Goal: Task Accomplishment & Management: Use online tool/utility

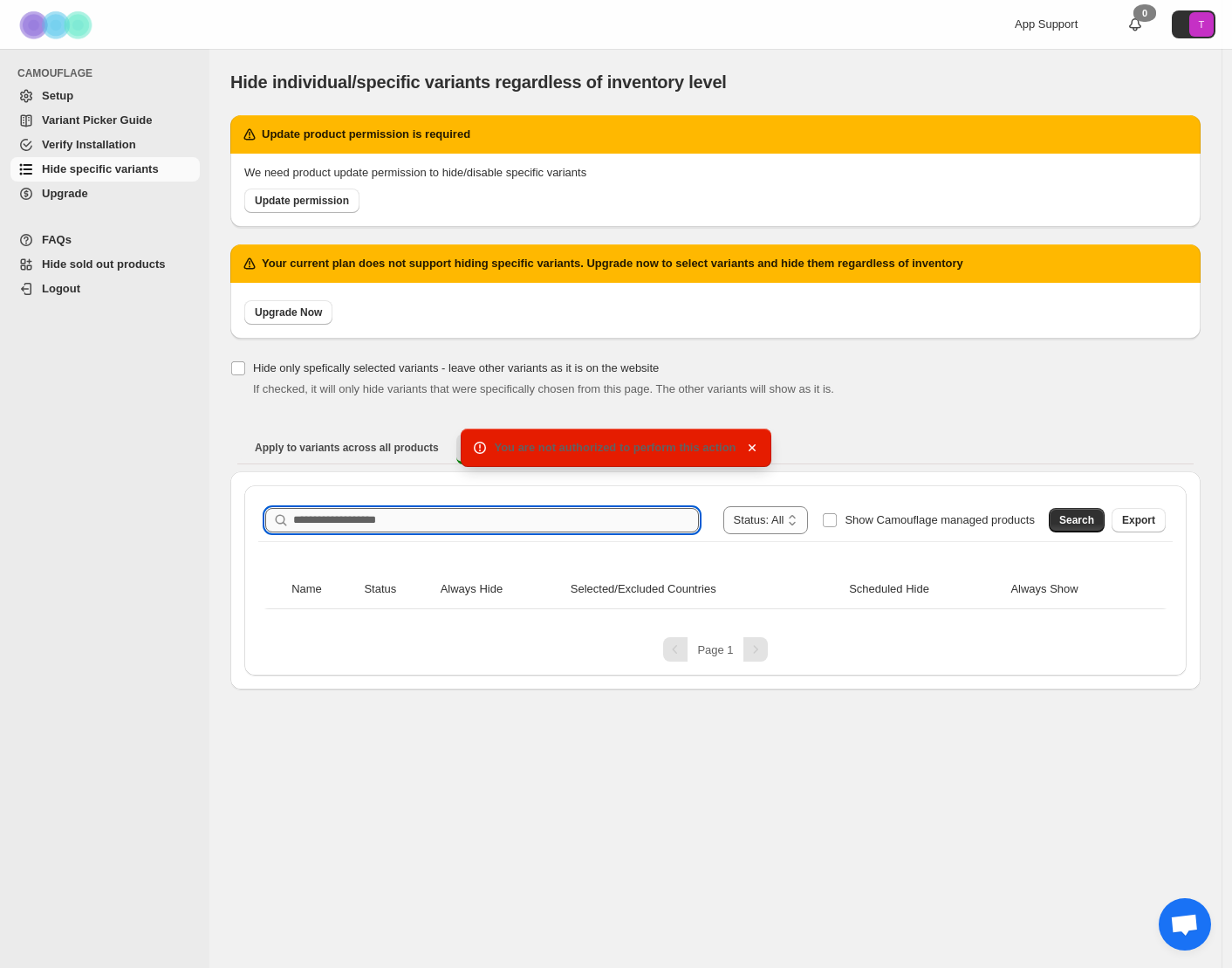
click at [338, 522] on input "Search product name" at bounding box center [496, 520] width 405 height 24
paste input "**********"
type input "**********"
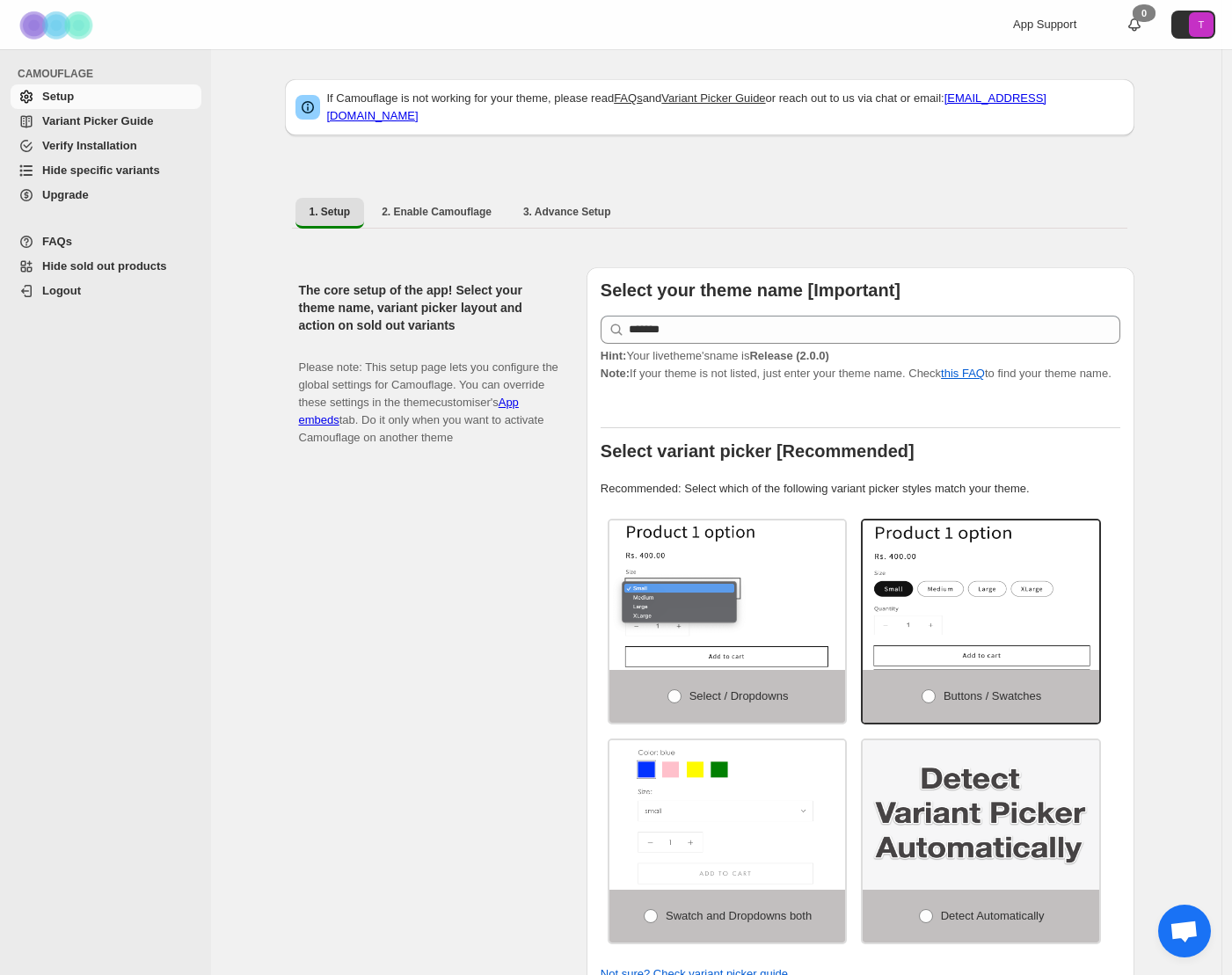
click at [117, 166] on span "Hide specific variants" at bounding box center [101, 170] width 118 height 13
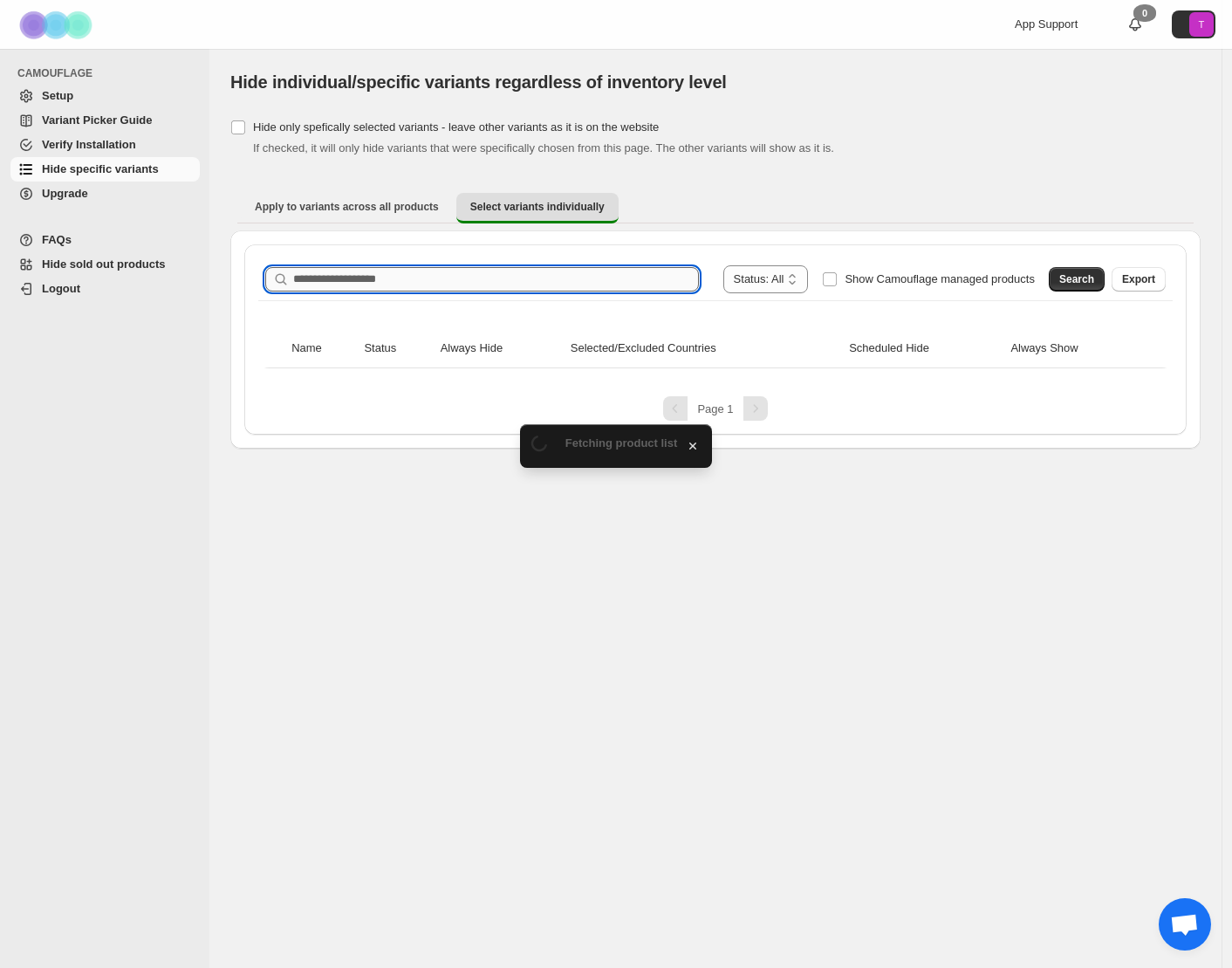
click at [342, 277] on input "Search product name" at bounding box center [496, 279] width 405 height 24
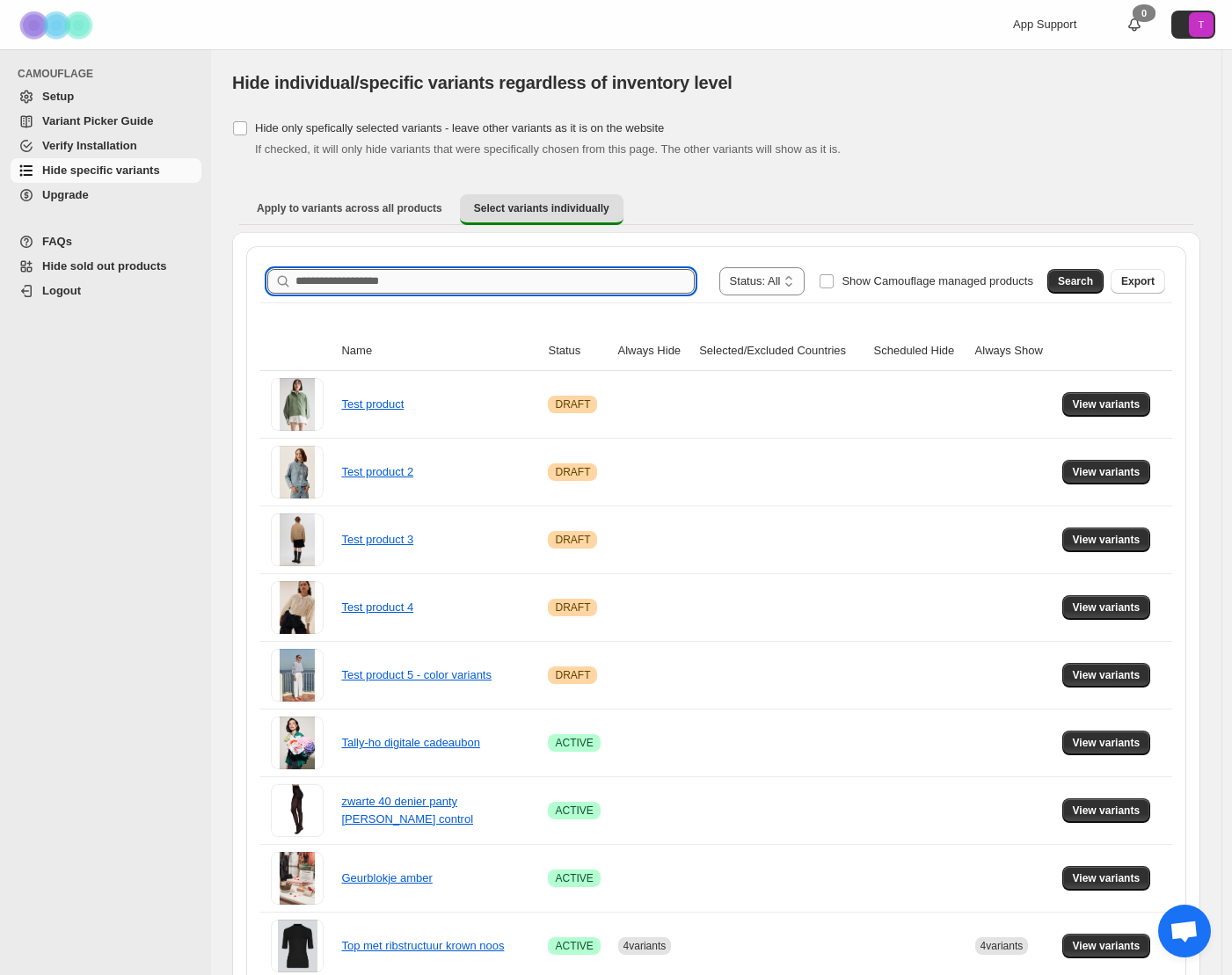
paste input "**********"
click at [1078, 284] on span "Search" at bounding box center [1076, 281] width 36 height 14
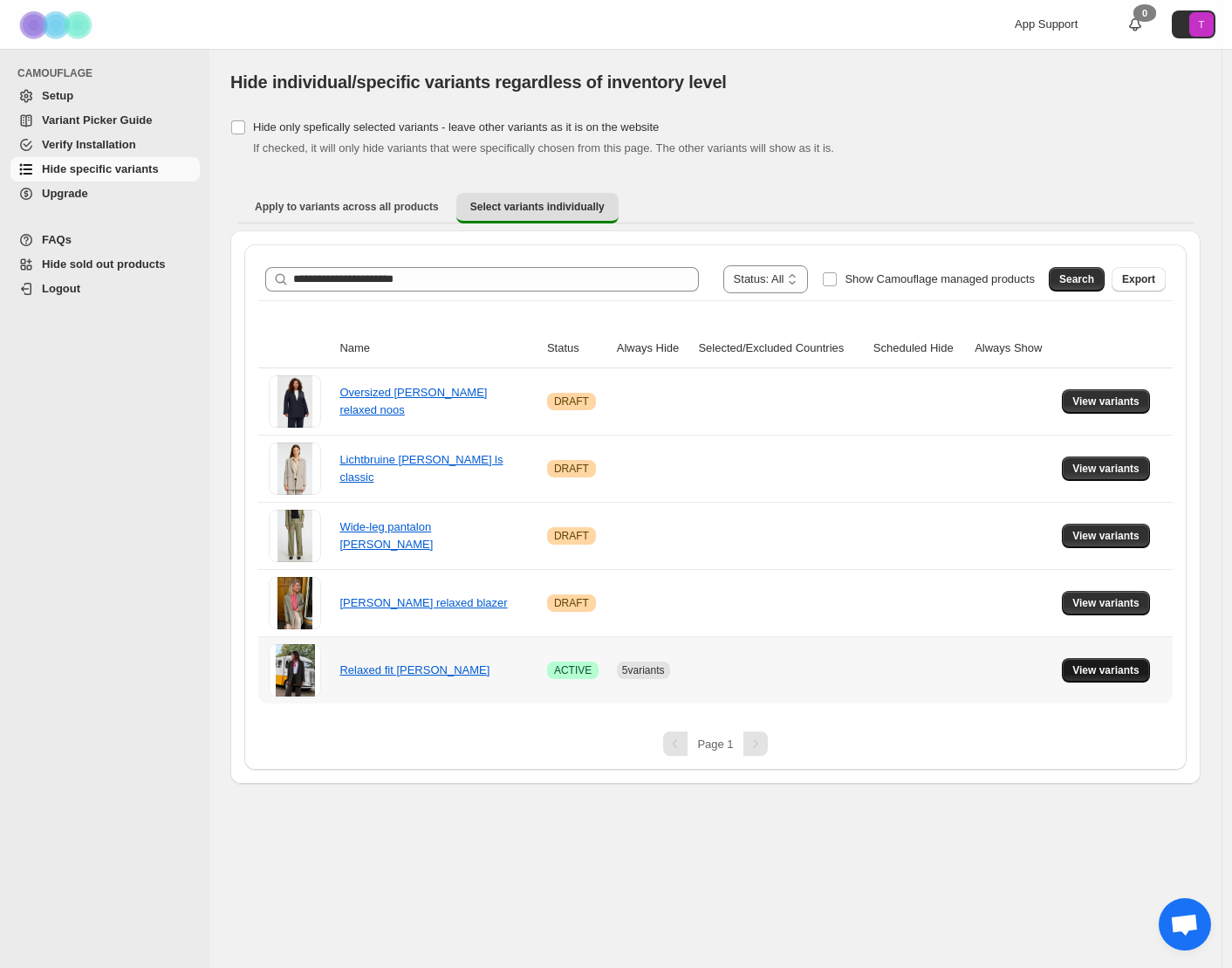
click at [1105, 669] on span "View variants" at bounding box center [1106, 670] width 67 height 14
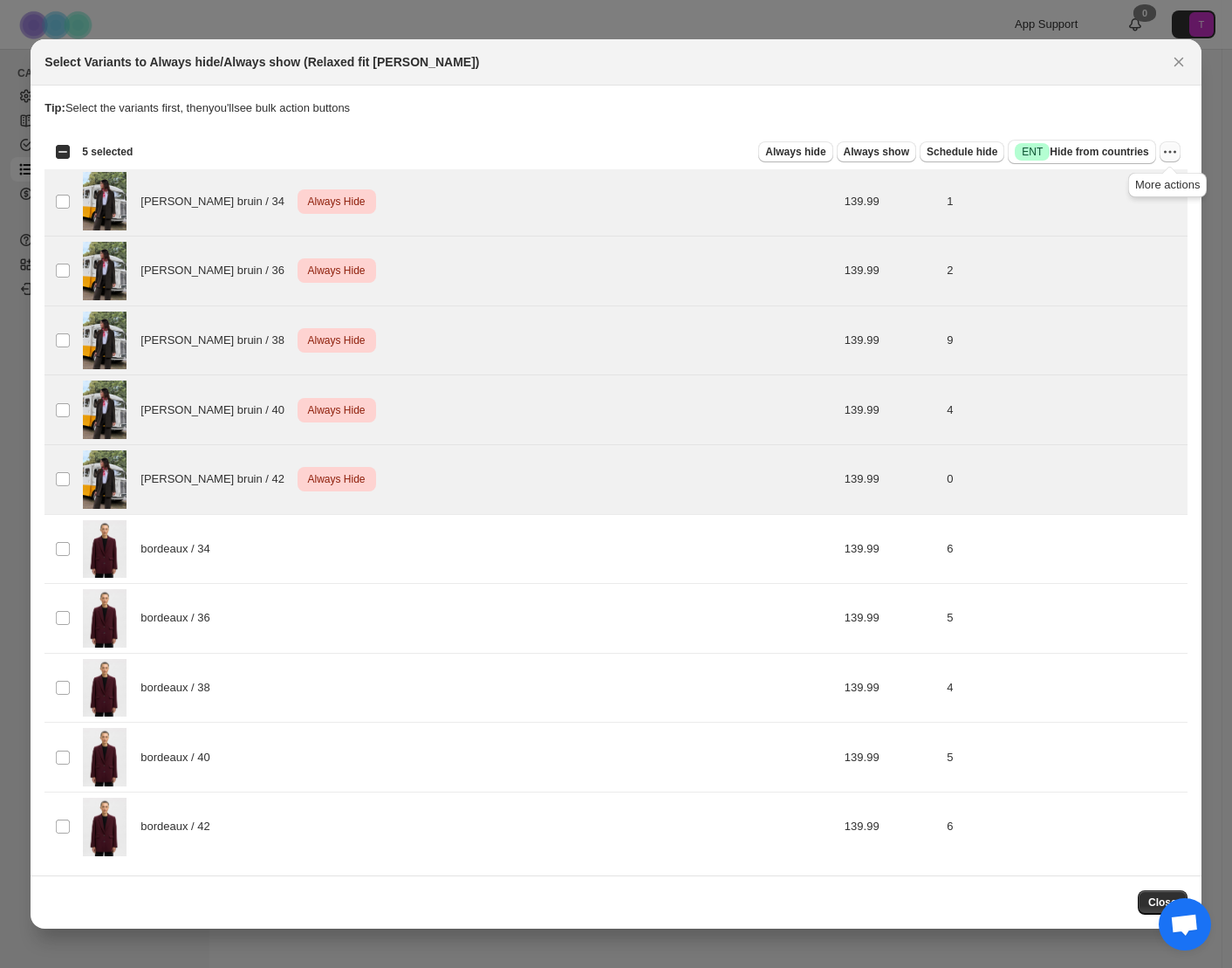
click at [1170, 149] on icon "More actions" at bounding box center [1170, 152] width 18 height 18
click at [1103, 187] on span "Undo always hide" at bounding box center [1088, 186] width 90 height 13
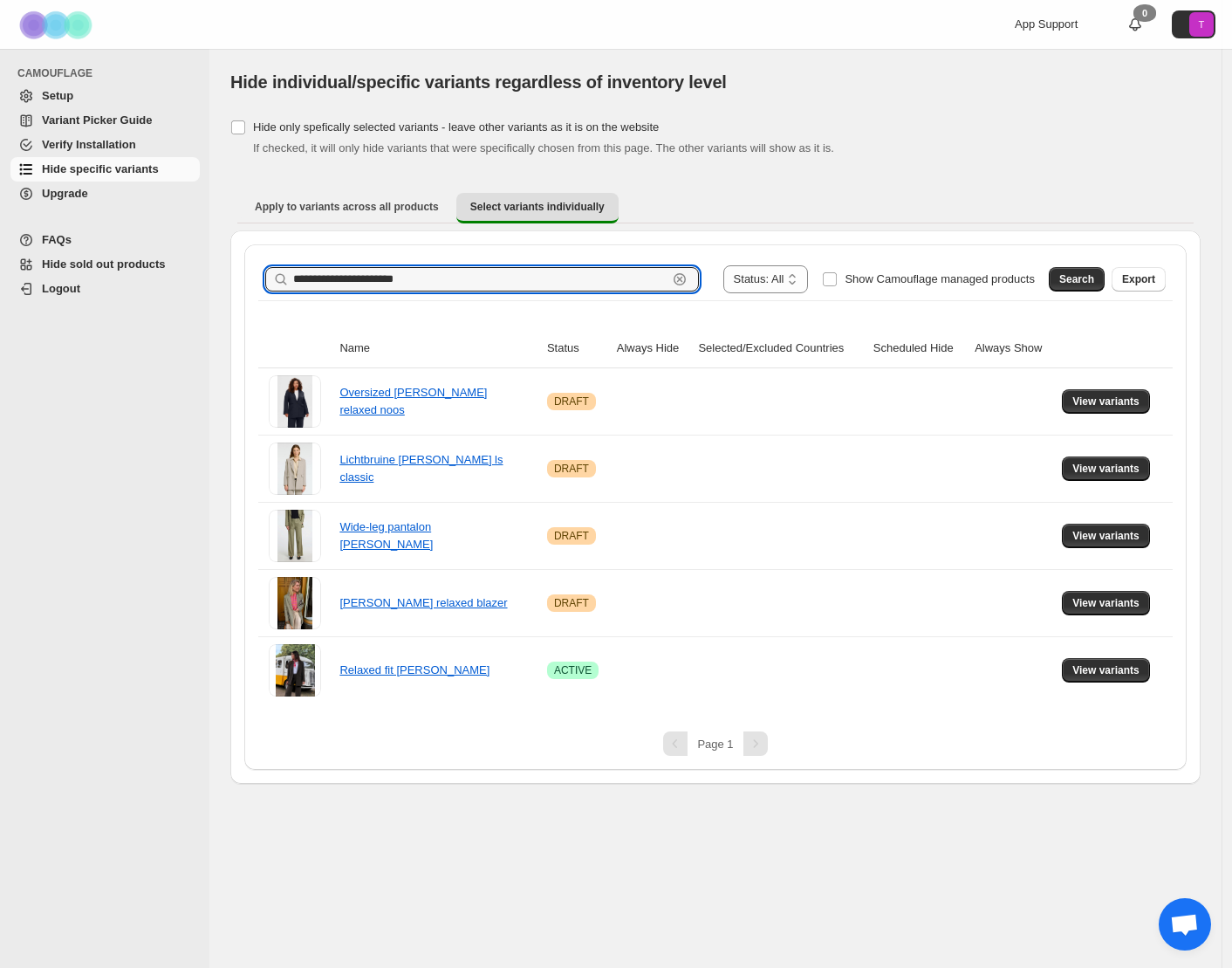
drag, startPoint x: 438, startPoint y: 289, endPoint x: 267, endPoint y: 281, distance: 171.2
click at [267, 281] on div "**********" at bounding box center [482, 279] width 434 height 24
paste input "text"
type input "**********"
click at [1075, 285] on span "Search" at bounding box center [1078, 279] width 35 height 14
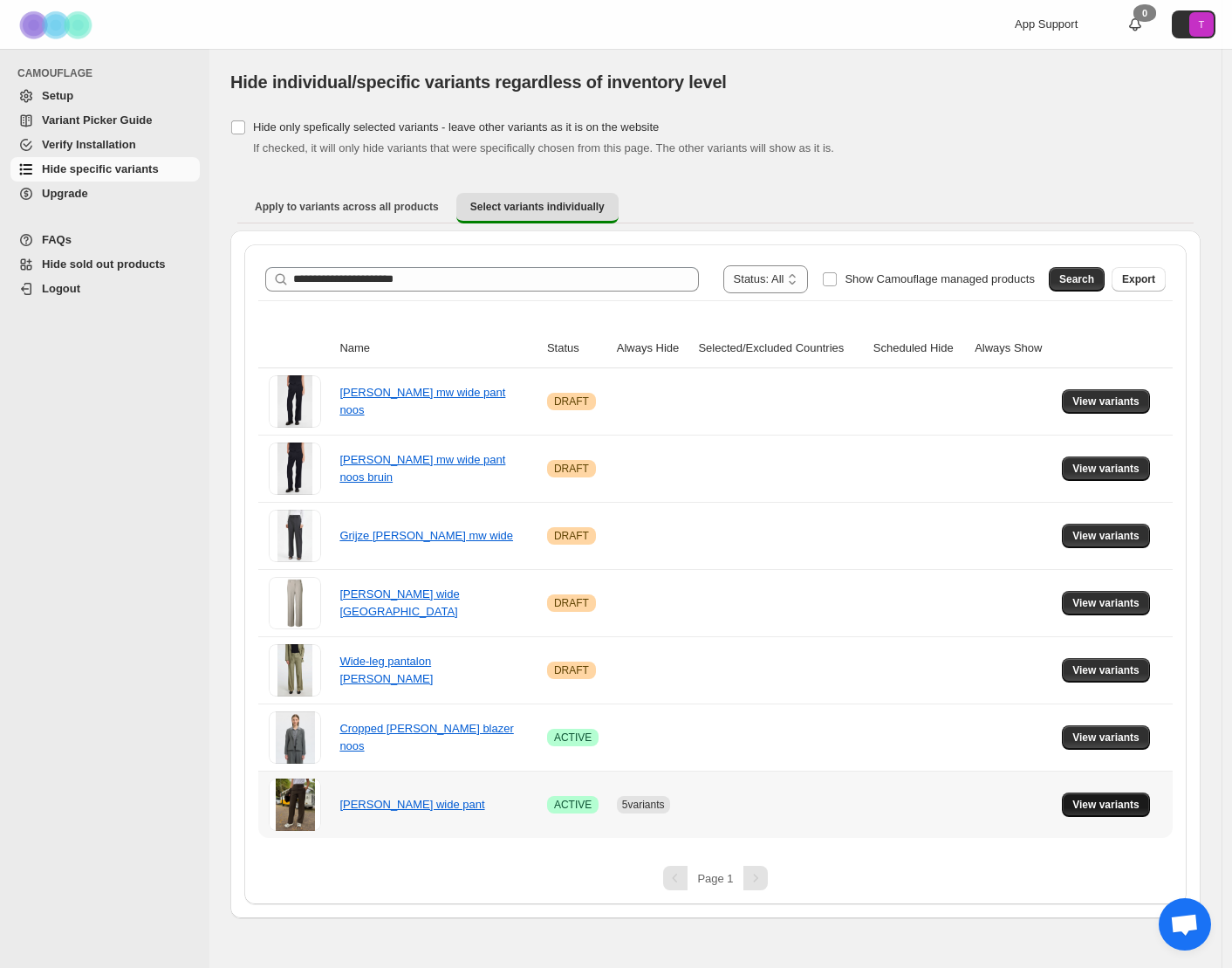
click at [1125, 804] on span "View variants" at bounding box center [1106, 804] width 67 height 14
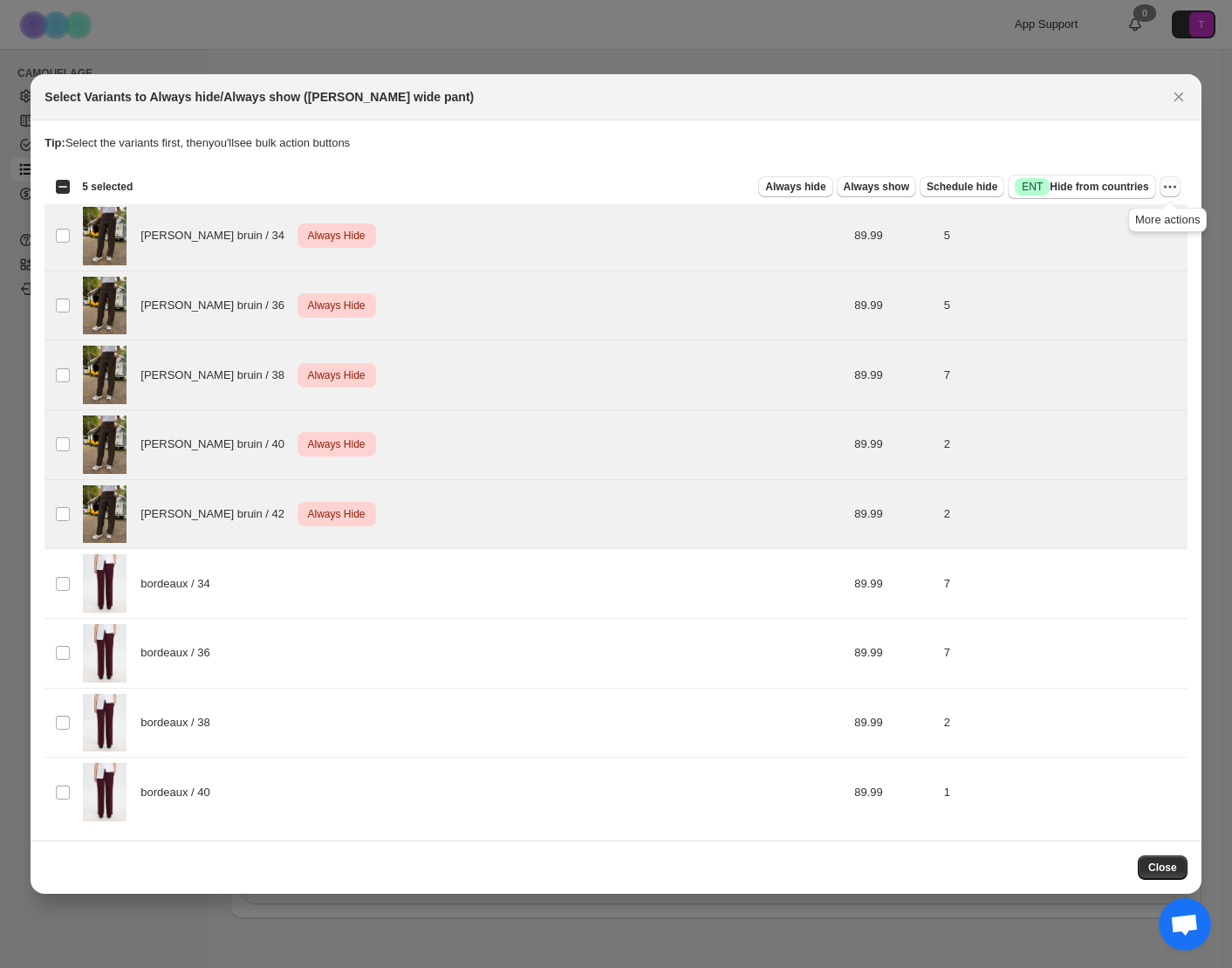
click at [1172, 184] on icon "More actions" at bounding box center [1170, 186] width 18 height 18
click at [1075, 220] on span "Undo always hide" at bounding box center [1088, 221] width 90 height 13
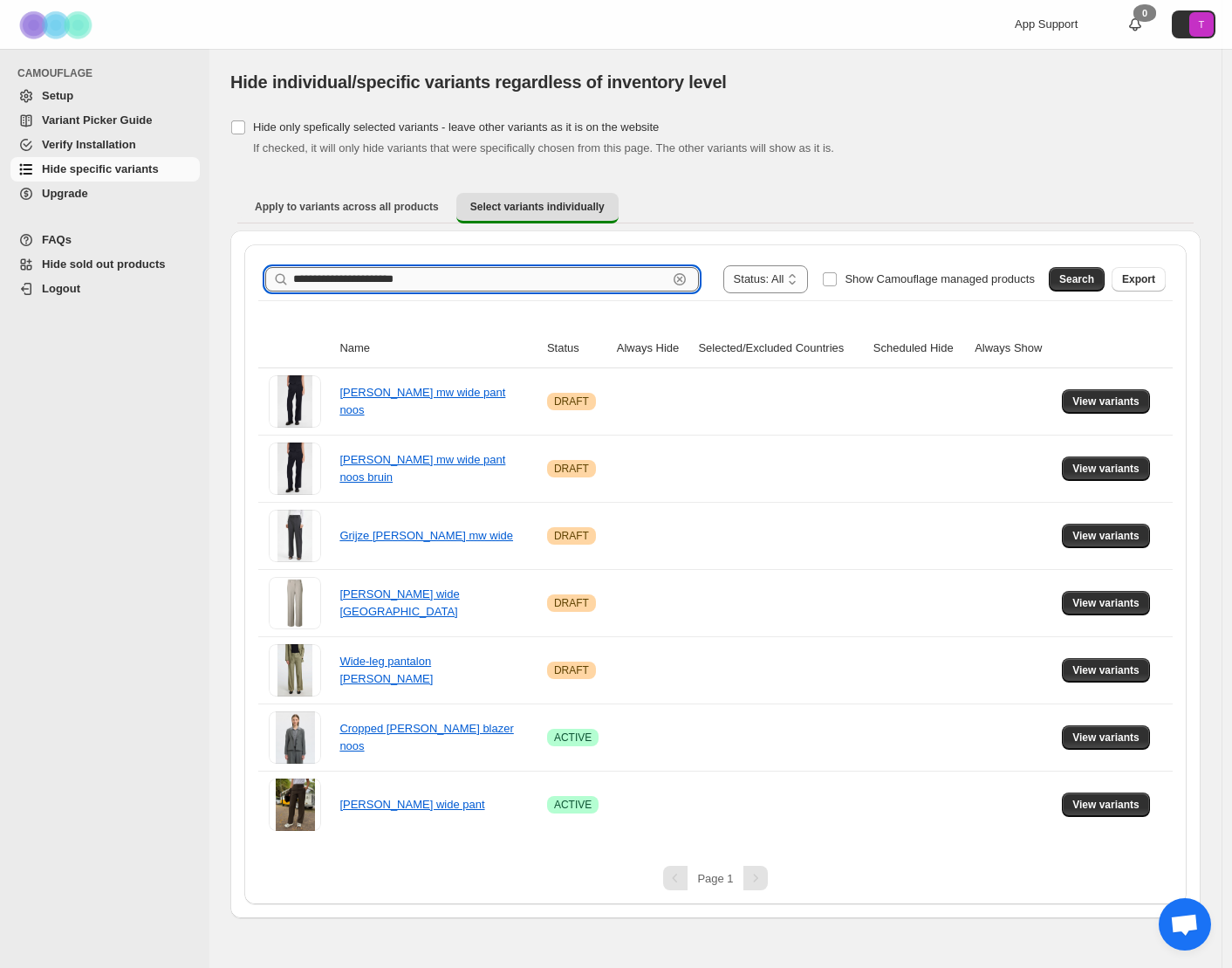
click at [439, 286] on input "**********" at bounding box center [480, 279] width 375 height 24
click at [438, 286] on input "**********" at bounding box center [480, 279] width 375 height 24
click at [1090, 279] on span "Search" at bounding box center [1078, 279] width 35 height 14
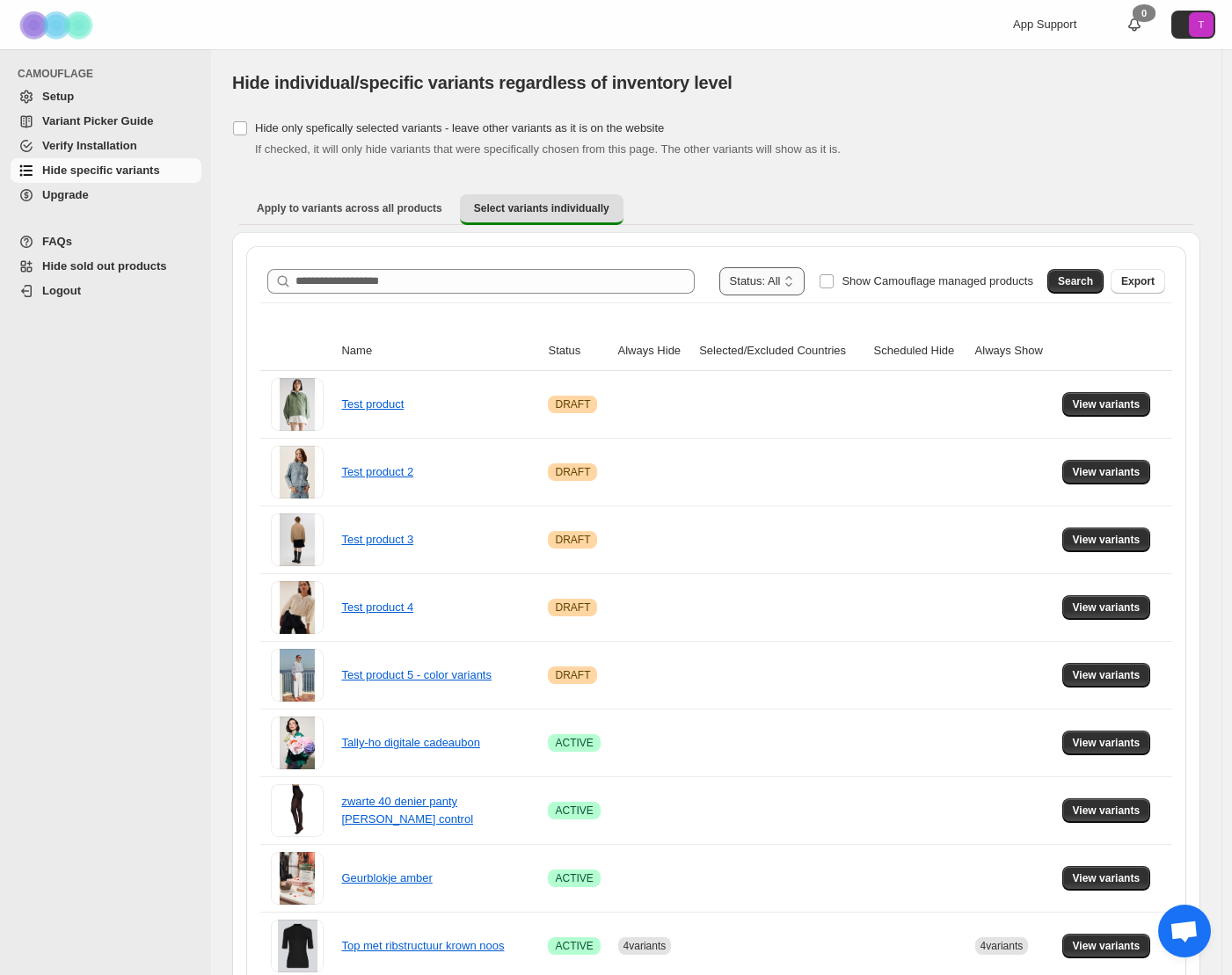
click at [768, 279] on select "**********" at bounding box center [763, 281] width 86 height 28
click at [1084, 279] on span "Search" at bounding box center [1076, 281] width 36 height 14
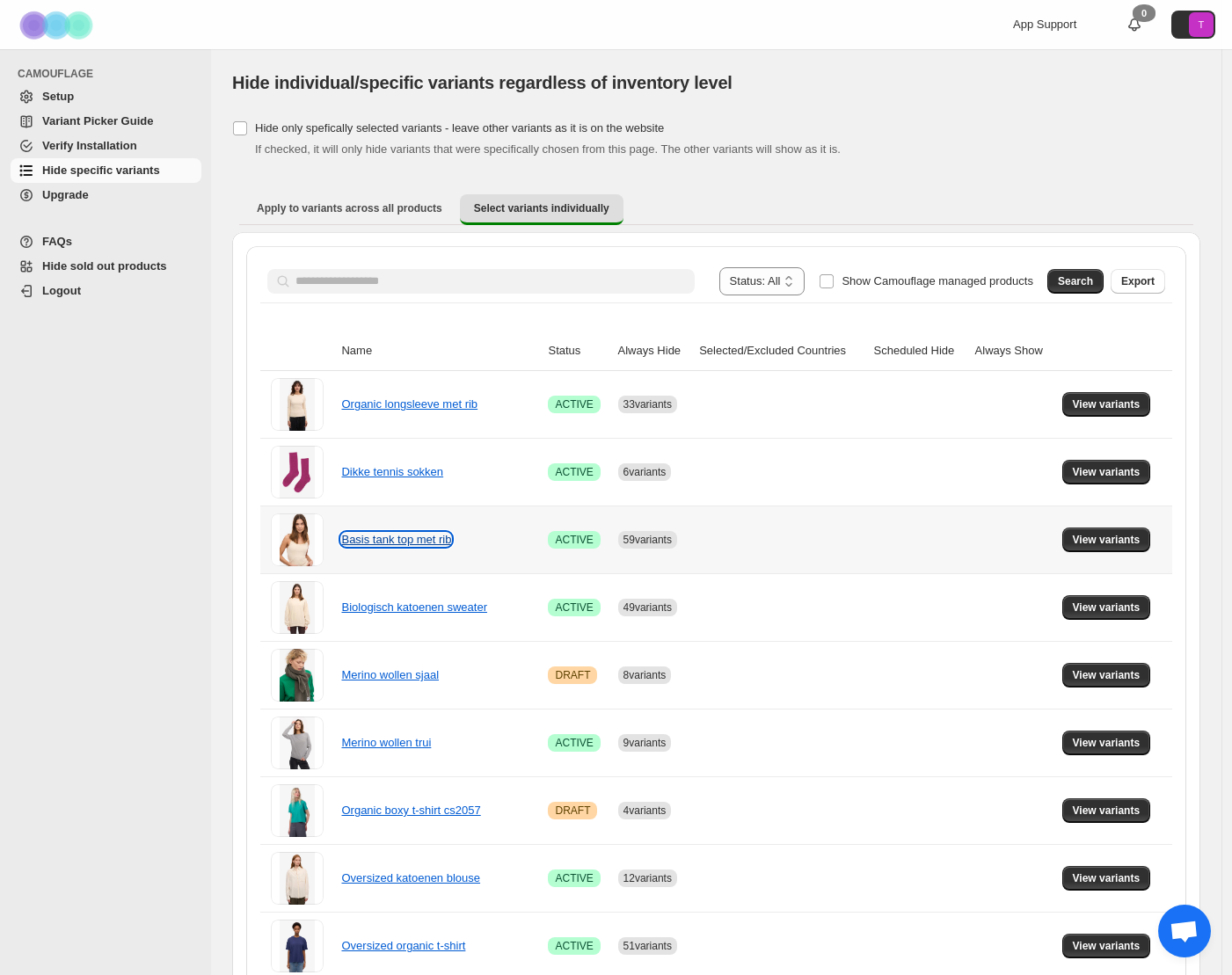
click at [420, 543] on link "Basis tank top met rib" at bounding box center [395, 539] width 110 height 13
click at [1112, 538] on span "View variants" at bounding box center [1106, 539] width 67 height 14
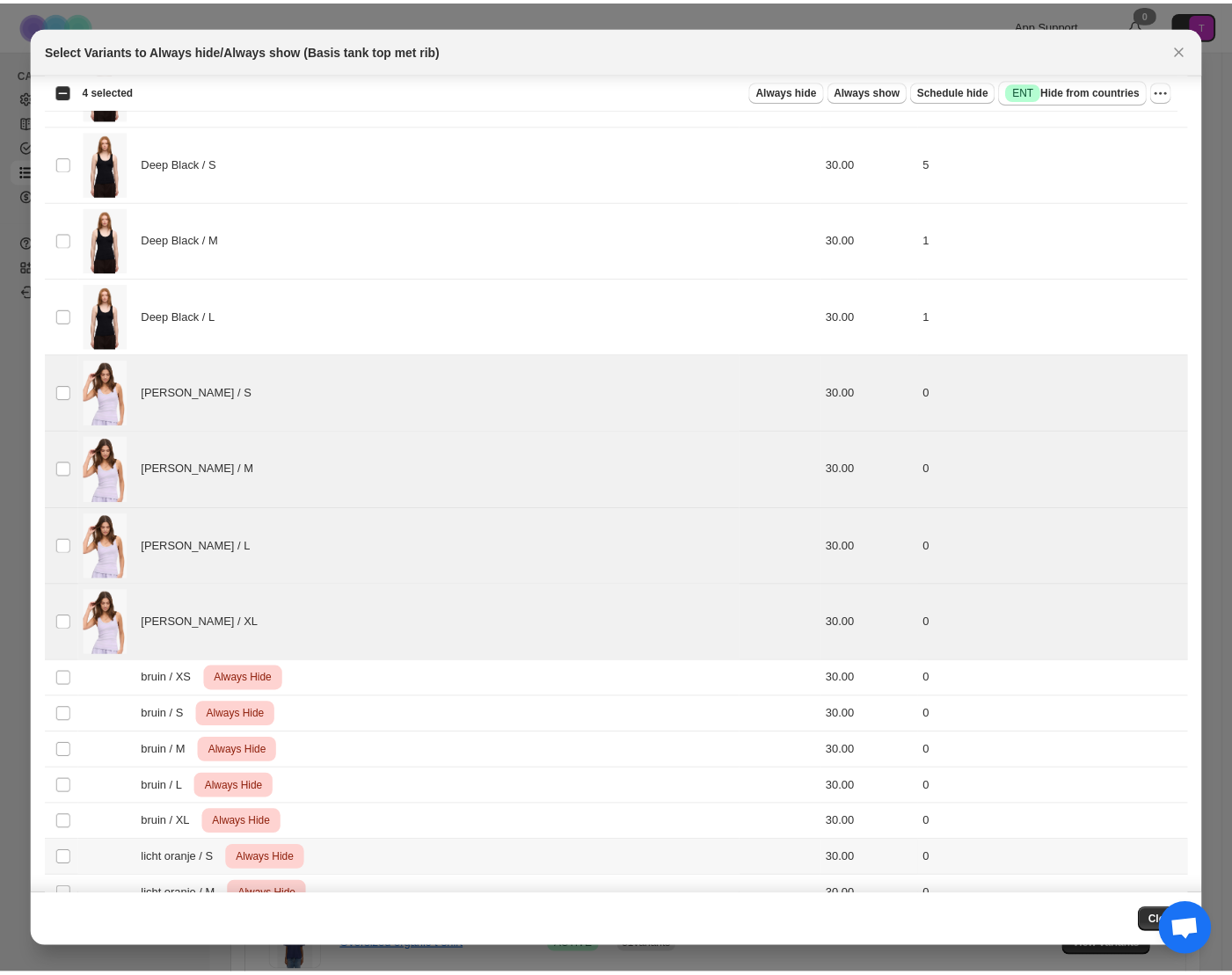
scroll to position [1056, 0]
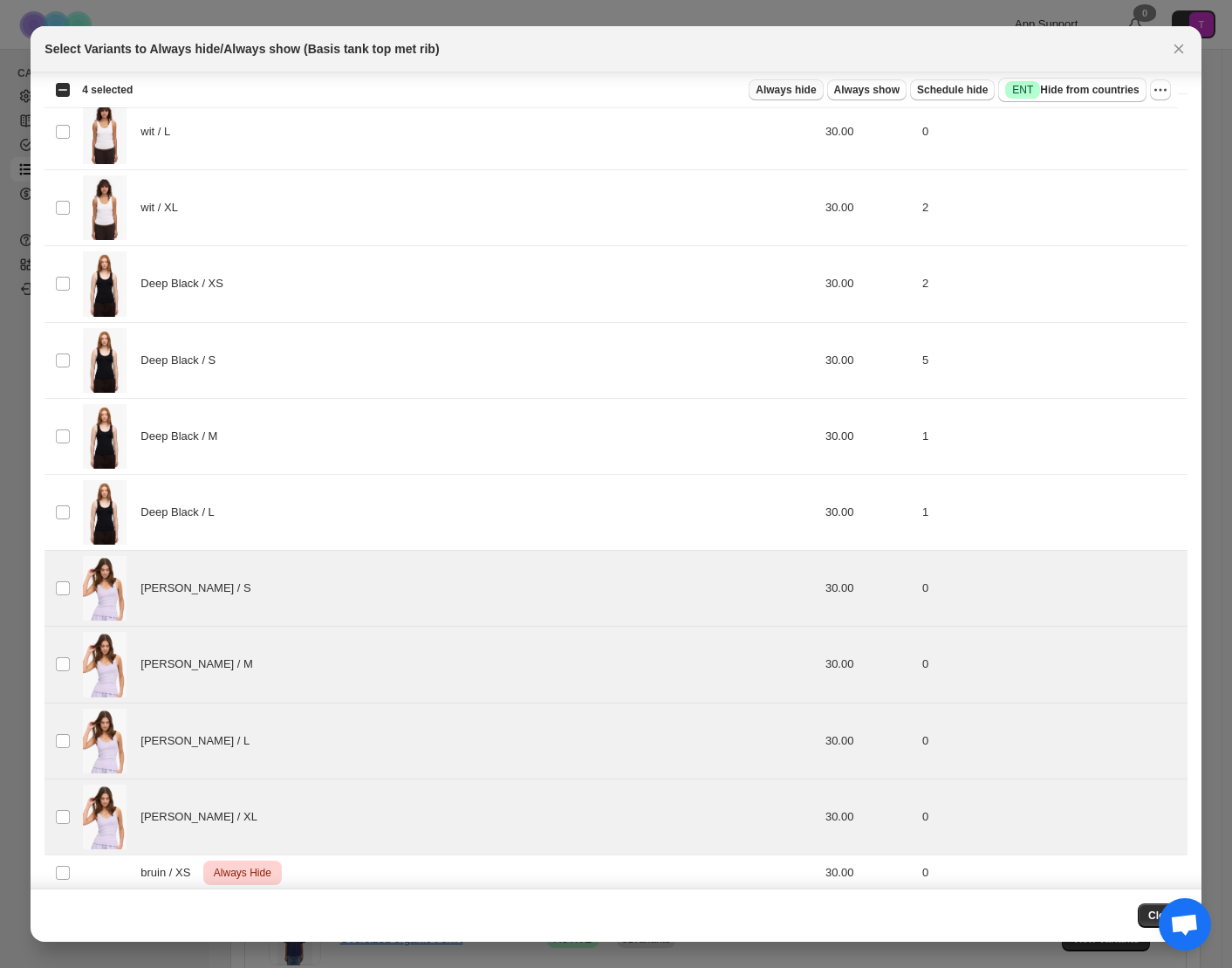
click at [784, 88] on span "Always hide" at bounding box center [786, 89] width 60 height 14
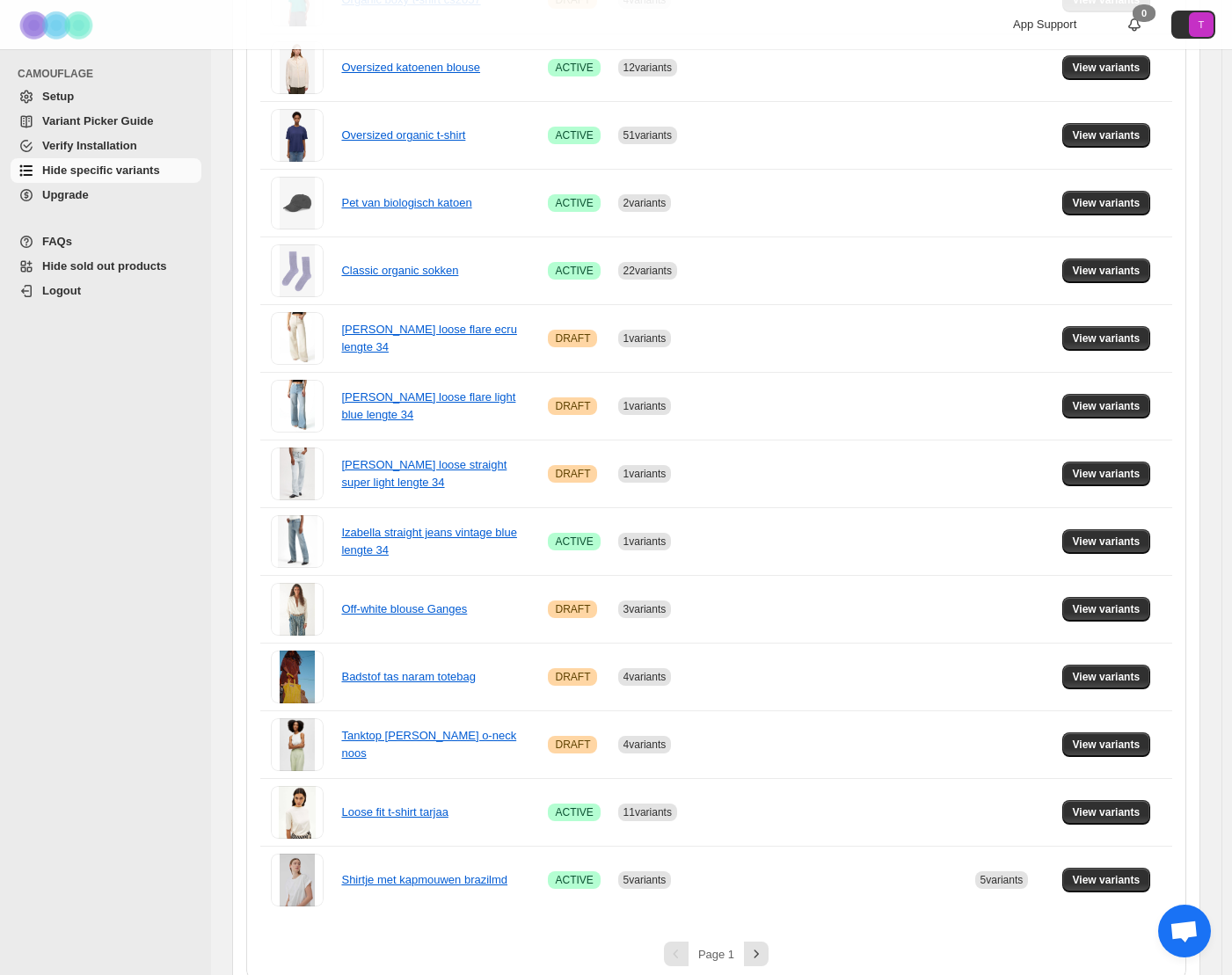
scroll to position [830, 0]
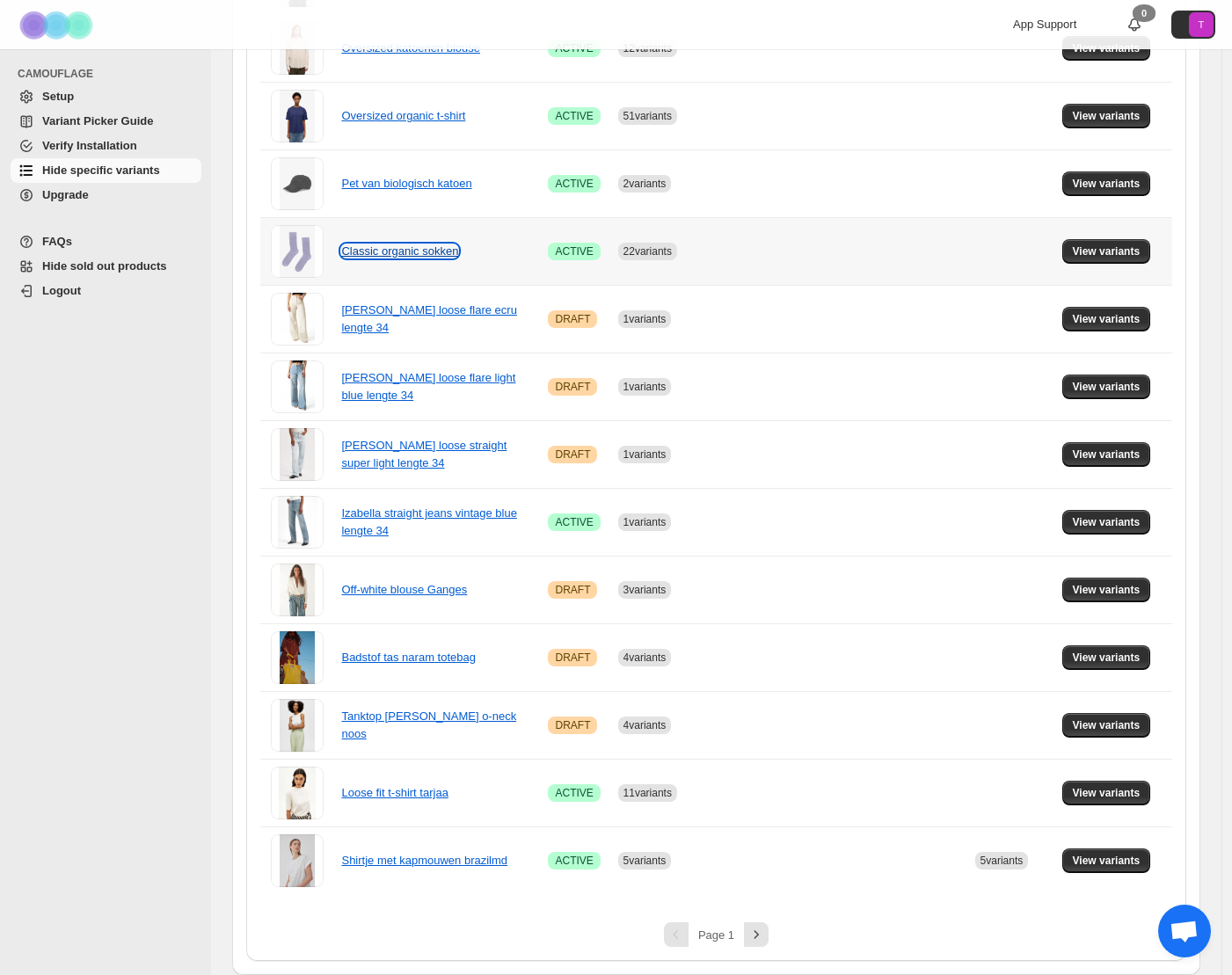
click at [403, 251] on link "Classic organic sokken" at bounding box center [399, 251] width 117 height 13
click at [1129, 251] on span "View variants" at bounding box center [1106, 251] width 67 height 14
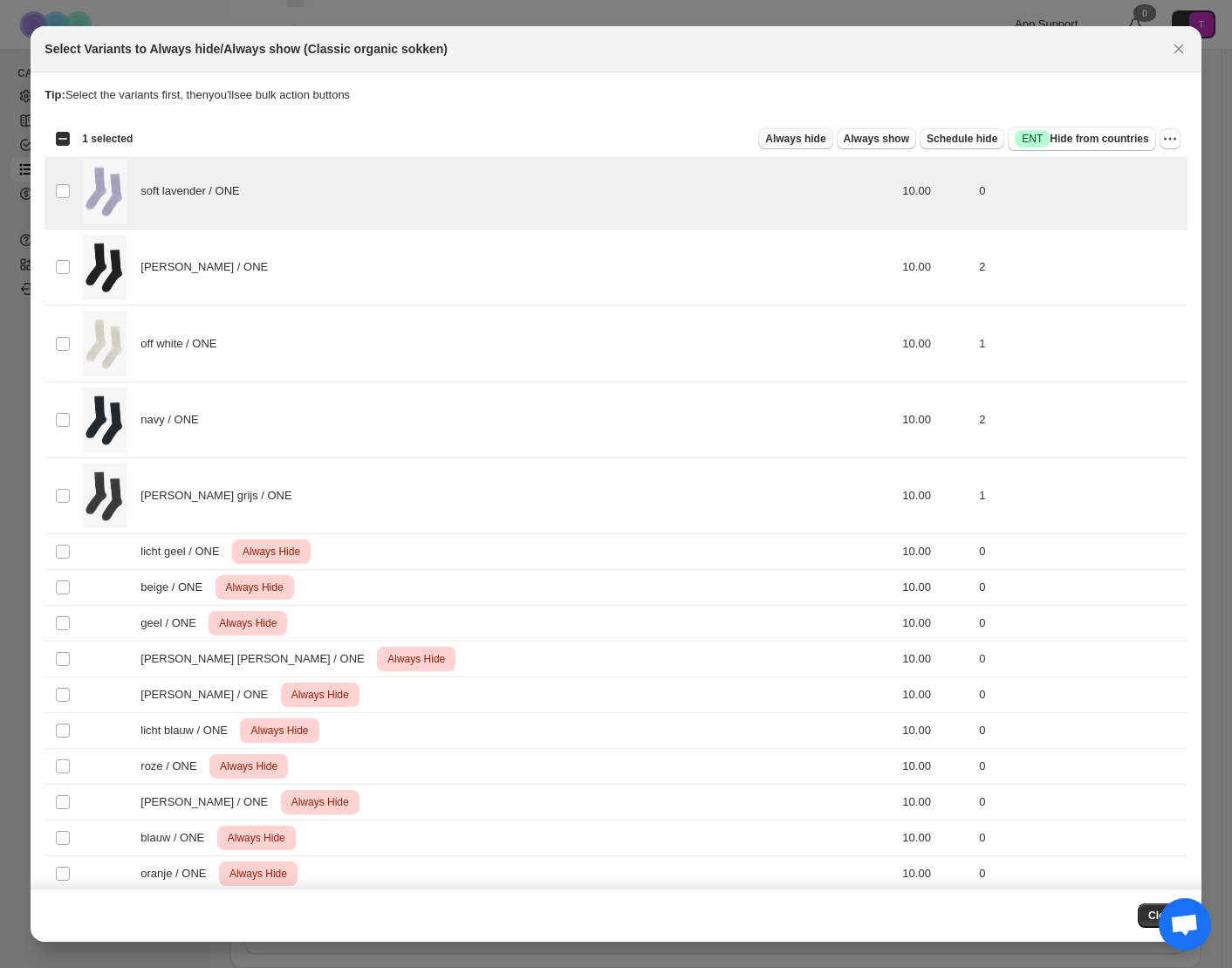
click at [770, 139] on span "Always hide" at bounding box center [795, 139] width 60 height 14
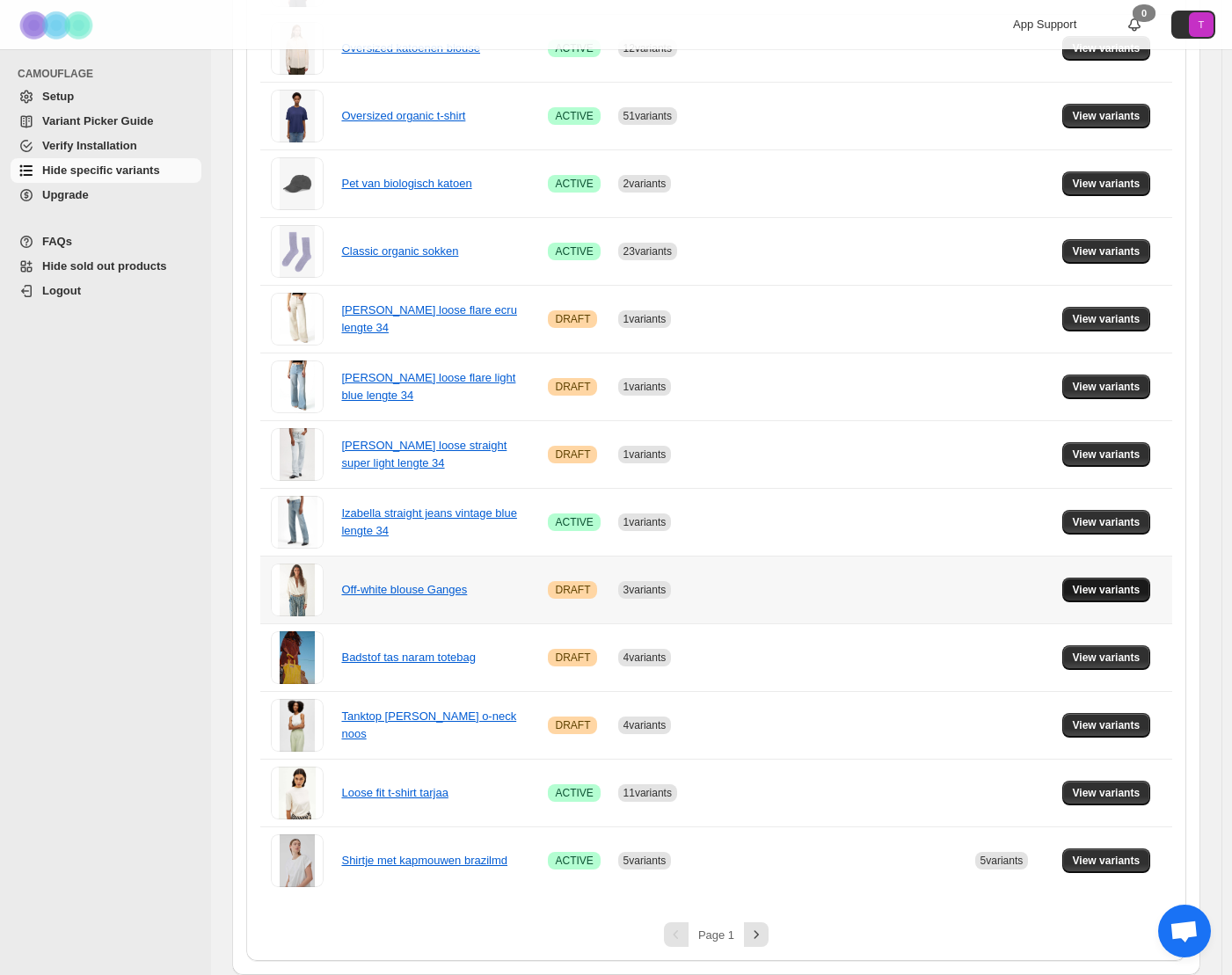
click at [1125, 592] on span "View variants" at bounding box center [1106, 589] width 67 height 14
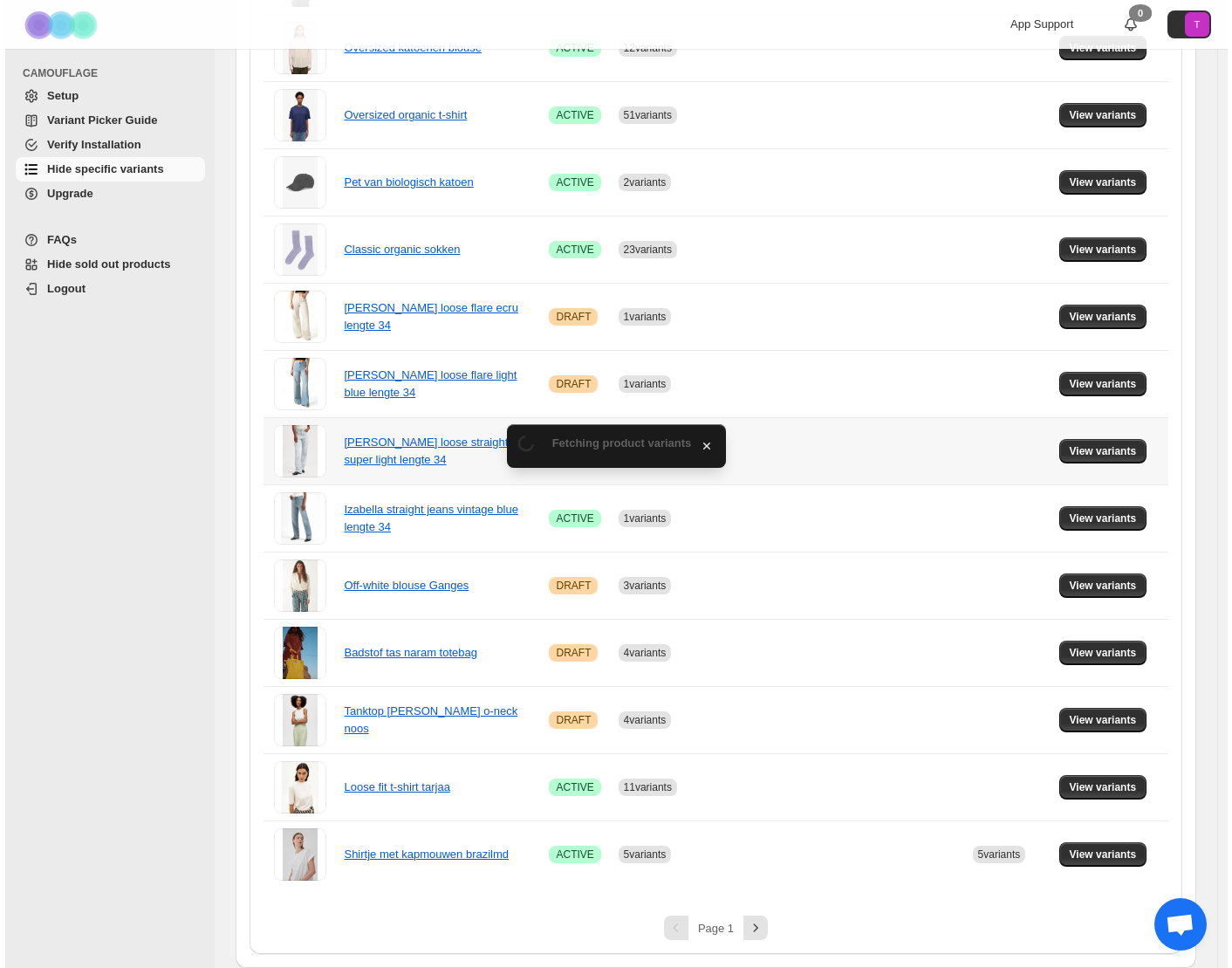
scroll to position [0, 0]
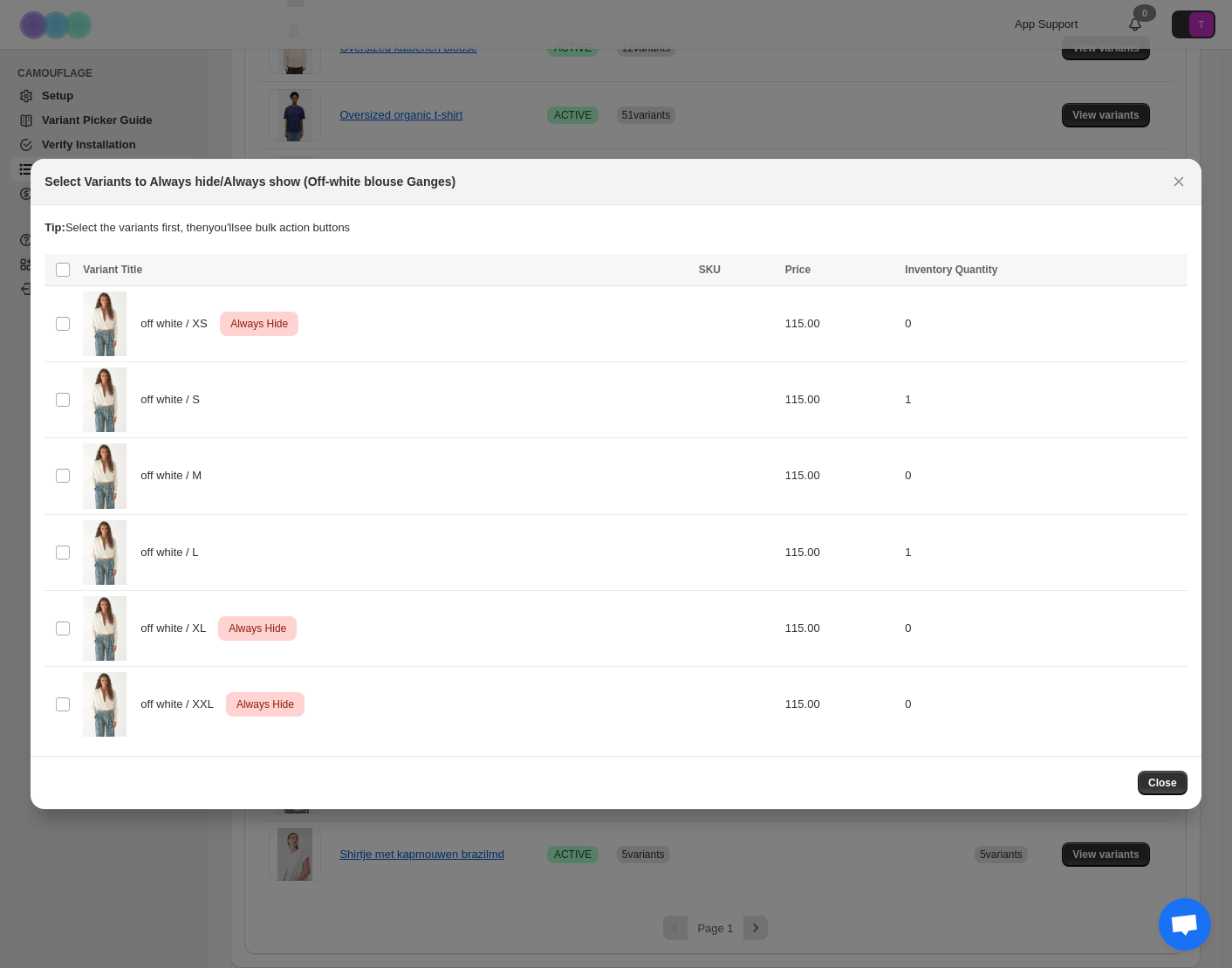
drag, startPoint x: 1164, startPoint y: 783, endPoint x: 1002, endPoint y: 557, distance: 278.1
click at [1162, 781] on span "Close" at bounding box center [1162, 783] width 29 height 14
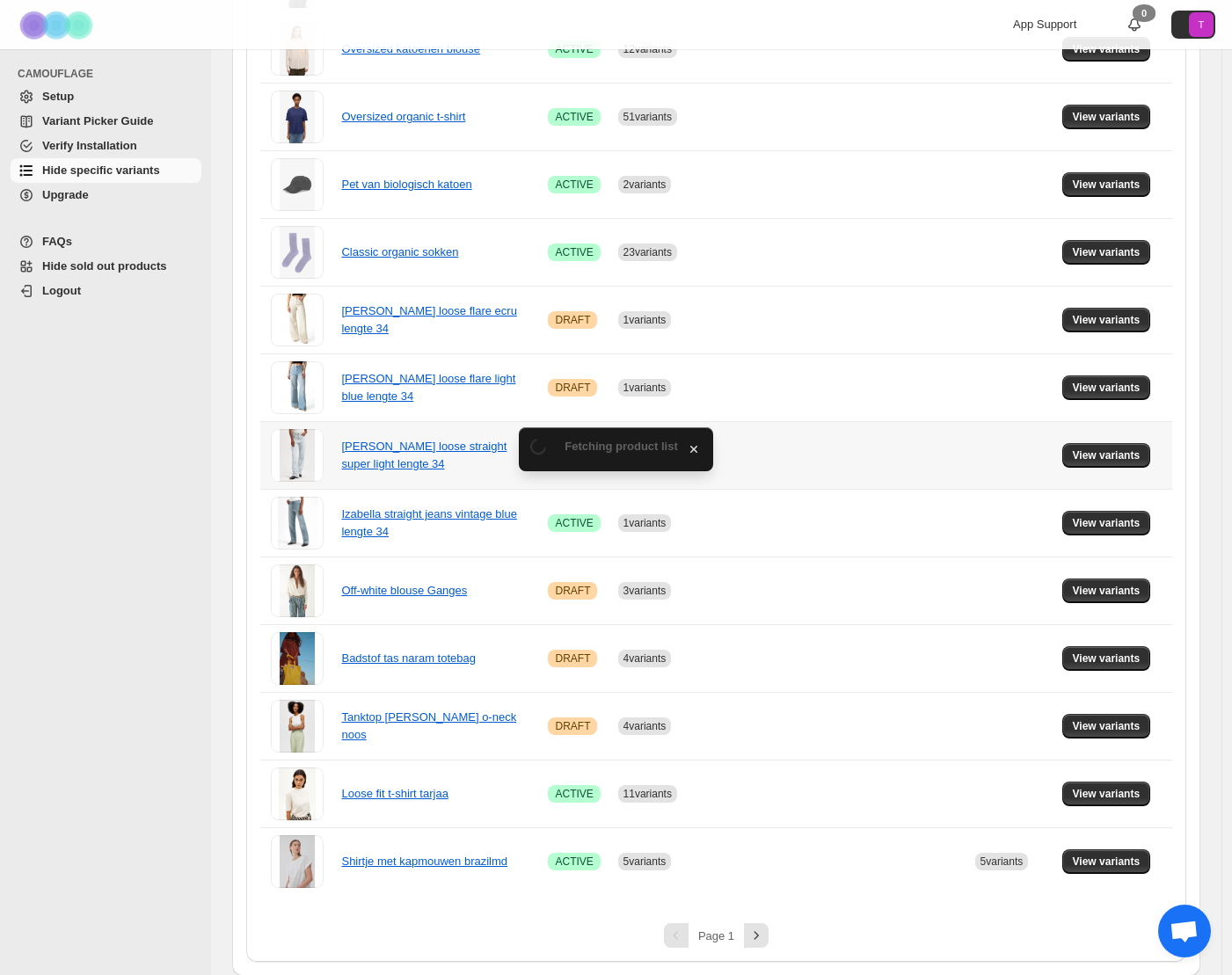
scroll to position [830, 0]
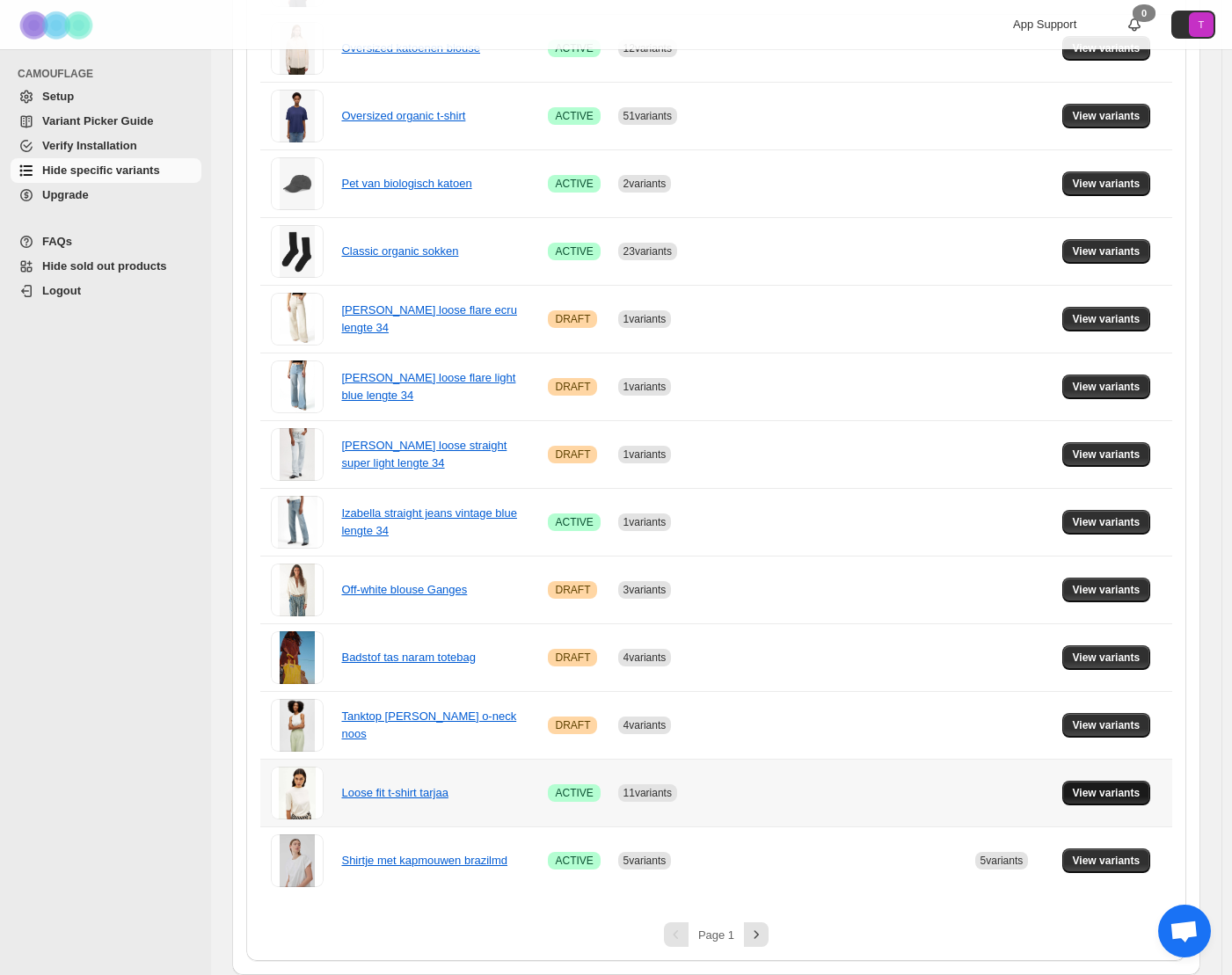
click at [1126, 801] on button "View variants" at bounding box center [1106, 793] width 89 height 24
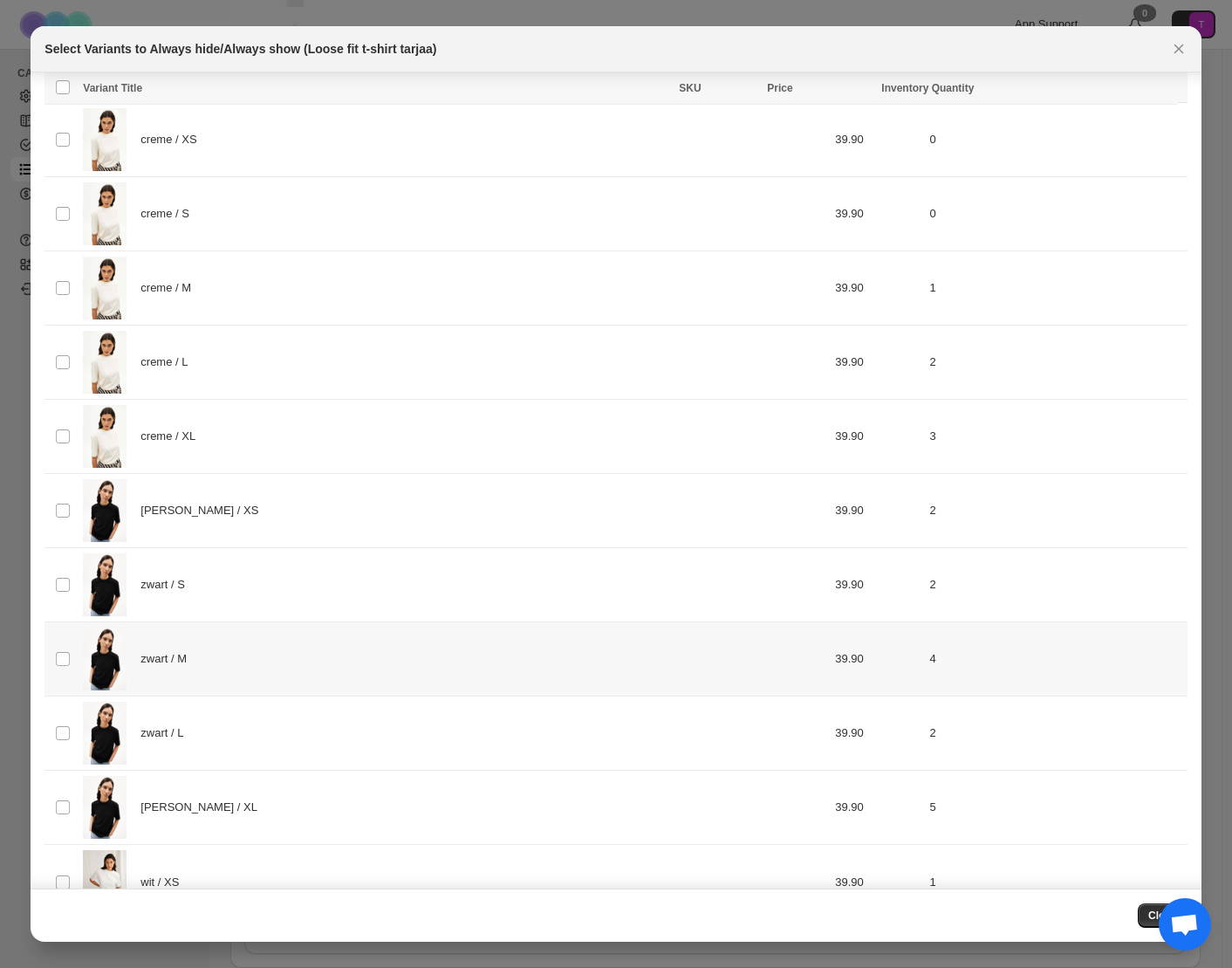
scroll to position [0, 0]
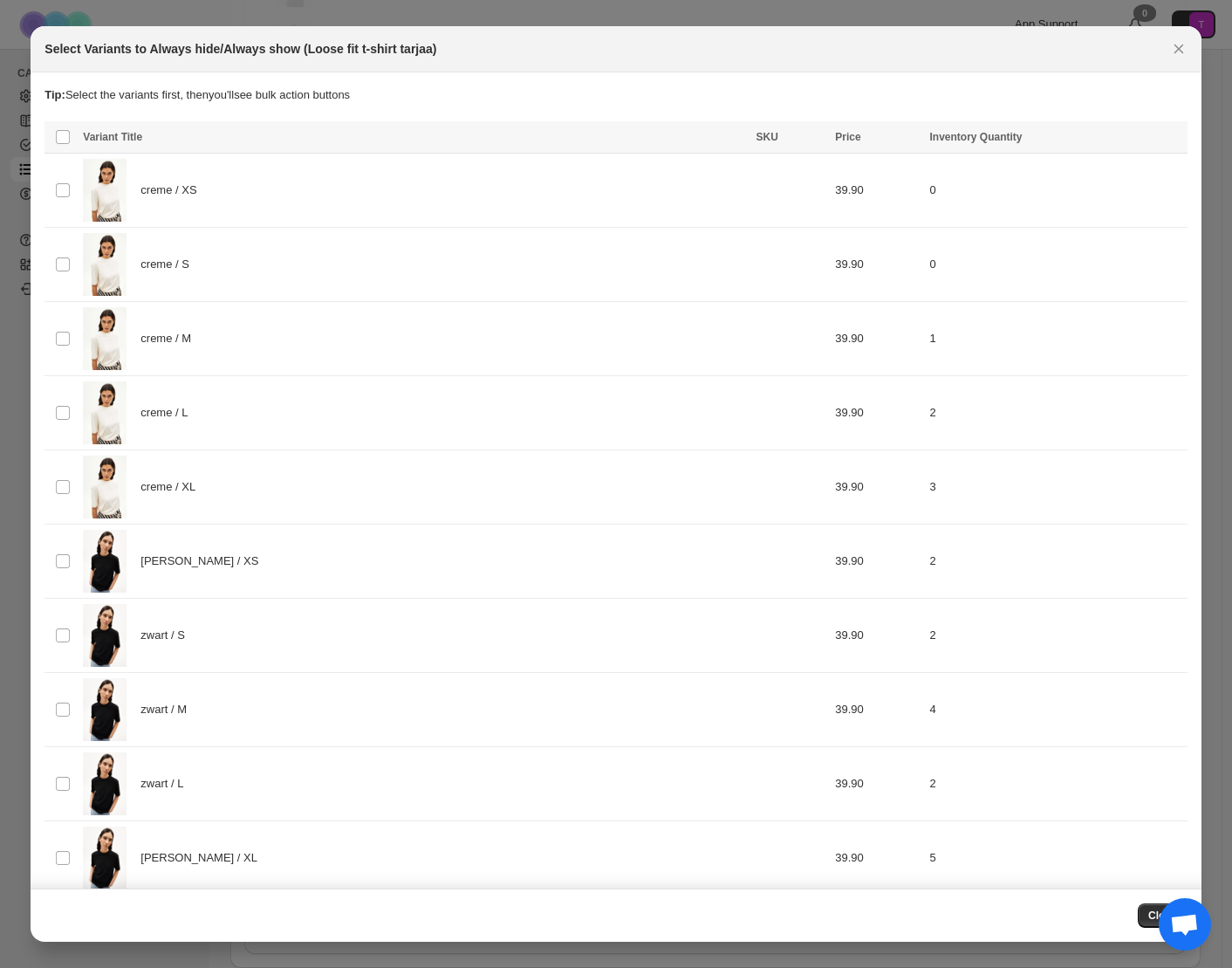
drag, startPoint x: 1149, startPoint y: 910, endPoint x: 1075, endPoint y: 788, distance: 142.7
click at [1149, 909] on span "Close" at bounding box center [1162, 915] width 29 height 14
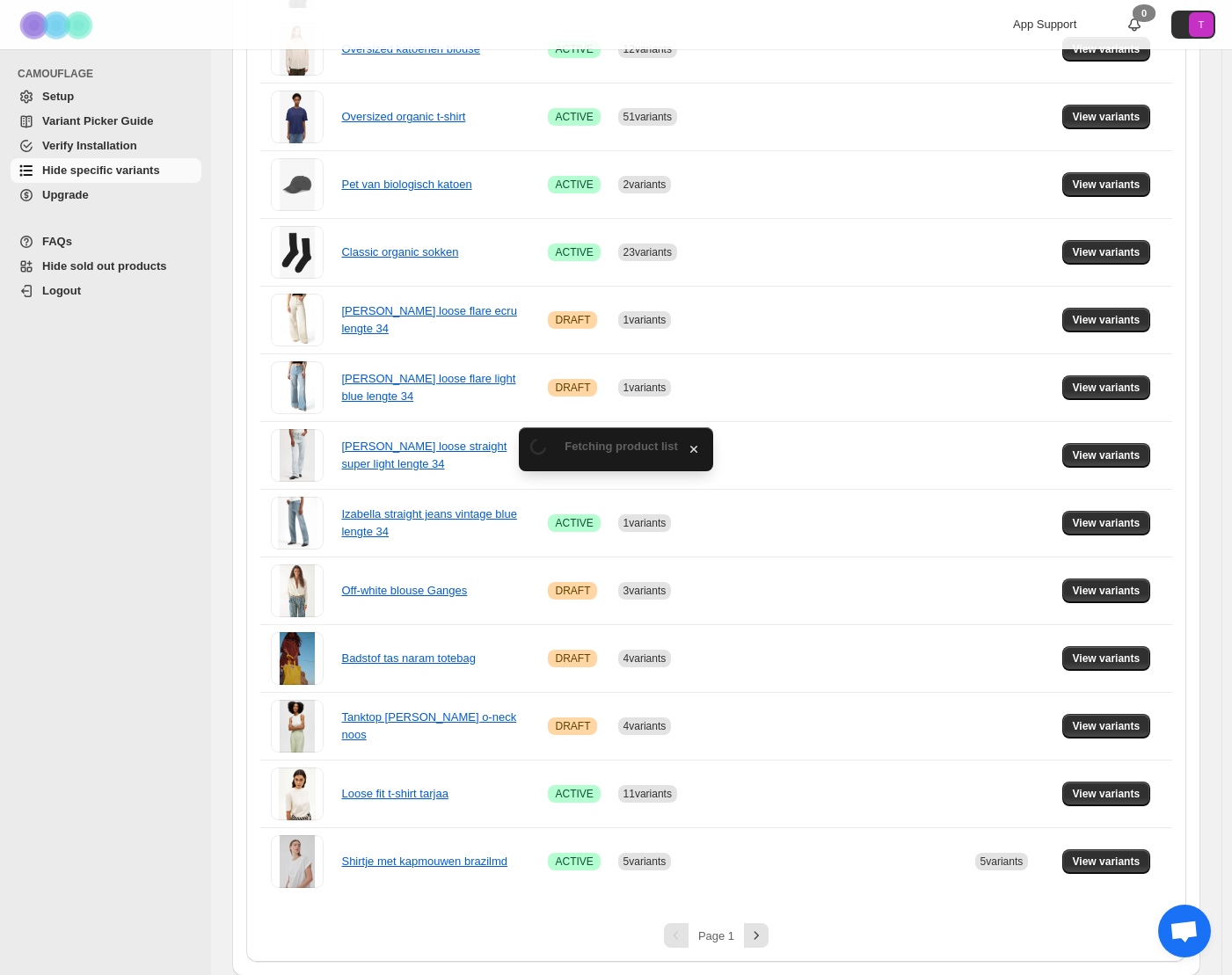
scroll to position [830, 0]
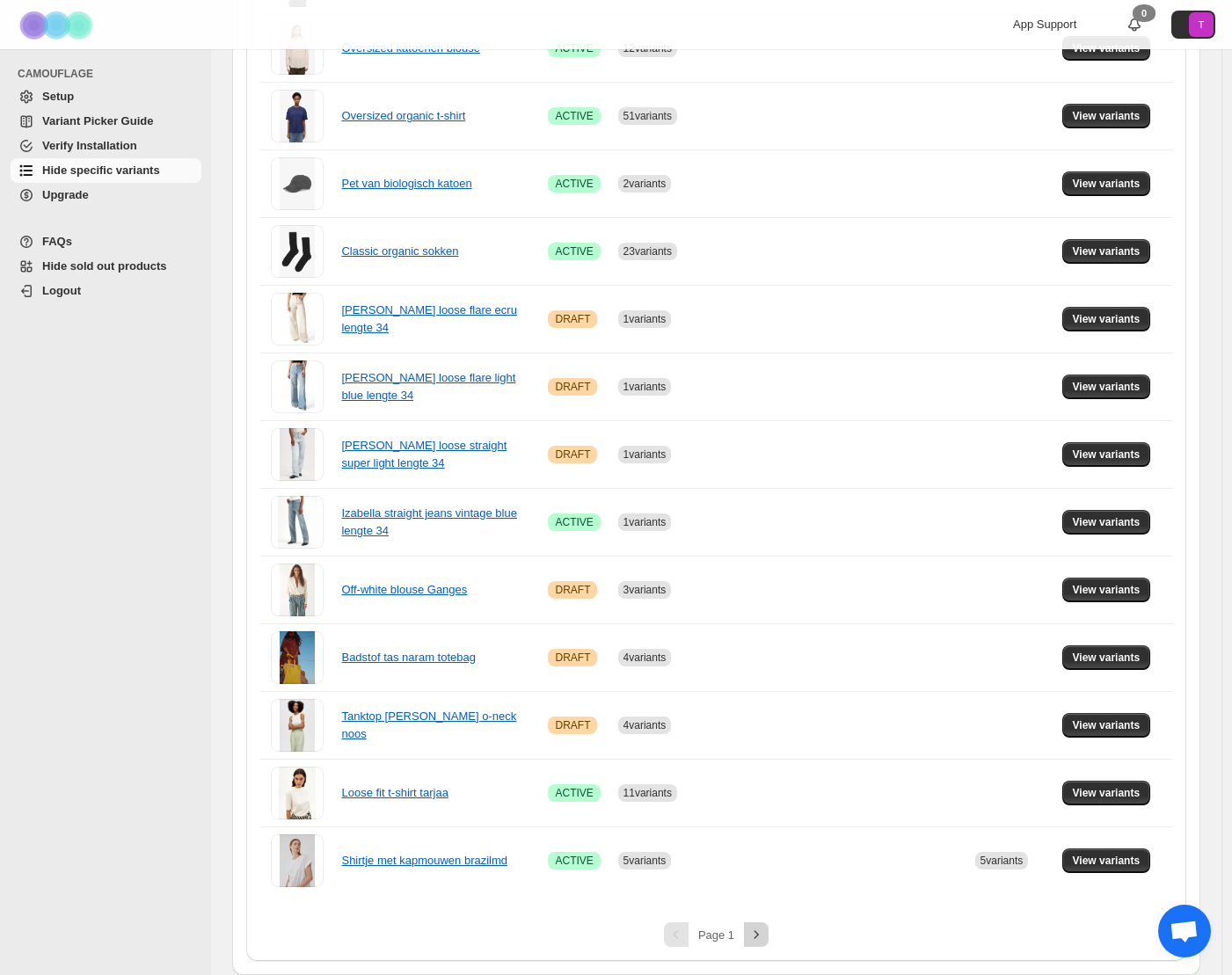
click at [760, 935] on icon "Next" at bounding box center [756, 934] width 18 height 18
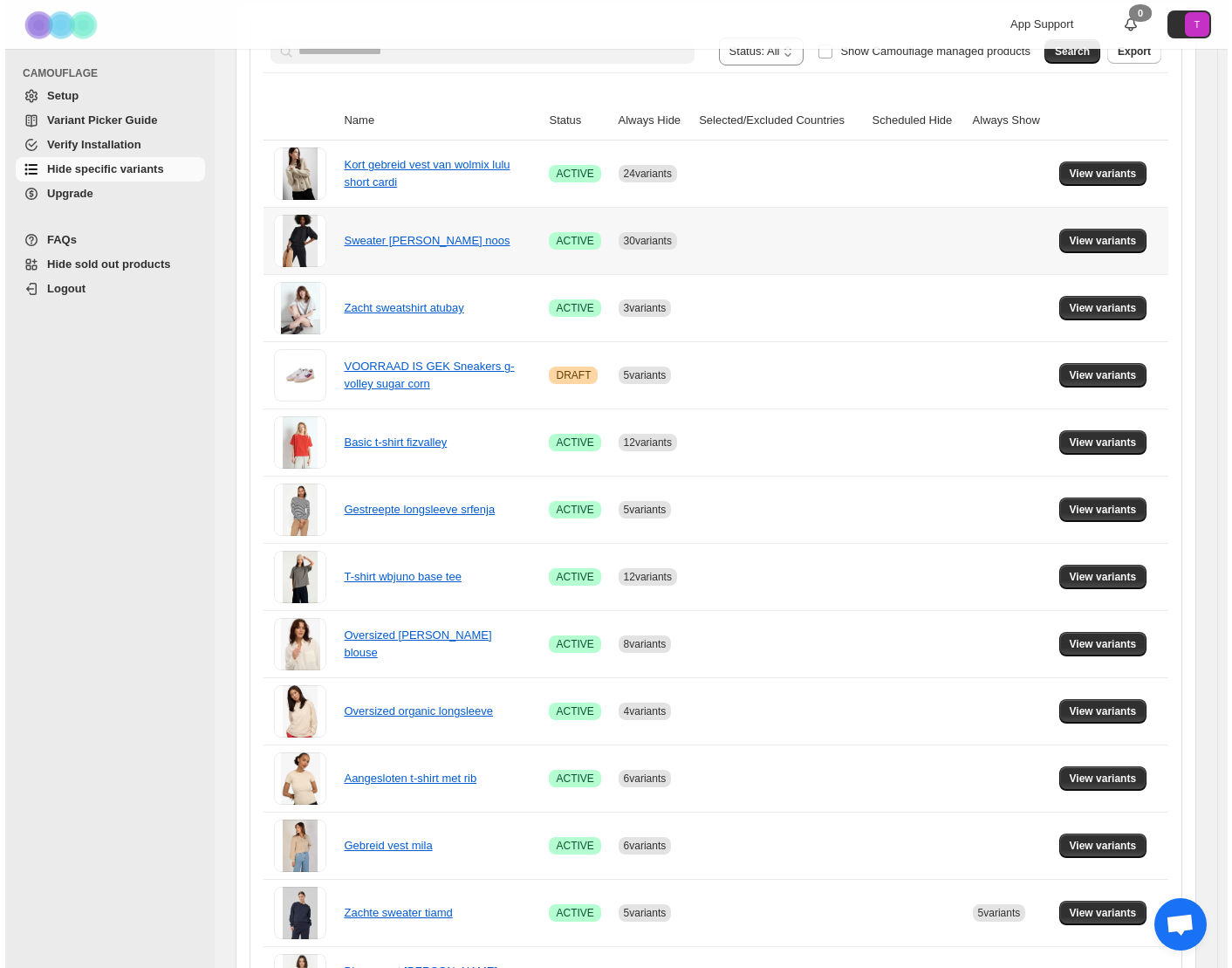
scroll to position [0, 0]
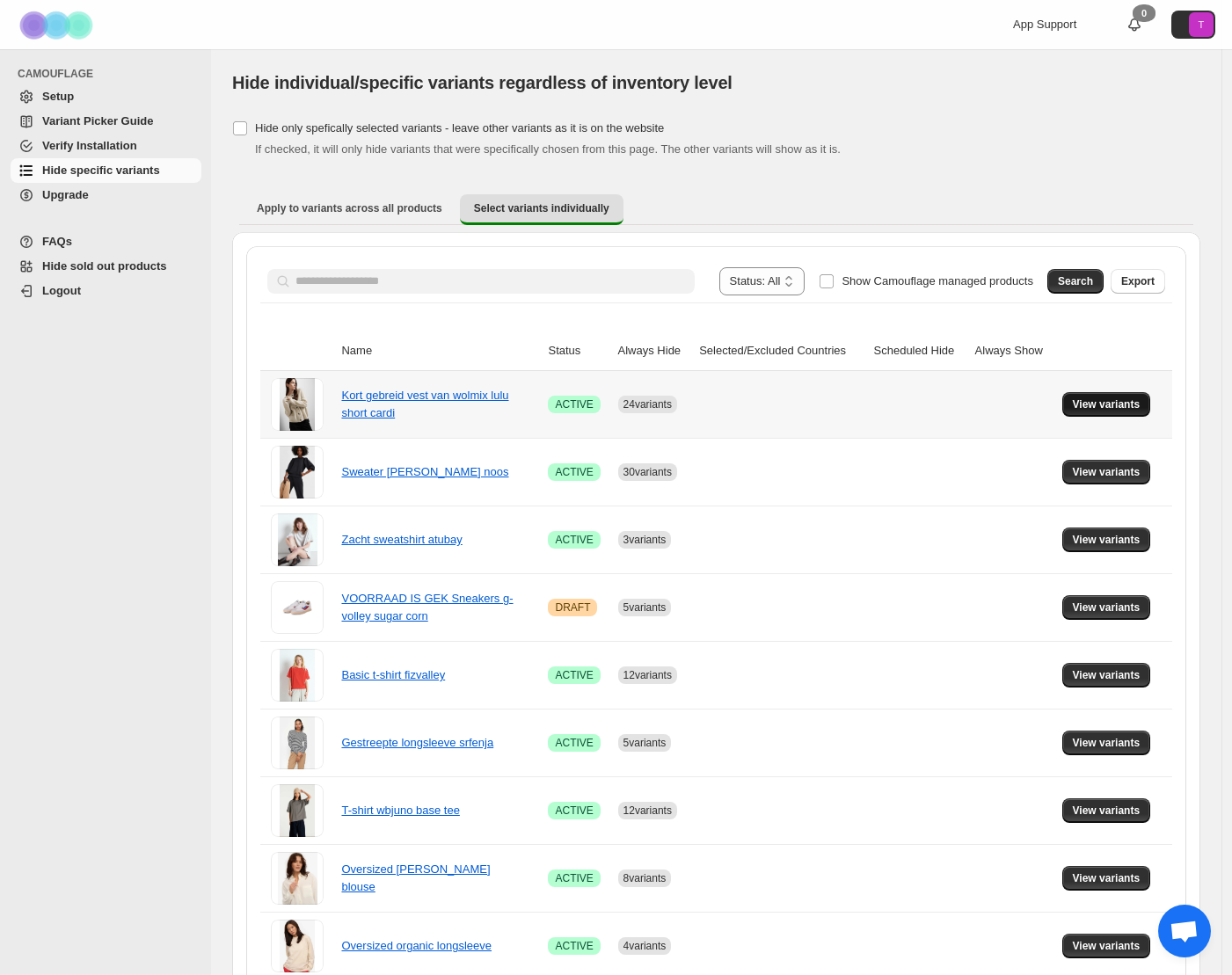
click at [1119, 403] on span "View variants" at bounding box center [1106, 404] width 67 height 14
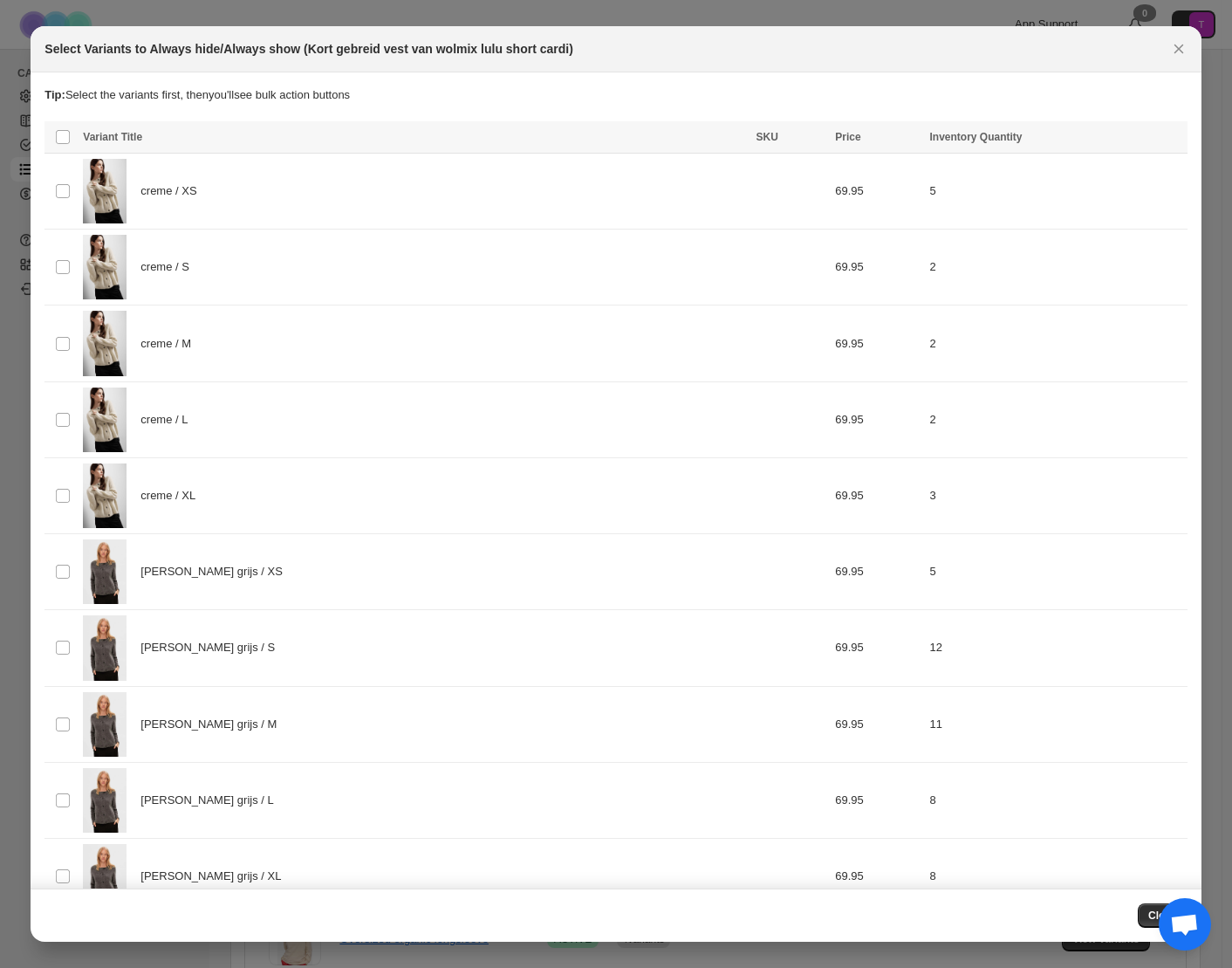
drag, startPoint x: 1146, startPoint y: 913, endPoint x: 1132, endPoint y: 883, distance: 33.1
click at [1146, 912] on button "Close" at bounding box center [1163, 916] width 50 height 24
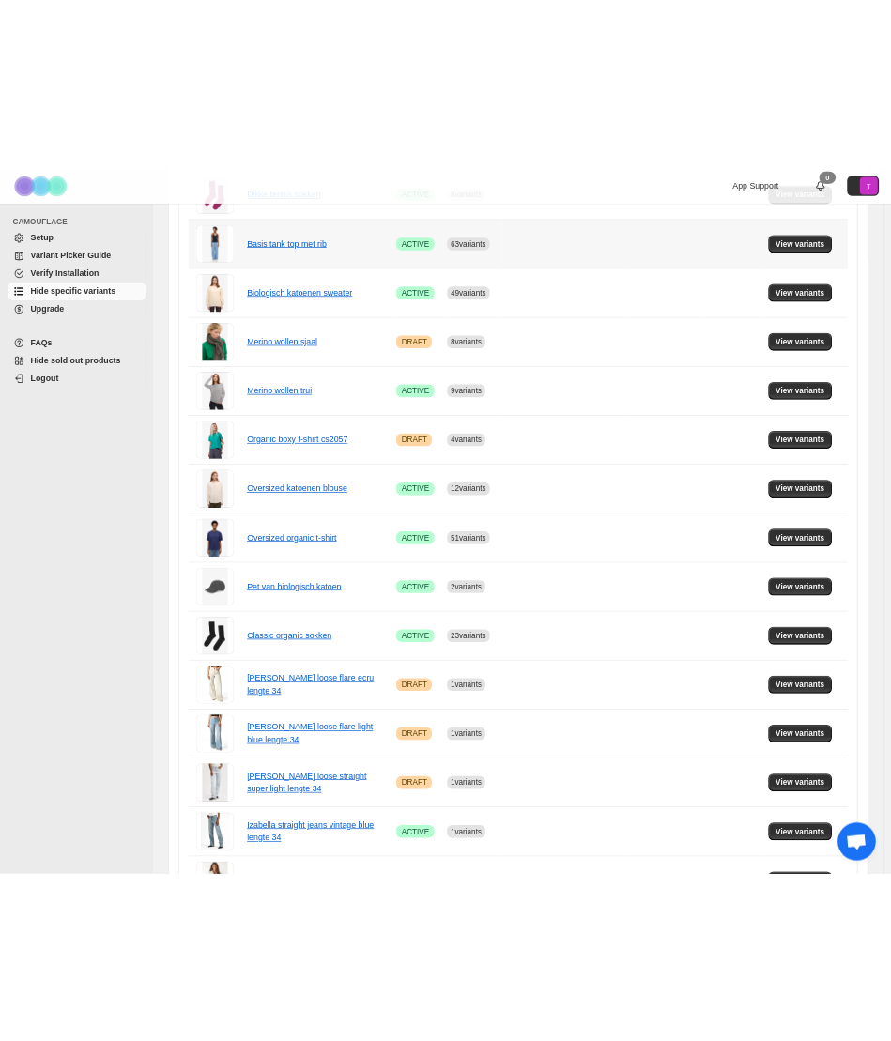
scroll to position [886, 0]
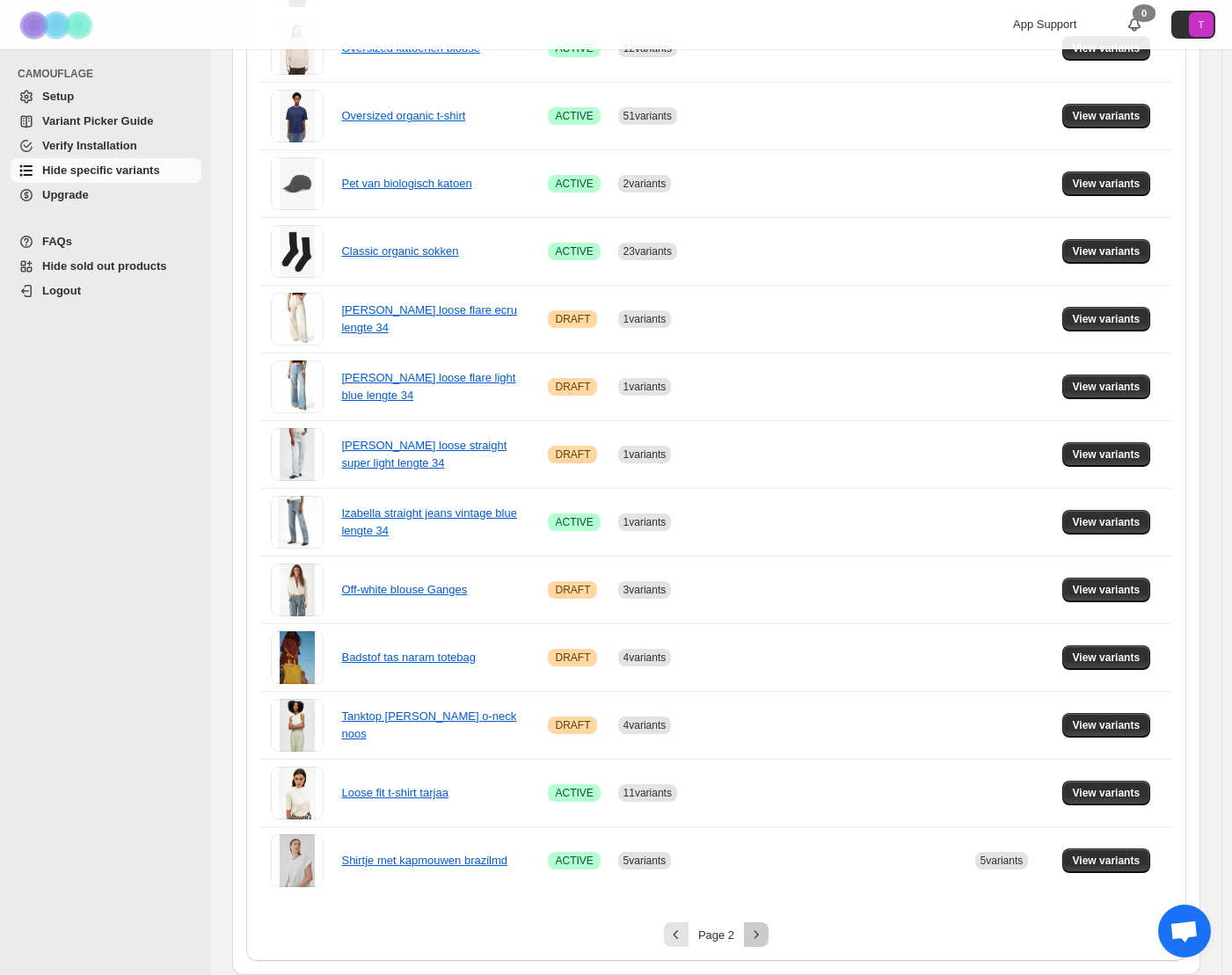
drag, startPoint x: 762, startPoint y: 929, endPoint x: 809, endPoint y: 727, distance: 207.4
click at [762, 929] on icon "Next" at bounding box center [756, 934] width 18 height 18
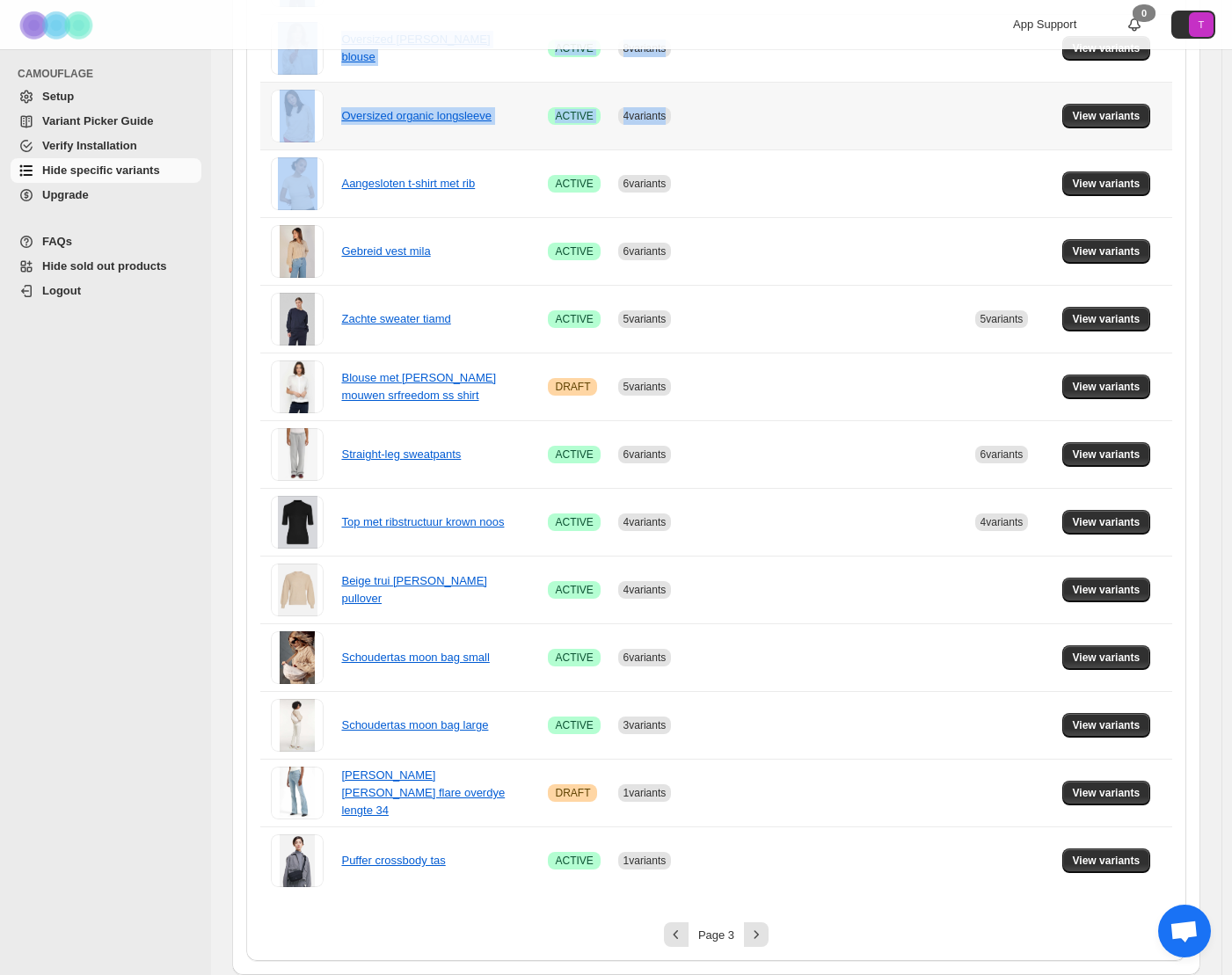
drag, startPoint x: 1211, startPoint y: 94, endPoint x: 1104, endPoint y: 92, distance: 107.0
click at [1101, 94] on div "**********" at bounding box center [716, 96] width 1011 height 1756
click at [1215, 148] on div "**********" at bounding box center [716, 96] width 1011 height 1756
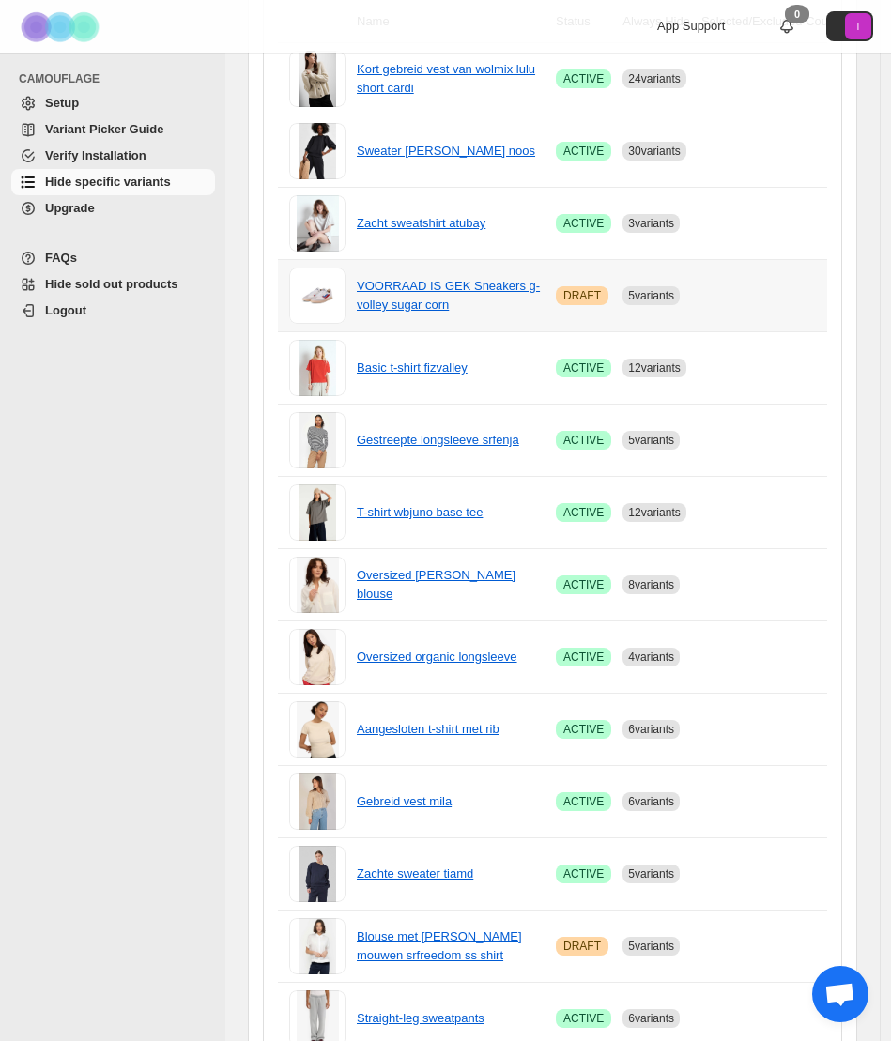
scroll to position [0, 339]
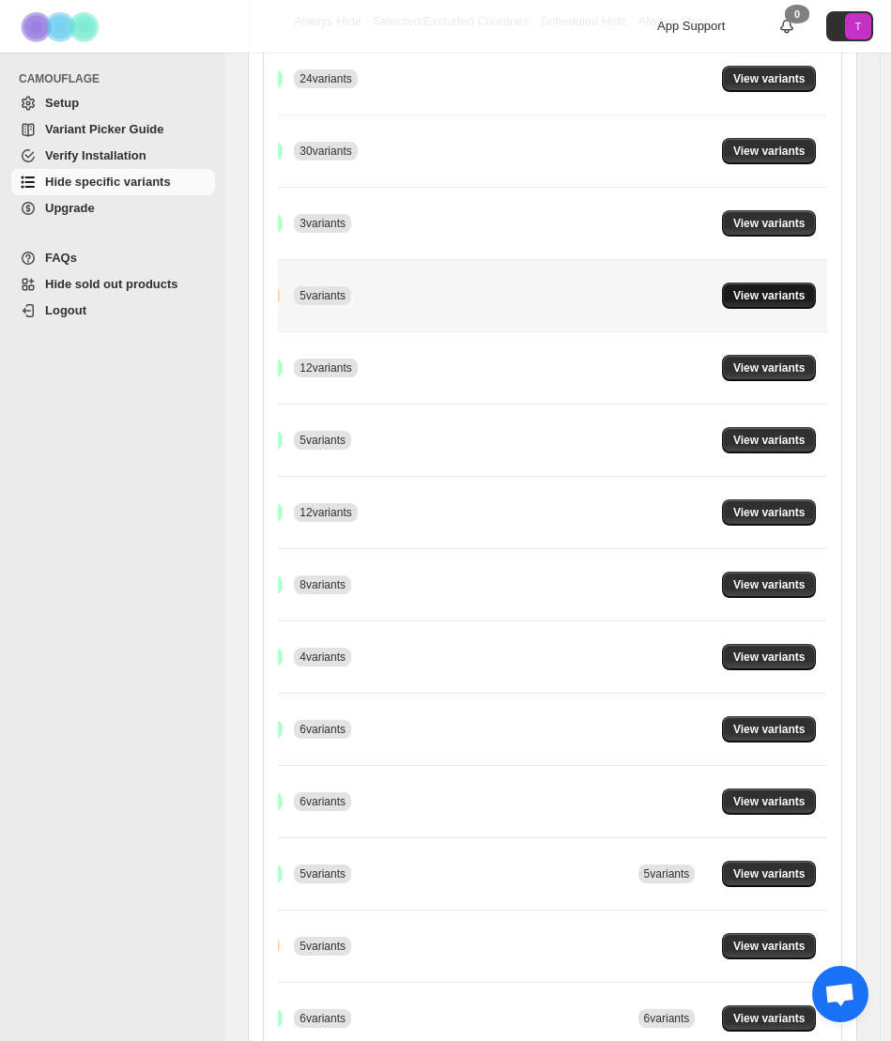
click at [758, 298] on span "View variants" at bounding box center [769, 295] width 72 height 15
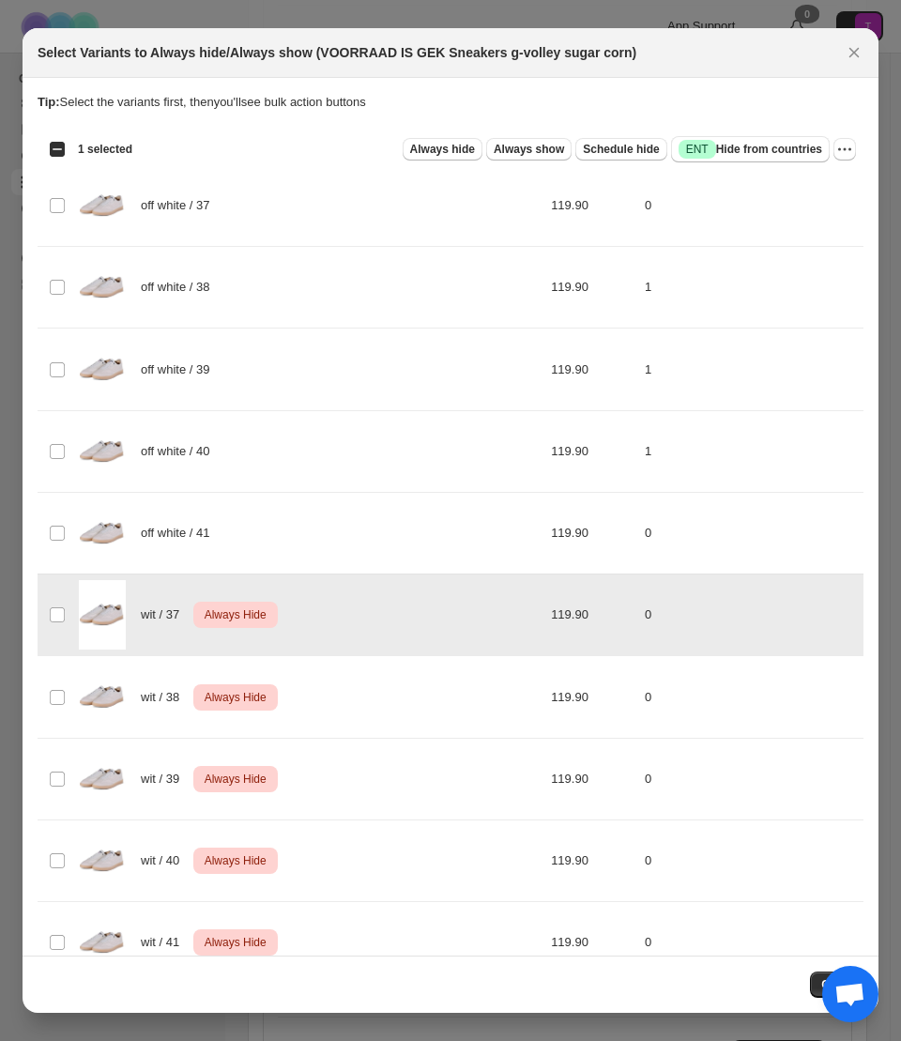
scroll to position [42, 0]
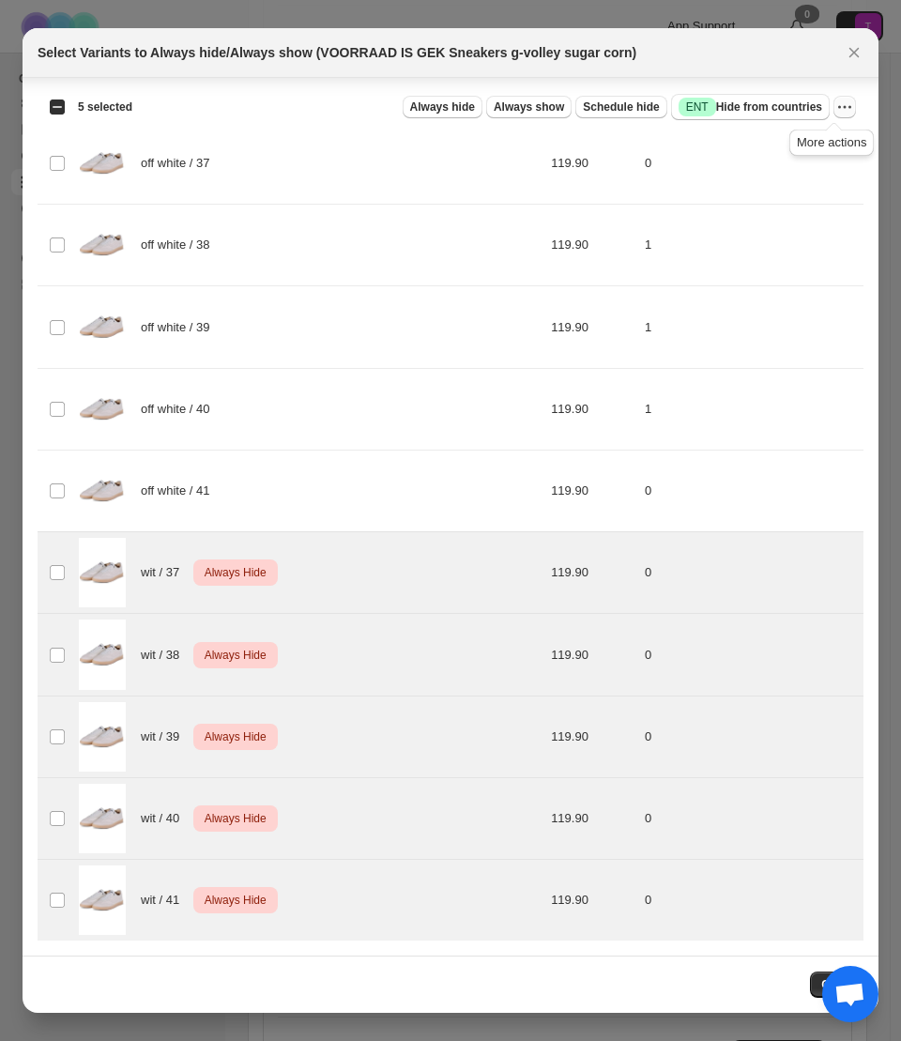
click at [835, 108] on icon "More actions" at bounding box center [844, 107] width 19 height 19
click at [729, 150] on span "Undo always hide" at bounding box center [746, 143] width 97 height 14
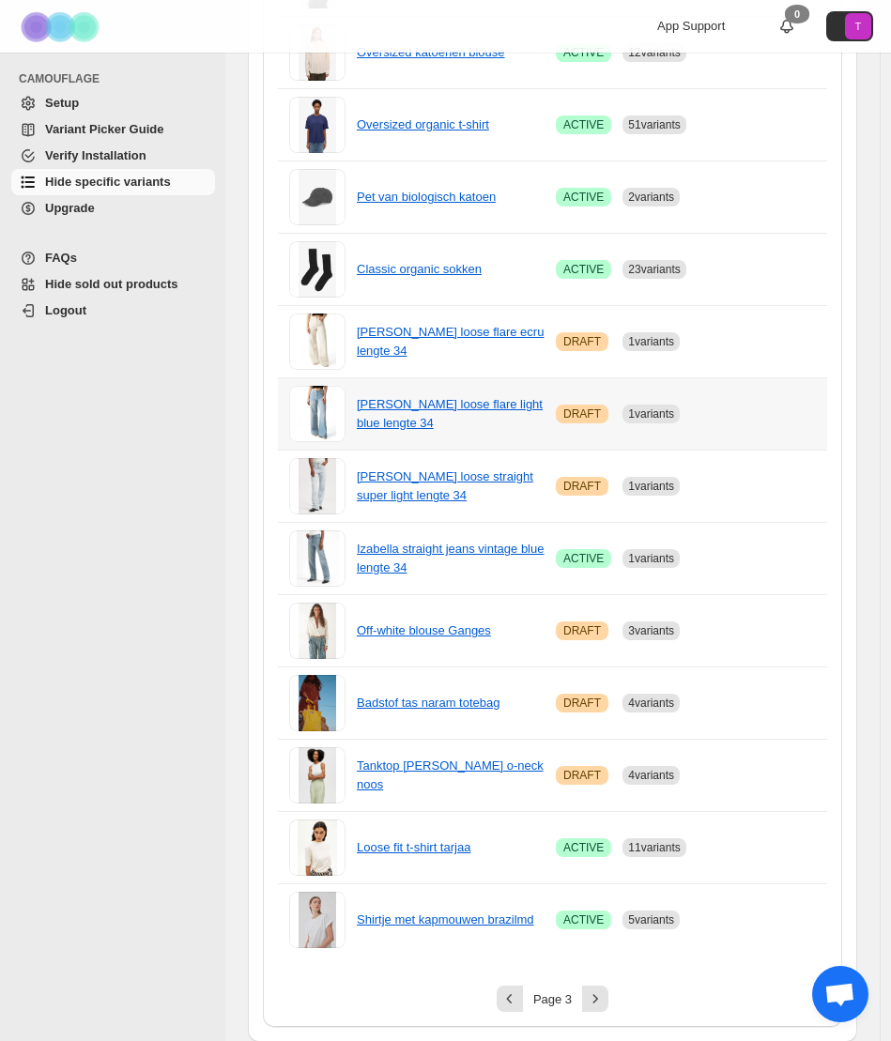
scroll to position [1005, 0]
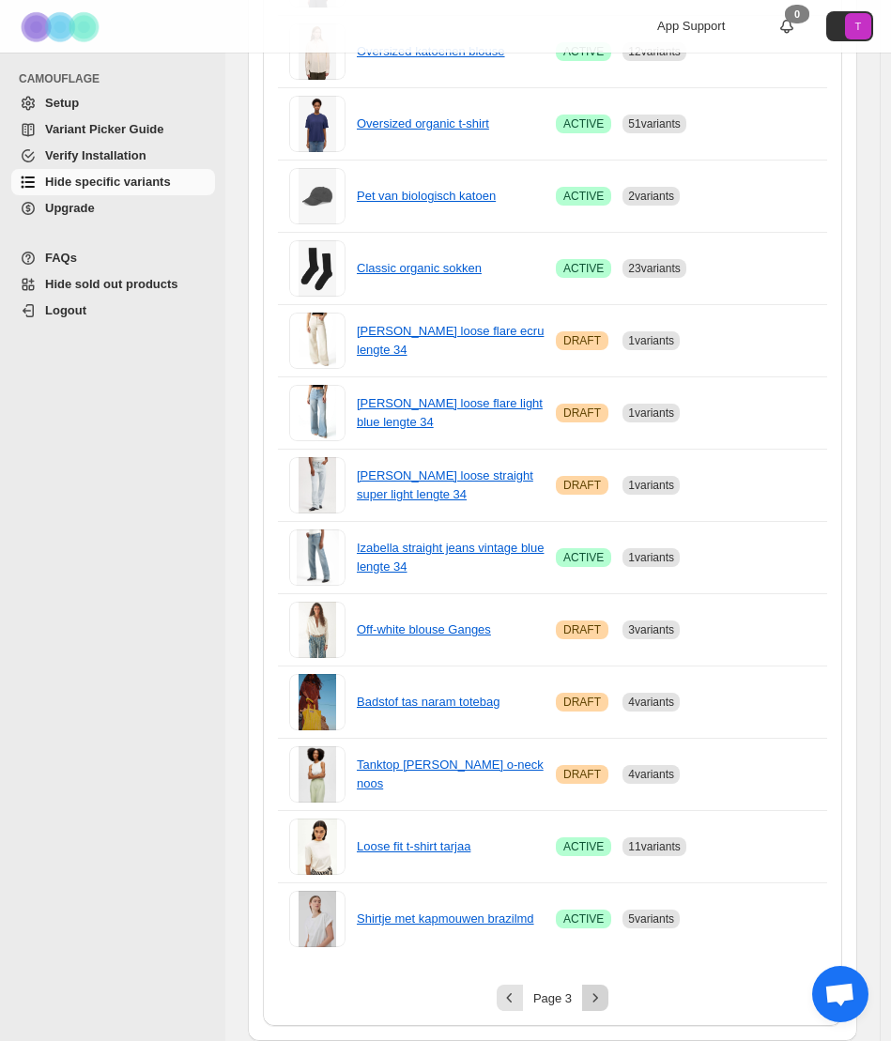
click at [600, 999] on icon "Next" at bounding box center [595, 997] width 19 height 19
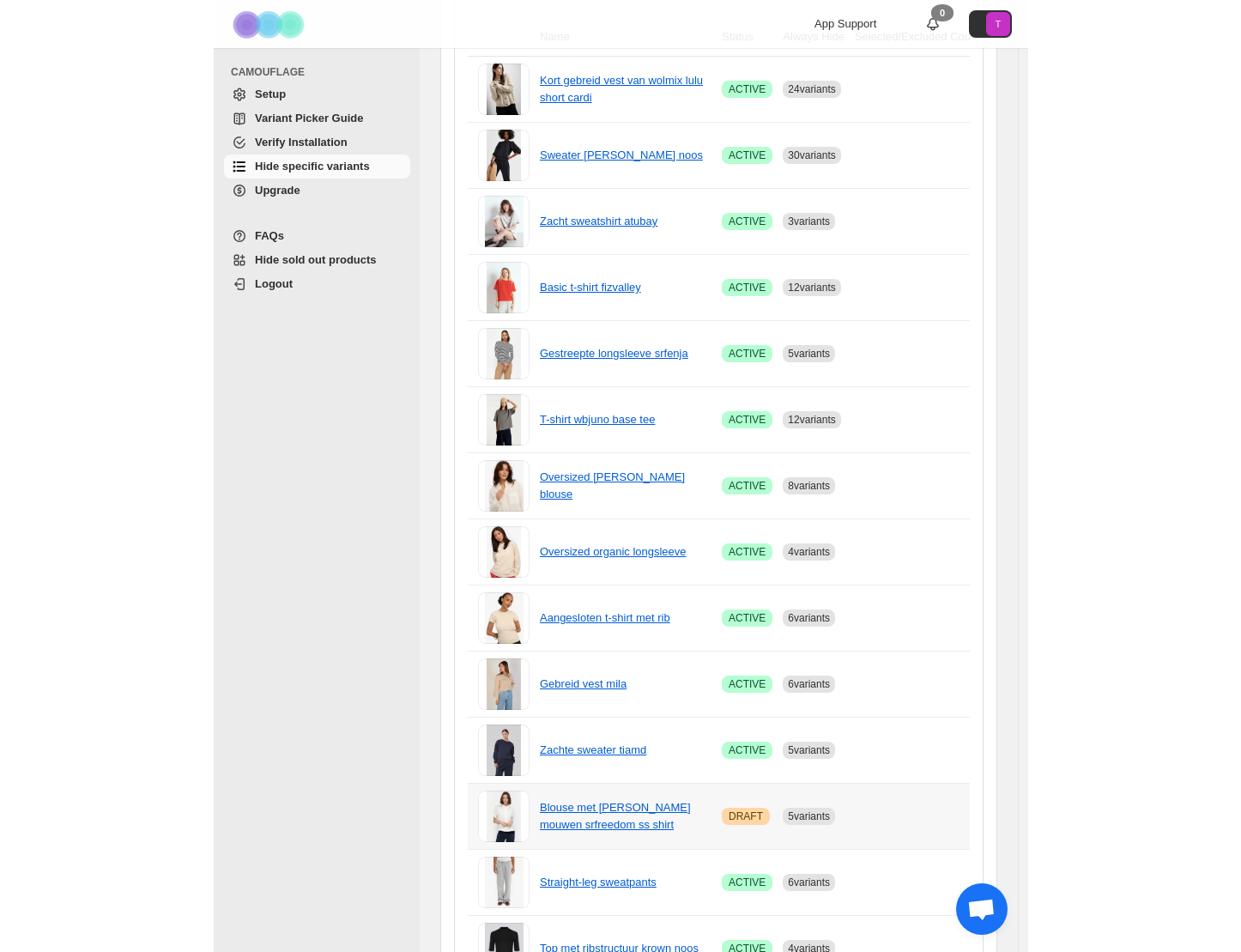
scroll to position [0, 0]
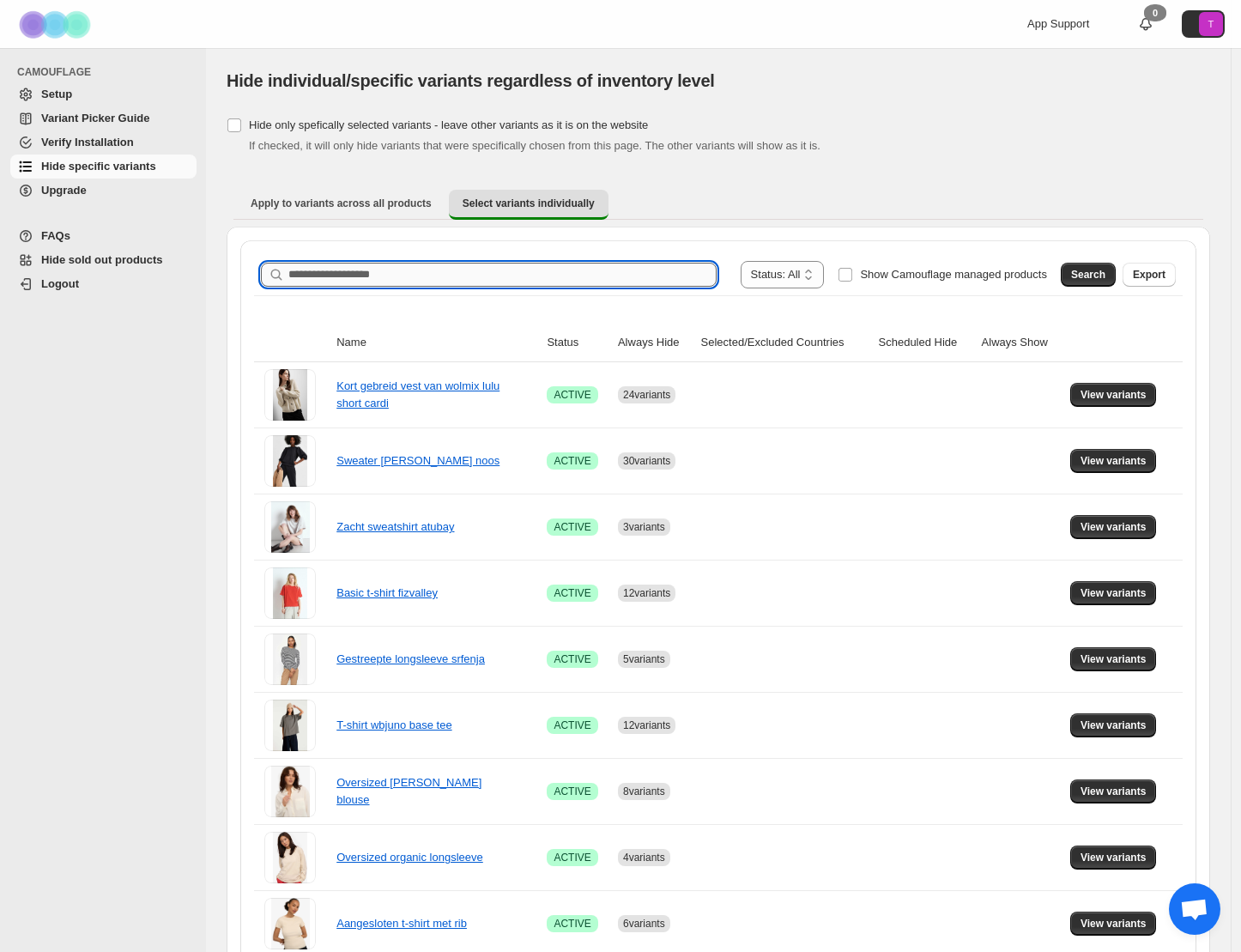
click at [309, 274] on input "Search product name" at bounding box center [502, 274] width 428 height 24
drag, startPoint x: 1087, startPoint y: 283, endPoint x: 1023, endPoint y: 295, distance: 65.1
click at [1087, 284] on button "Search" at bounding box center [1088, 274] width 55 height 24
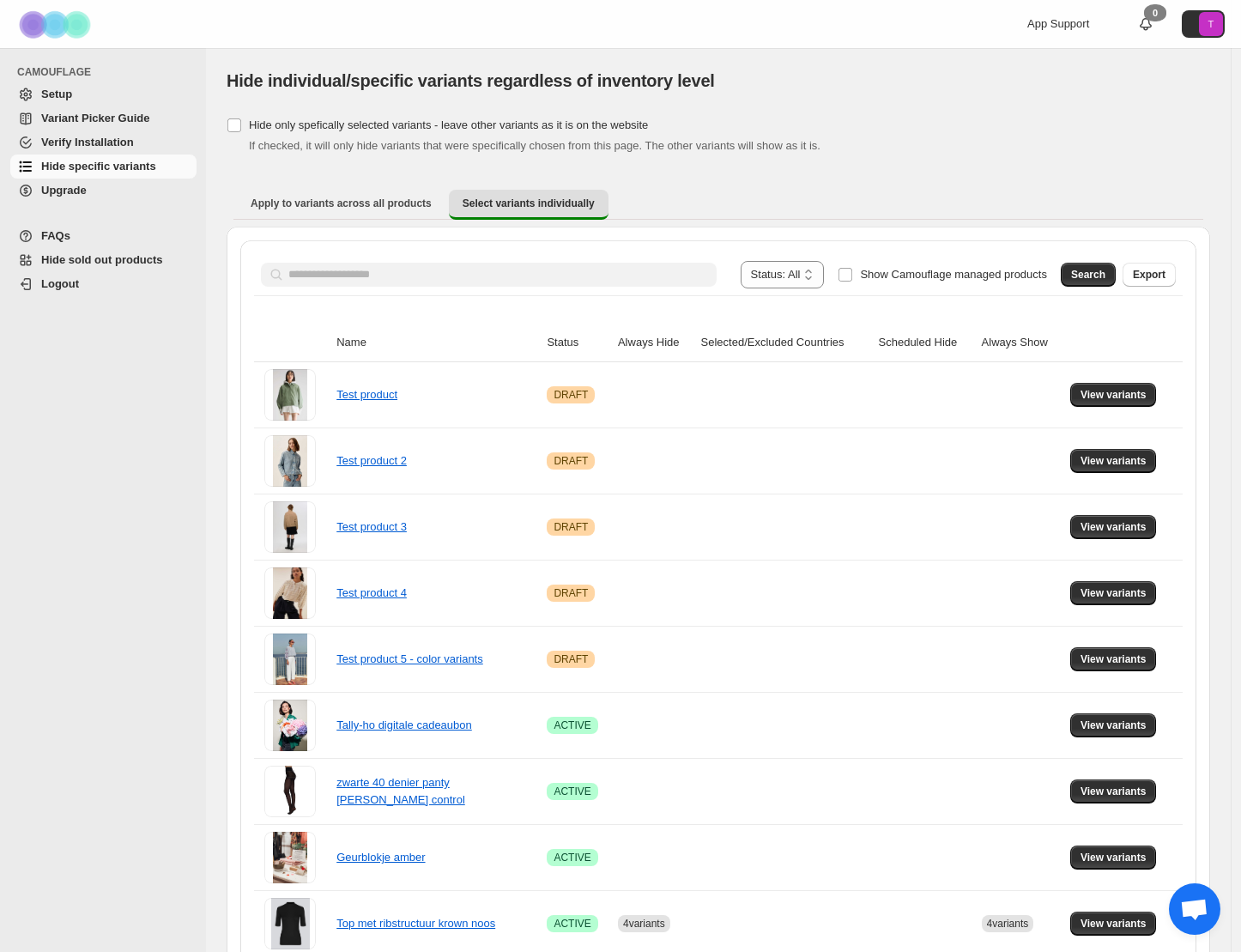
click at [1089, 274] on span "Search" at bounding box center [1089, 274] width 35 height 14
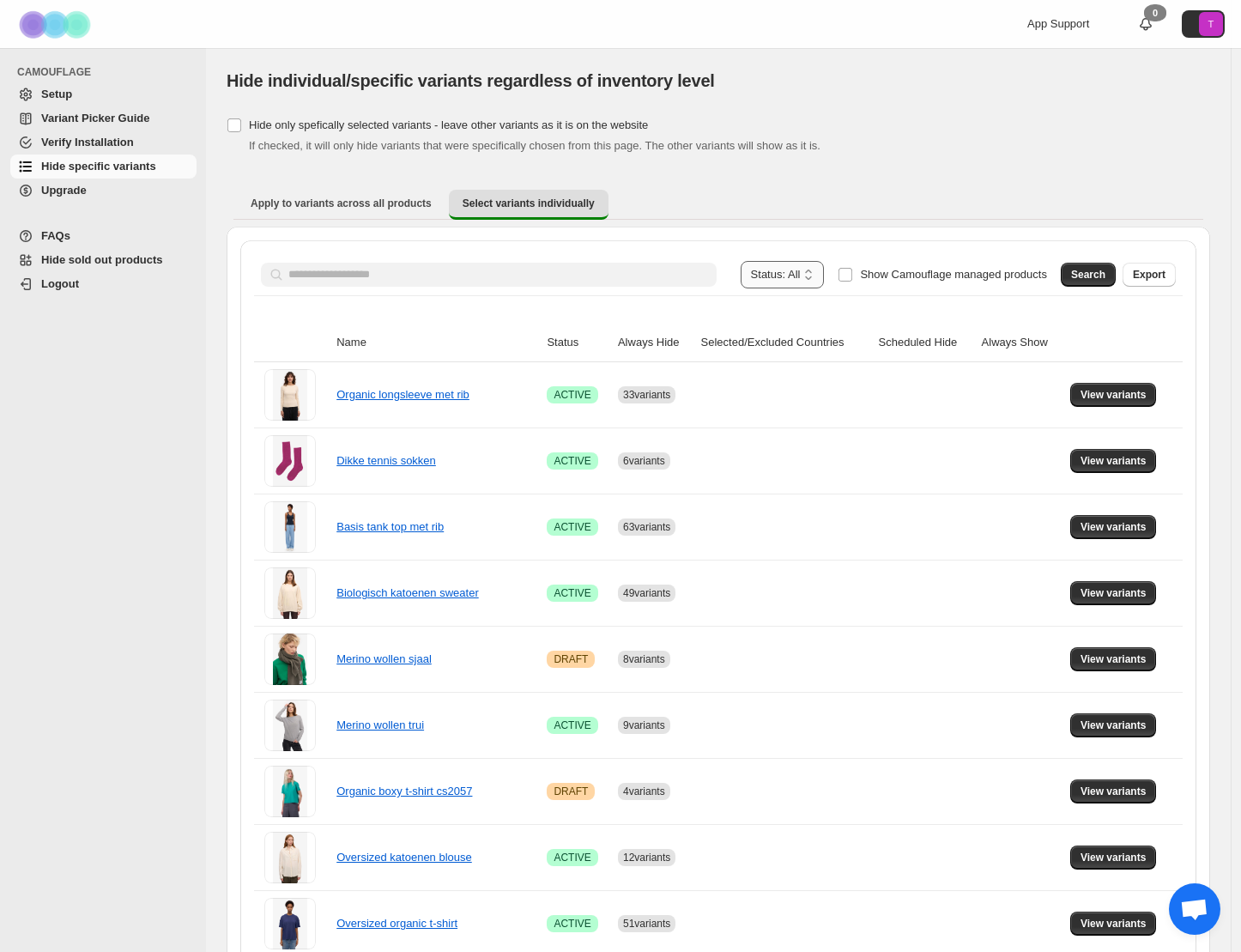
click at [779, 280] on select "**********" at bounding box center [783, 274] width 84 height 27
select select "******"
click at [755, 261] on select "**********" at bounding box center [783, 274] width 84 height 27
click at [1097, 275] on span "Search" at bounding box center [1089, 274] width 35 height 14
click at [815, 269] on select "**********" at bounding box center [792, 274] width 64 height 27
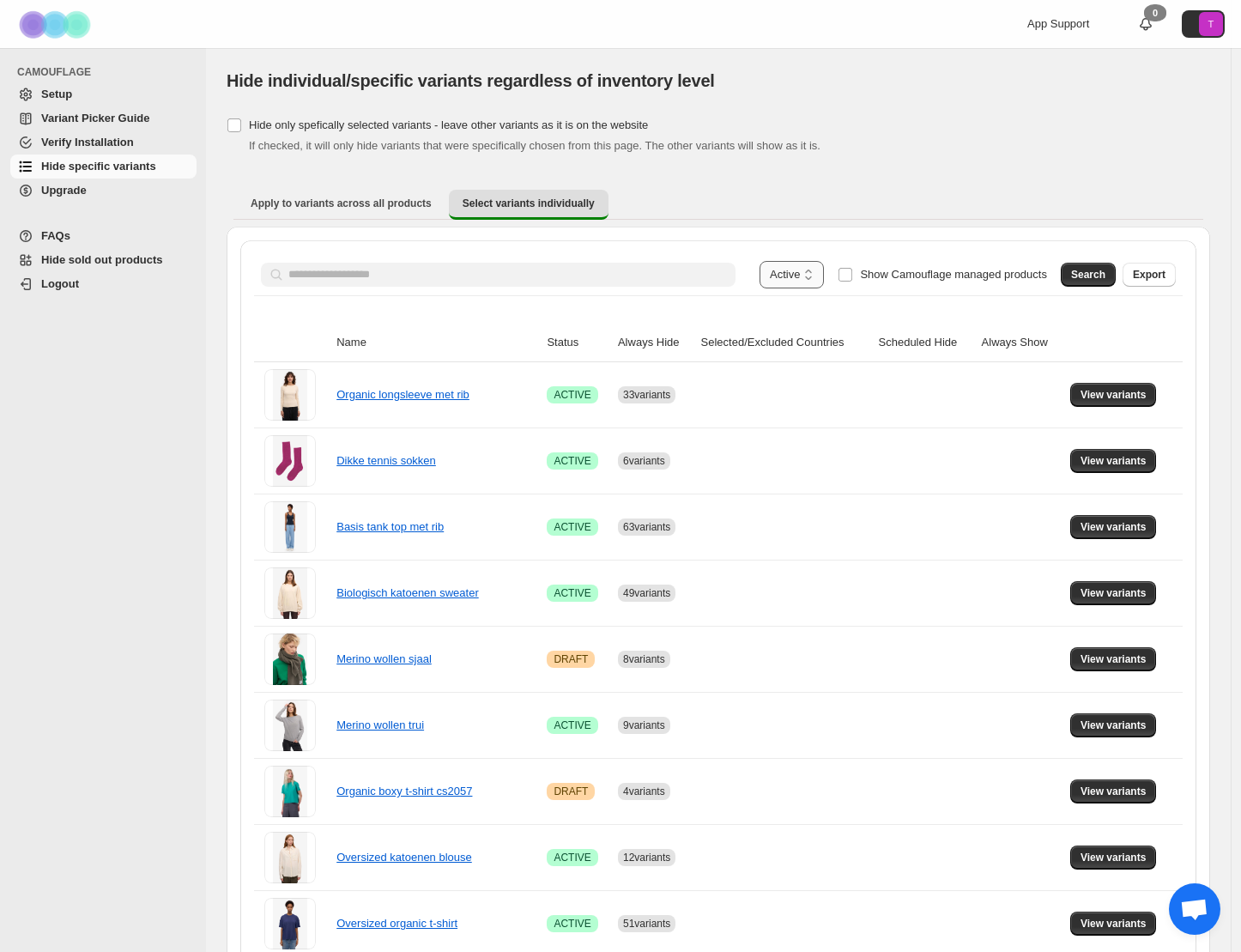
click at [760, 261] on select "**********" at bounding box center [792, 274] width 64 height 27
click at [1094, 274] on span "Search" at bounding box center [1089, 274] width 35 height 14
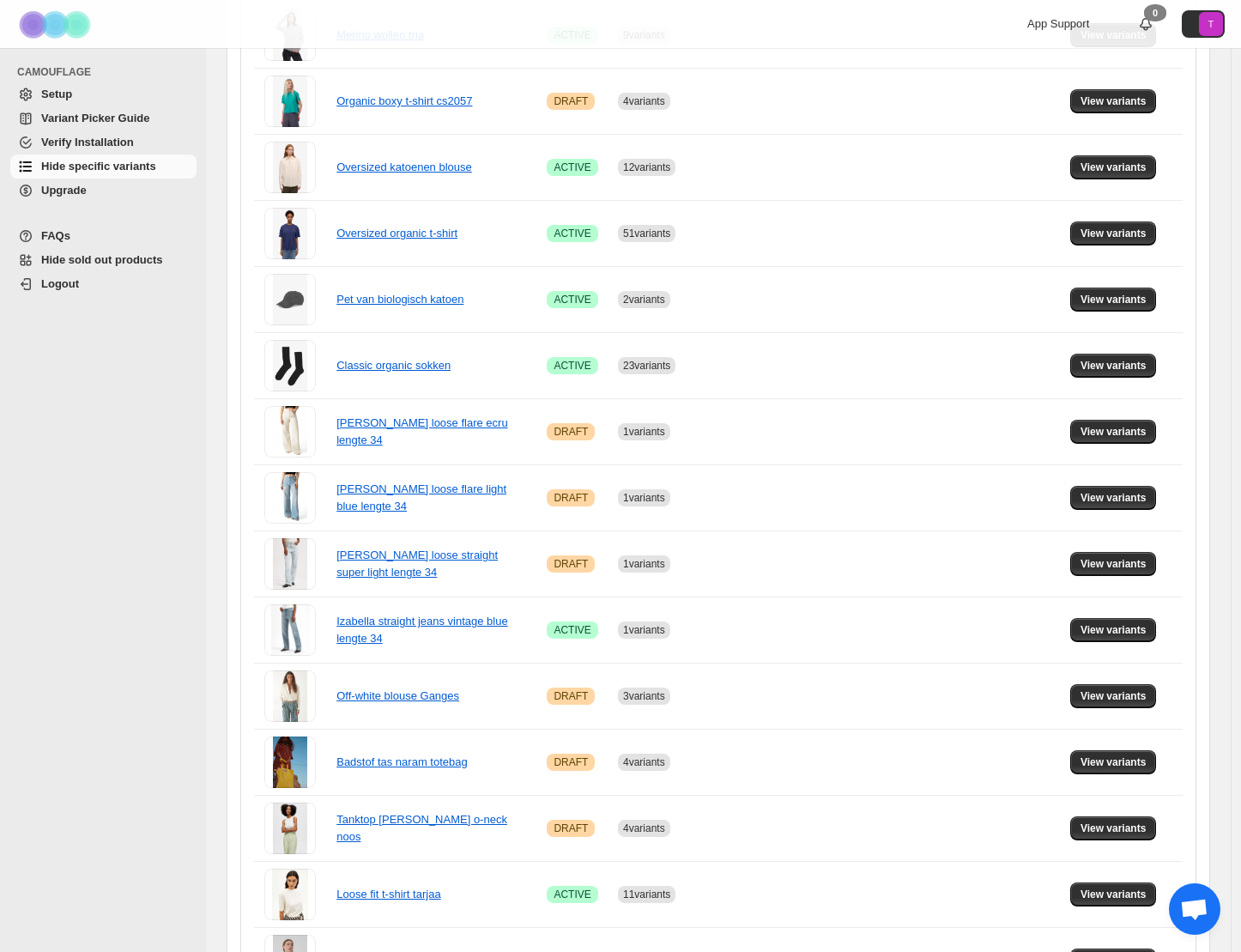
scroll to position [810, 0]
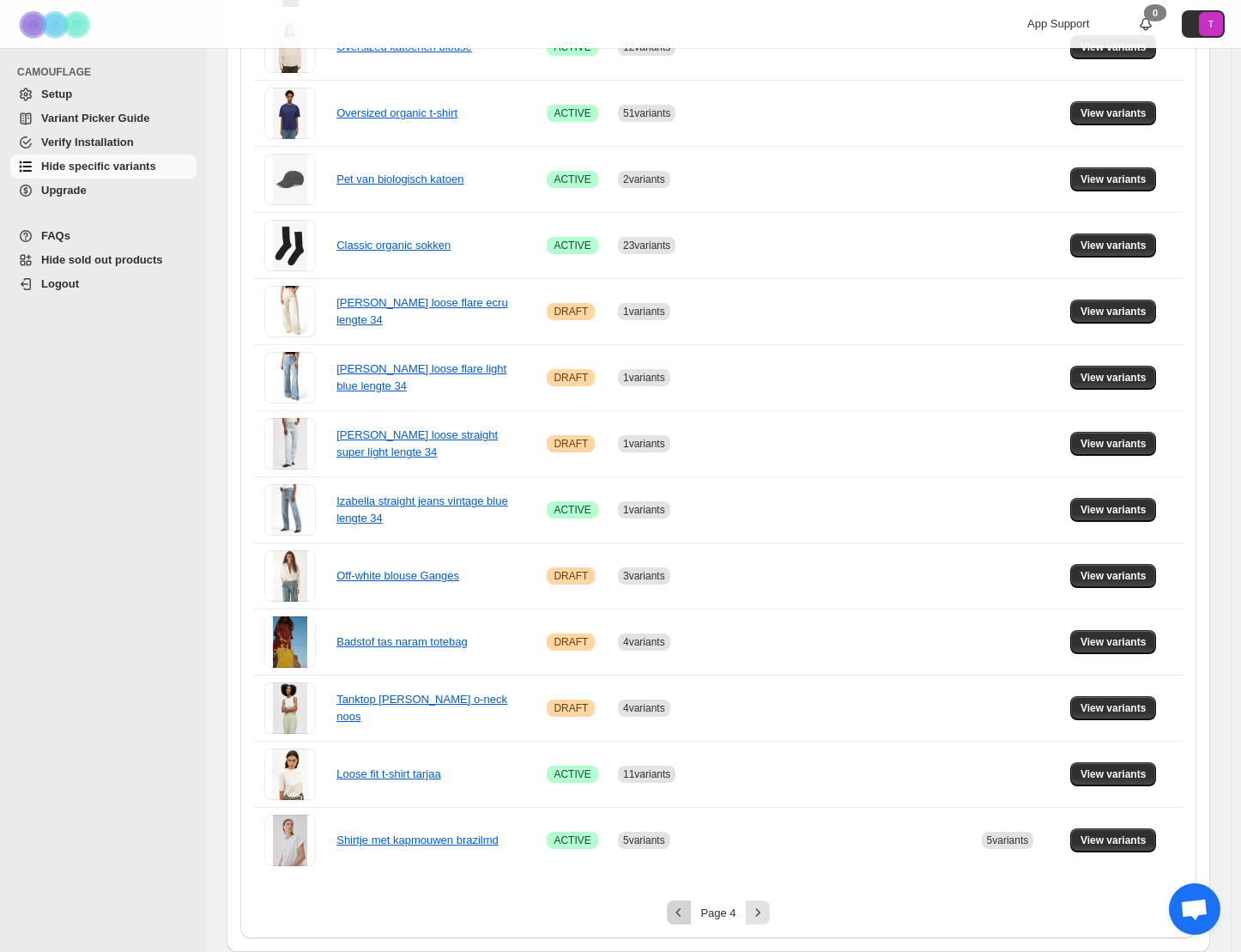
click at [680, 914] on icon "Previous" at bounding box center [679, 912] width 17 height 17
click at [680, 914] on div "An error occured" at bounding box center [620, 925] width 157 height 55
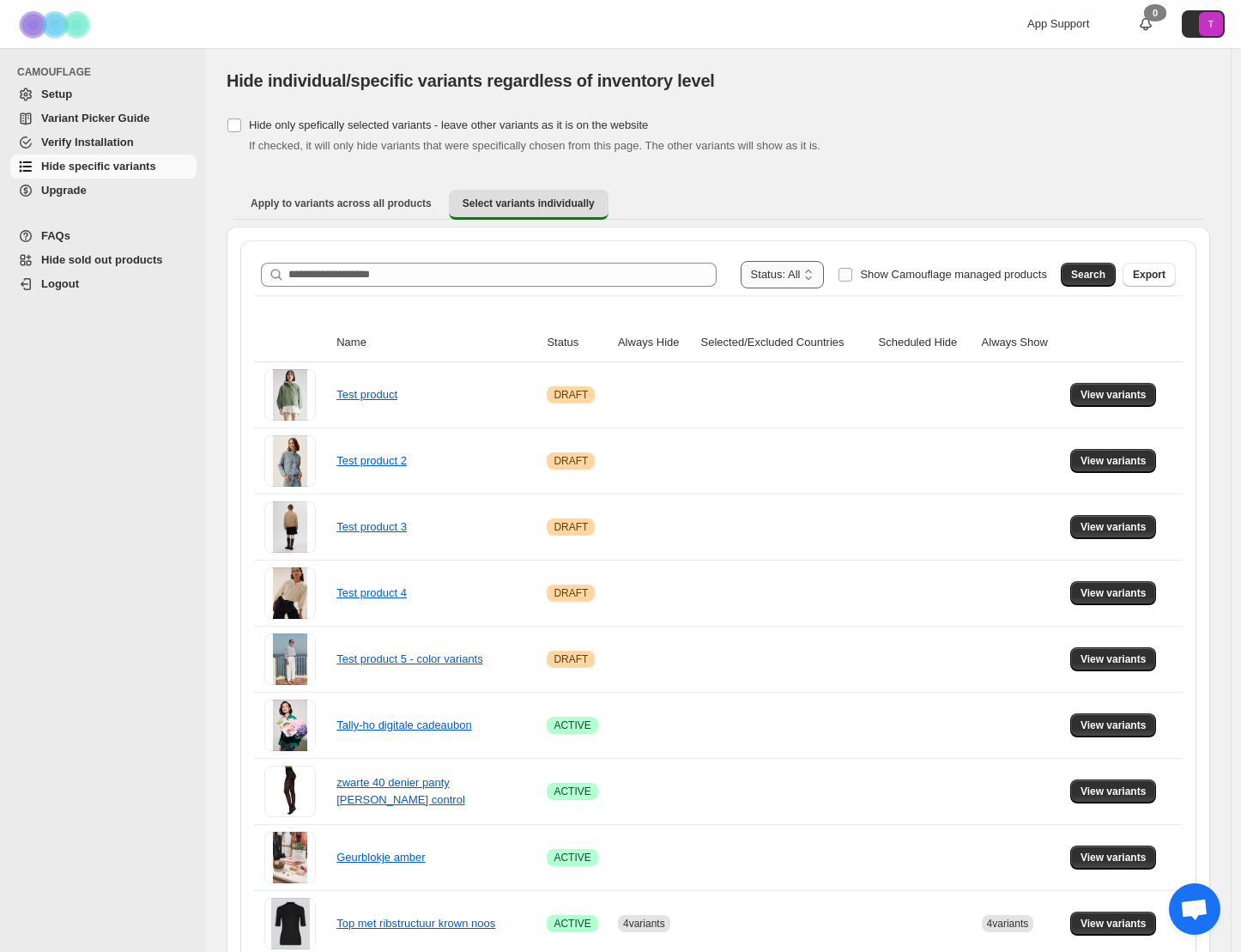
click at [779, 268] on select "**********" at bounding box center [783, 274] width 84 height 27
select select "******"
click at [755, 261] on select "**********" at bounding box center [783, 274] width 84 height 27
click at [1099, 273] on span "Search" at bounding box center [1089, 274] width 35 height 14
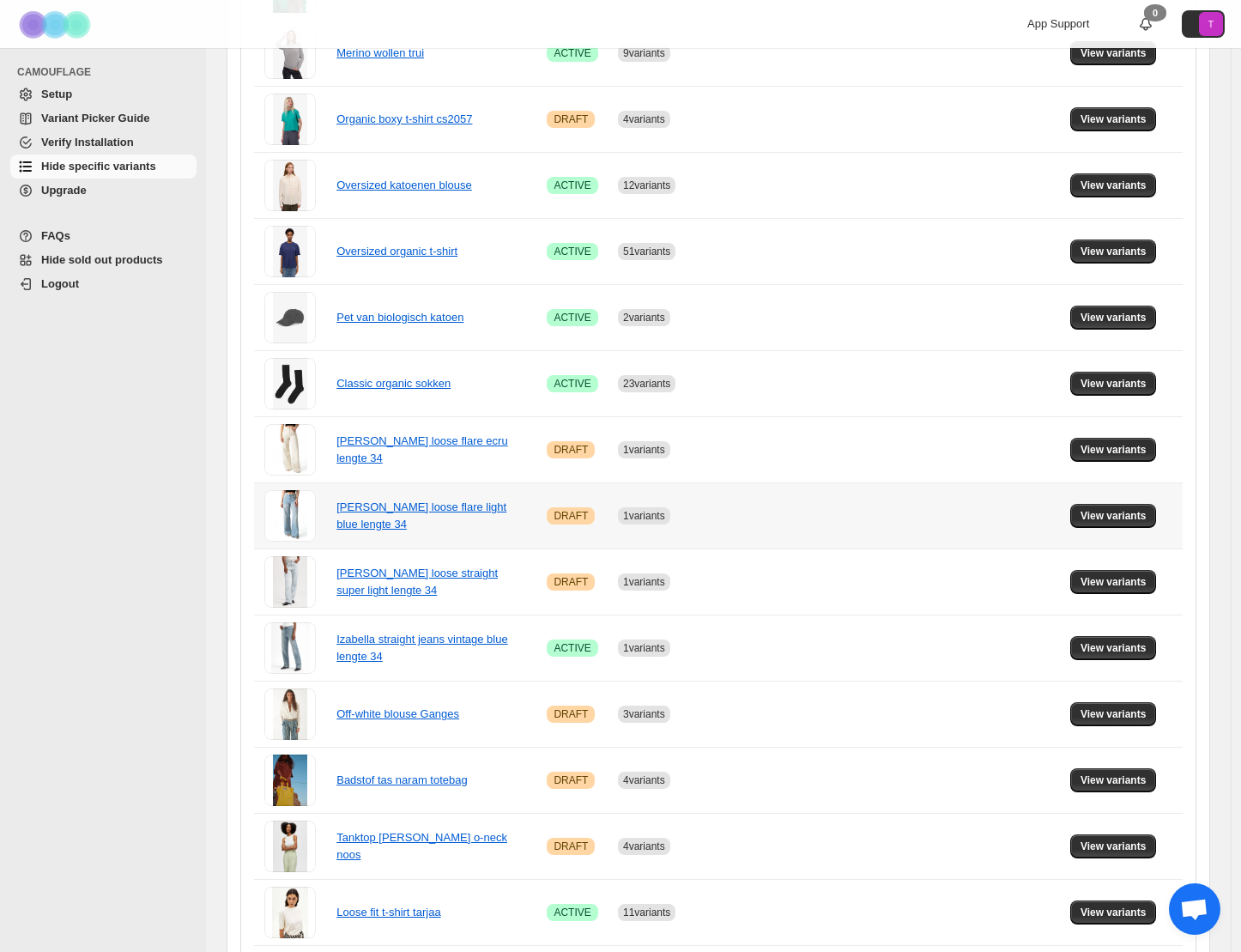
scroll to position [810, 0]
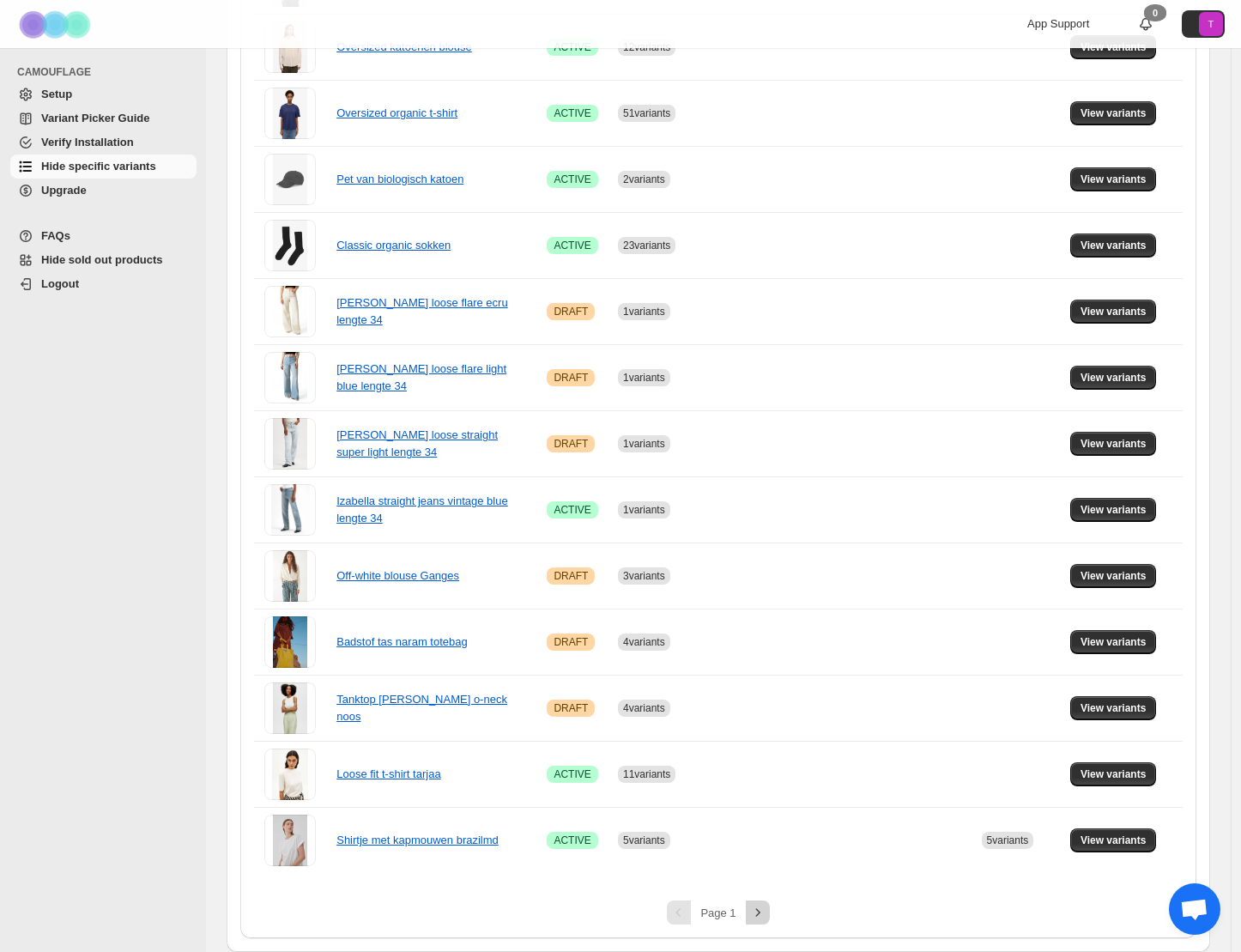
click at [762, 915] on icon "Next" at bounding box center [757, 912] width 17 height 17
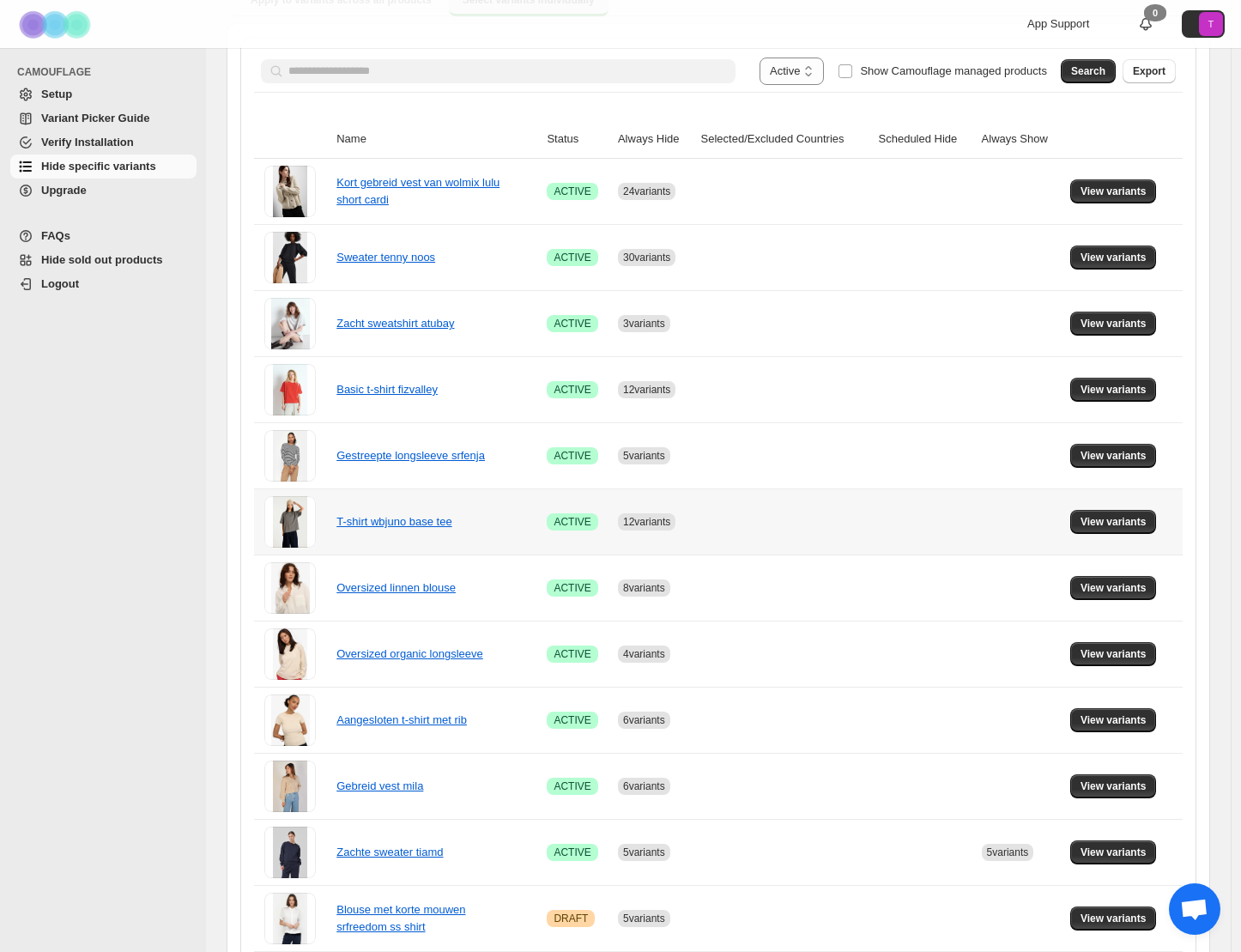
scroll to position [243, 0]
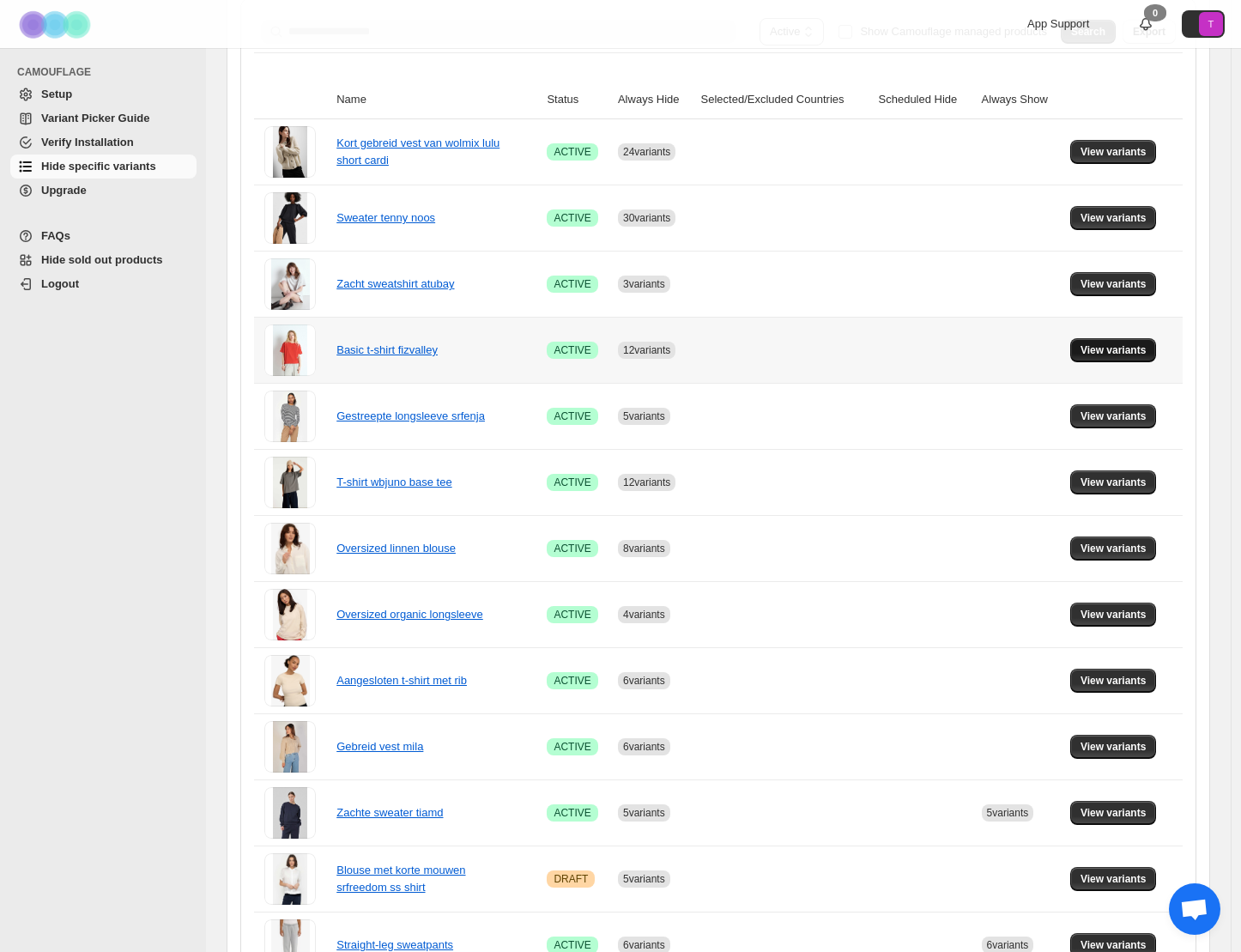
click at [1106, 352] on span "View variants" at bounding box center [1114, 349] width 66 height 14
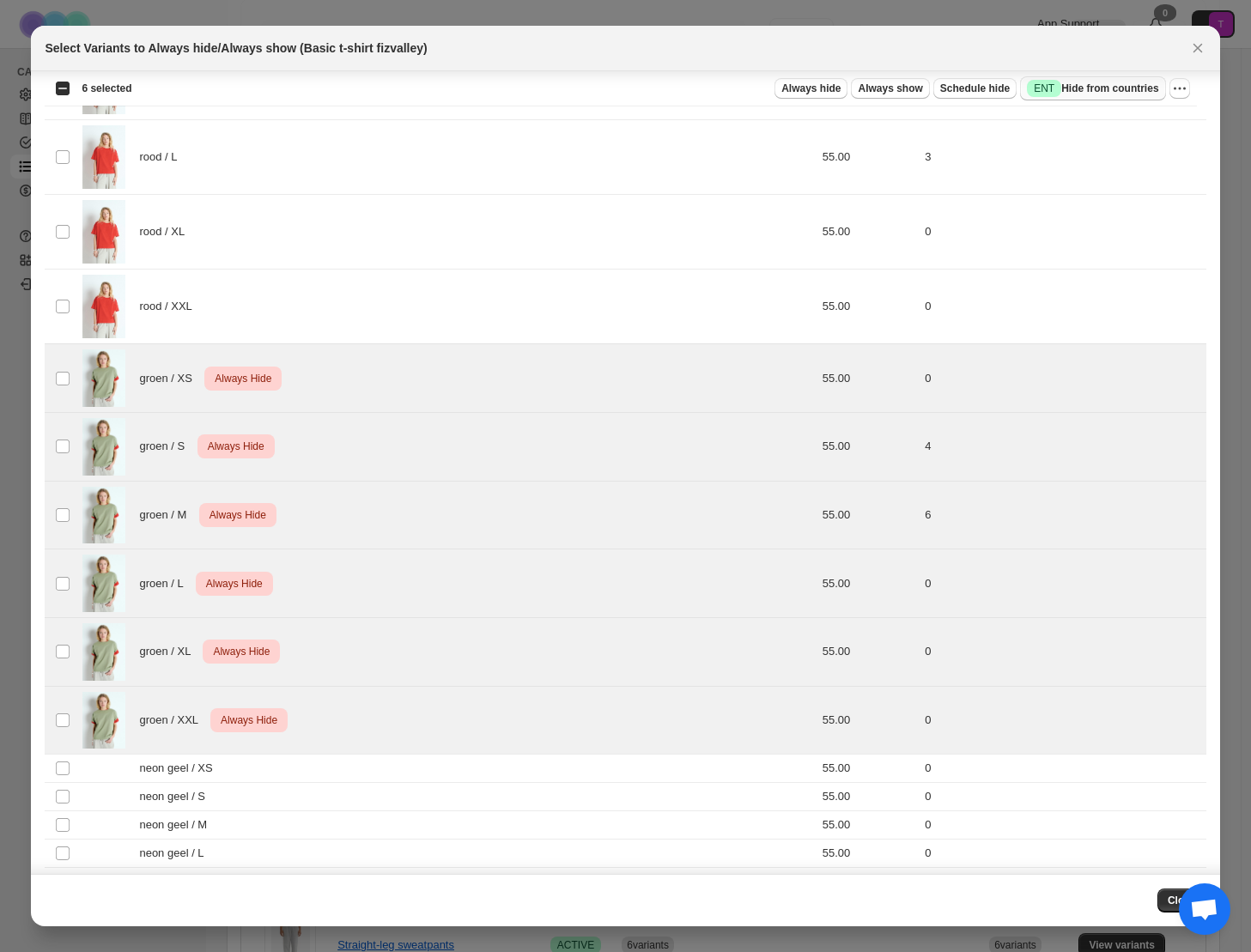
scroll to position [261, 0]
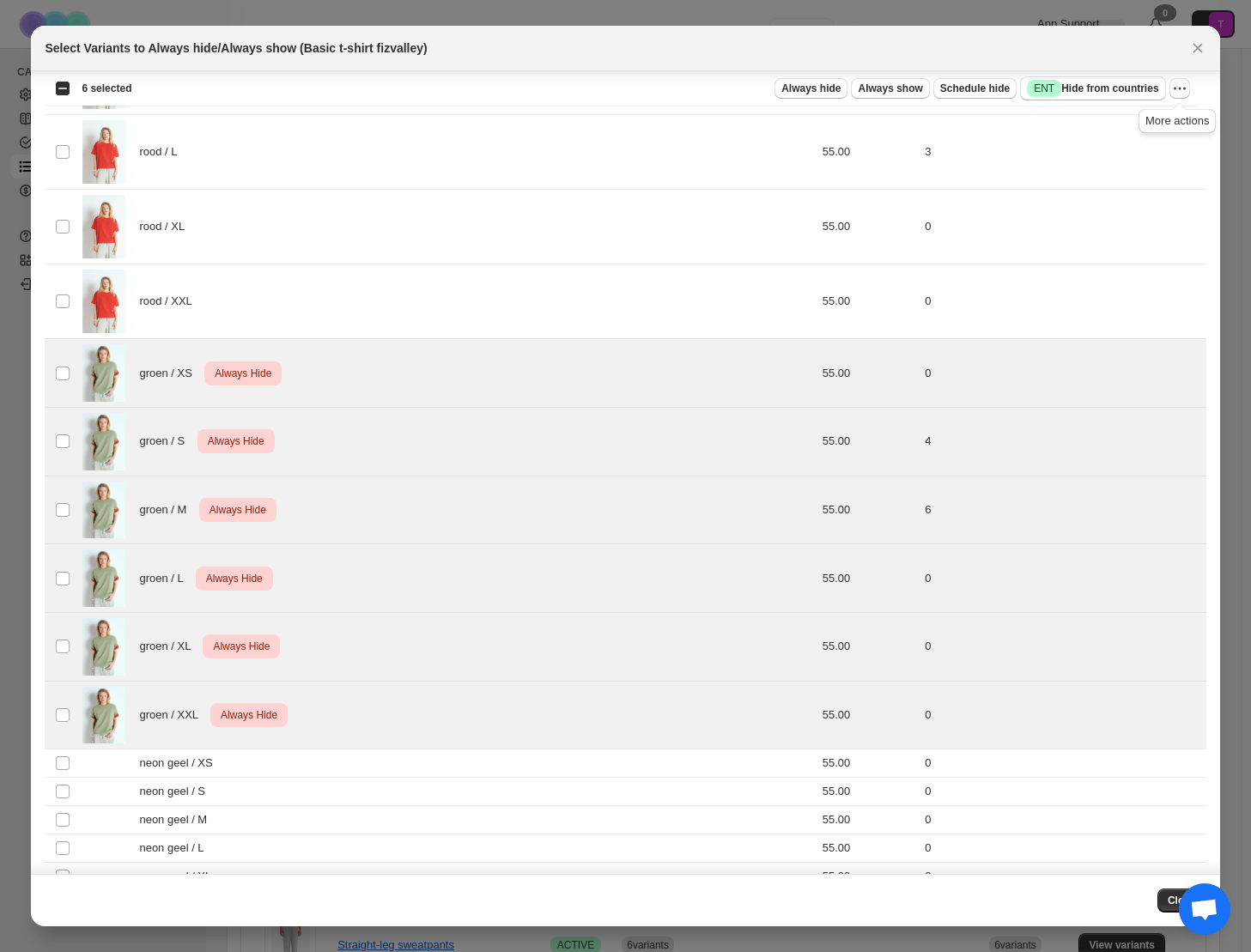
click at [1180, 91] on icon "More actions" at bounding box center [1179, 88] width 17 height 17
click at [1105, 123] on span "Undo always hide" at bounding box center [1098, 123] width 89 height 13
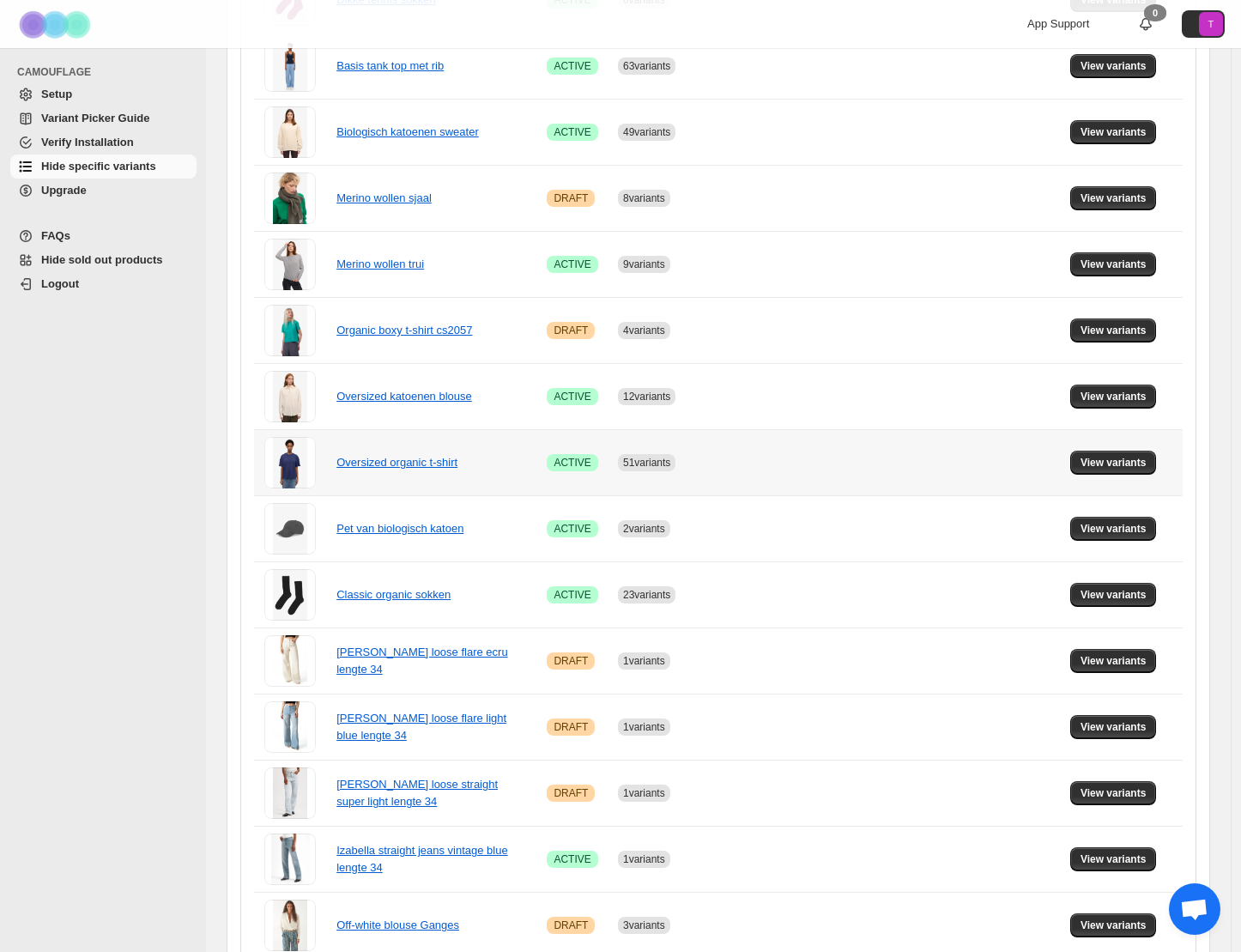
scroll to position [810, 0]
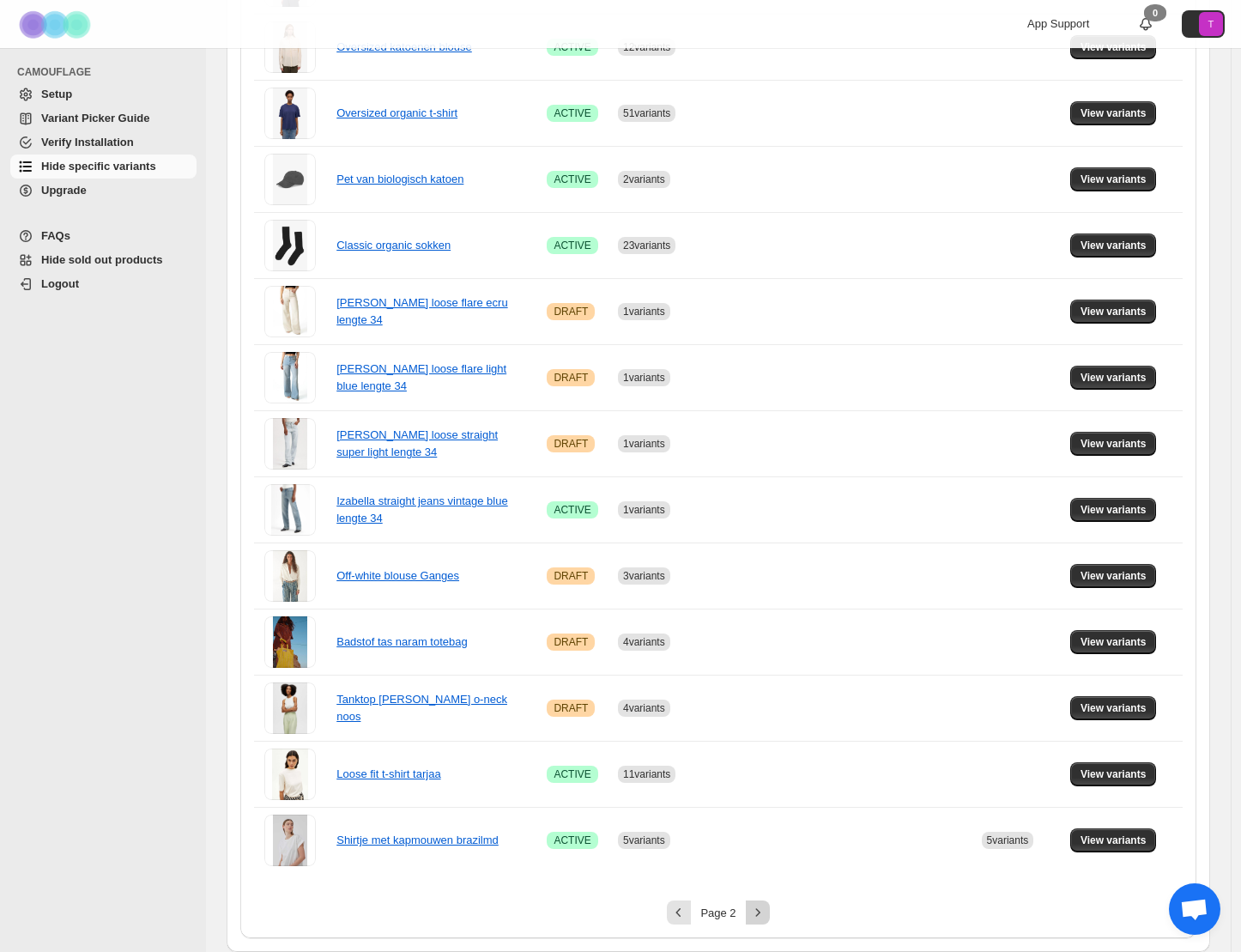
click at [762, 917] on icon "Next" at bounding box center [757, 912] width 17 height 17
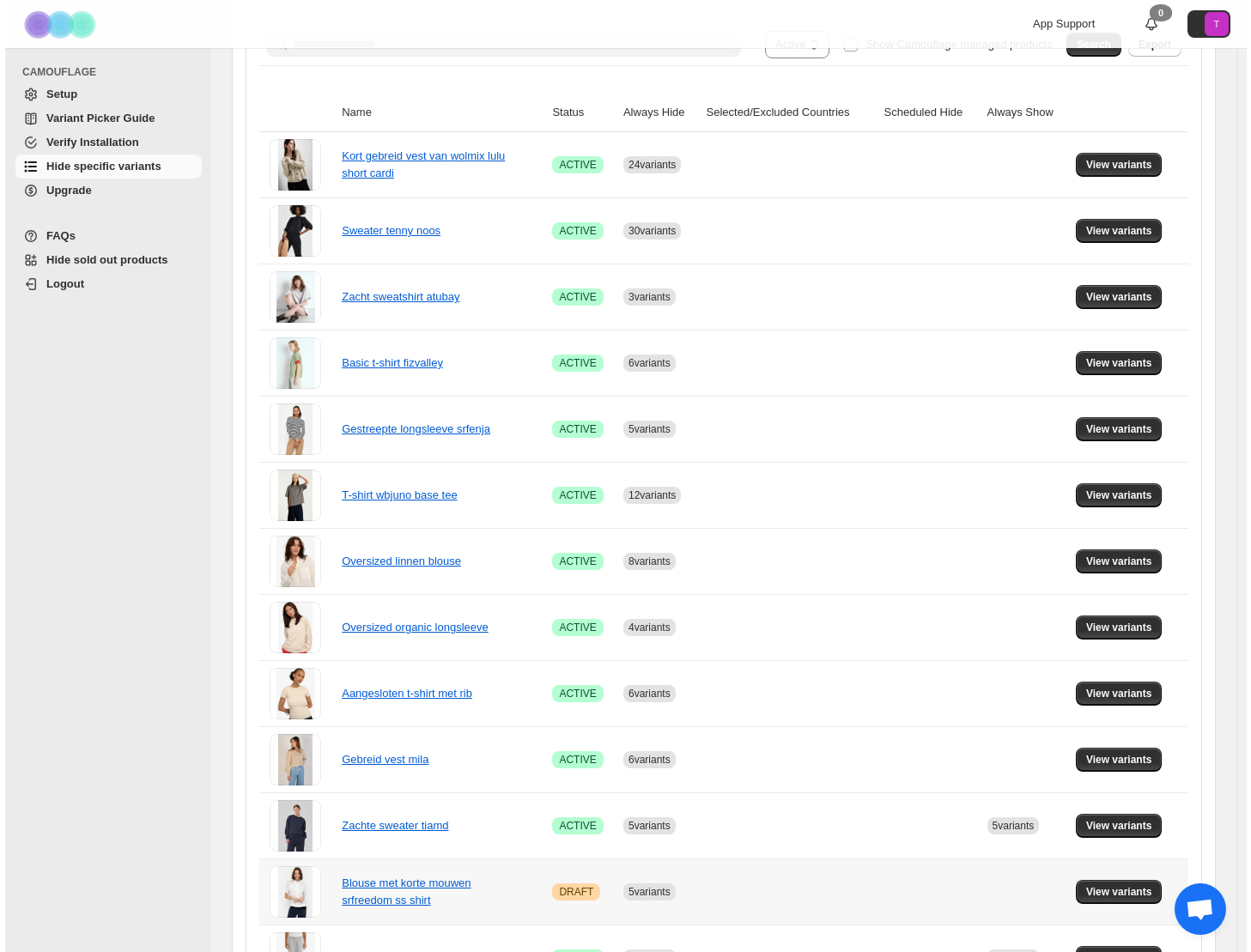
scroll to position [0, 0]
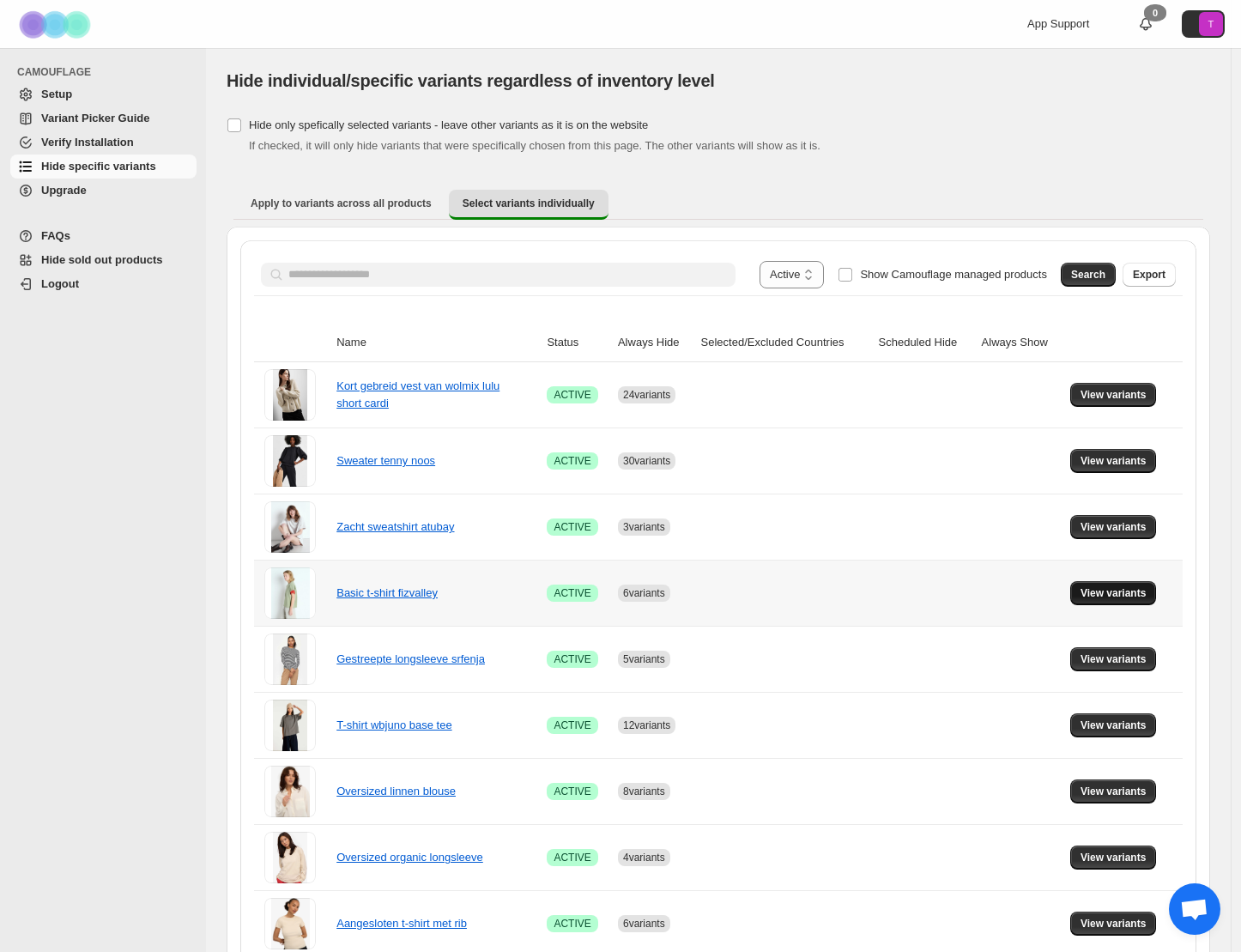
click at [1133, 594] on span "View variants" at bounding box center [1114, 593] width 66 height 14
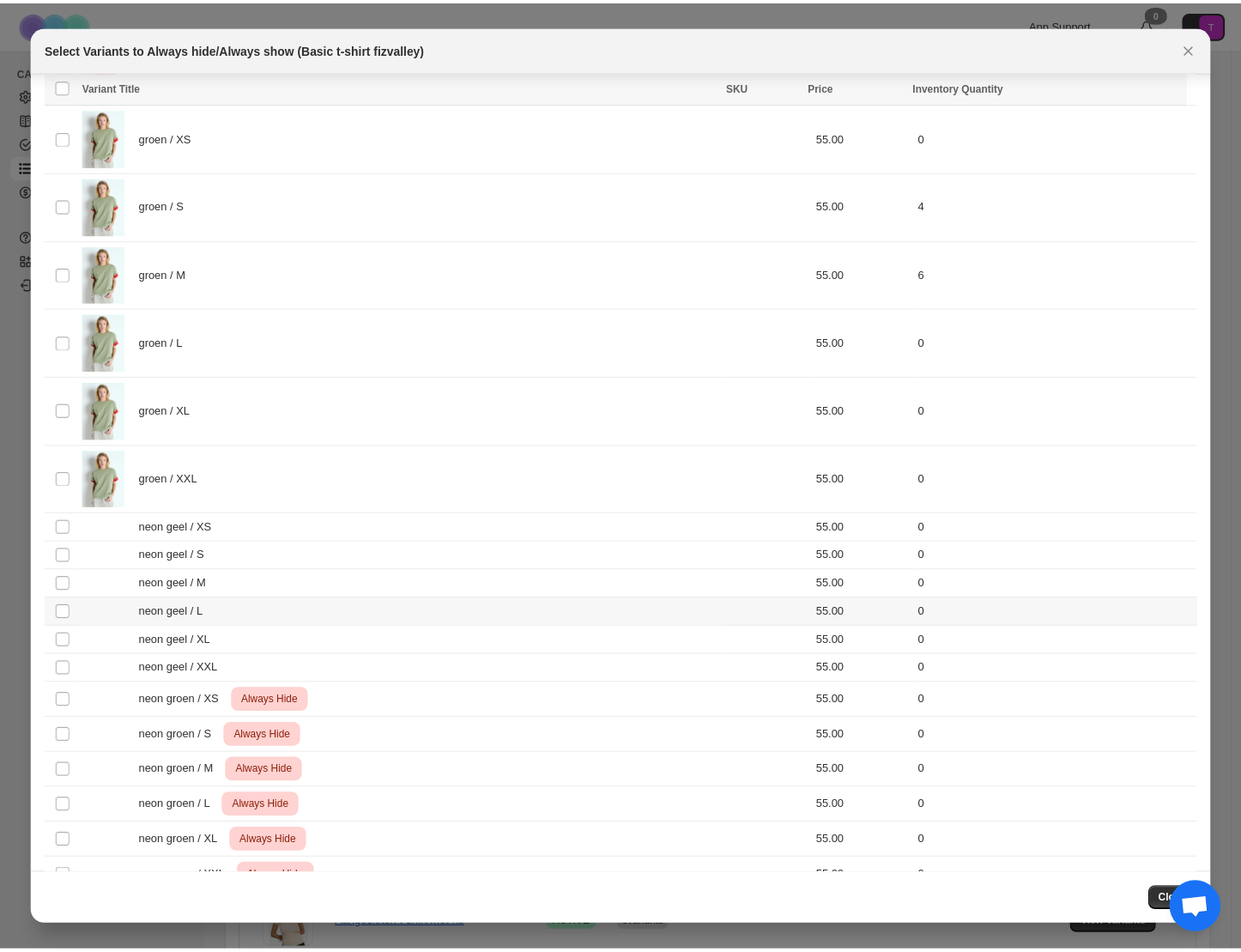
scroll to position [530, 0]
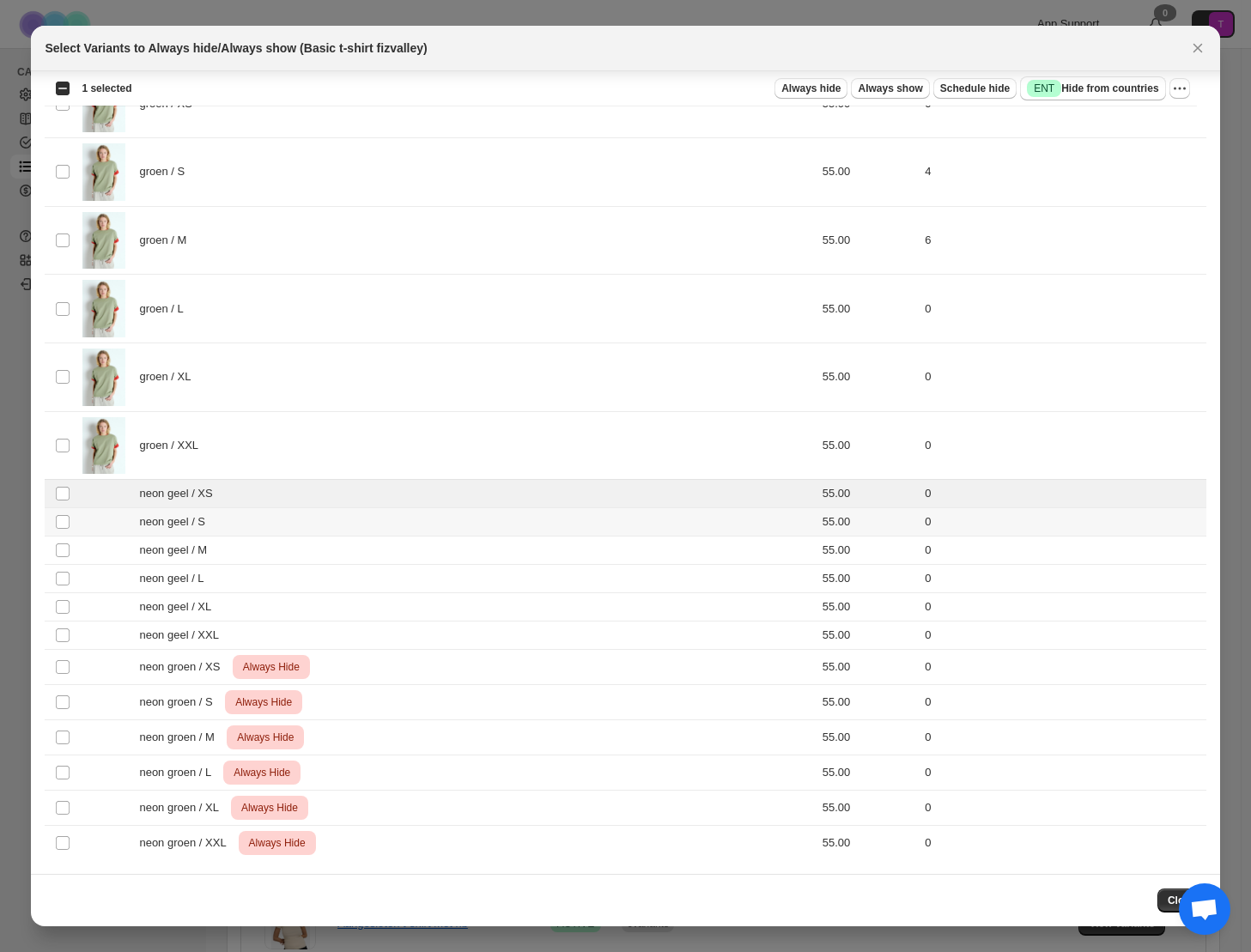
click at [65, 529] on span ":r1h:" at bounding box center [62, 521] width 16 height 16
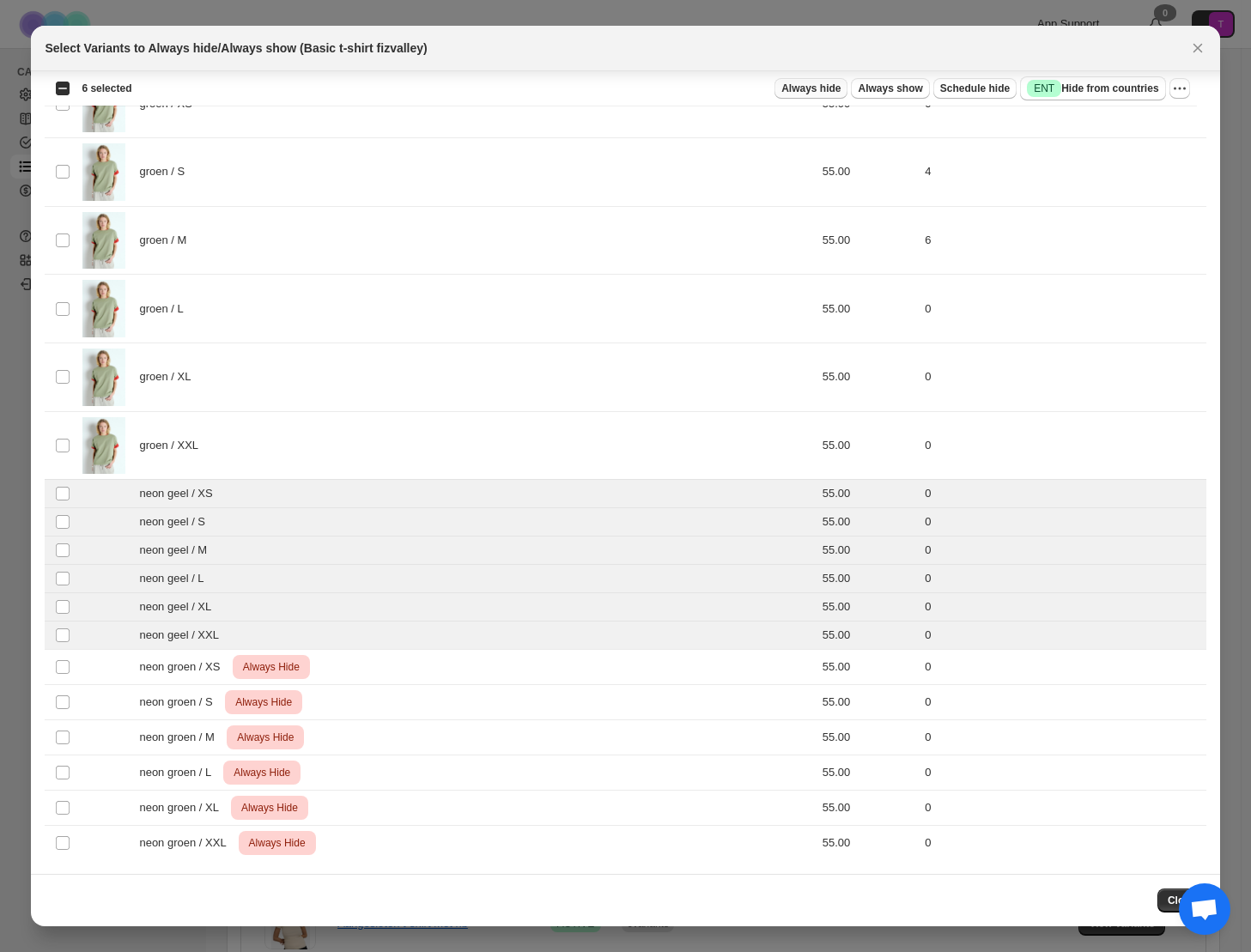
click at [800, 87] on span "Always hide" at bounding box center [810, 88] width 59 height 14
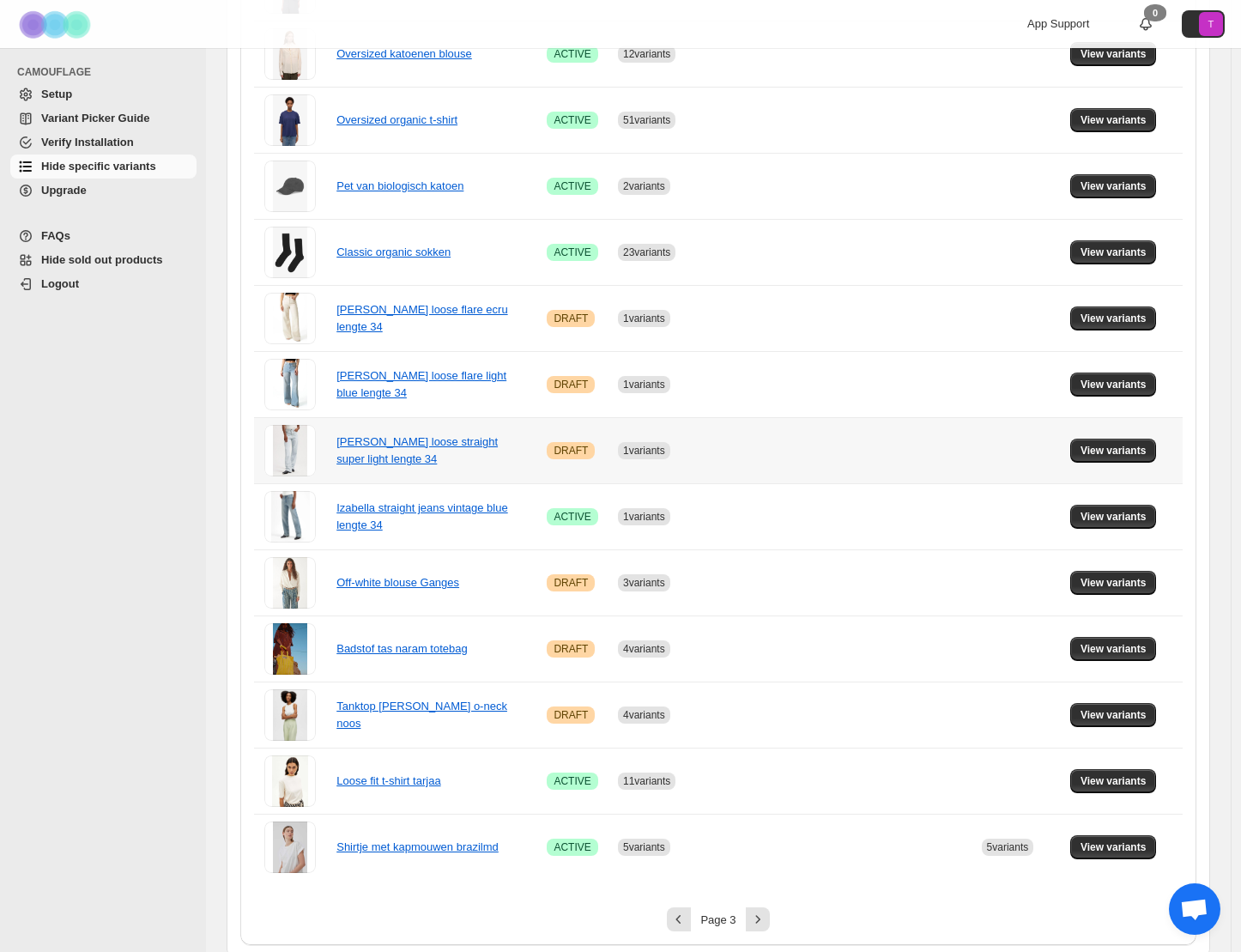
scroll to position [810, 0]
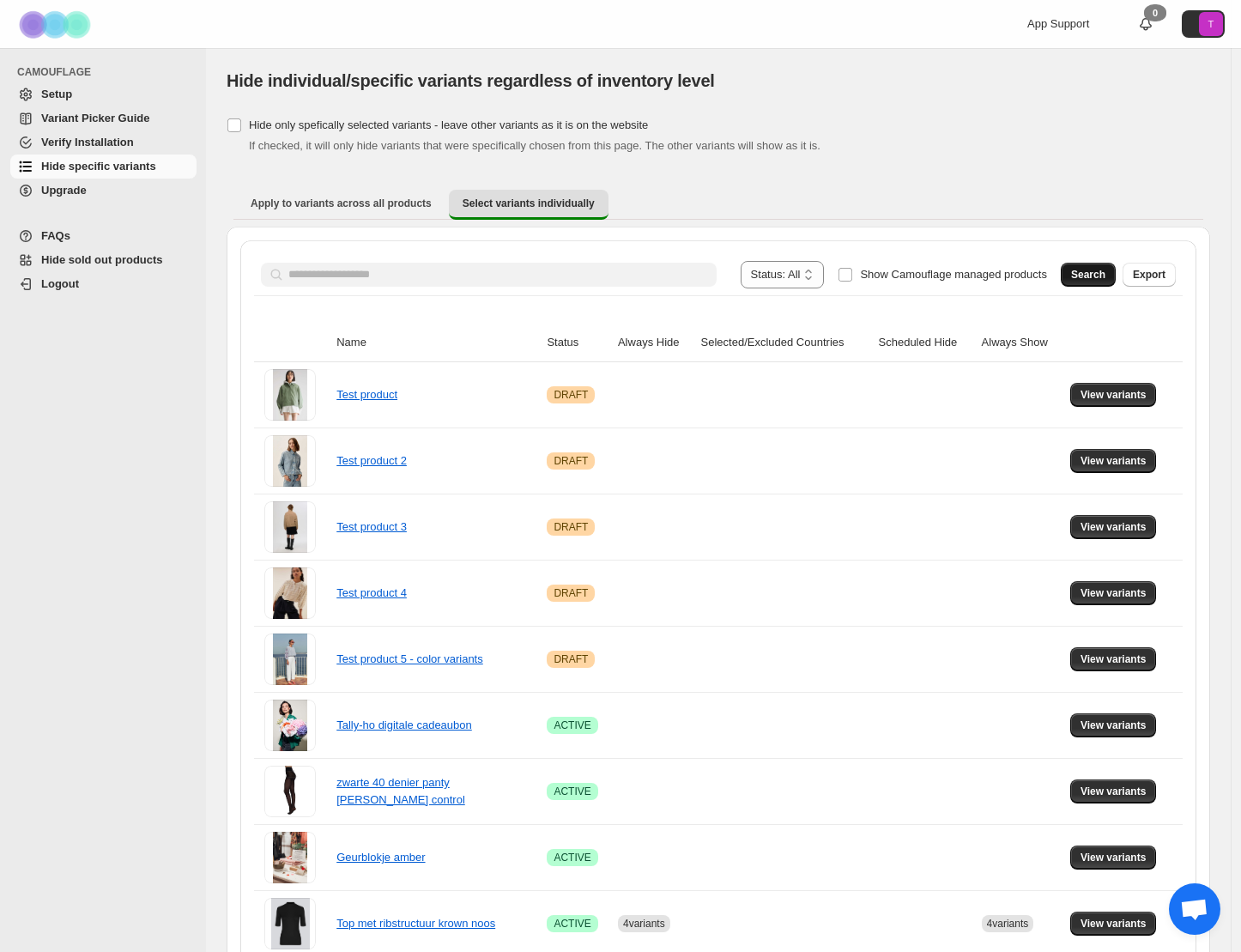
click at [1093, 274] on span "Search" at bounding box center [1089, 274] width 35 height 14
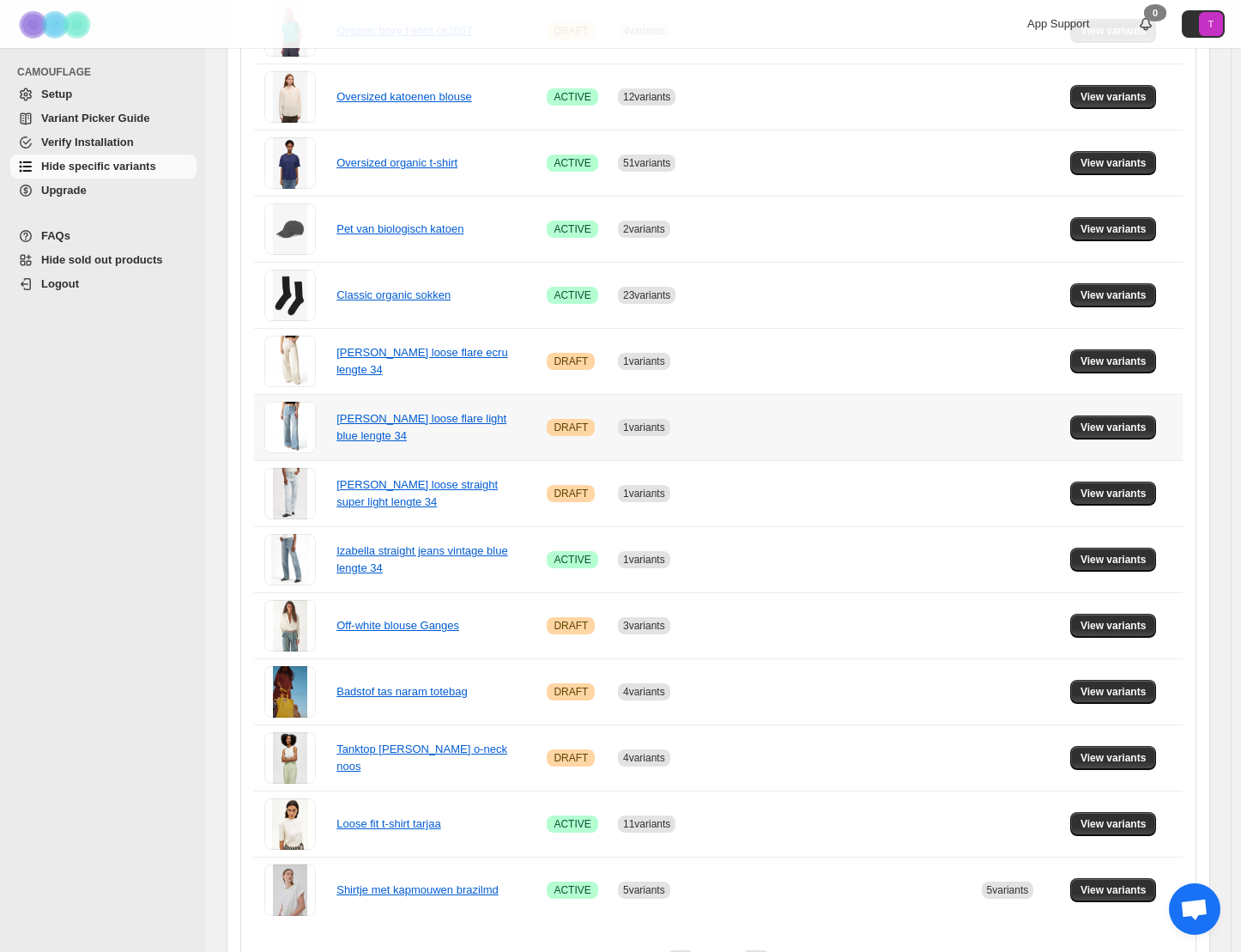
scroll to position [810, 0]
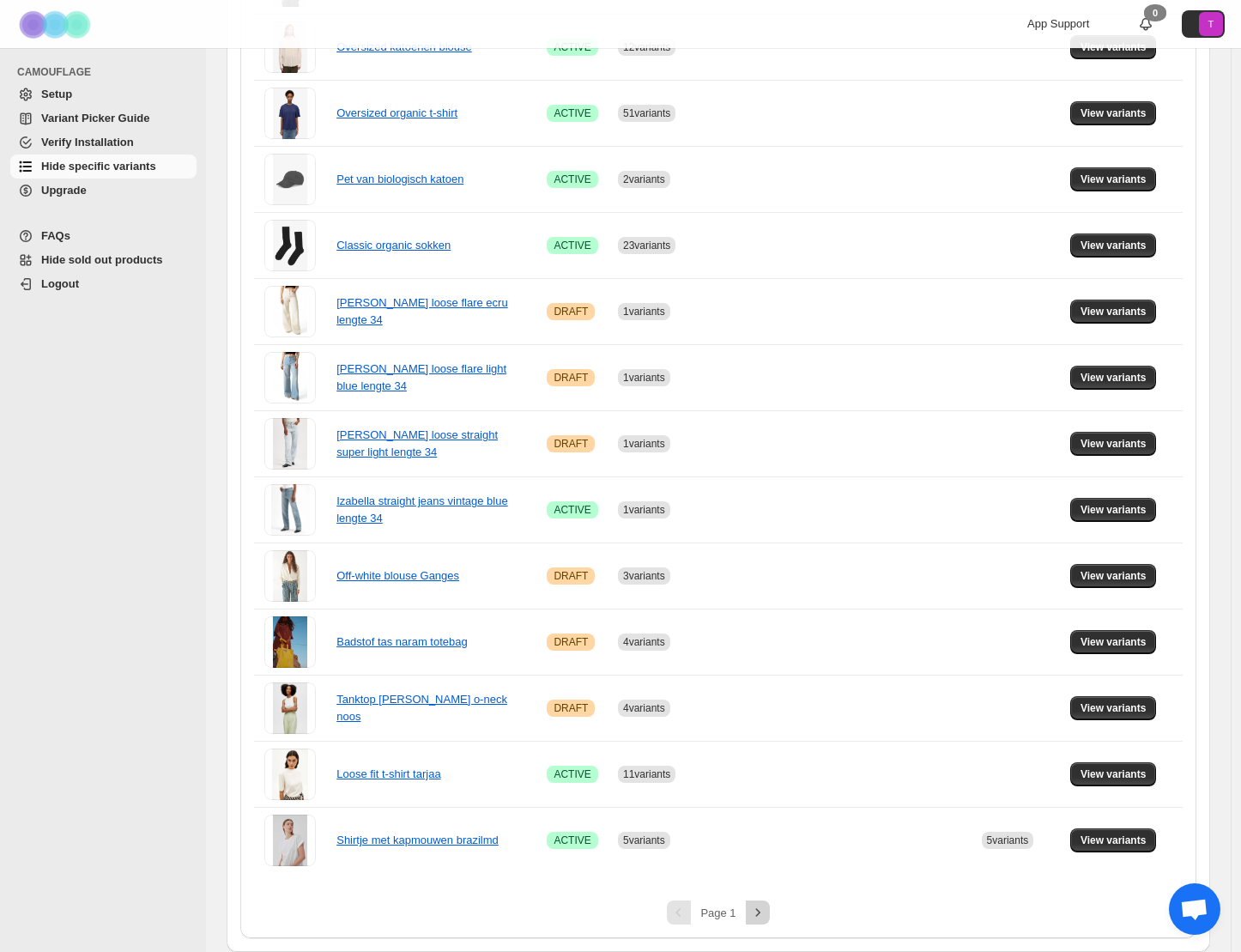
click at [762, 915] on icon "Next" at bounding box center [757, 912] width 17 height 17
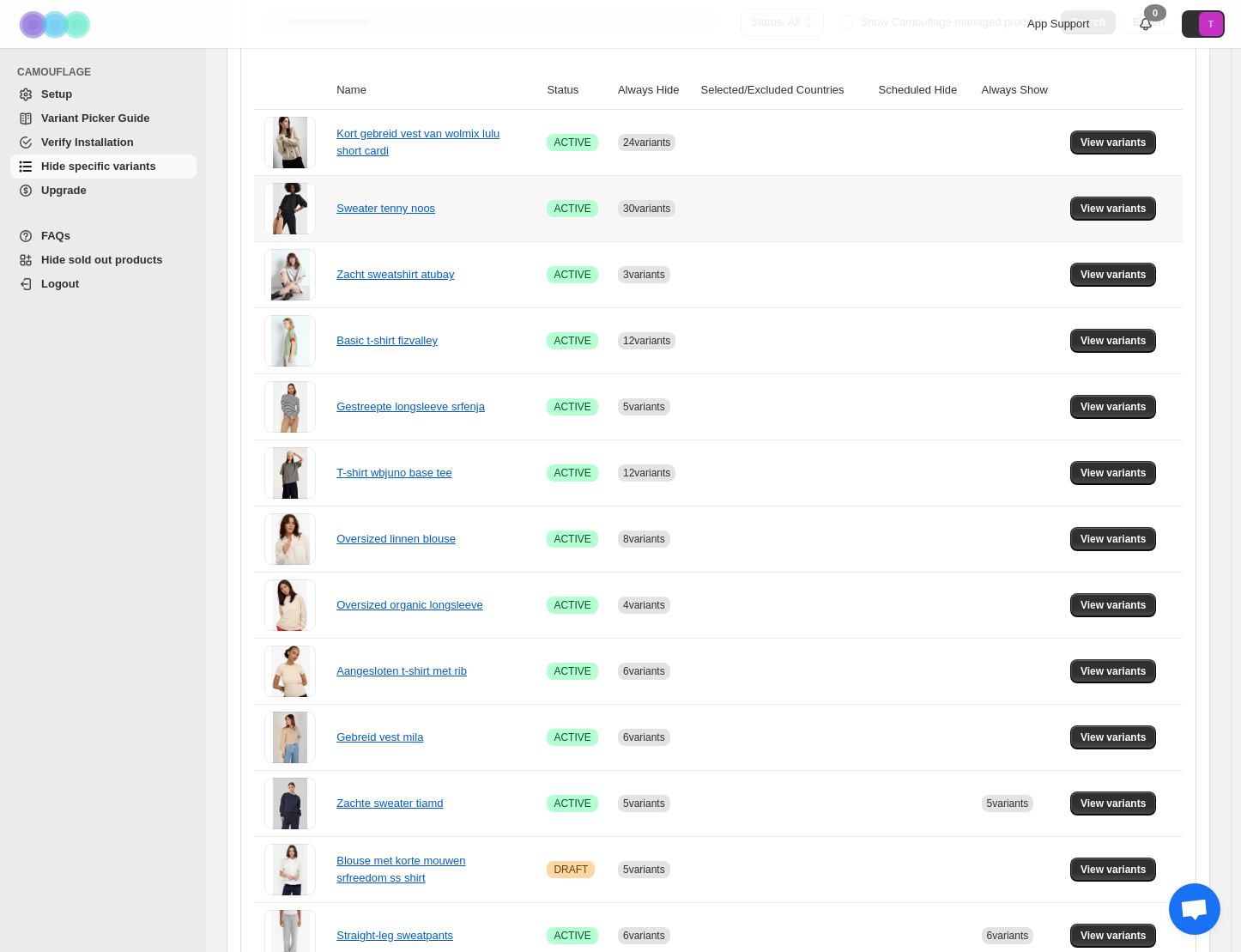
scroll to position [219, 0]
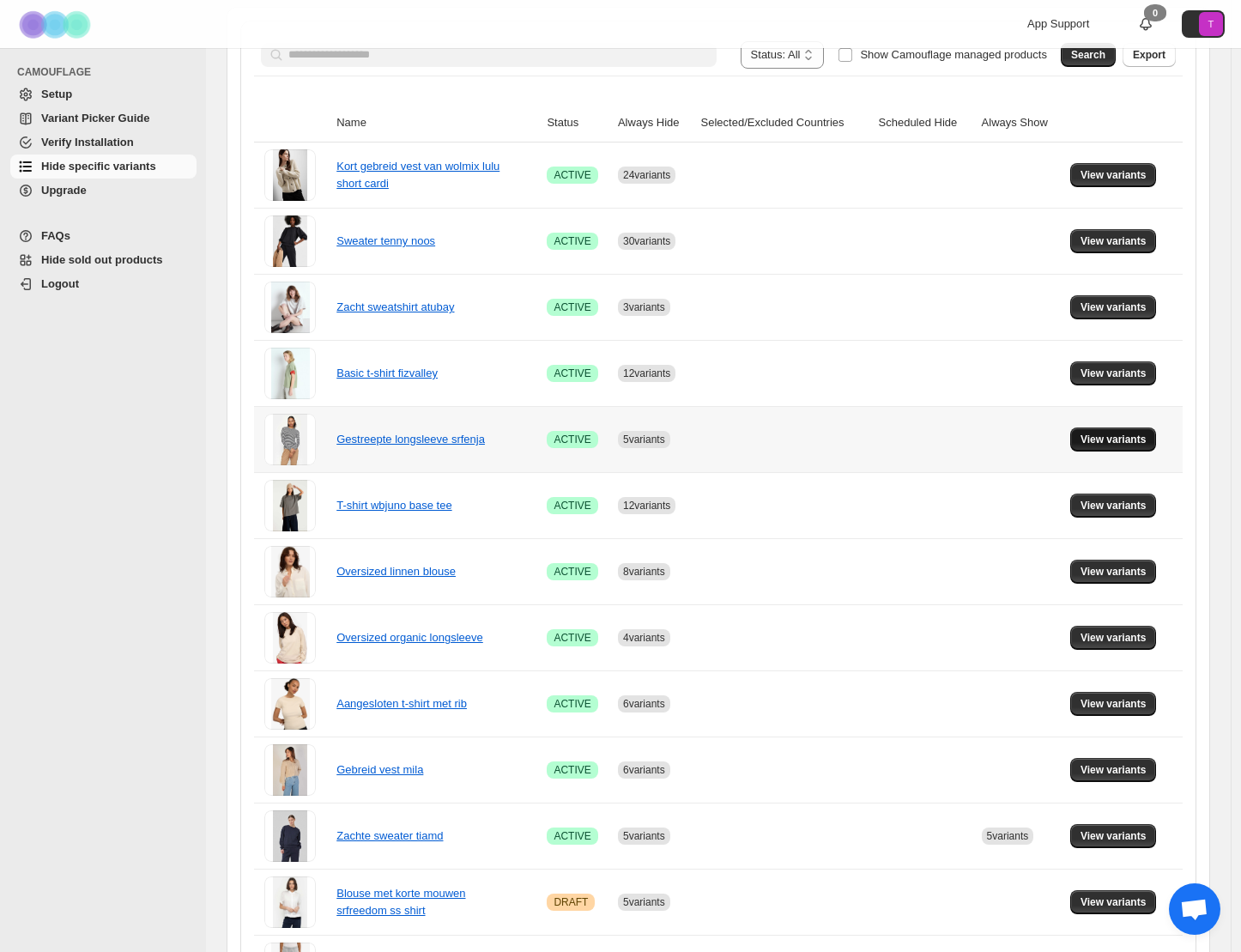
click at [1120, 444] on span "View variants" at bounding box center [1114, 439] width 66 height 14
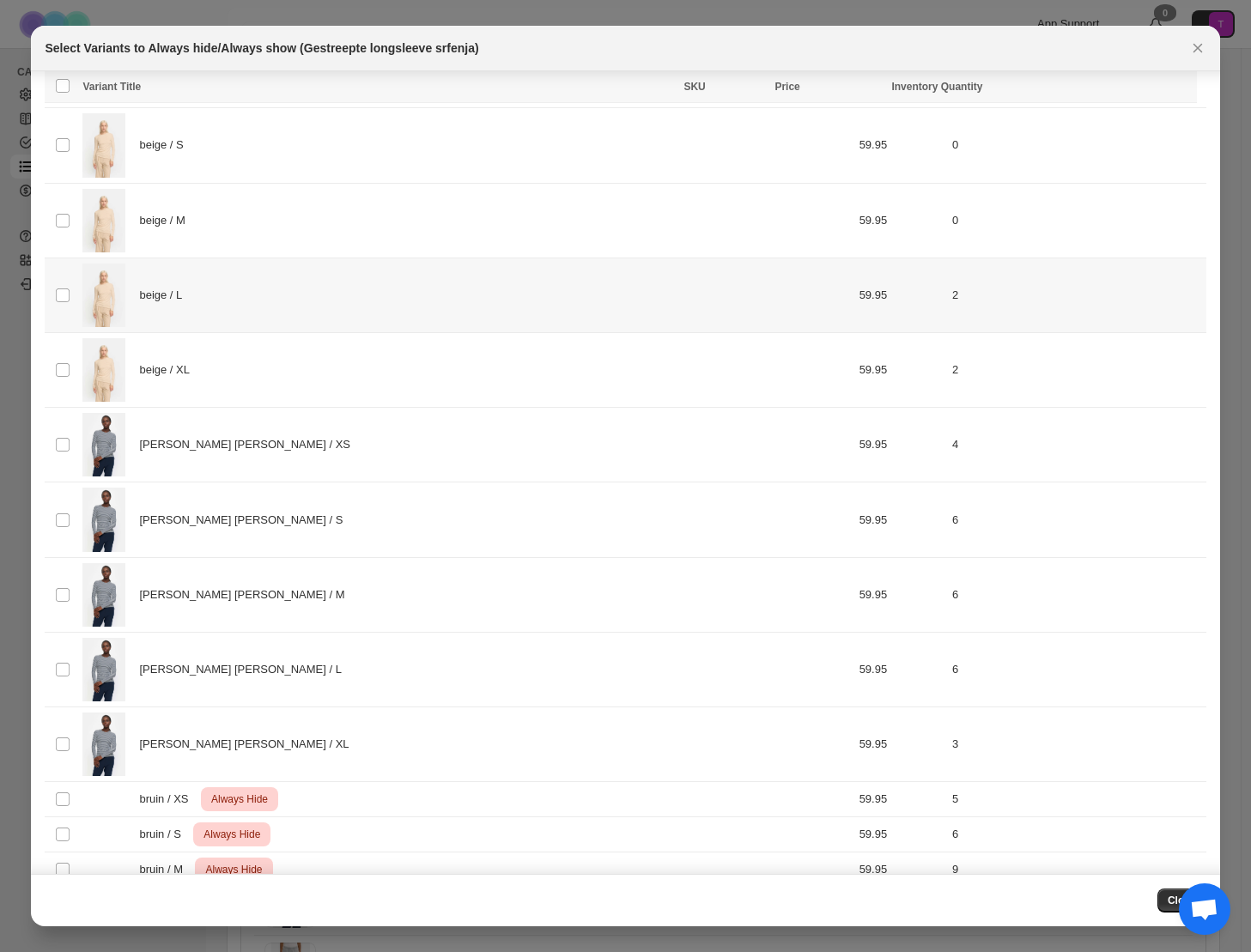
scroll to position [589, 0]
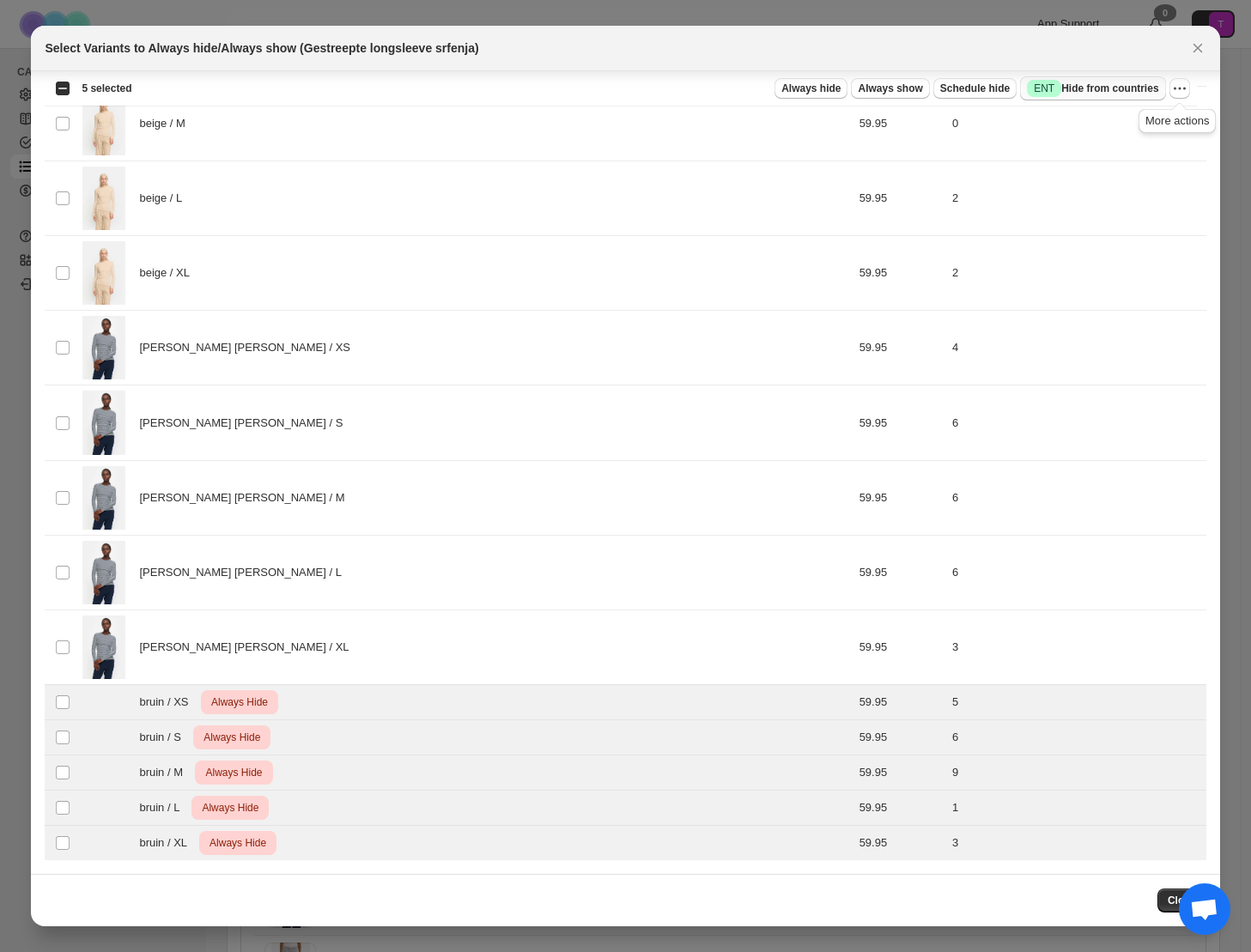
drag, startPoint x: 1178, startPoint y: 91, endPoint x: 1158, endPoint y: 91, distance: 20.0
click at [1178, 91] on icon "More actions" at bounding box center [1179, 88] width 17 height 17
click at [1107, 121] on span "Undo always hide" at bounding box center [1098, 123] width 89 height 13
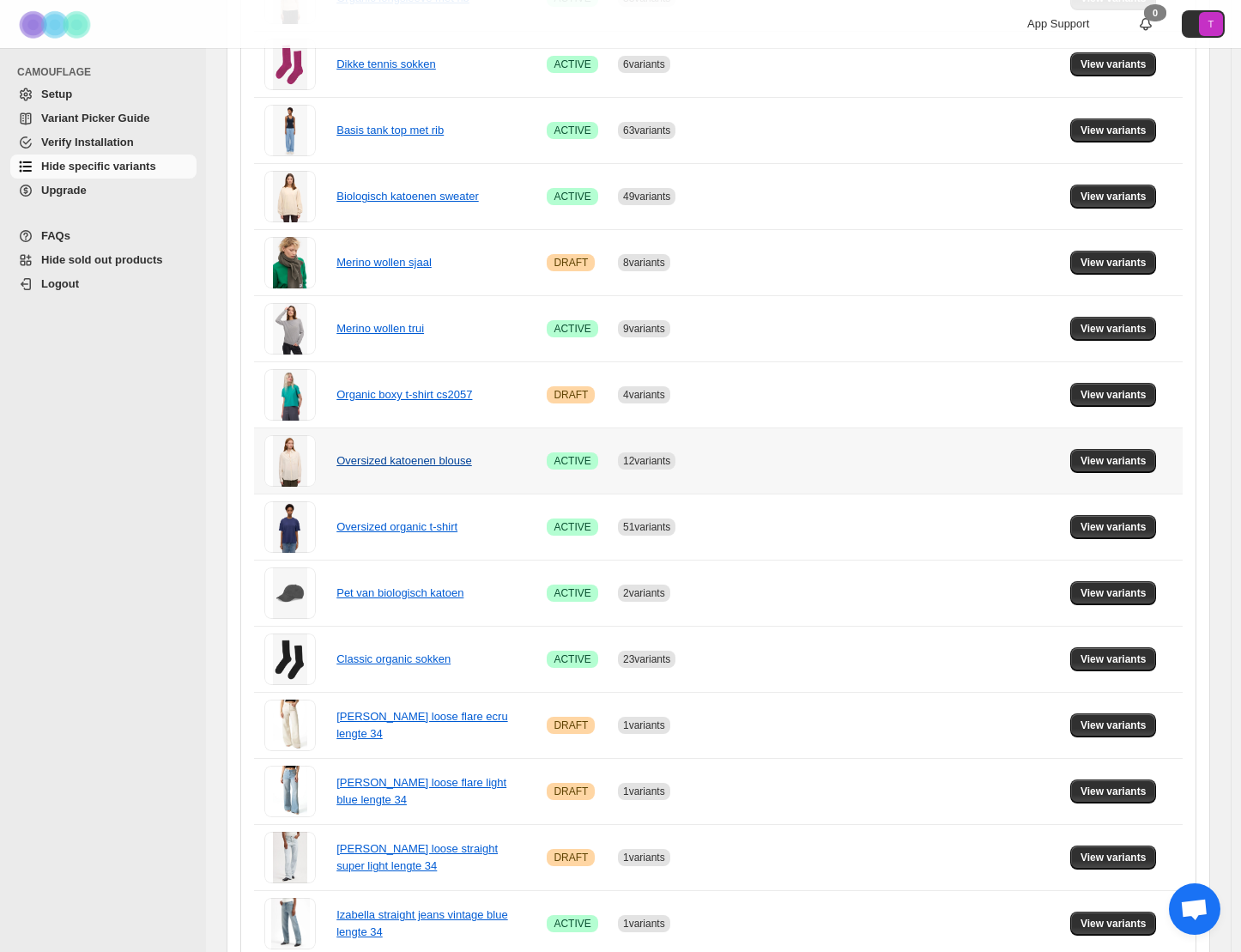
scroll to position [810, 0]
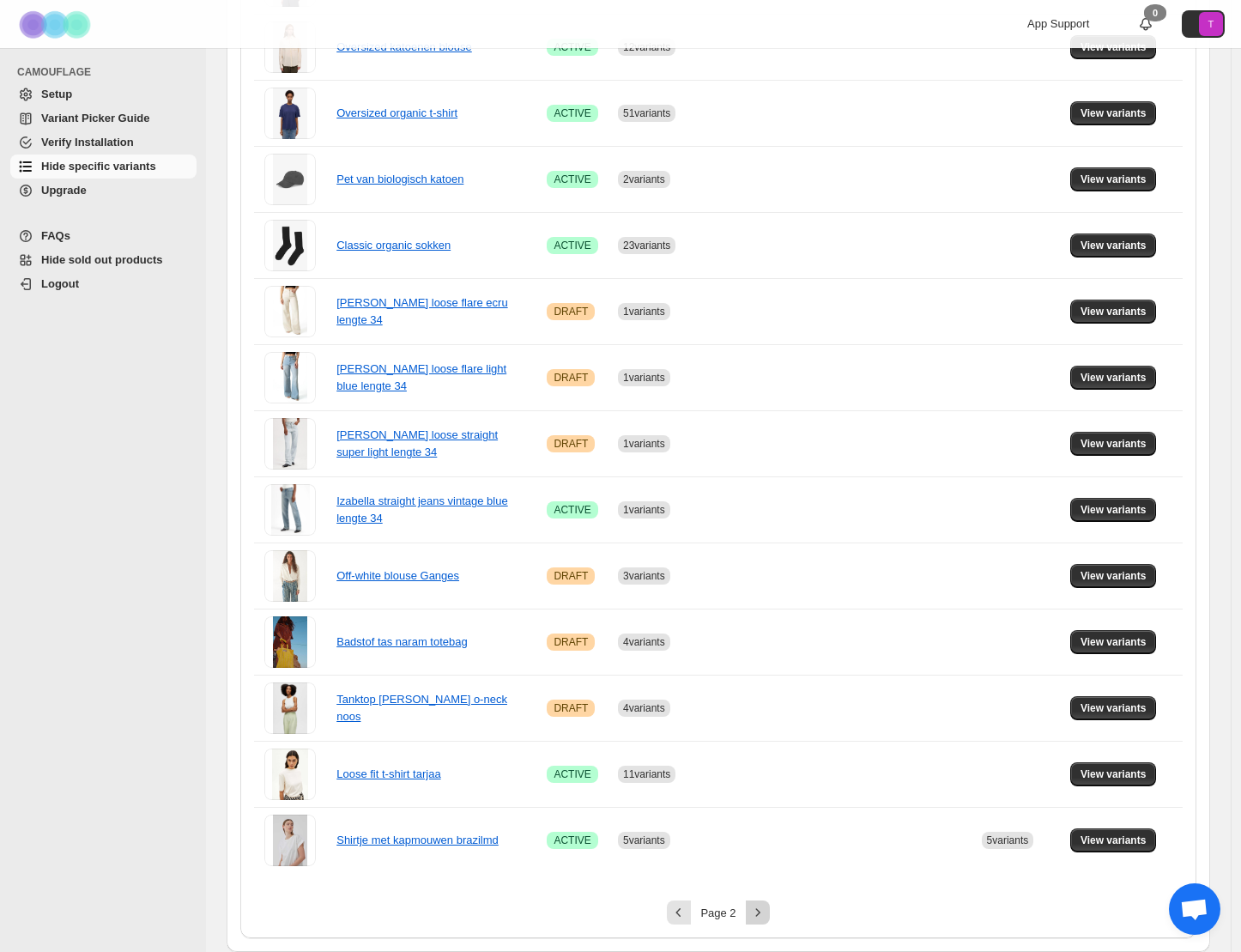
click at [763, 915] on icon "Next" at bounding box center [757, 912] width 17 height 17
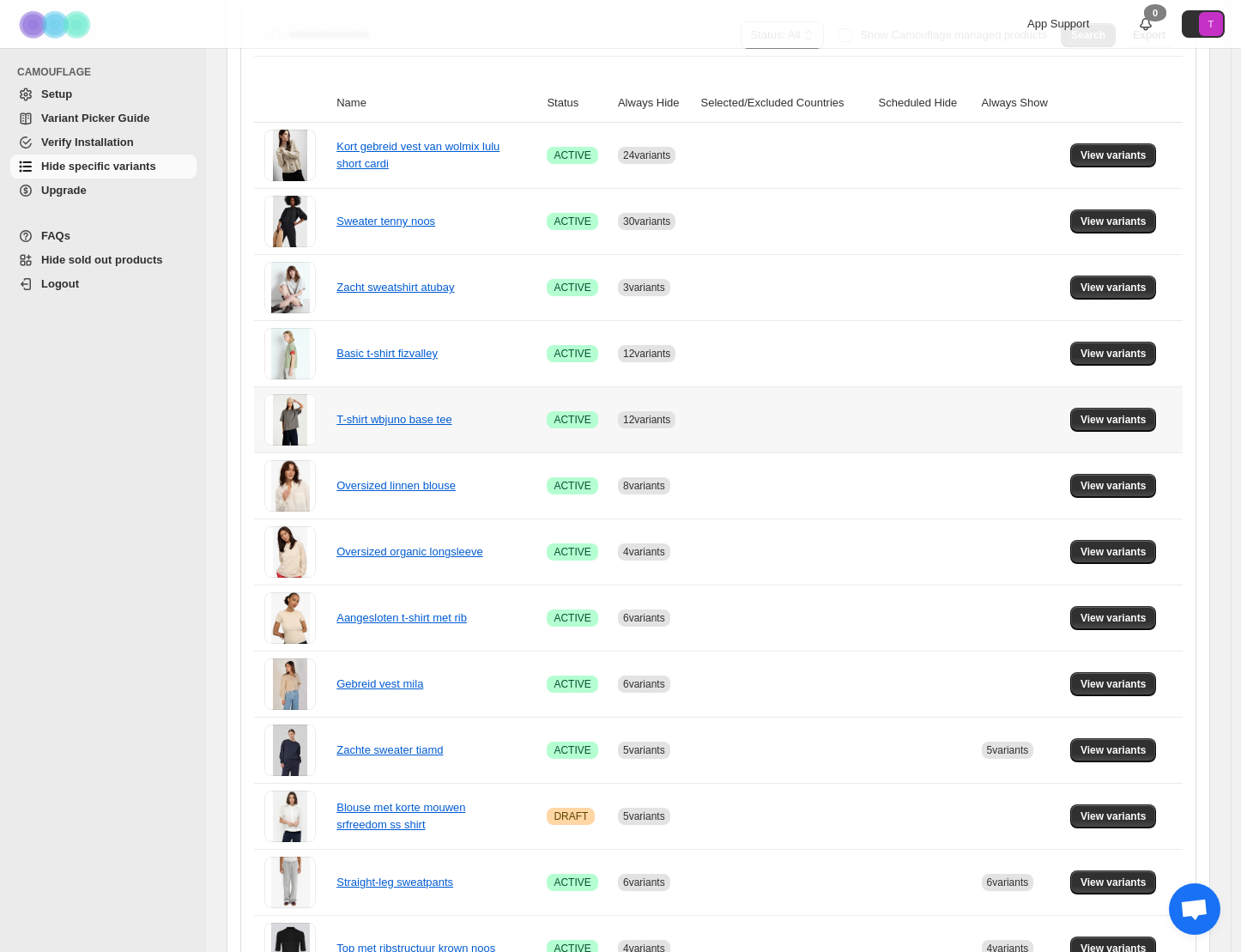
scroll to position [238, 0]
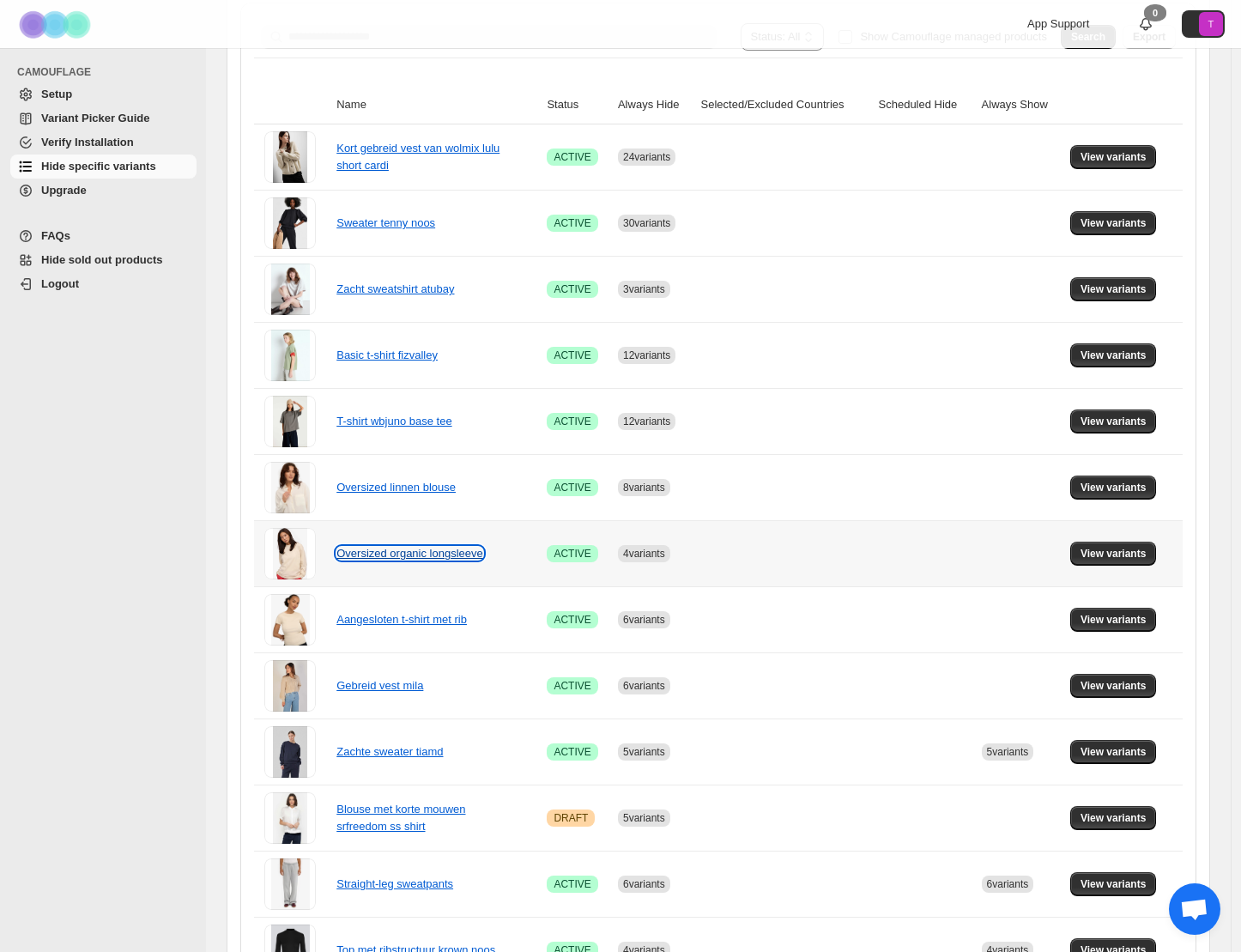
click at [427, 556] on link "Oversized organic longsleeve" at bounding box center [410, 553] width 147 height 13
click at [1112, 560] on span "View variants" at bounding box center [1114, 553] width 66 height 14
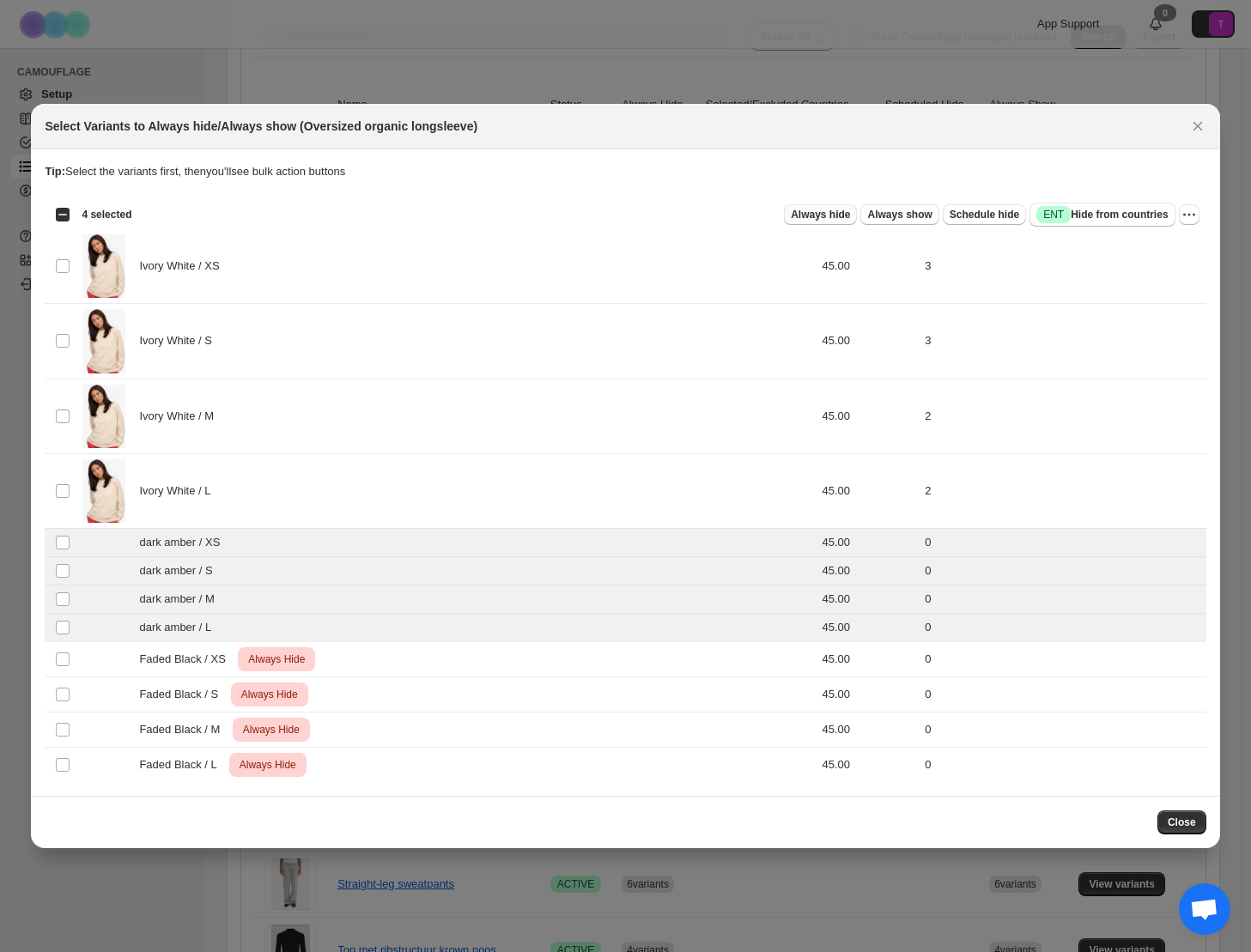
click at [806, 219] on span "Always hide" at bounding box center [820, 214] width 59 height 14
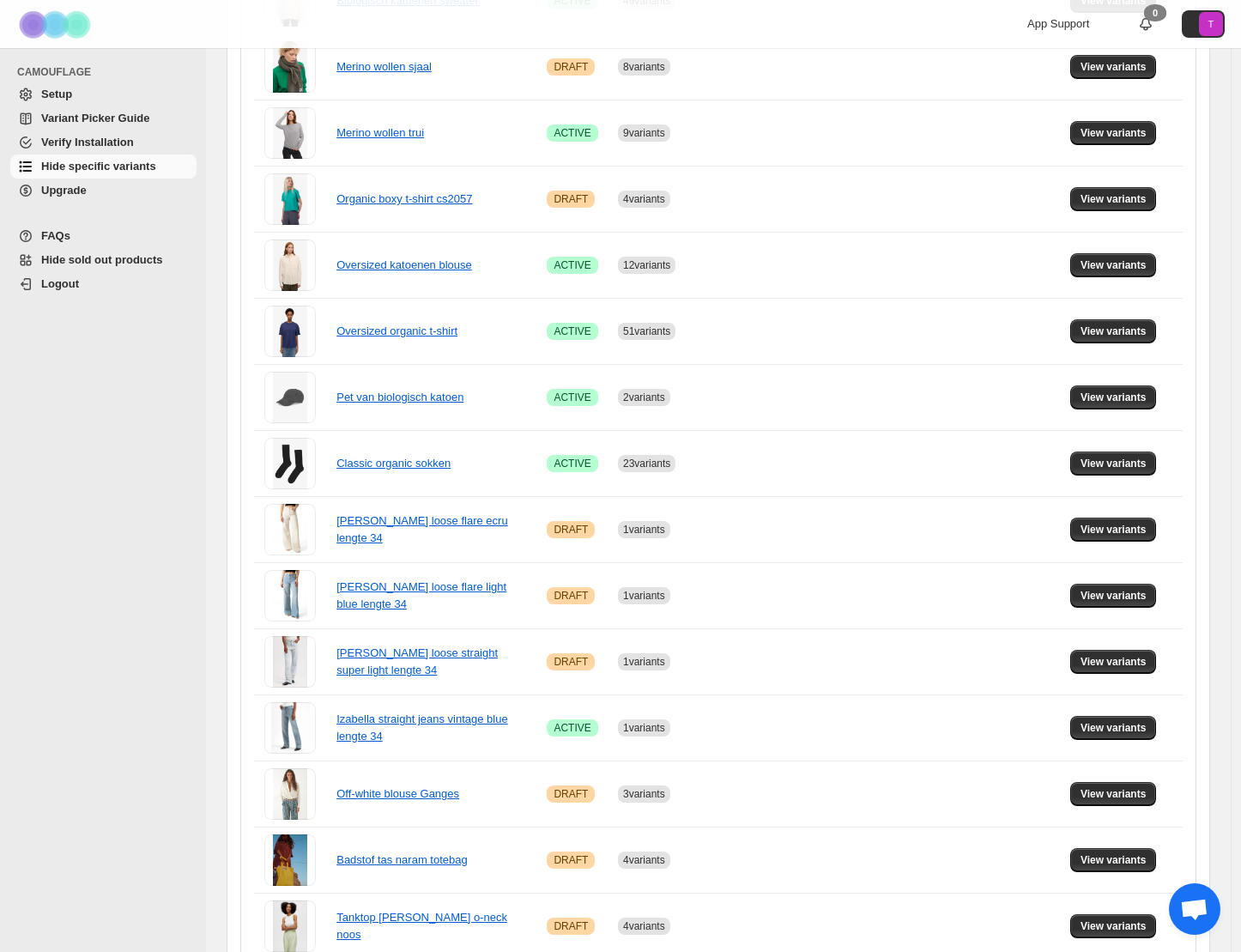
scroll to position [810, 0]
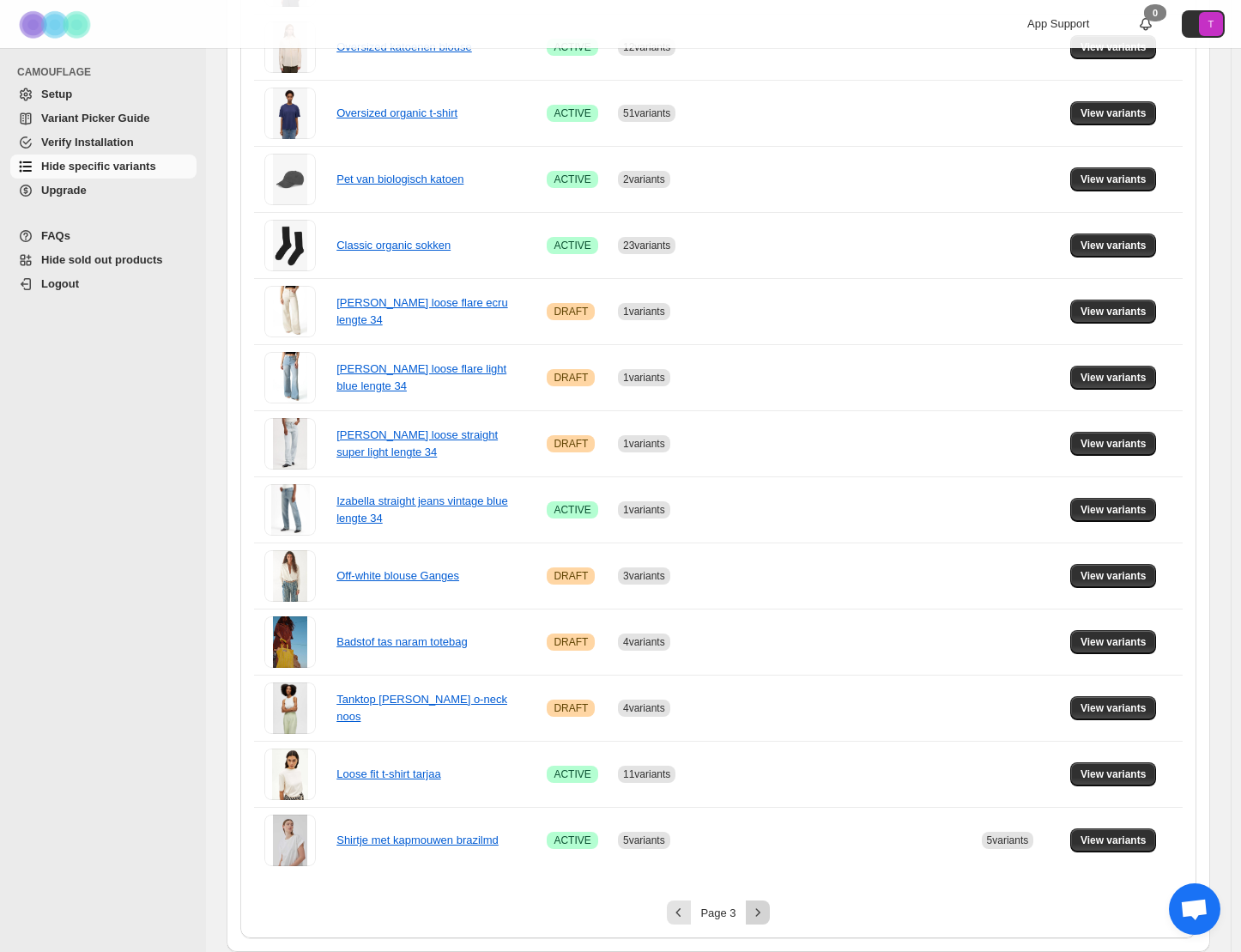
click at [764, 915] on icon "Next" at bounding box center [757, 912] width 17 height 17
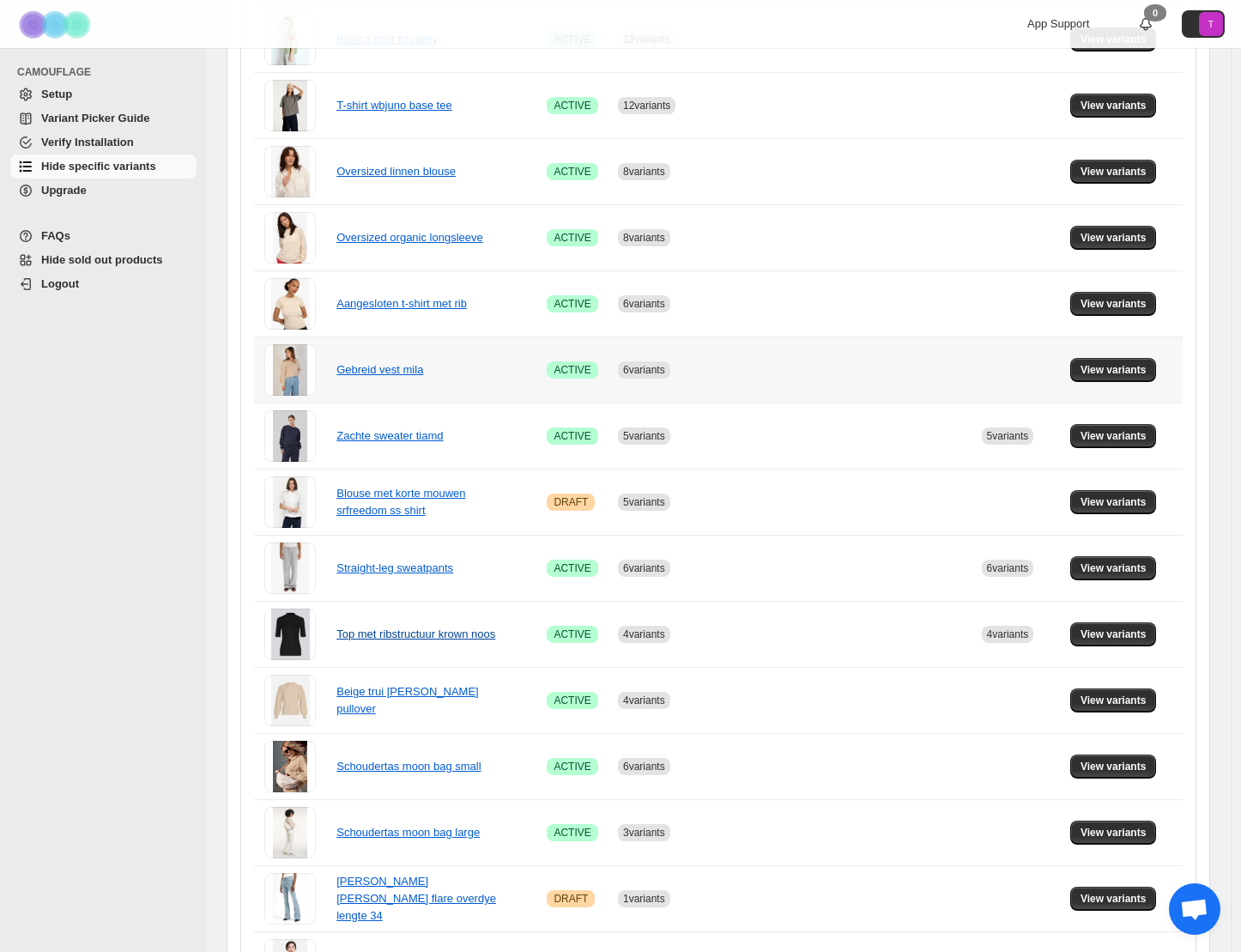
scroll to position [494, 0]
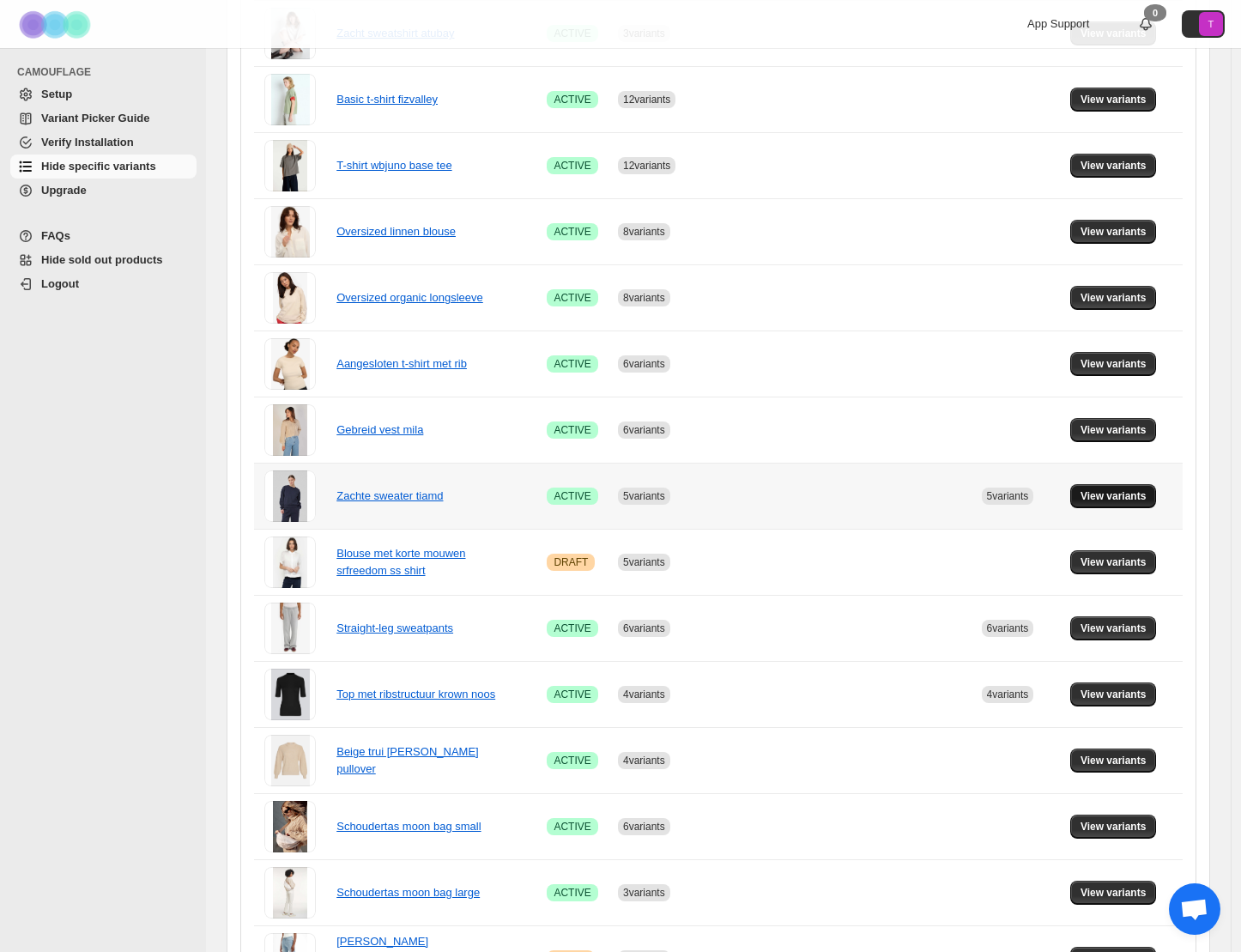
click at [1125, 496] on span "View variants" at bounding box center [1114, 496] width 66 height 14
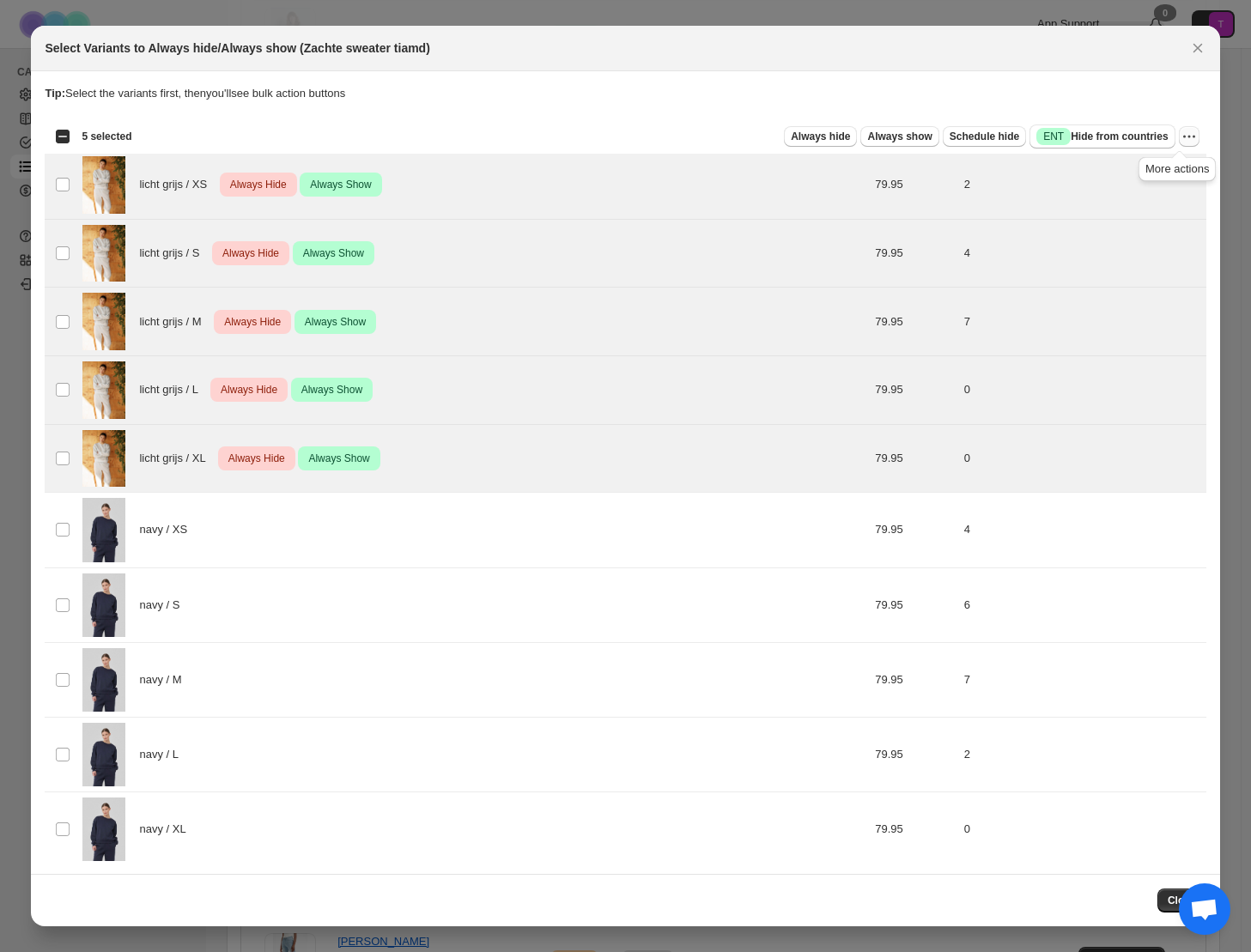
click at [1181, 136] on icon "More actions" at bounding box center [1189, 136] width 17 height 17
drag, startPoint x: 1108, startPoint y: 167, endPoint x: 1101, endPoint y: 175, distance: 10.6
click at [1108, 168] on span "Undo always hide" at bounding box center [1098, 170] width 89 height 13
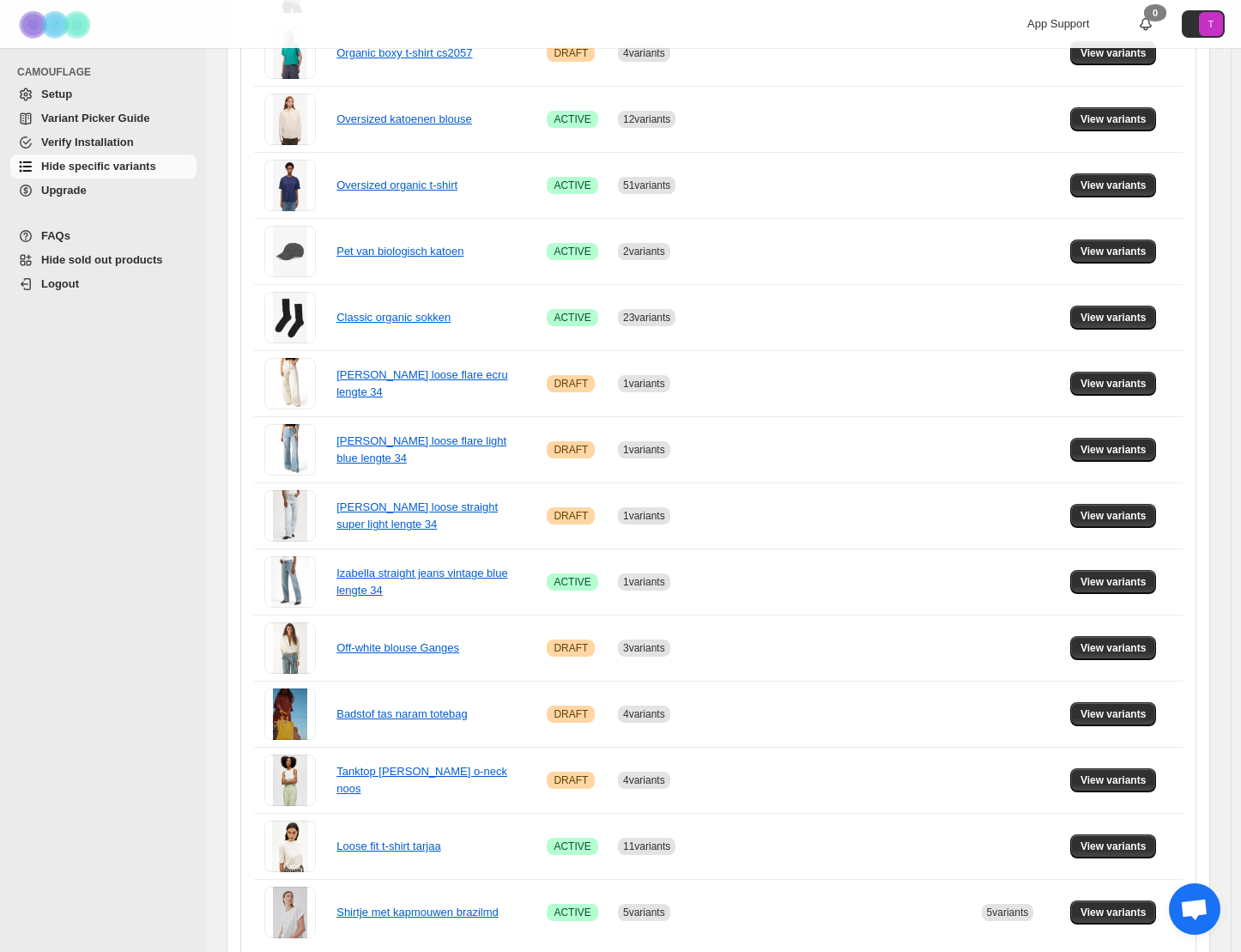
scroll to position [810, 0]
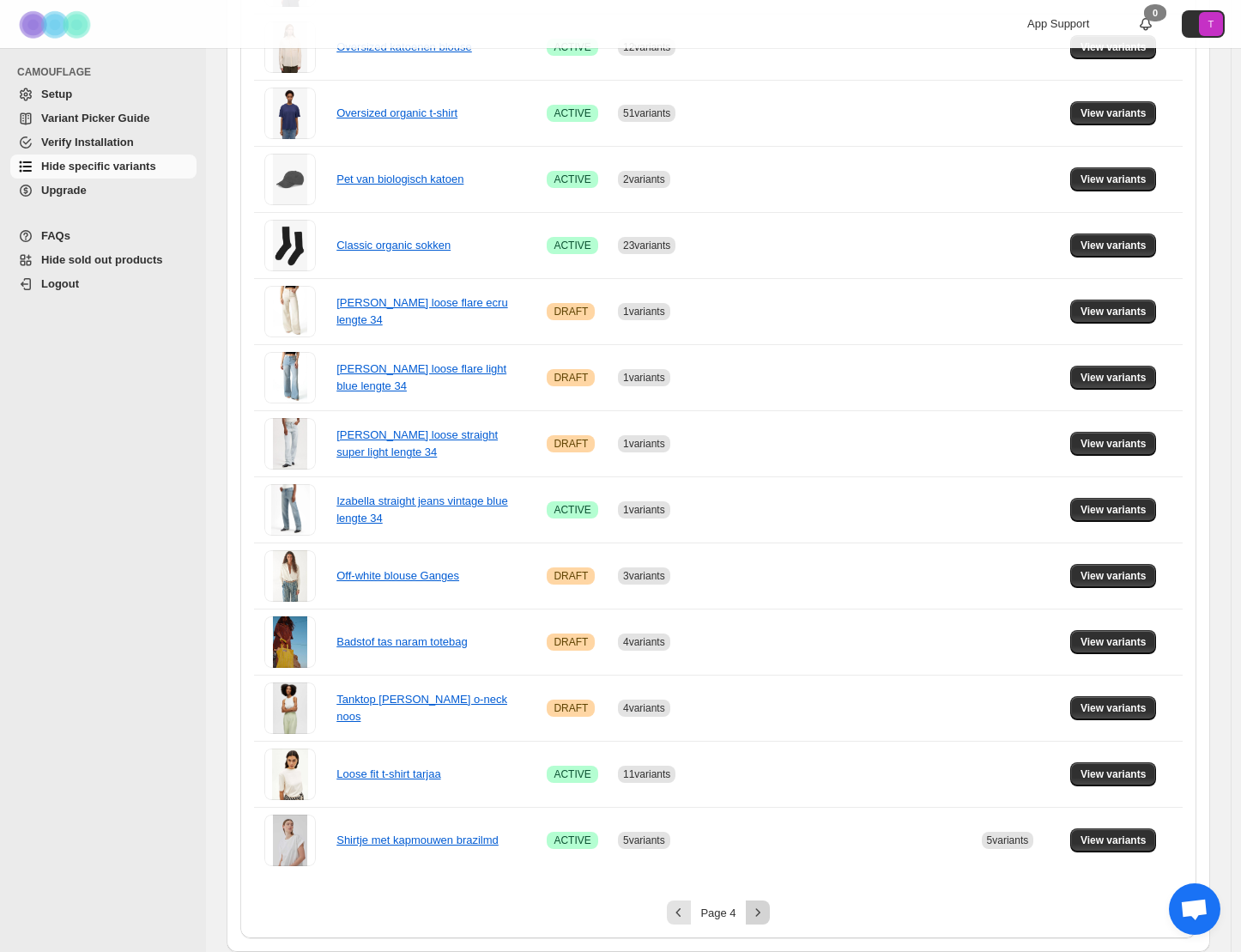
click at [766, 912] on icon "Next" at bounding box center [757, 912] width 17 height 17
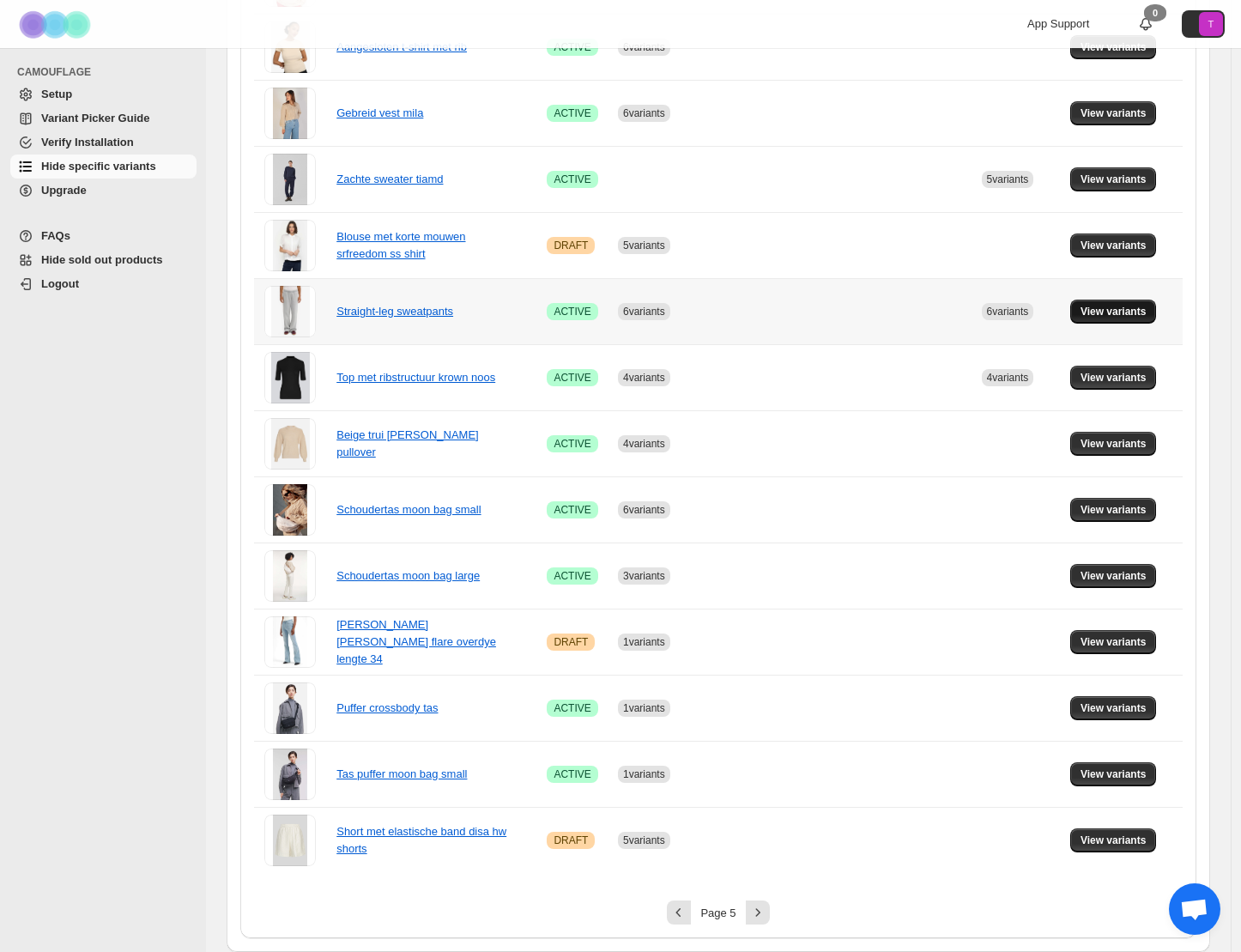
click at [1126, 315] on span "View variants" at bounding box center [1114, 311] width 66 height 14
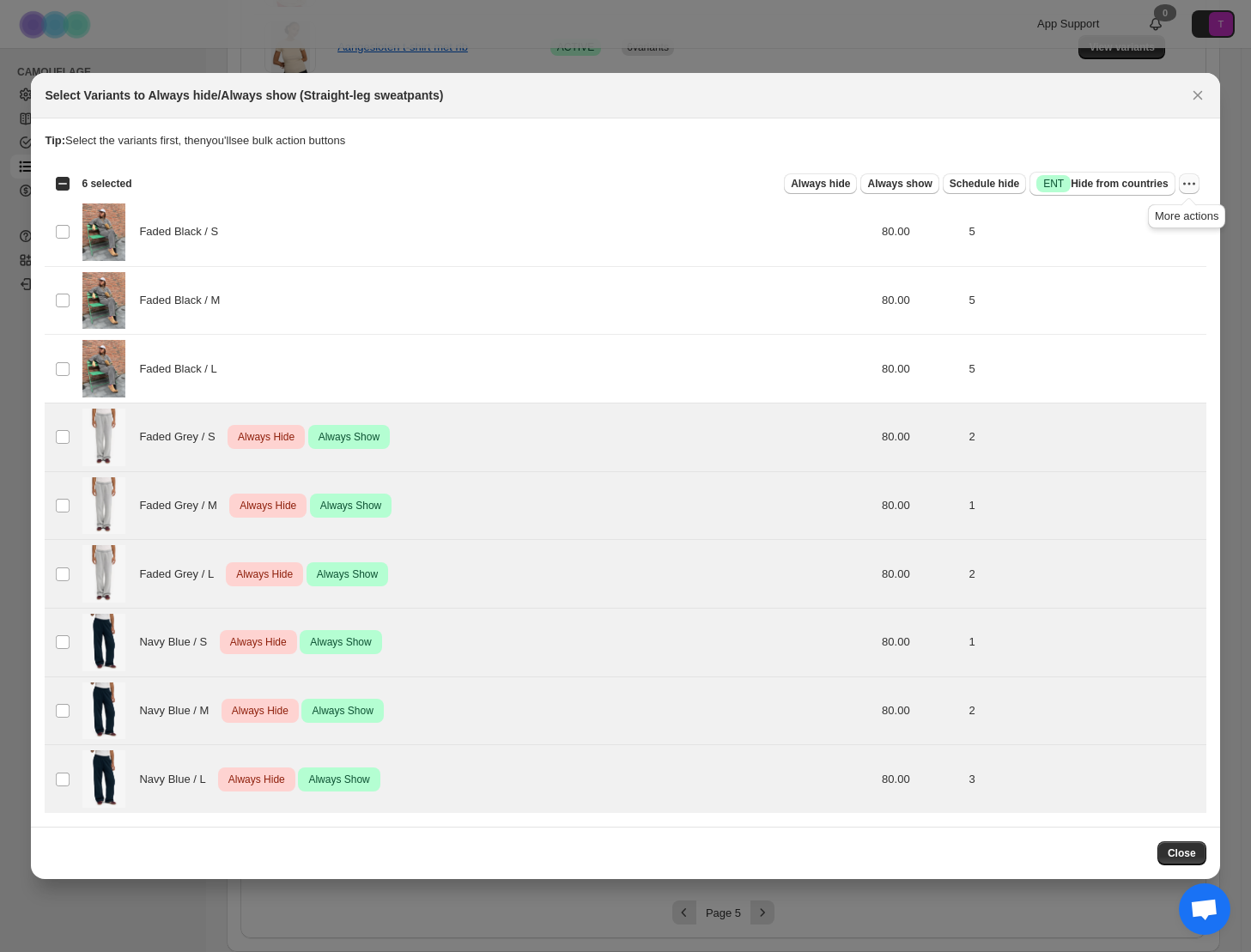
click at [1189, 181] on icon "More actions" at bounding box center [1189, 183] width 17 height 17
click at [1106, 214] on span "Undo always hide" at bounding box center [1107, 218] width 89 height 13
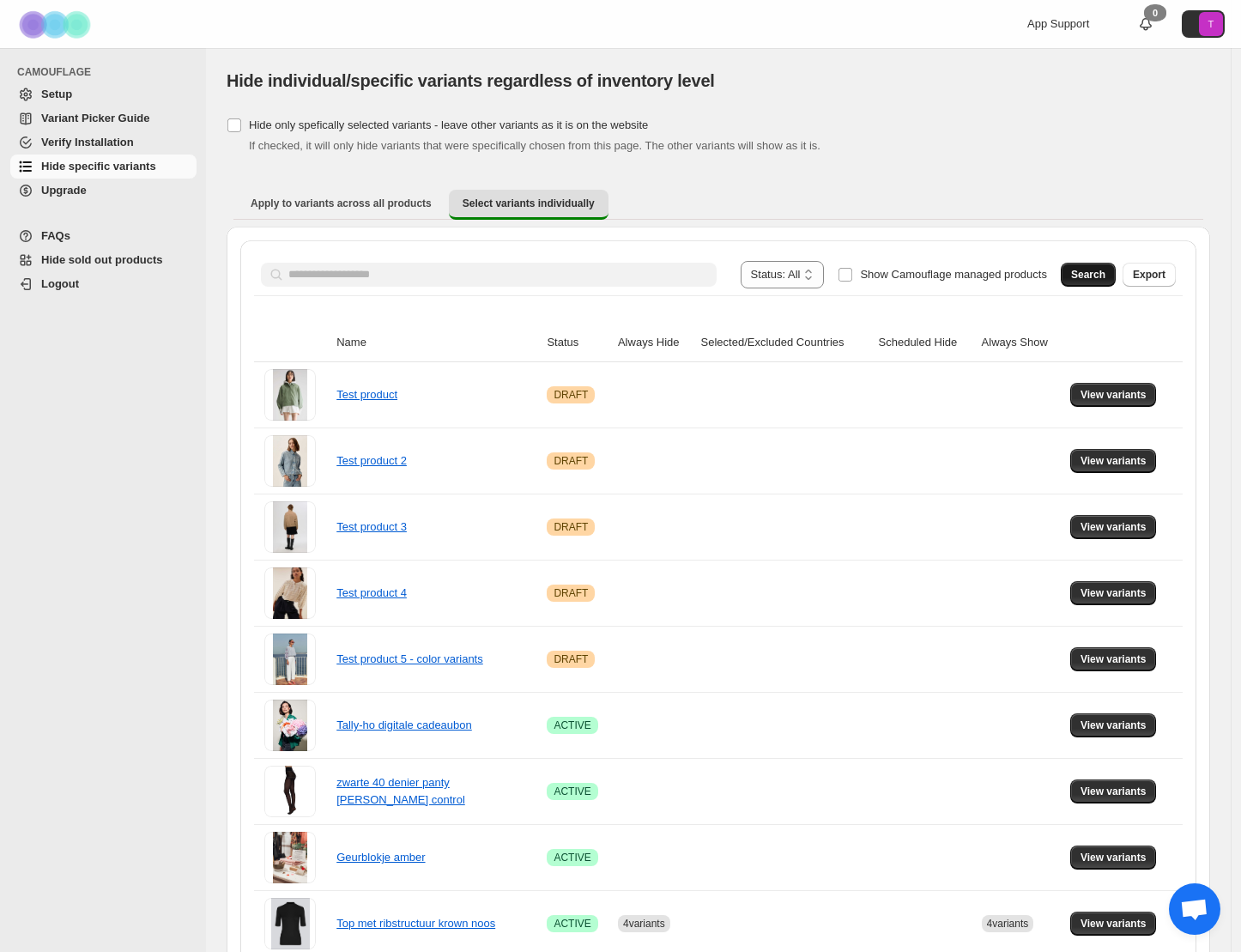
click at [1092, 271] on span "Search" at bounding box center [1089, 274] width 35 height 14
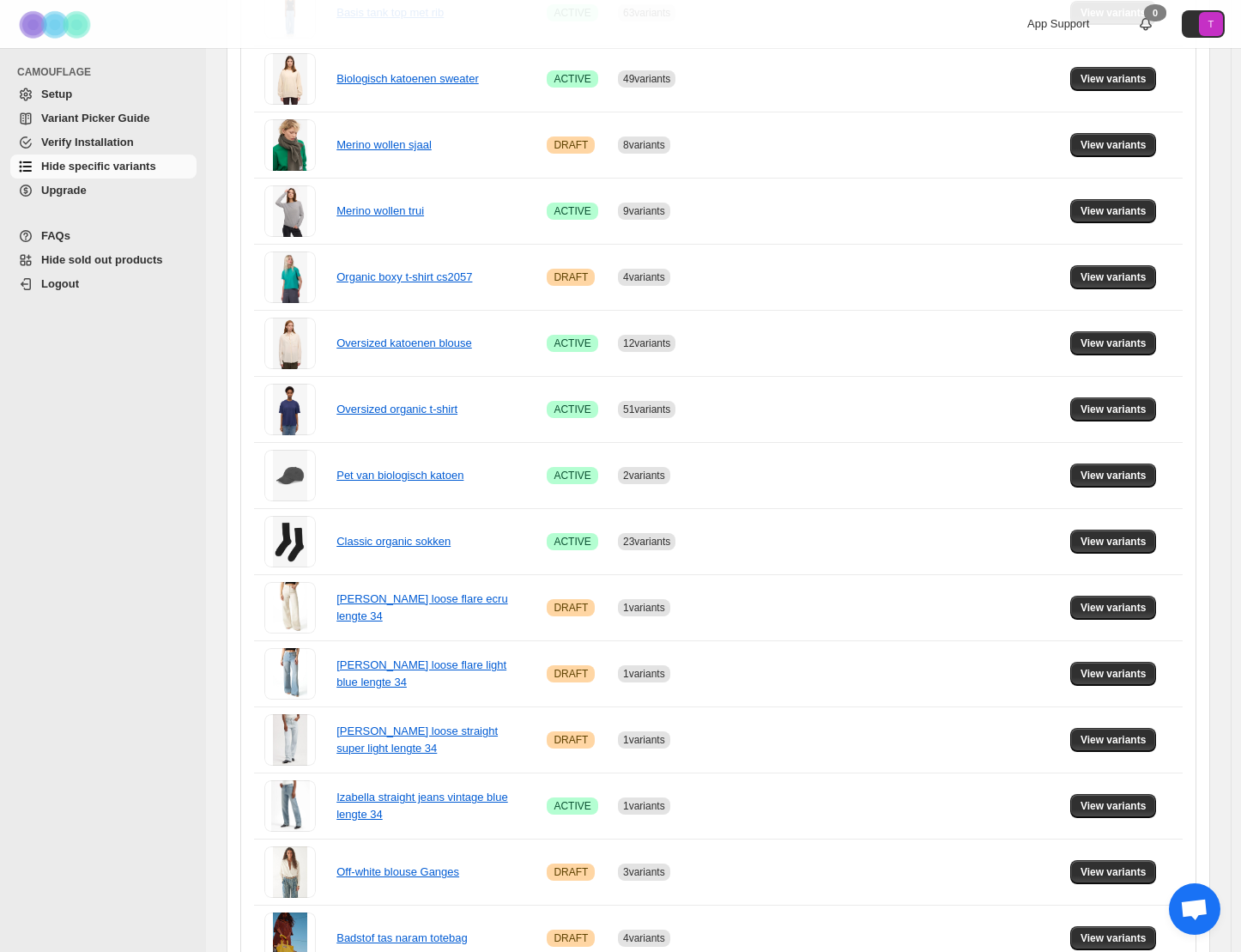
scroll to position [810, 0]
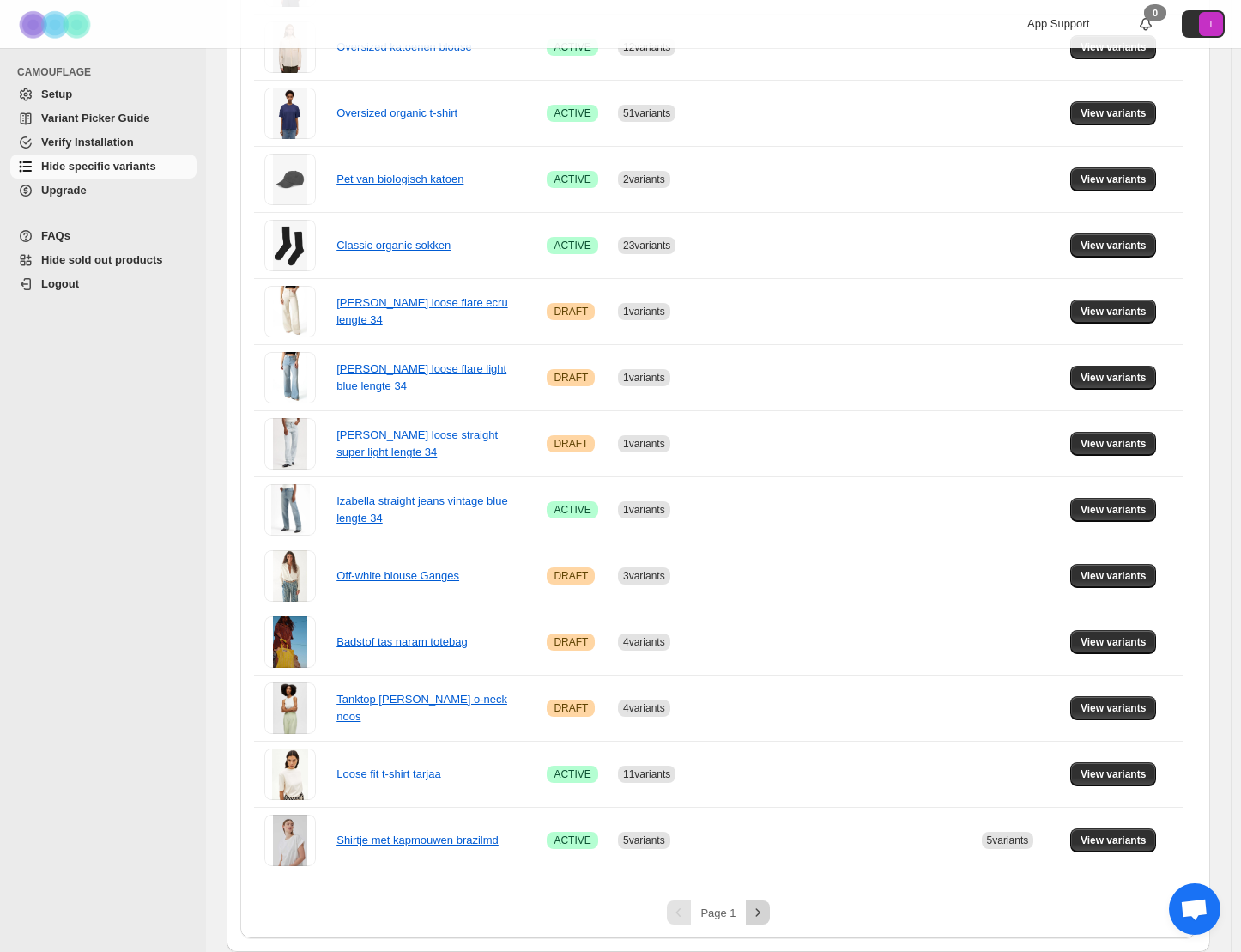
click at [754, 917] on icon "Next" at bounding box center [757, 912] width 17 height 17
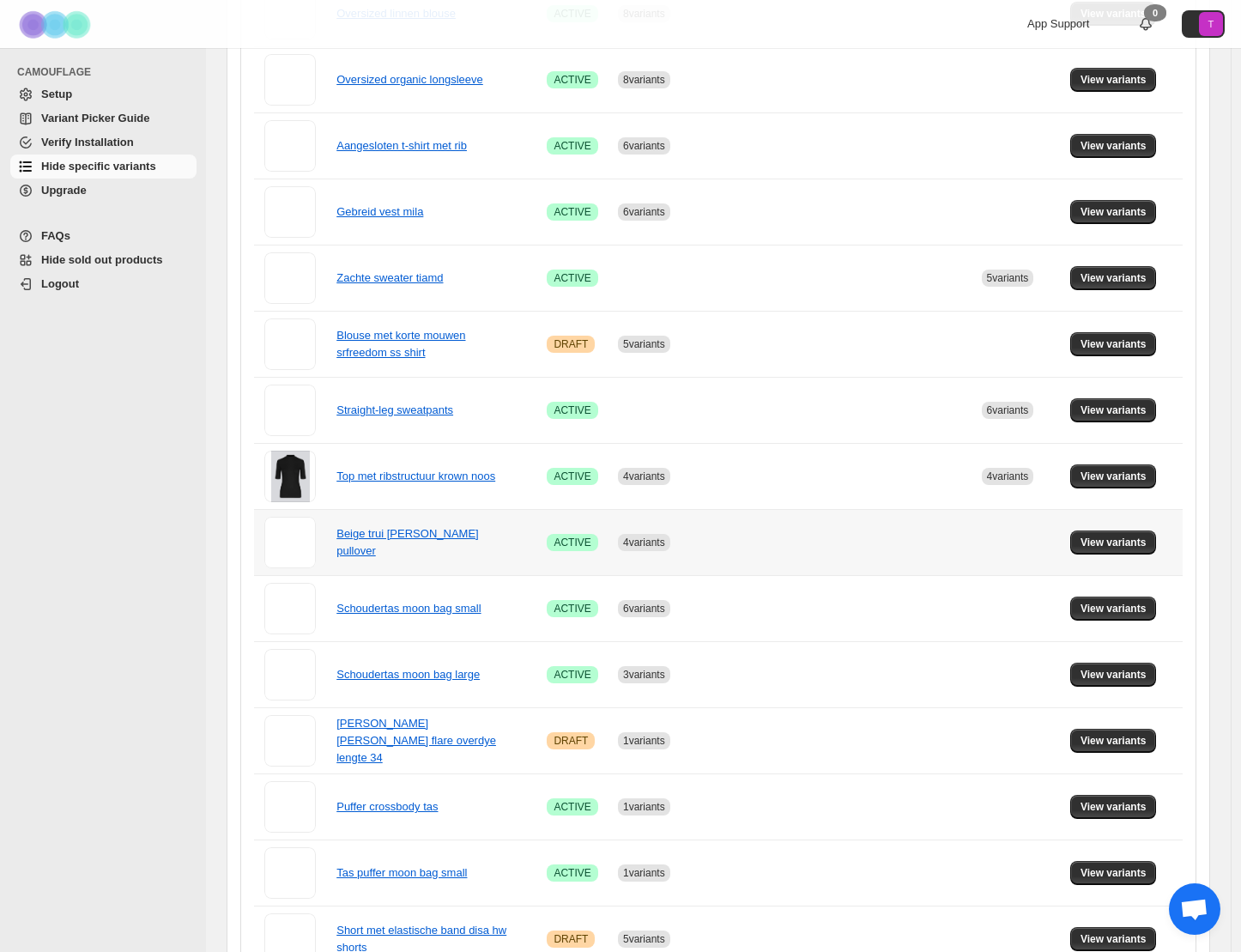
scroll to position [711, 0]
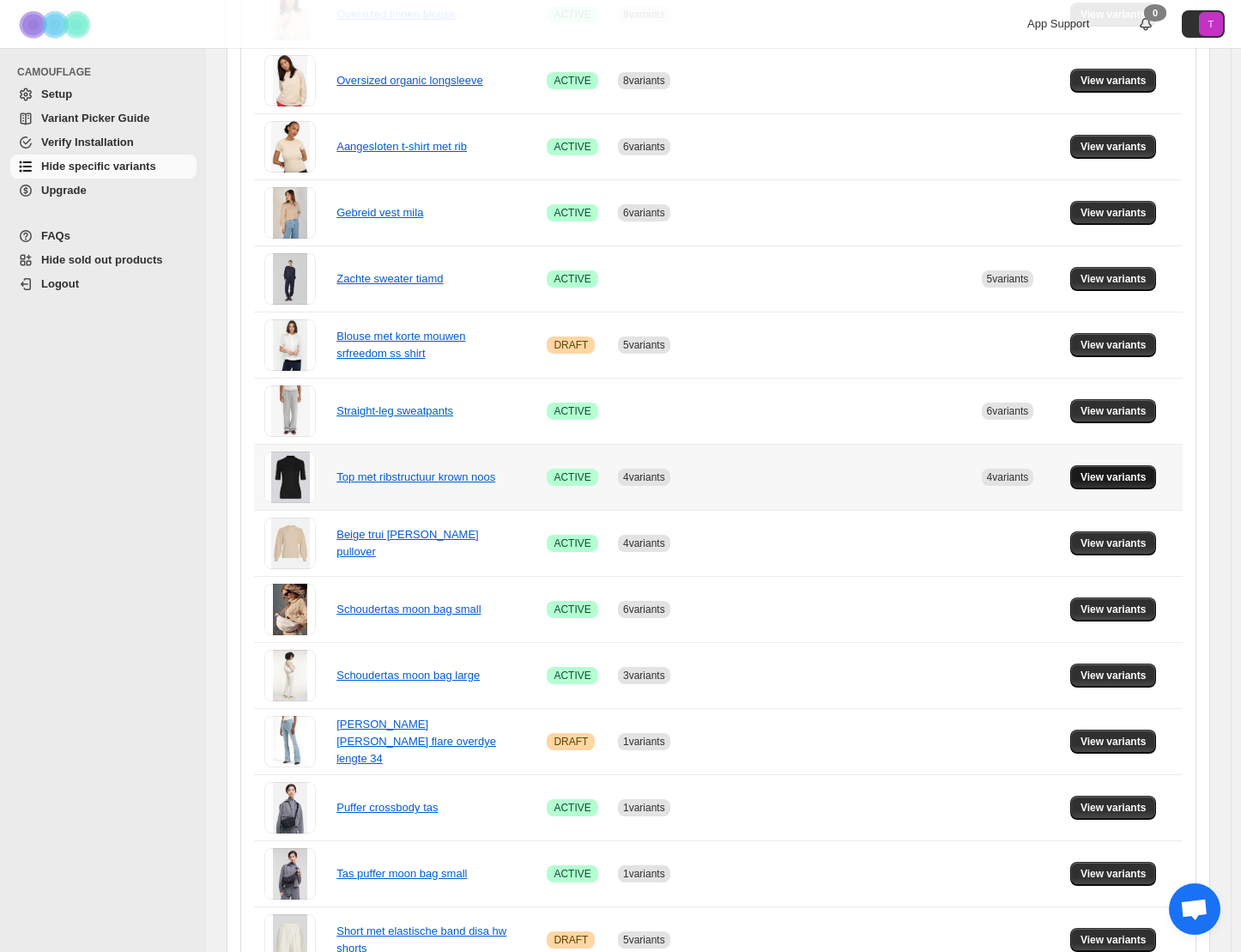
click at [1147, 475] on span "View variants" at bounding box center [1114, 476] width 66 height 14
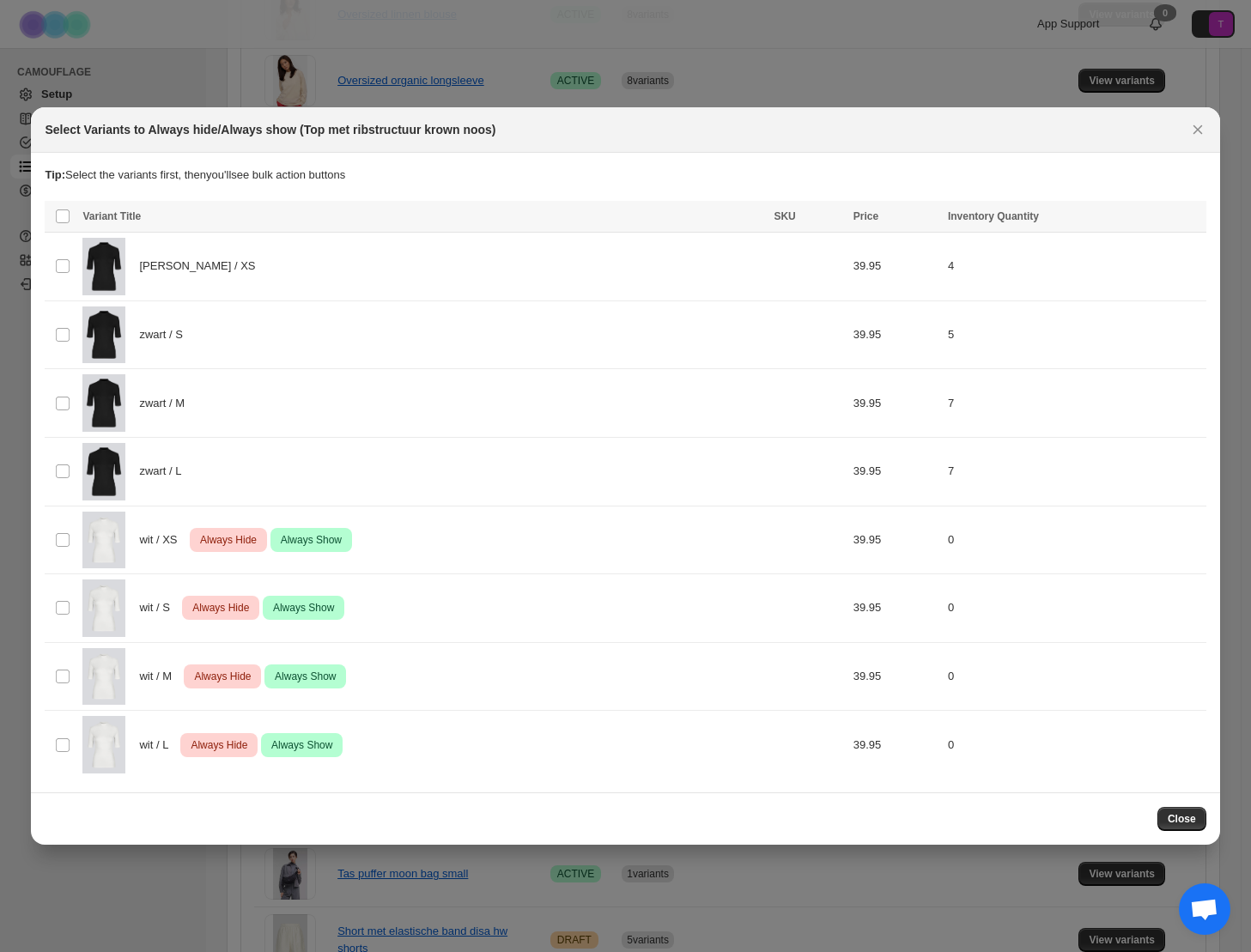
drag, startPoint x: 1199, startPoint y: 131, endPoint x: 1177, endPoint y: 127, distance: 22.4
click at [1199, 131] on icon "Close" at bounding box center [1197, 129] width 17 height 17
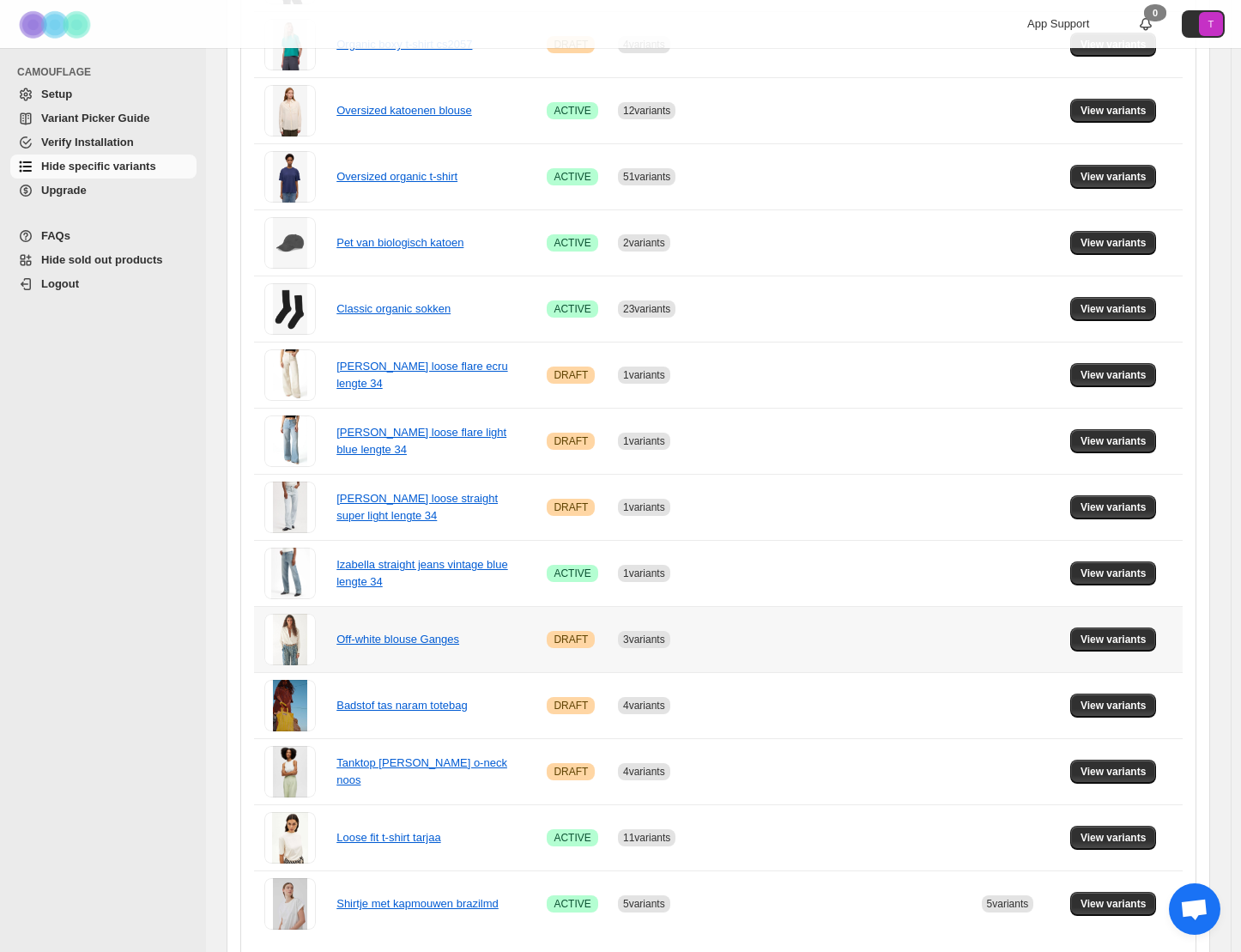
scroll to position [810, 0]
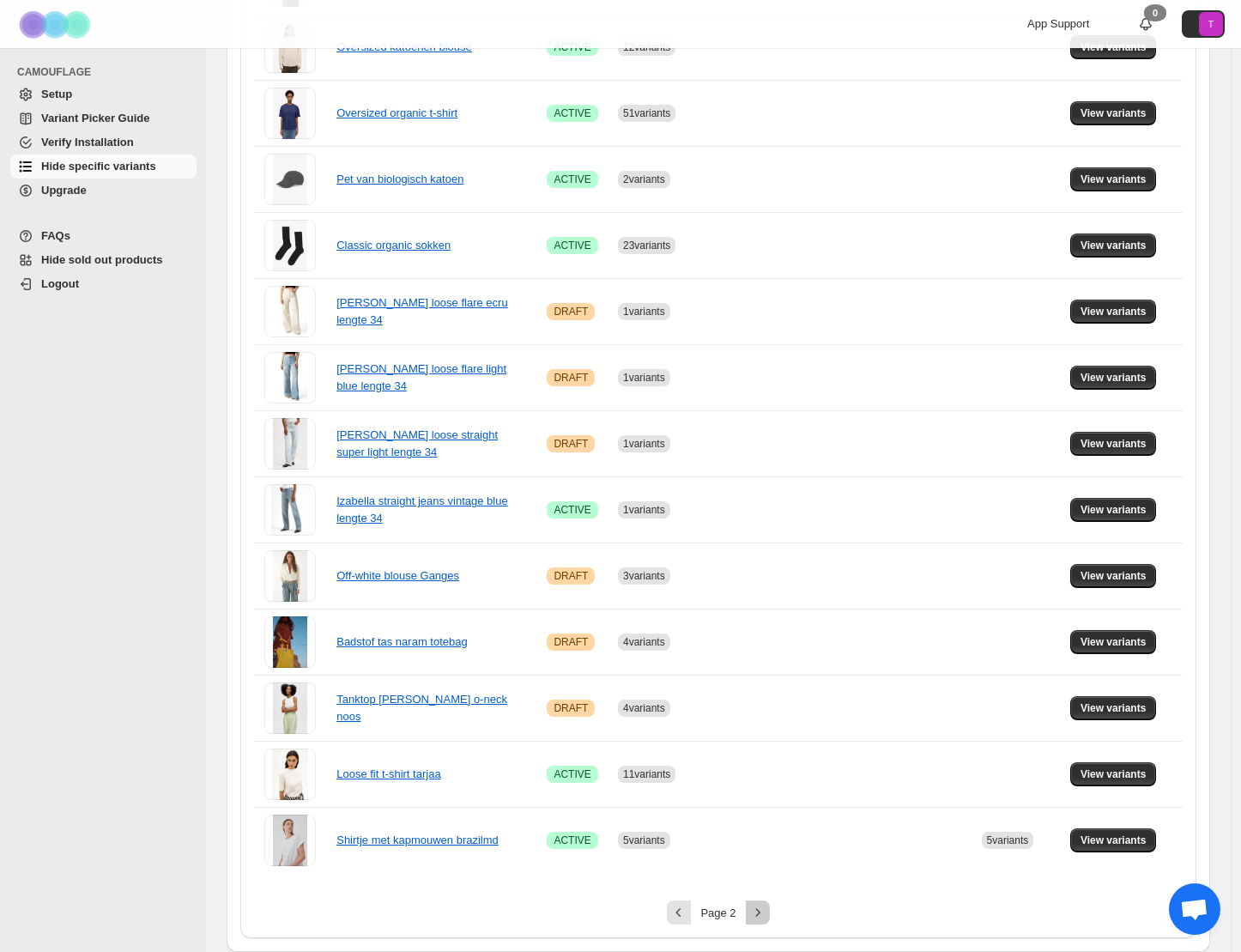
click at [760, 914] on icon "Next" at bounding box center [757, 912] width 5 height 7
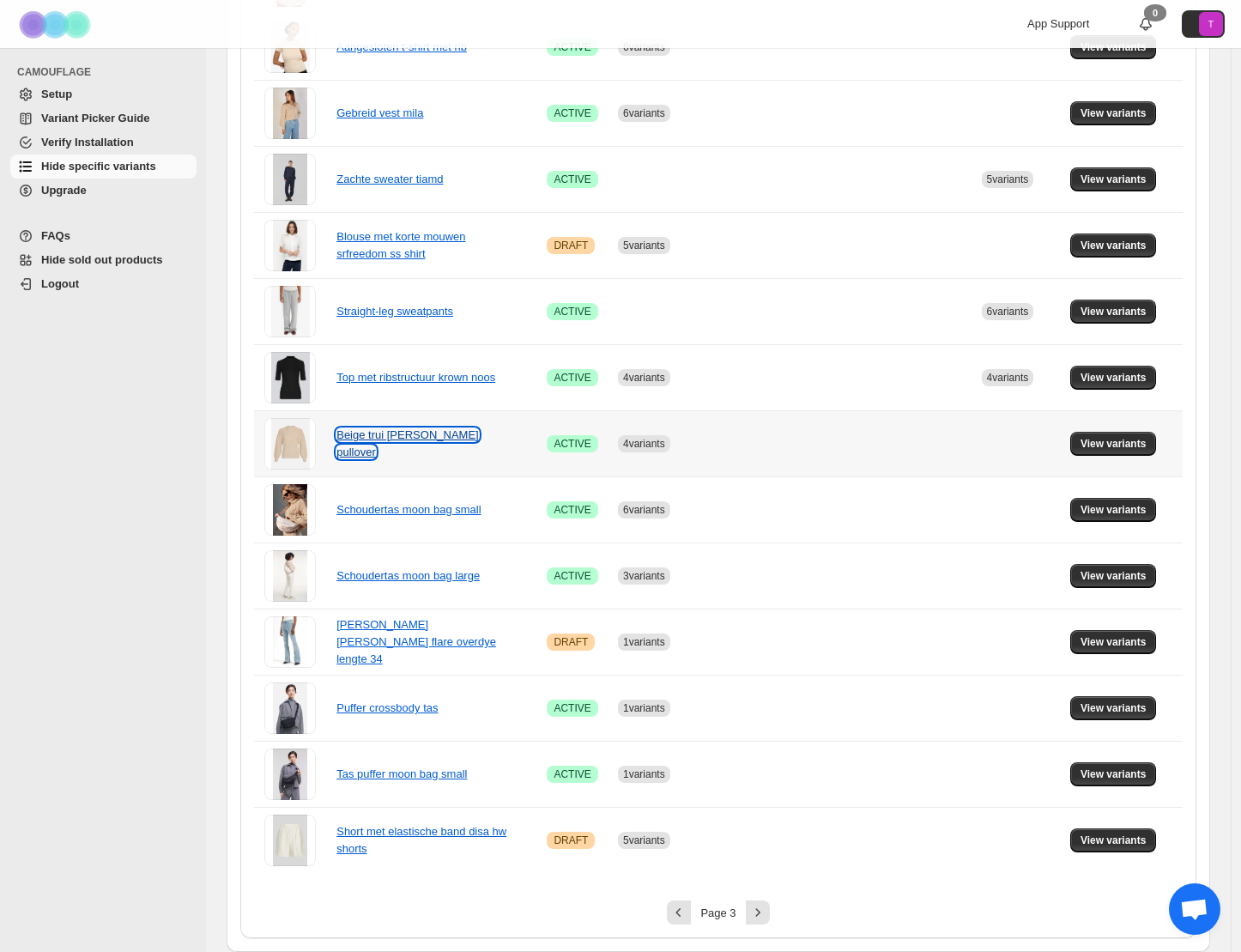
click at [358, 454] on link "Beige trui acentia rachelle pullover" at bounding box center [407, 443] width 142 height 30
click at [1107, 444] on span "View variants" at bounding box center [1114, 444] width 66 height 14
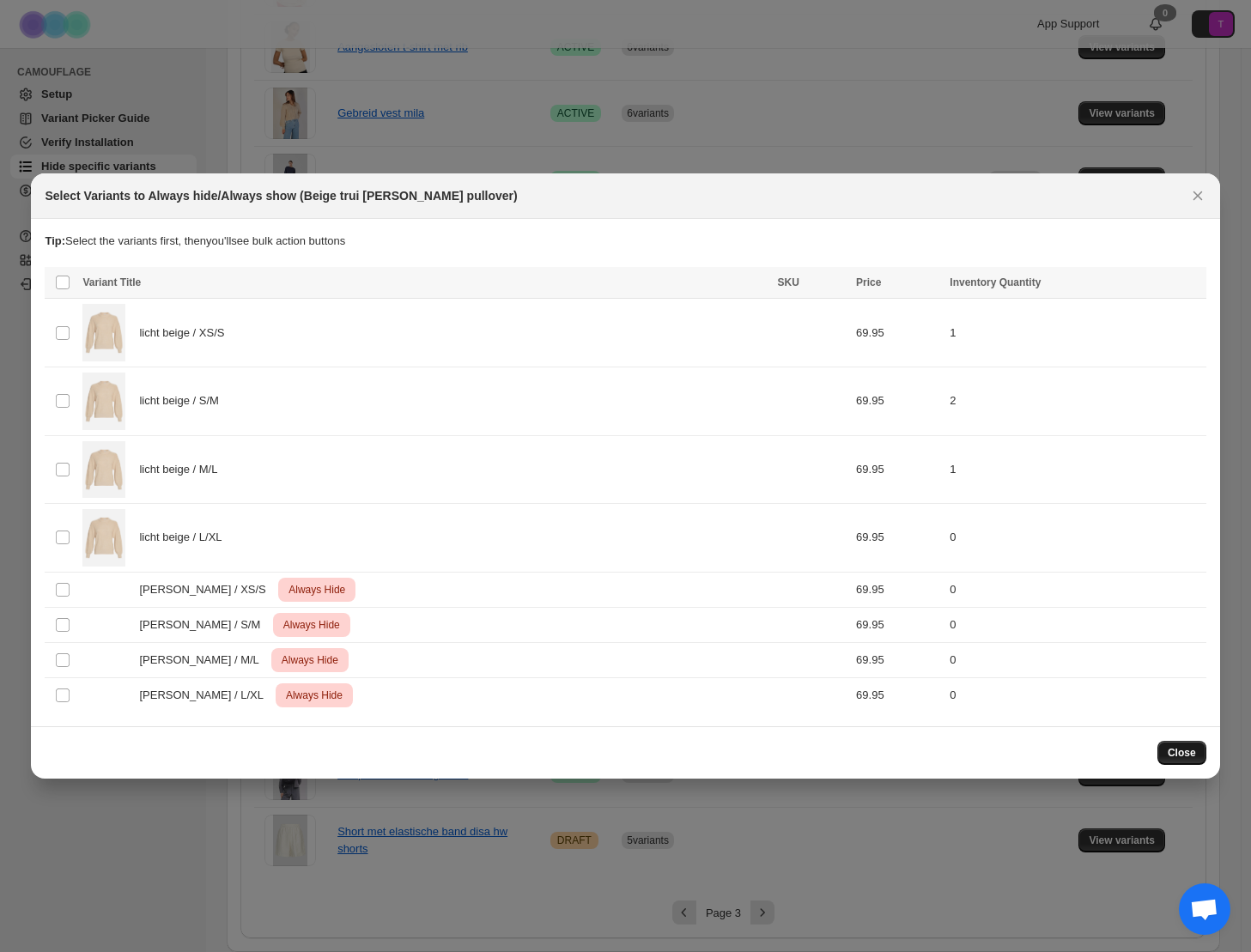
click at [1182, 749] on span "Close" at bounding box center [1182, 753] width 28 height 14
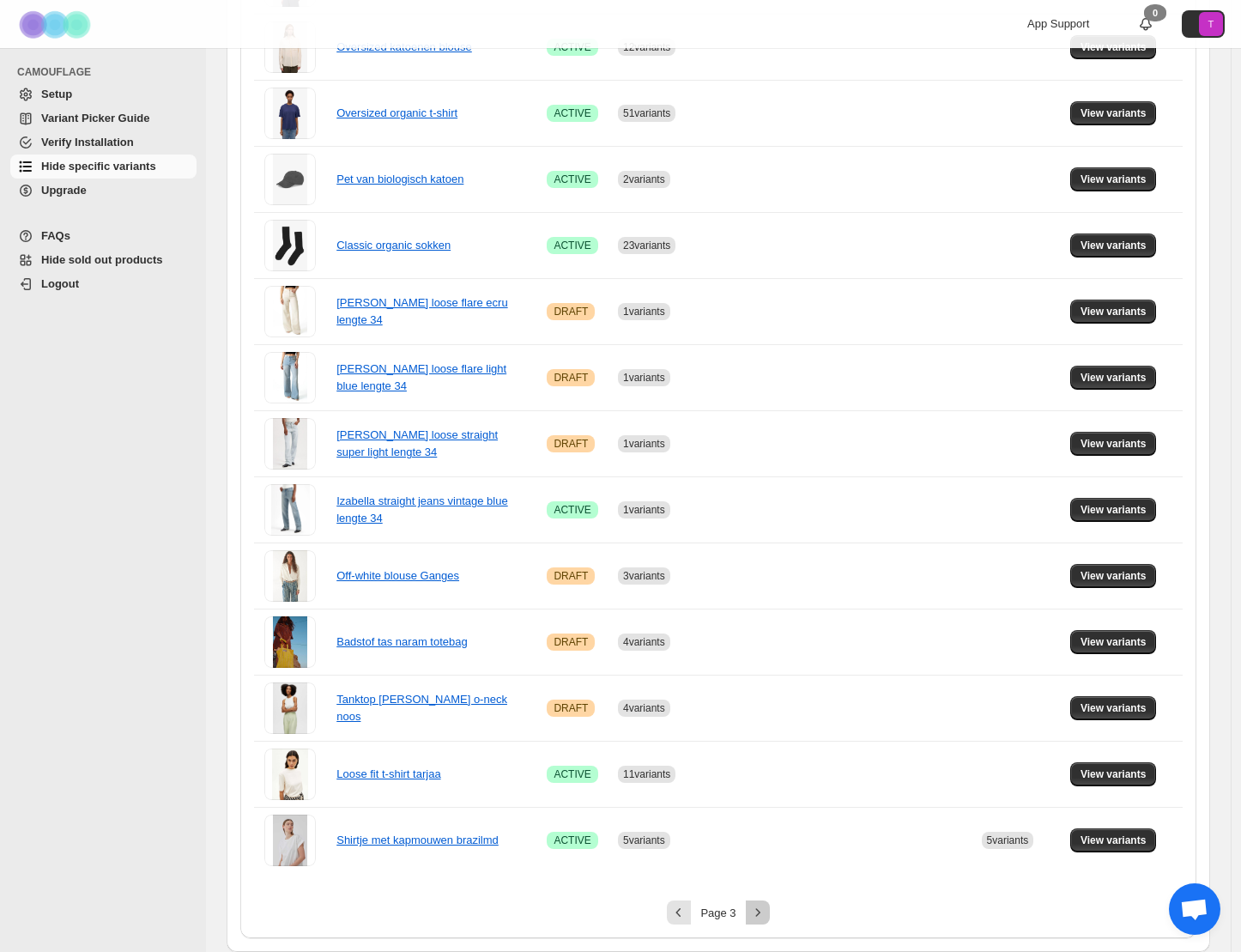
click at [763, 912] on icon "Next" at bounding box center [757, 912] width 17 height 17
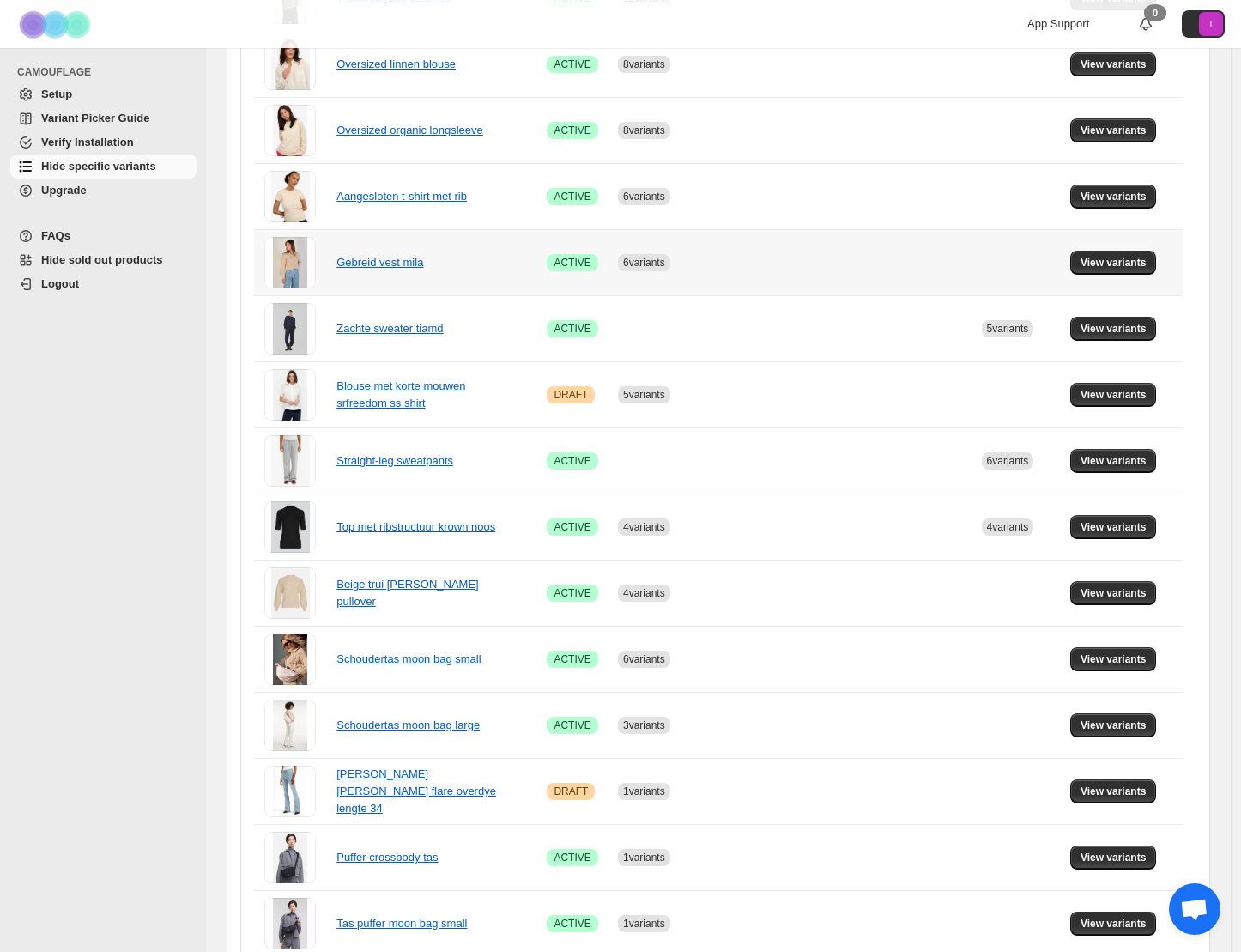
scroll to position [673, 0]
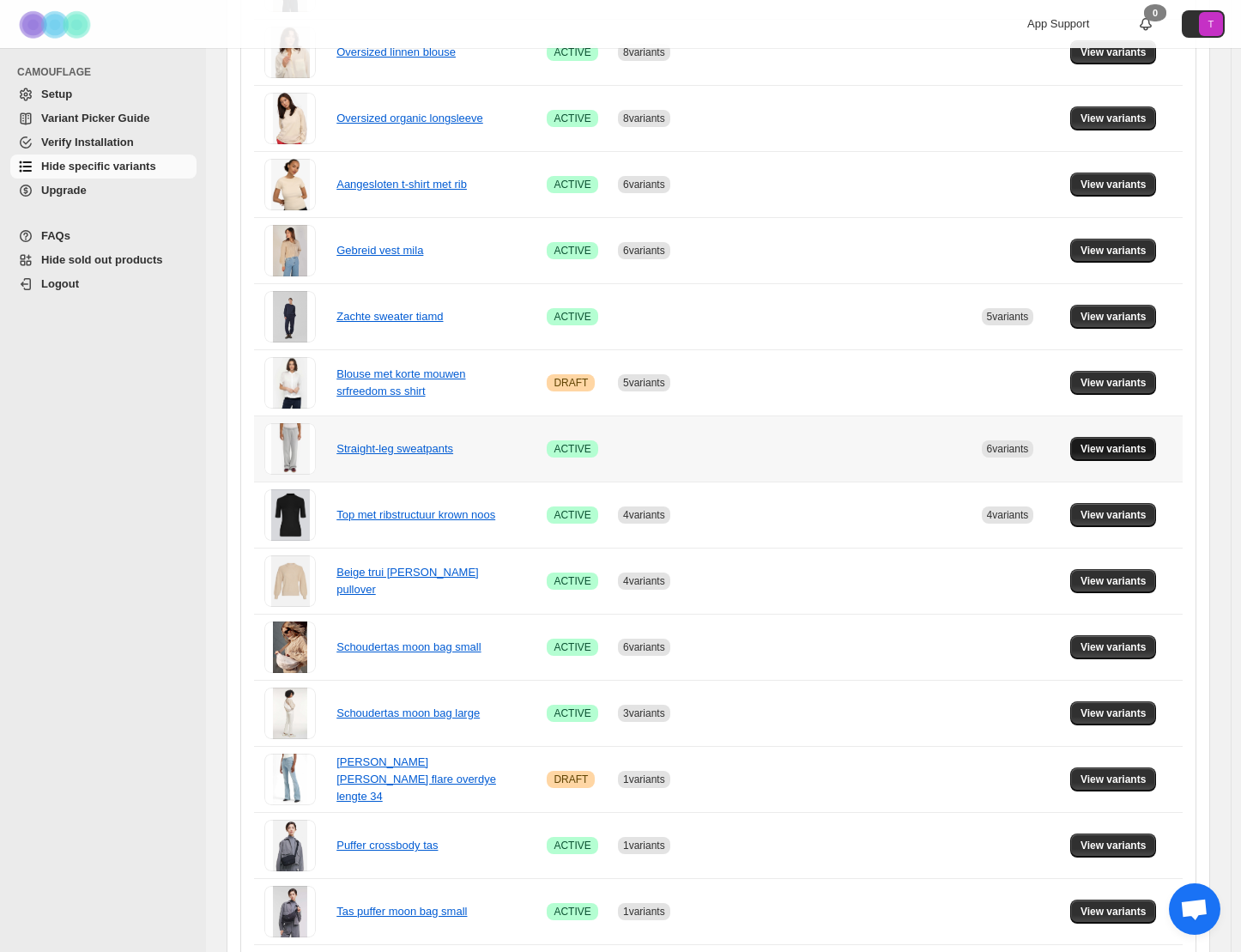
click at [1114, 440] on button "View variants" at bounding box center [1114, 449] width 87 height 24
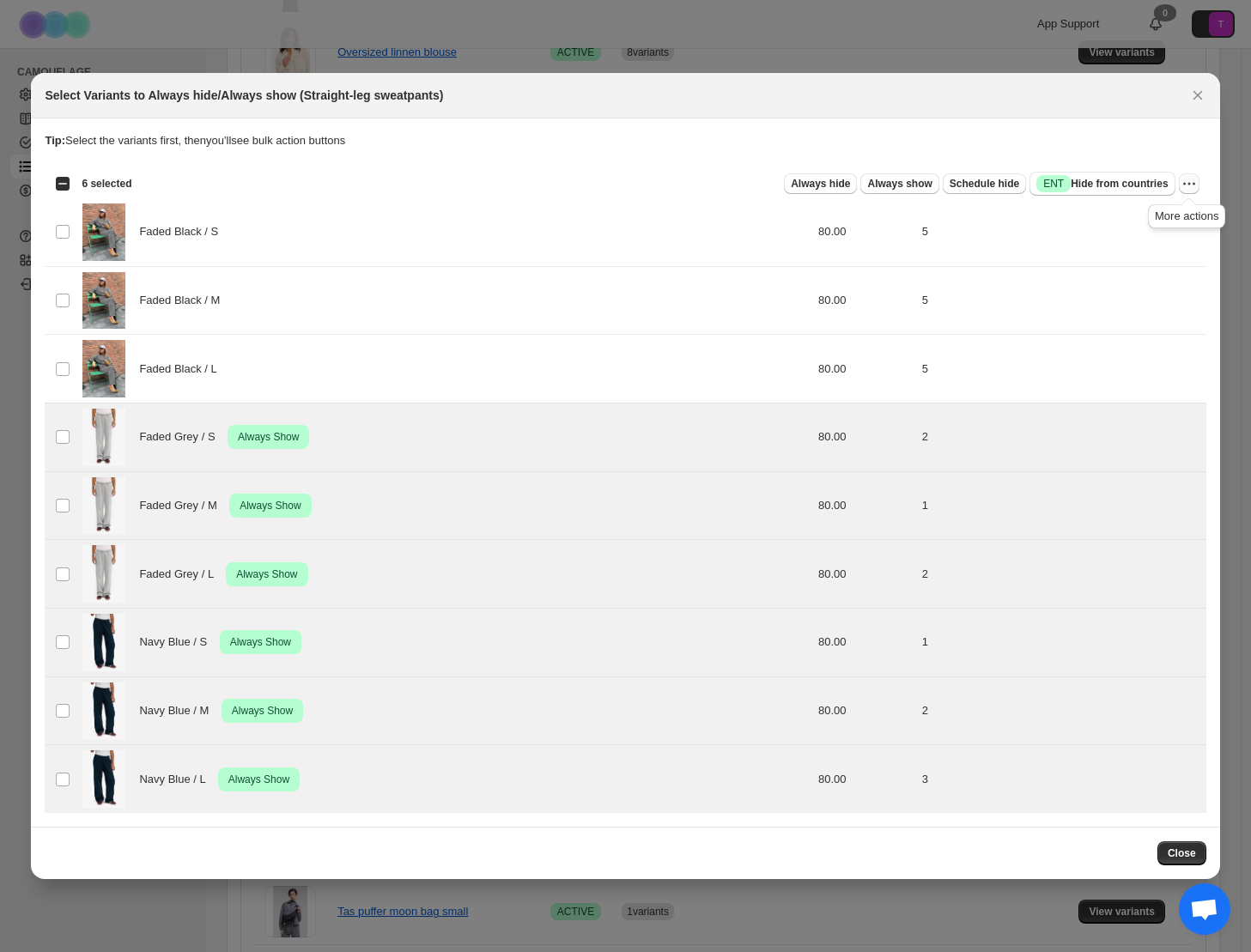
click at [1188, 181] on icon "More actions" at bounding box center [1189, 183] width 17 height 17
click at [1125, 245] on span "Undo always show" at bounding box center [1109, 247] width 92 height 13
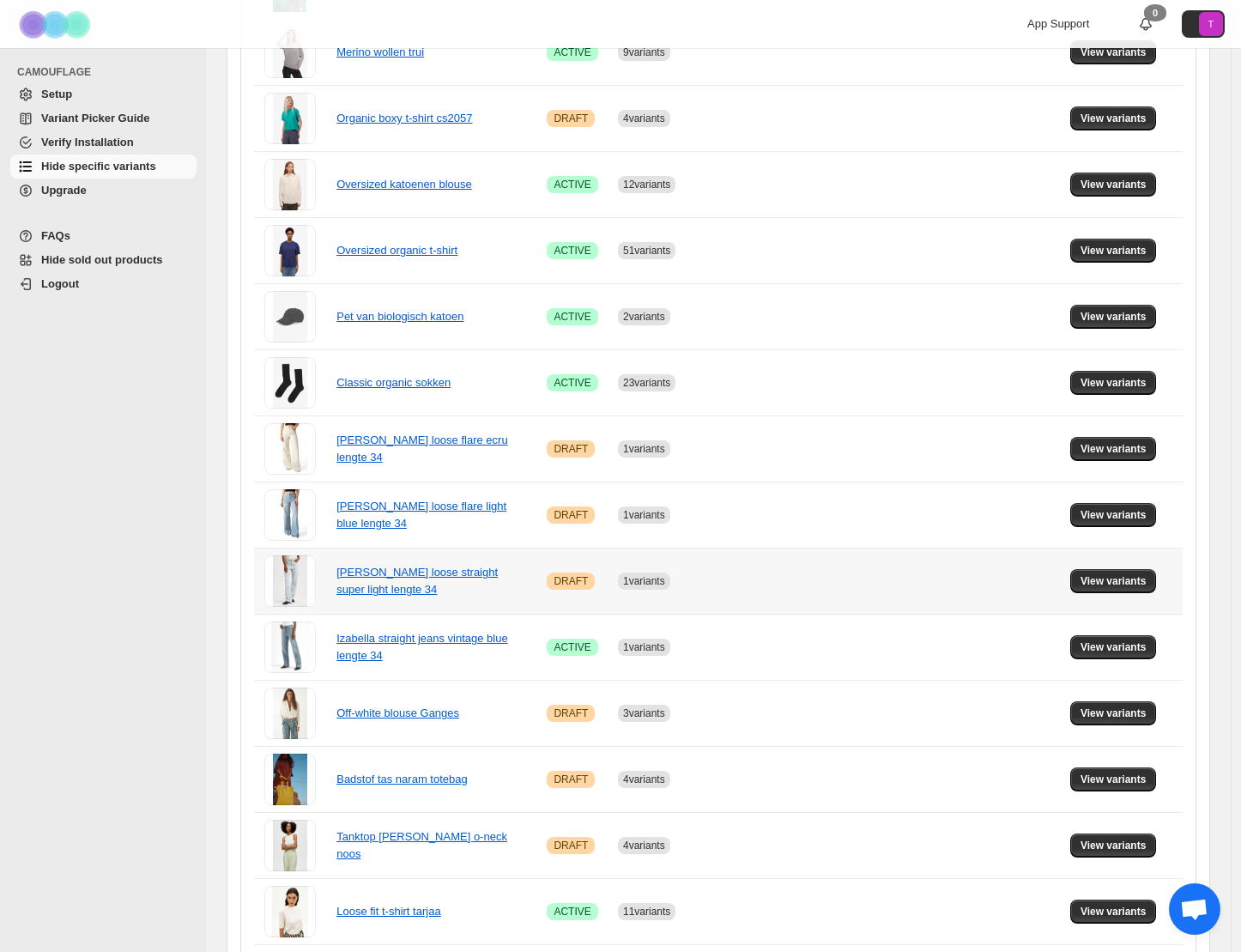
scroll to position [810, 0]
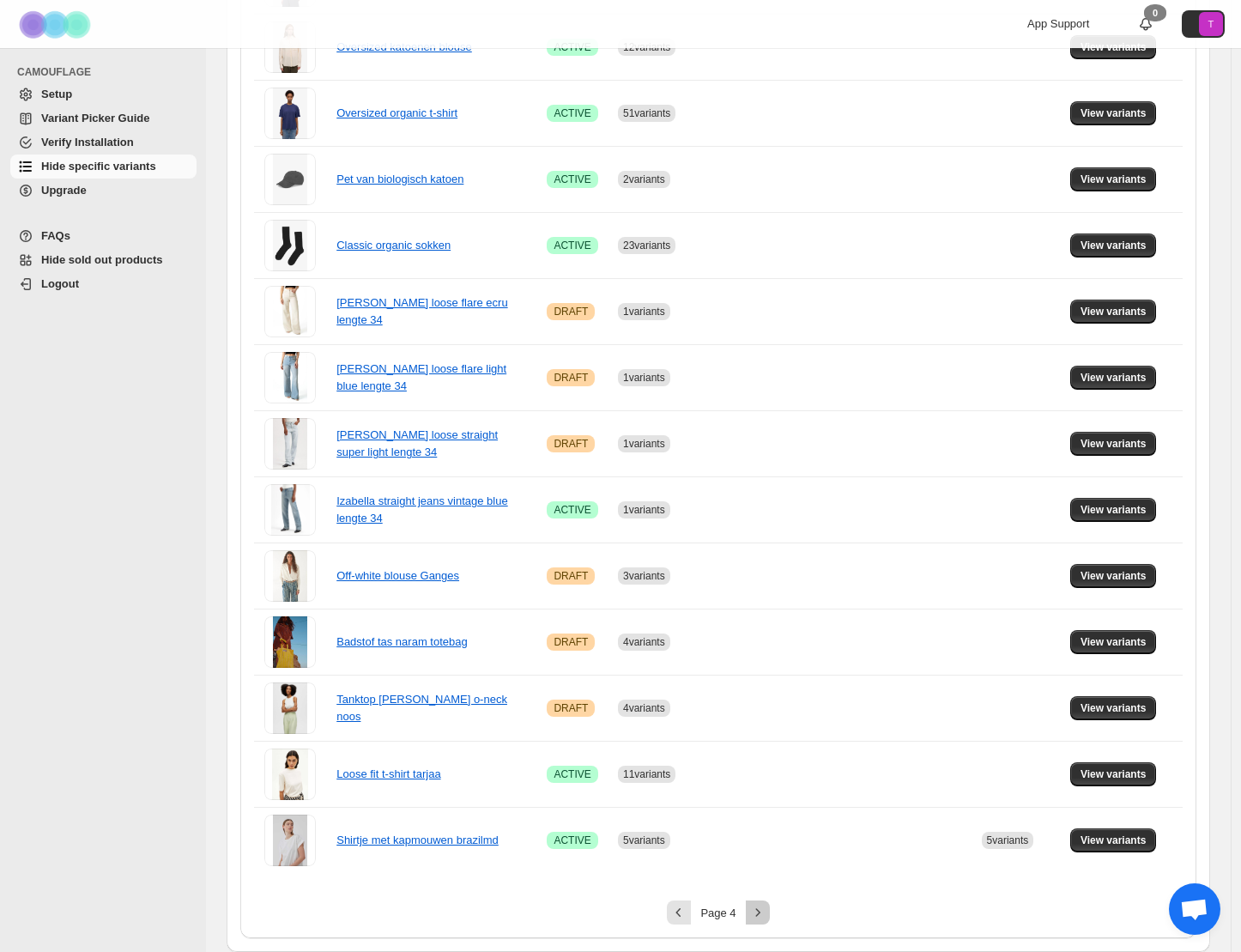
drag, startPoint x: 763, startPoint y: 913, endPoint x: 741, endPoint y: 814, distance: 101.4
click at [763, 913] on icon "Next" at bounding box center [757, 912] width 17 height 17
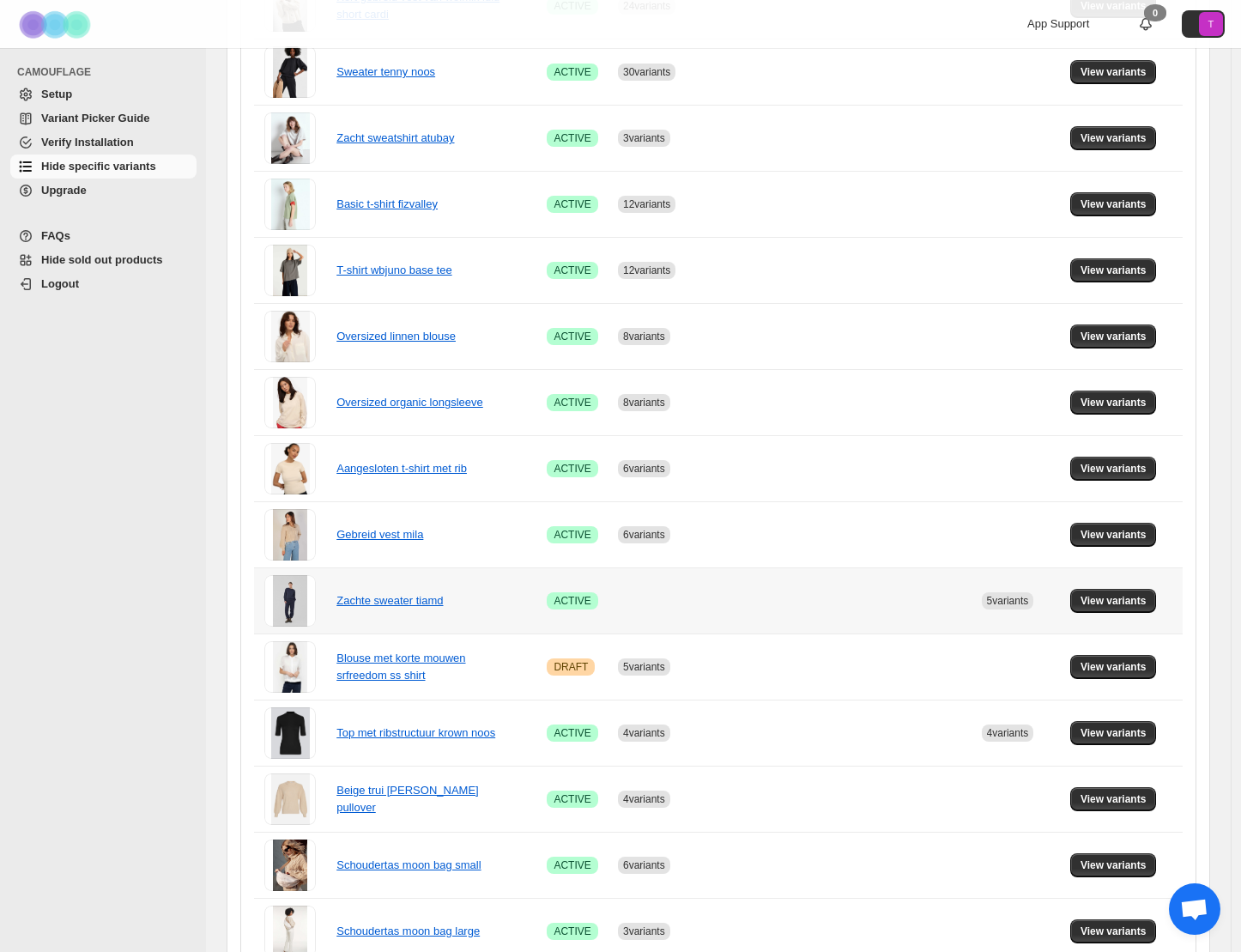
scroll to position [388, 0]
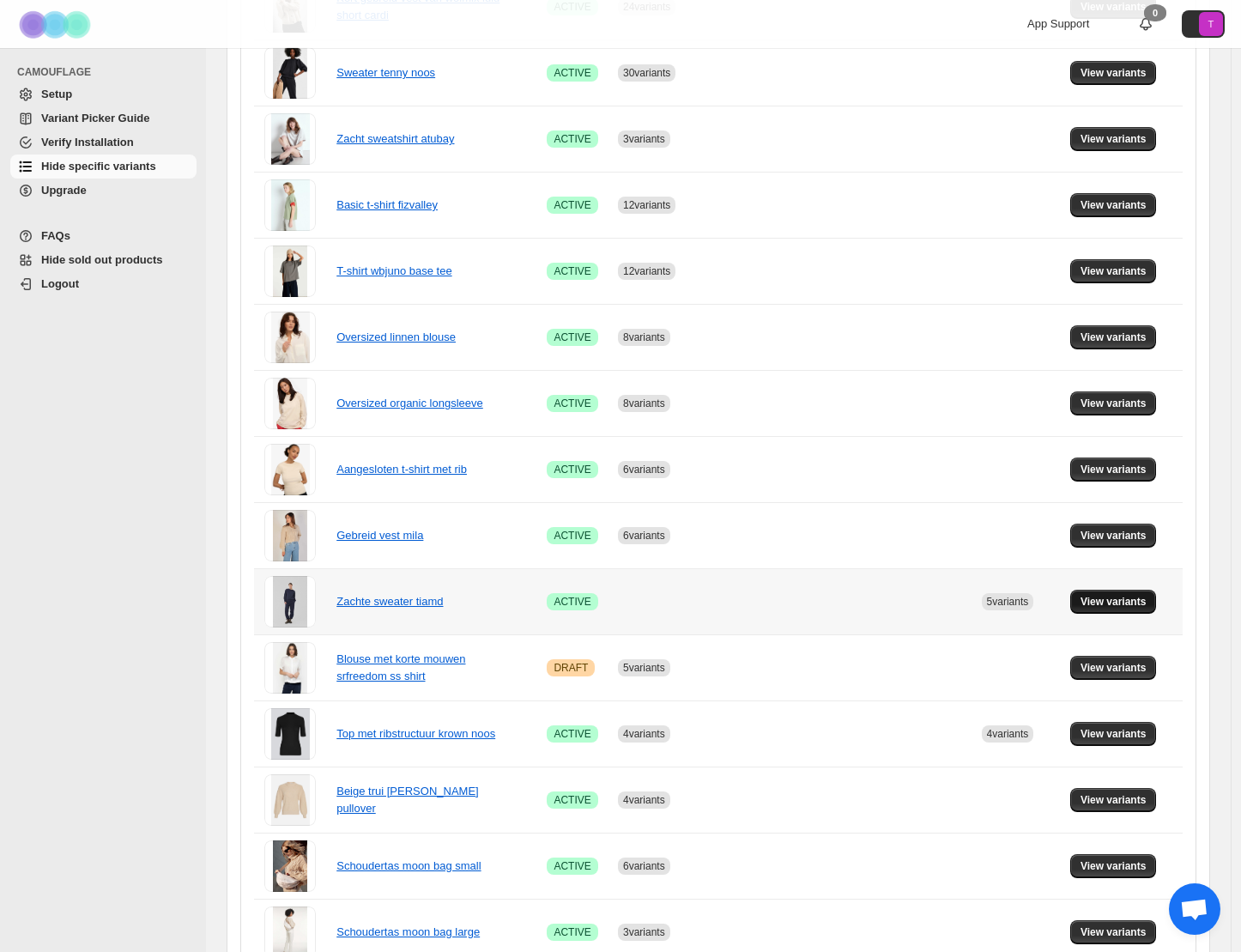
click at [1130, 600] on span "View variants" at bounding box center [1114, 602] width 66 height 14
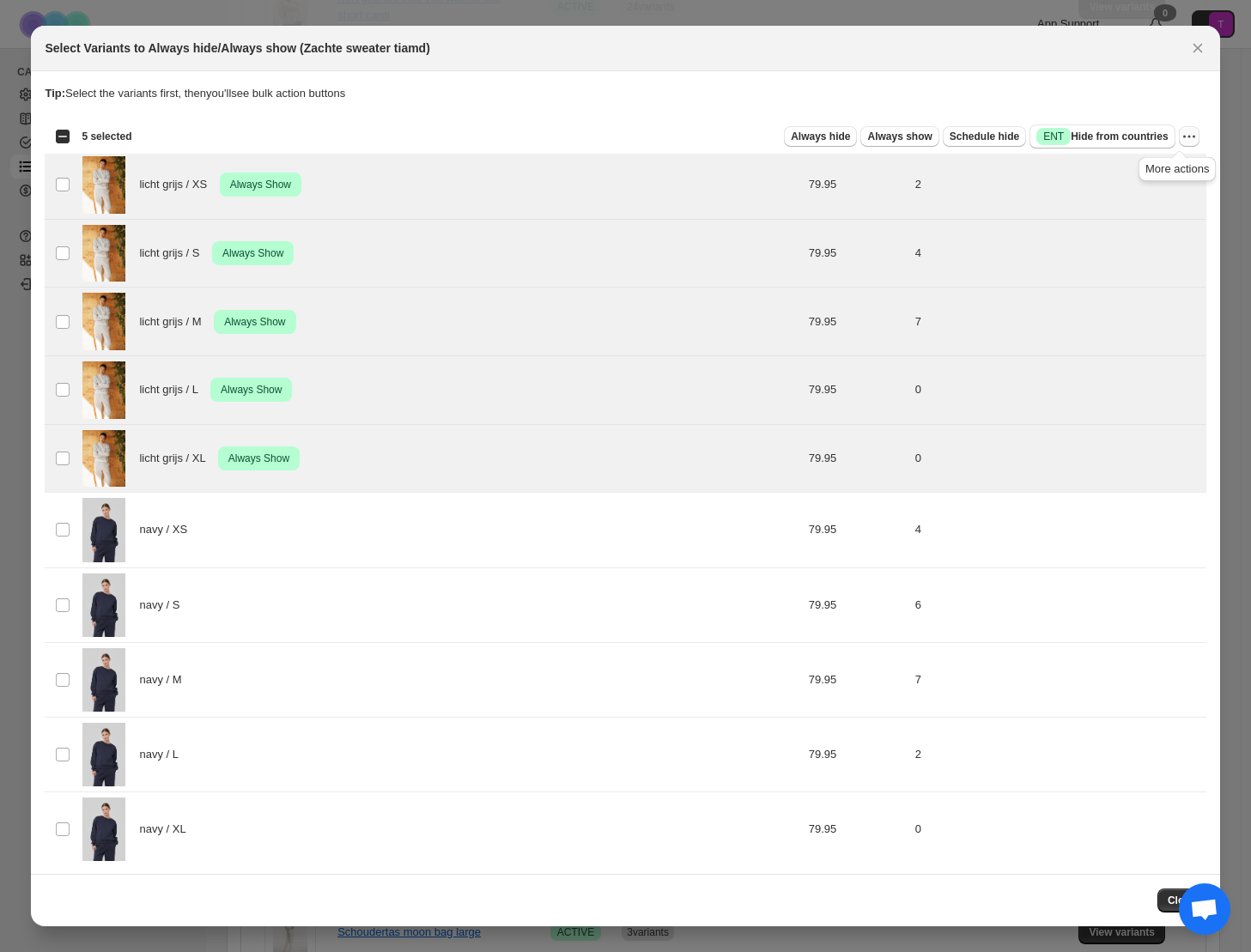
click at [1183, 138] on icon "More actions" at bounding box center [1189, 136] width 17 height 17
click at [1119, 202] on span "Undo always show" at bounding box center [1100, 199] width 92 height 13
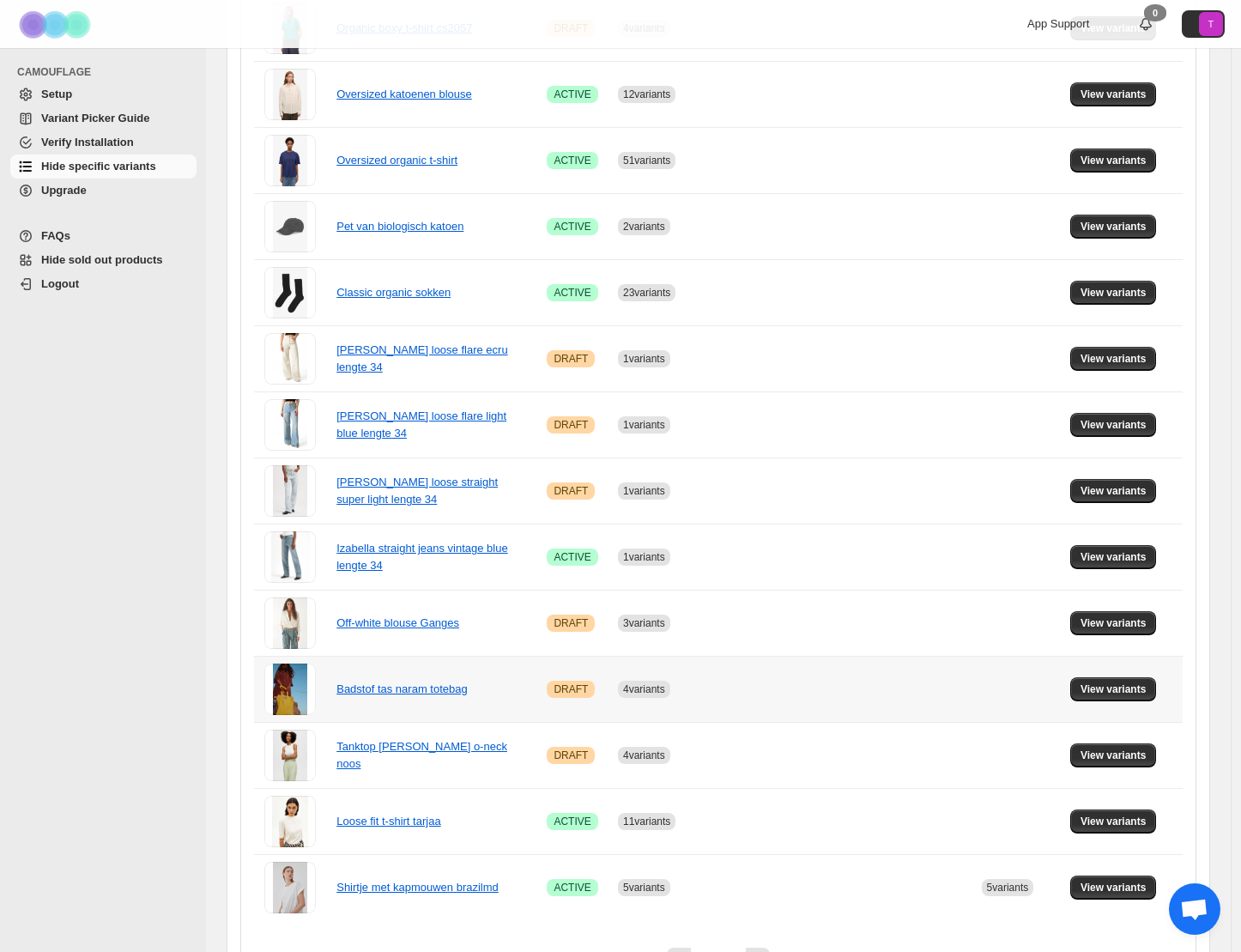
scroll to position [810, 0]
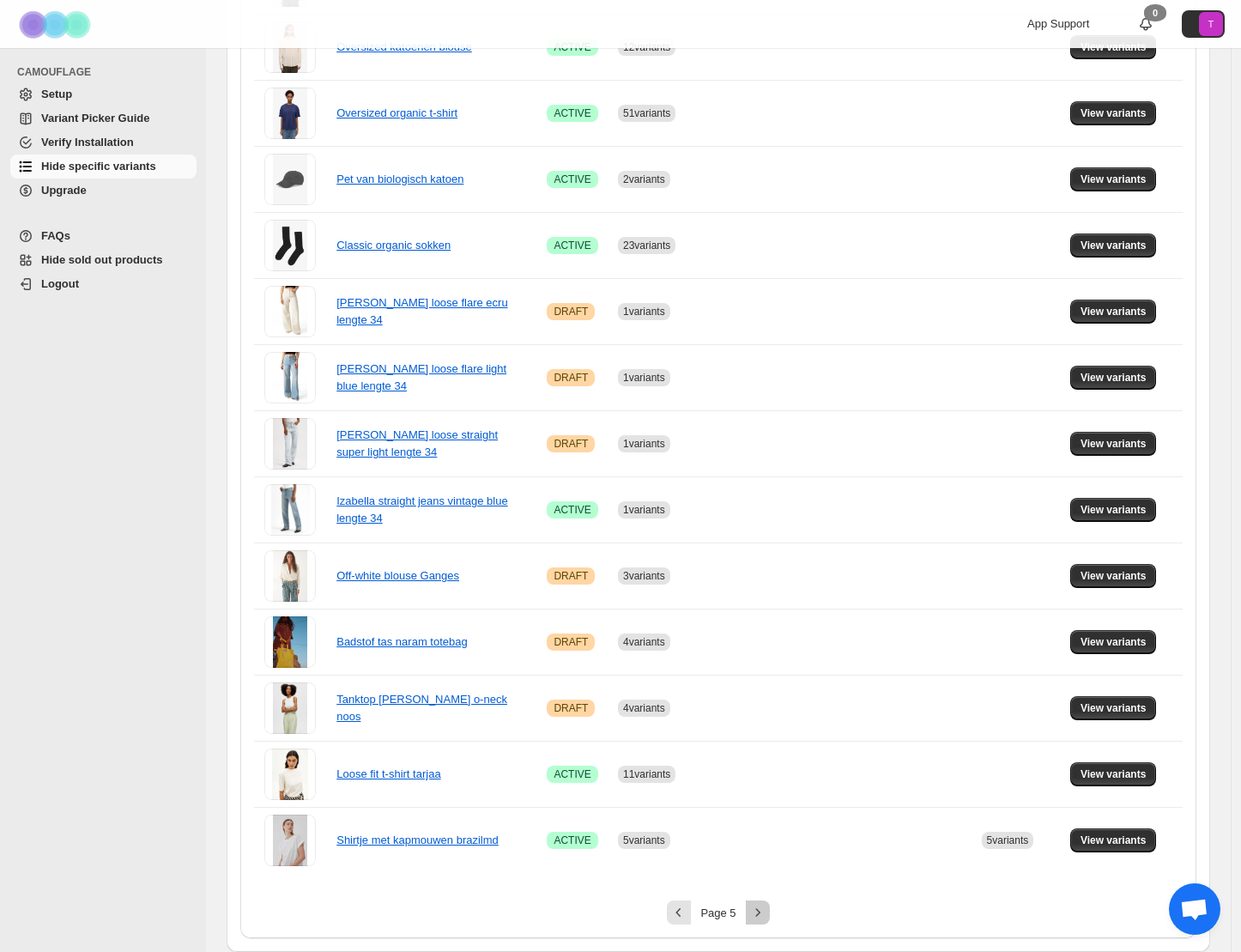
drag, startPoint x: 763, startPoint y: 913, endPoint x: 768, endPoint y: 897, distance: 16.8
click at [763, 912] on icon "Next" at bounding box center [757, 912] width 17 height 17
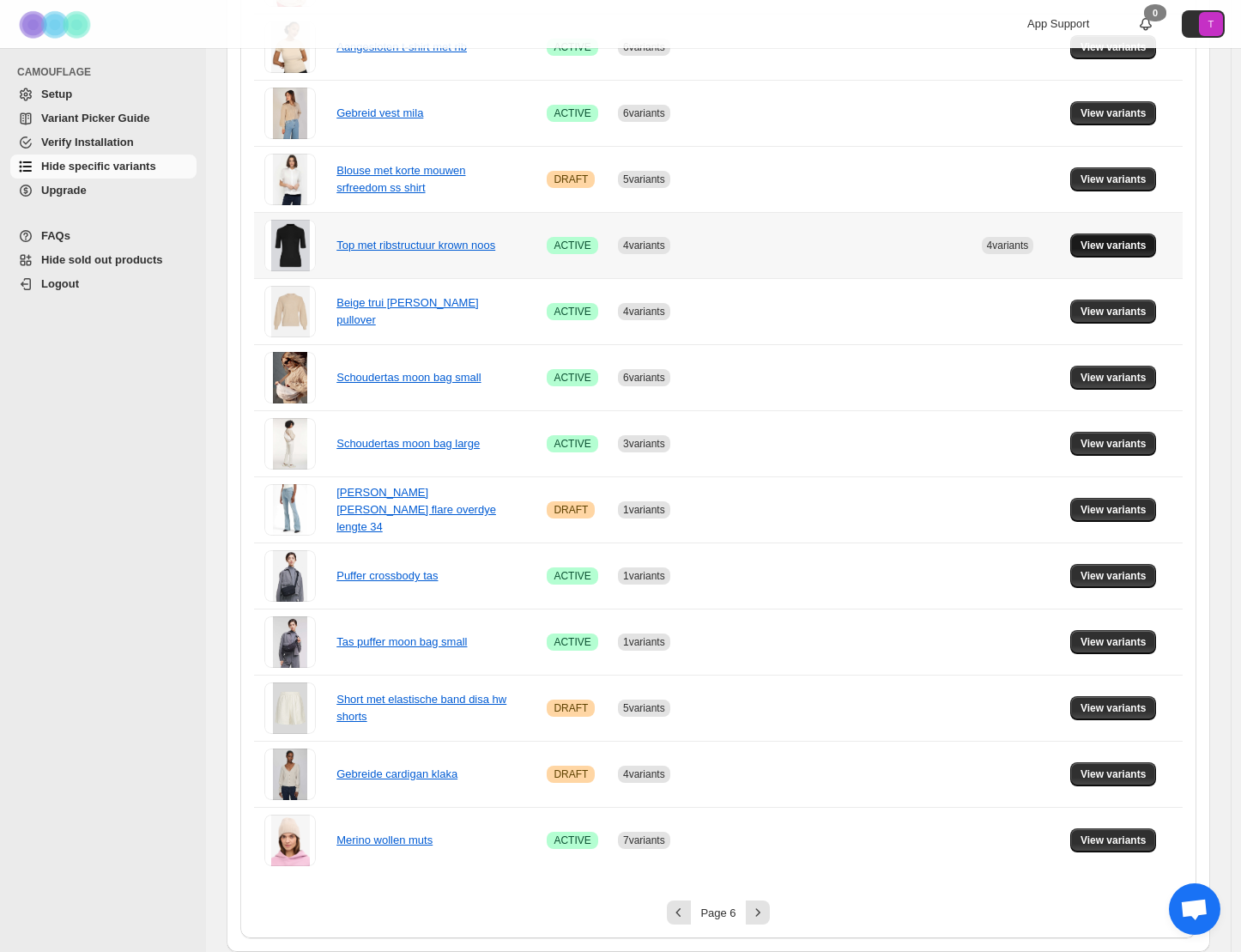
click at [1147, 246] on span "View variants" at bounding box center [1114, 245] width 66 height 14
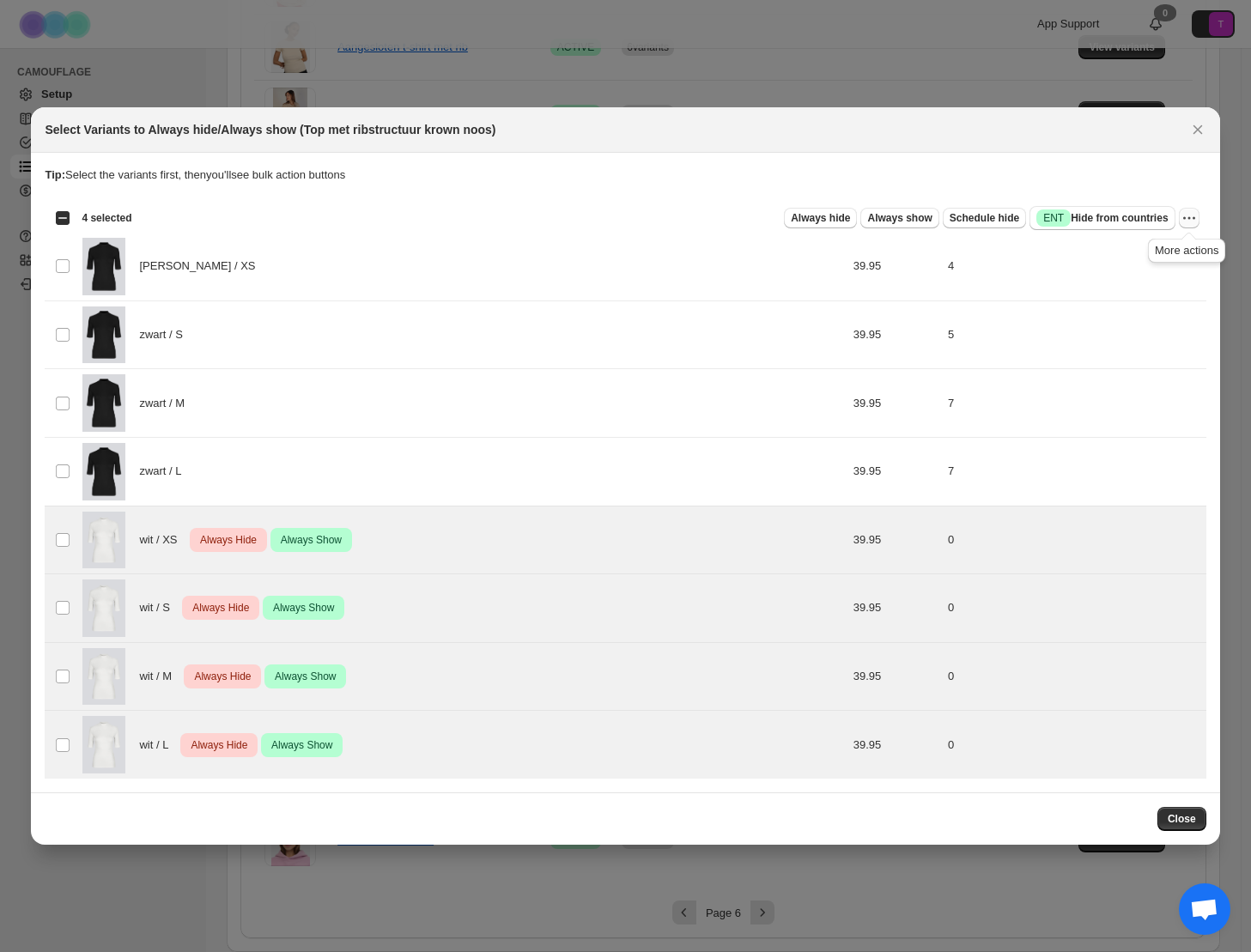
click at [1185, 212] on icon "More actions" at bounding box center [1189, 218] width 17 height 17
drag, startPoint x: 1087, startPoint y: 286, endPoint x: 1074, endPoint y: 316, distance: 32.7
click at [1087, 286] on span "Undo always show" at bounding box center [1109, 280] width 92 height 13
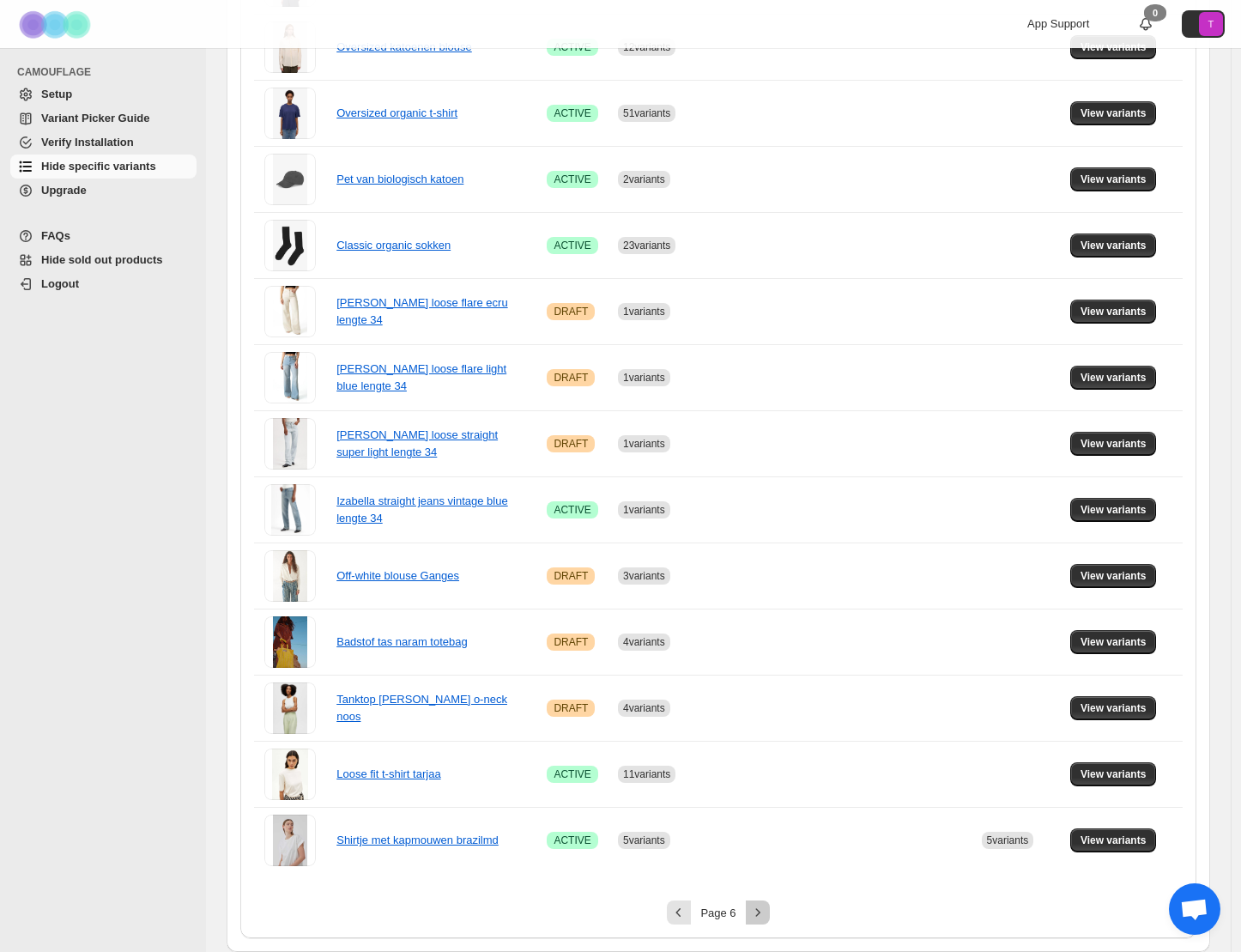
drag, startPoint x: 762, startPoint y: 915, endPoint x: 770, endPoint y: 875, distance: 40.8
click at [762, 915] on icon "Next" at bounding box center [757, 912] width 17 height 17
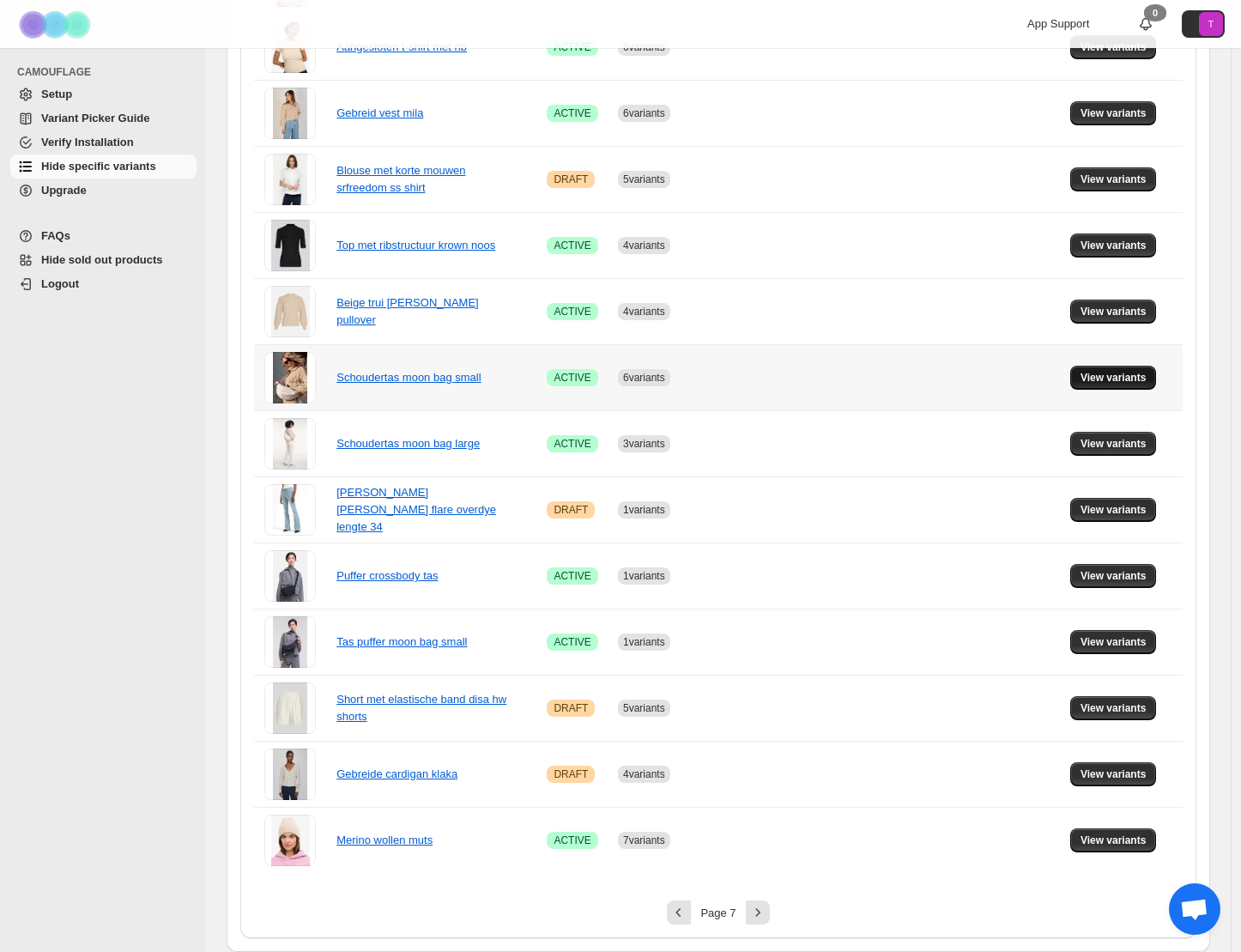
click at [1113, 373] on span "View variants" at bounding box center [1114, 378] width 66 height 14
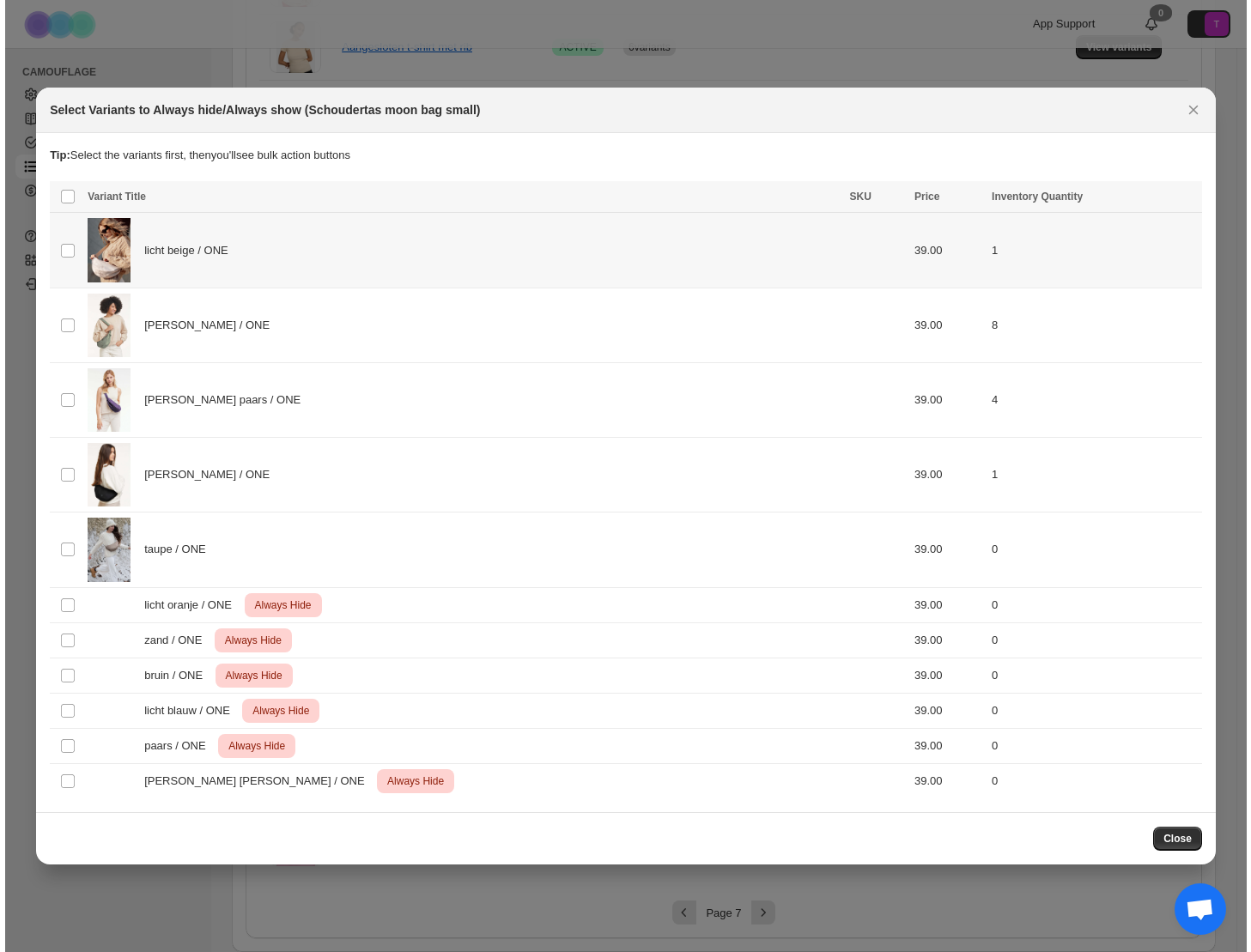
scroll to position [0, 0]
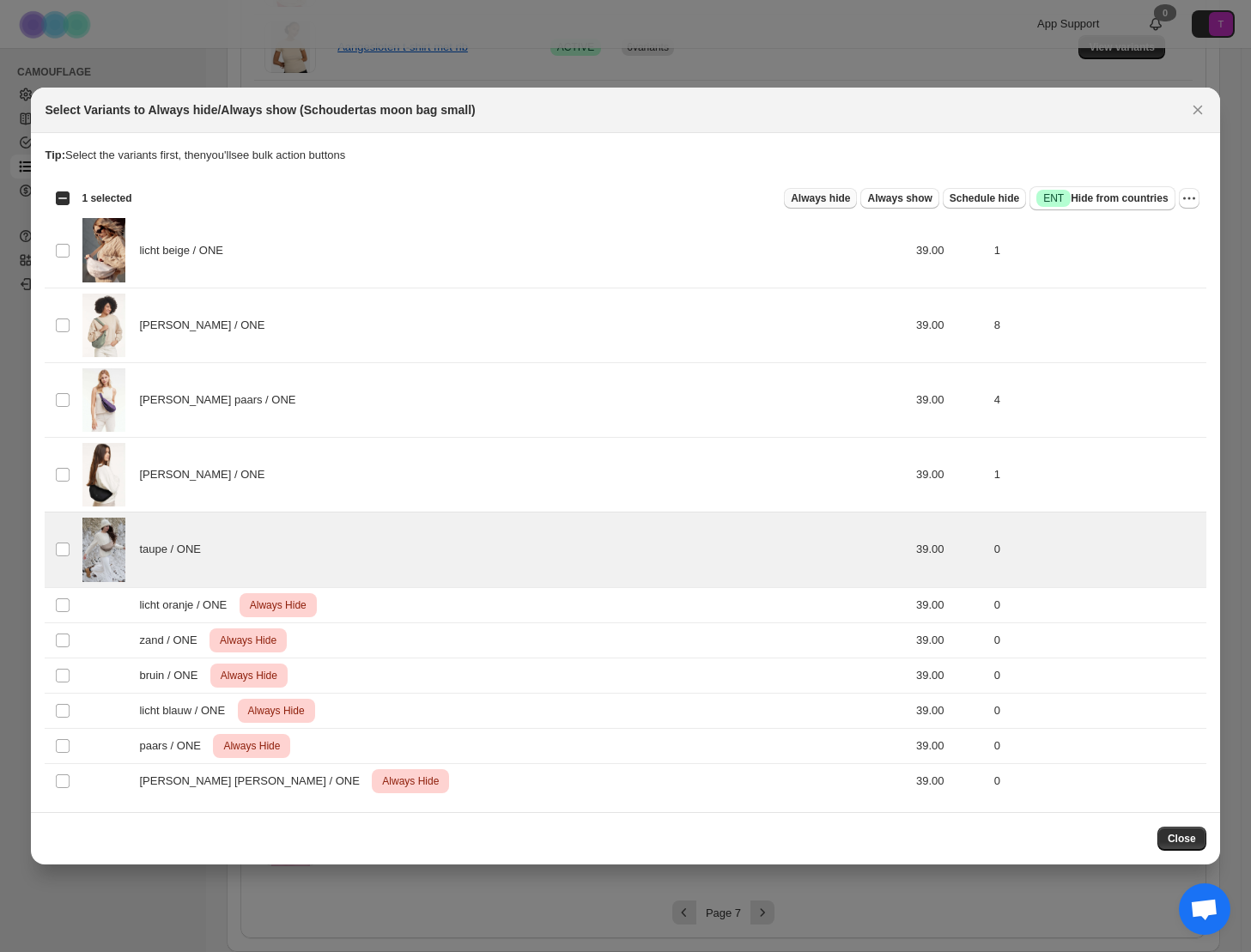
click at [806, 197] on span "Always hide" at bounding box center [820, 198] width 59 height 14
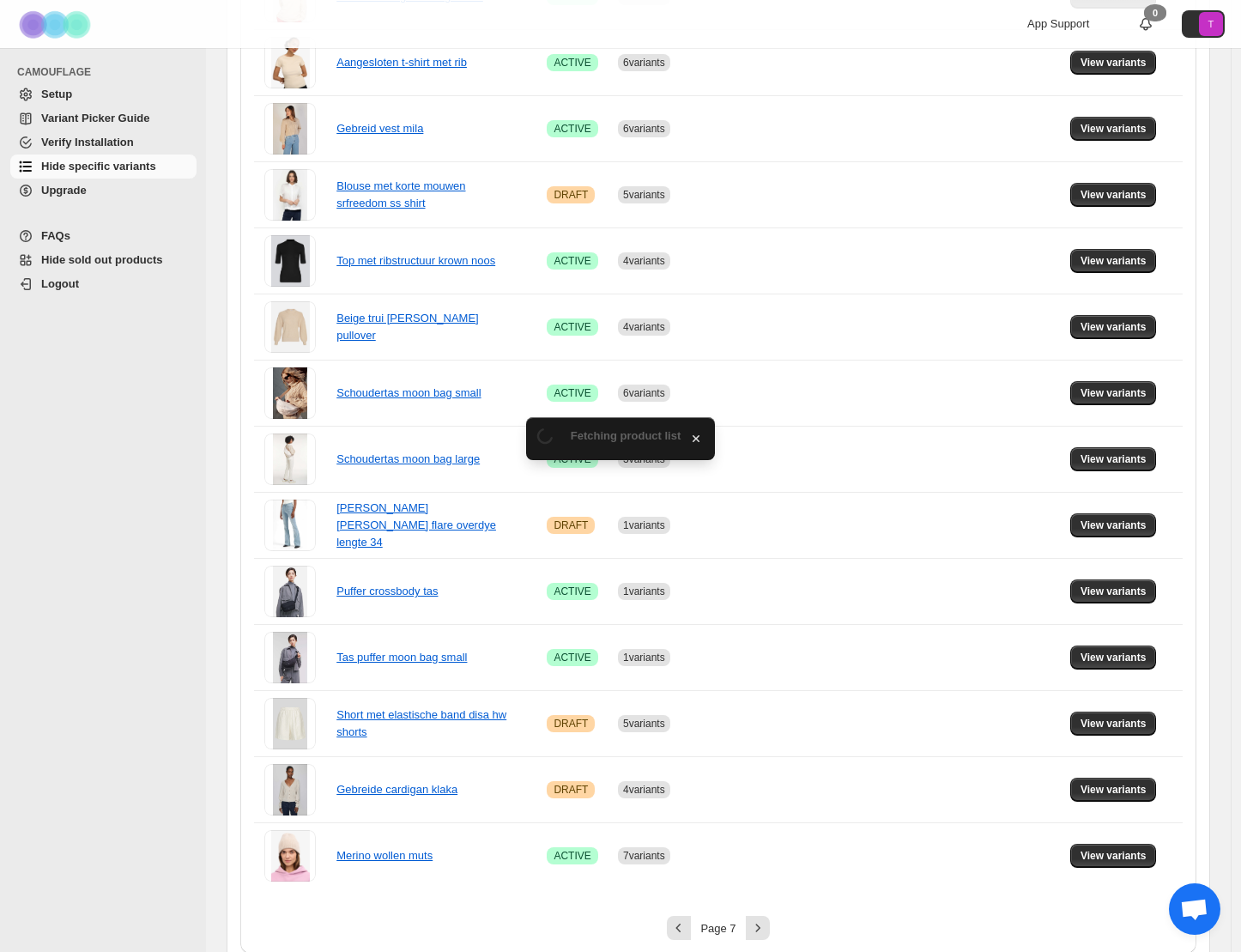
scroll to position [810, 0]
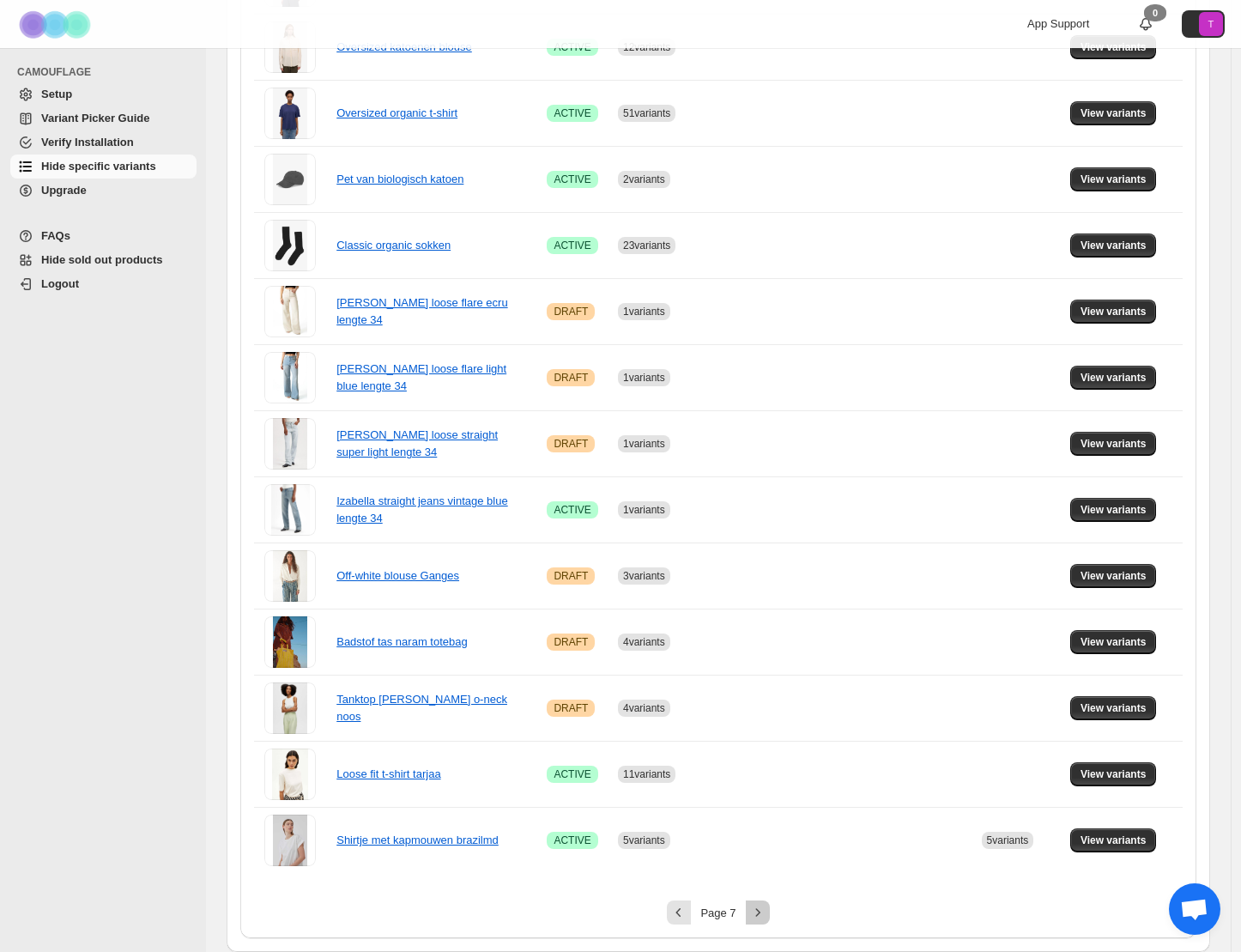
click at [757, 910] on icon "Next" at bounding box center [757, 912] width 17 height 17
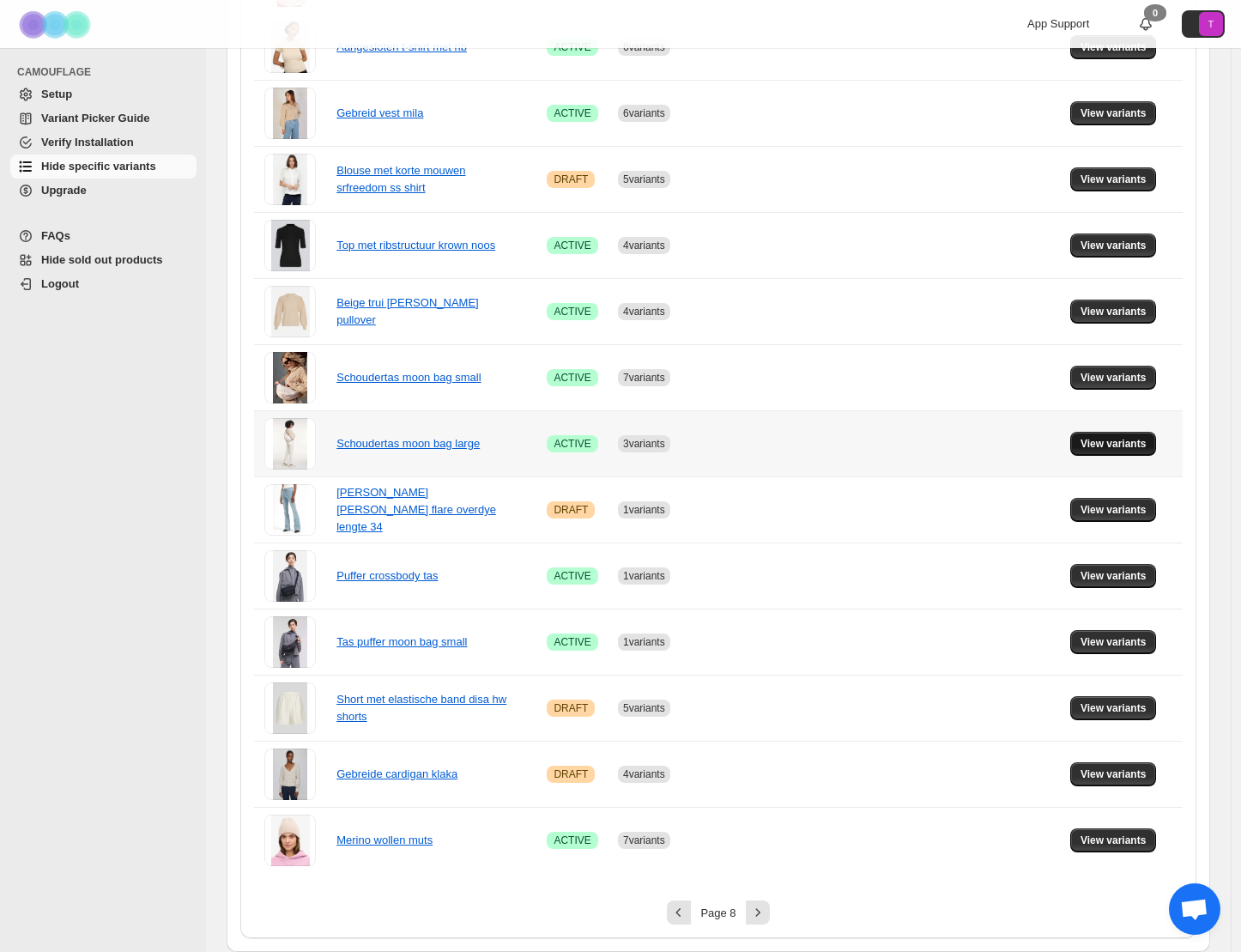
click at [1134, 445] on span "View variants" at bounding box center [1114, 444] width 66 height 14
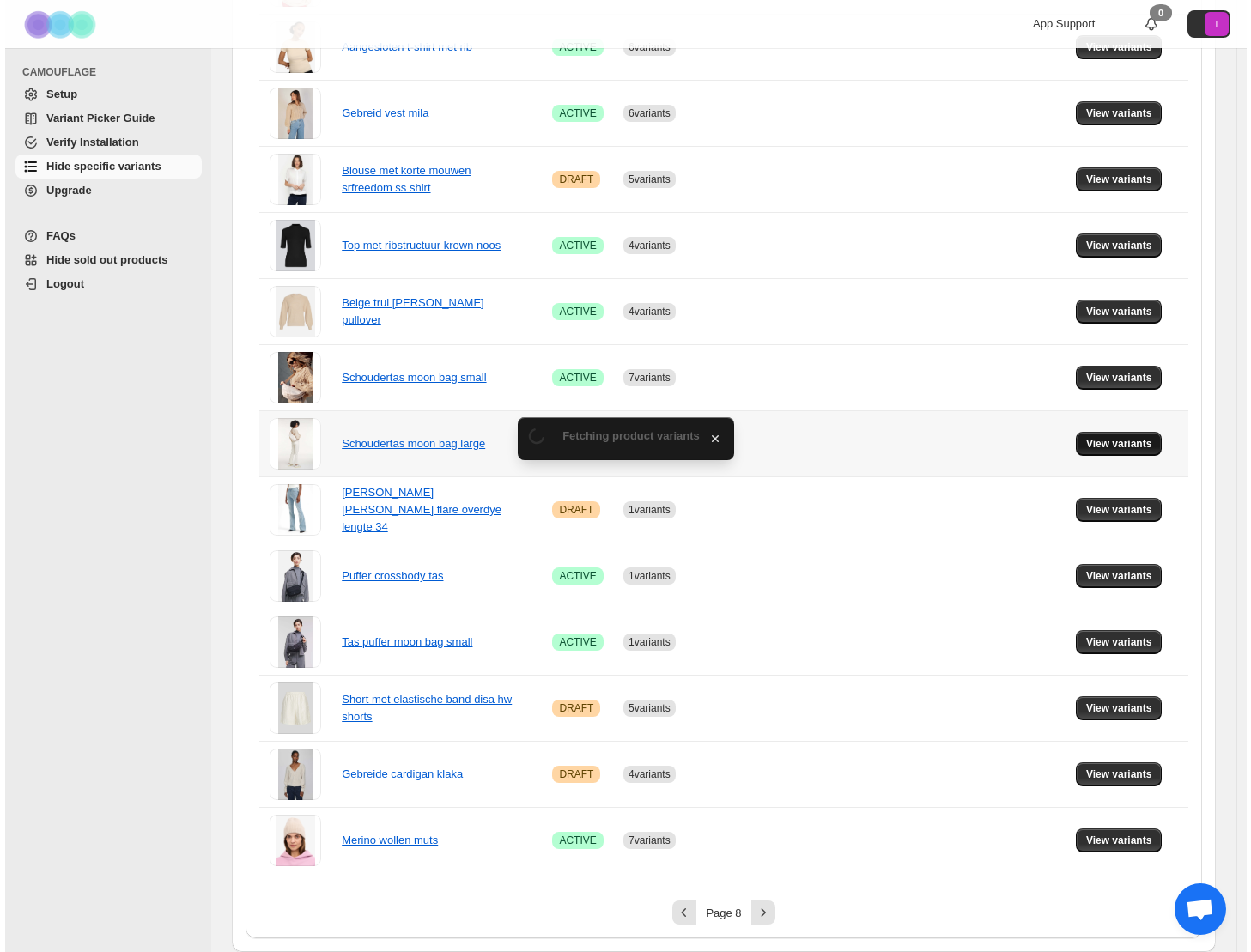
scroll to position [0, 0]
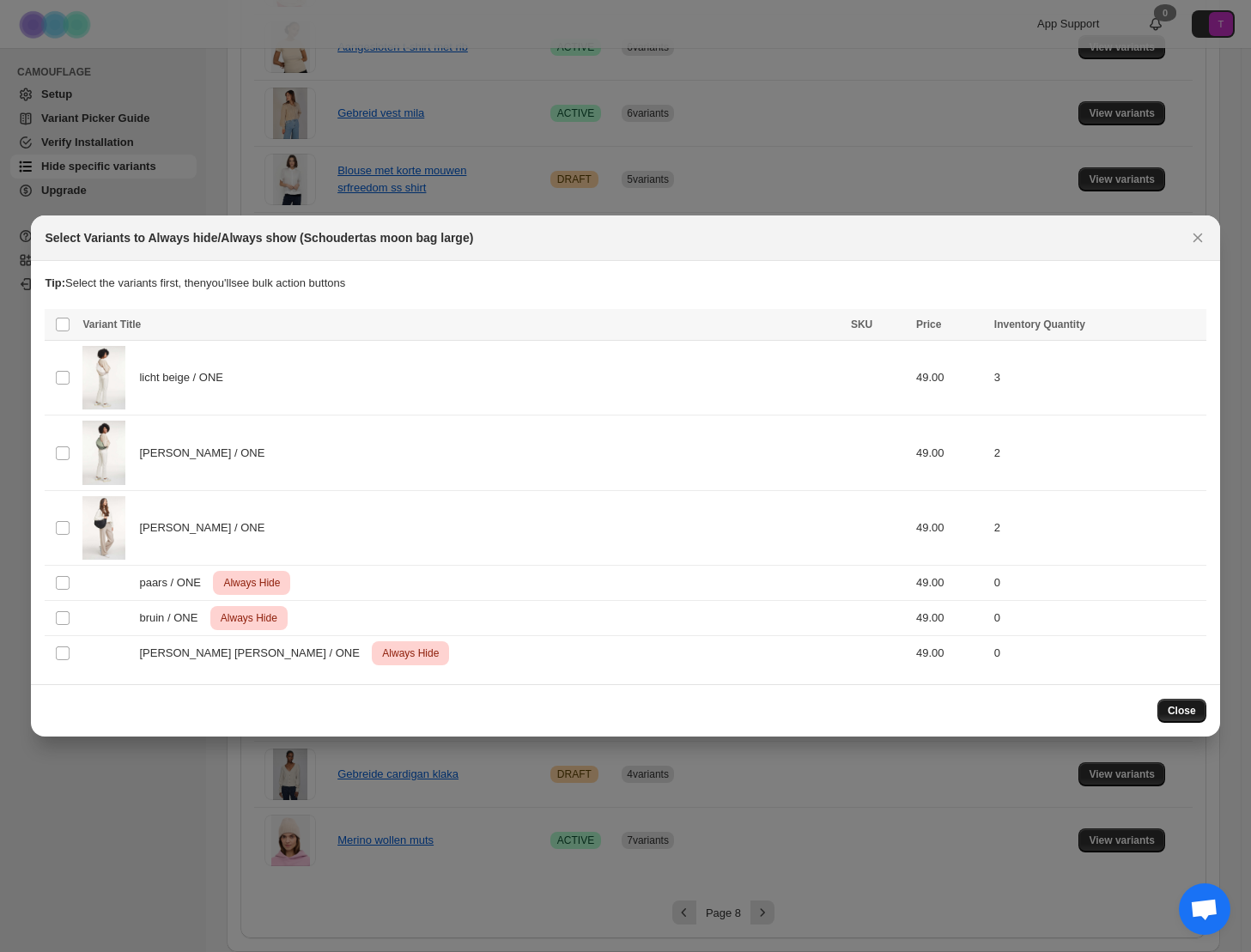
click at [1192, 710] on span "Close" at bounding box center [1182, 711] width 28 height 14
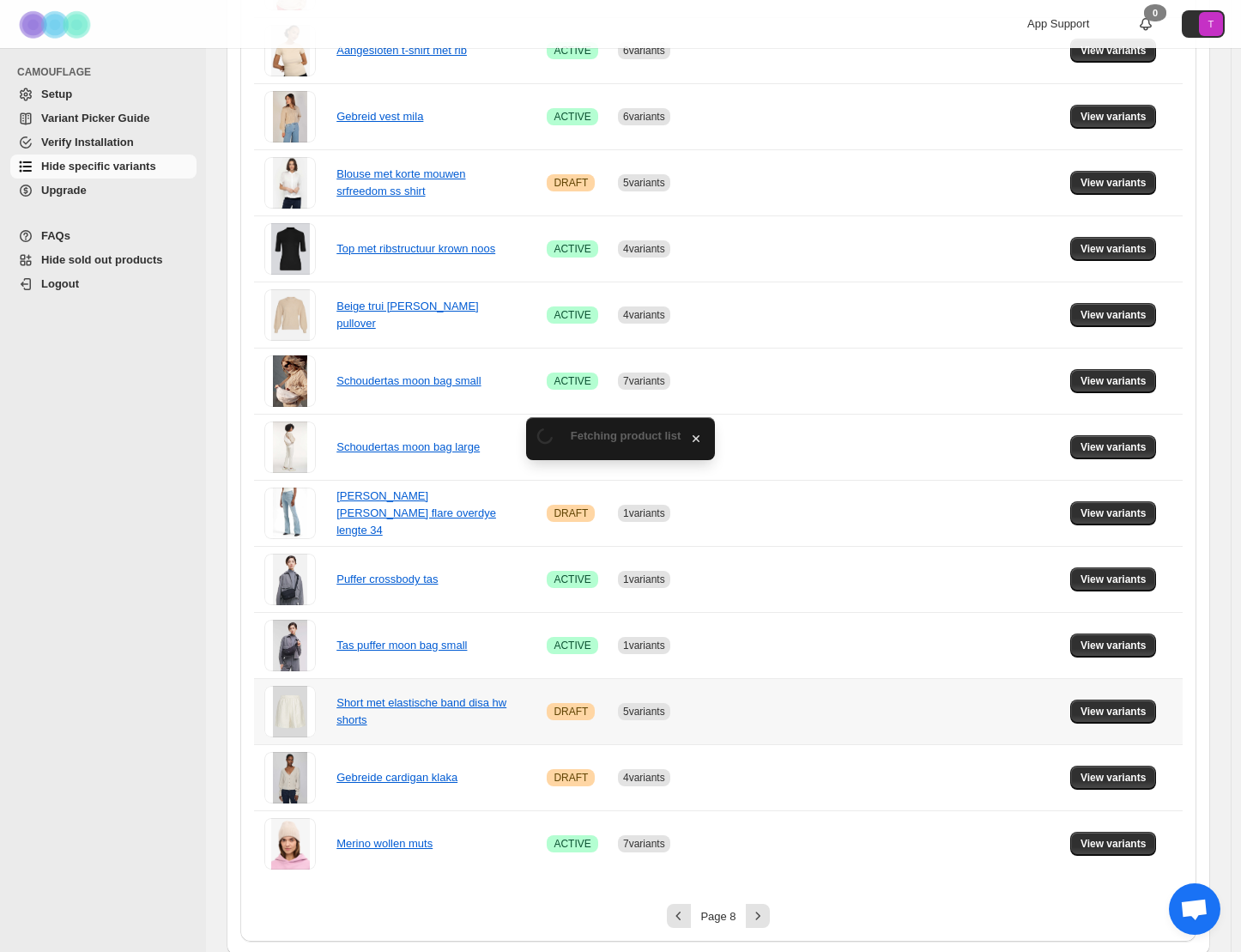
scroll to position [810, 0]
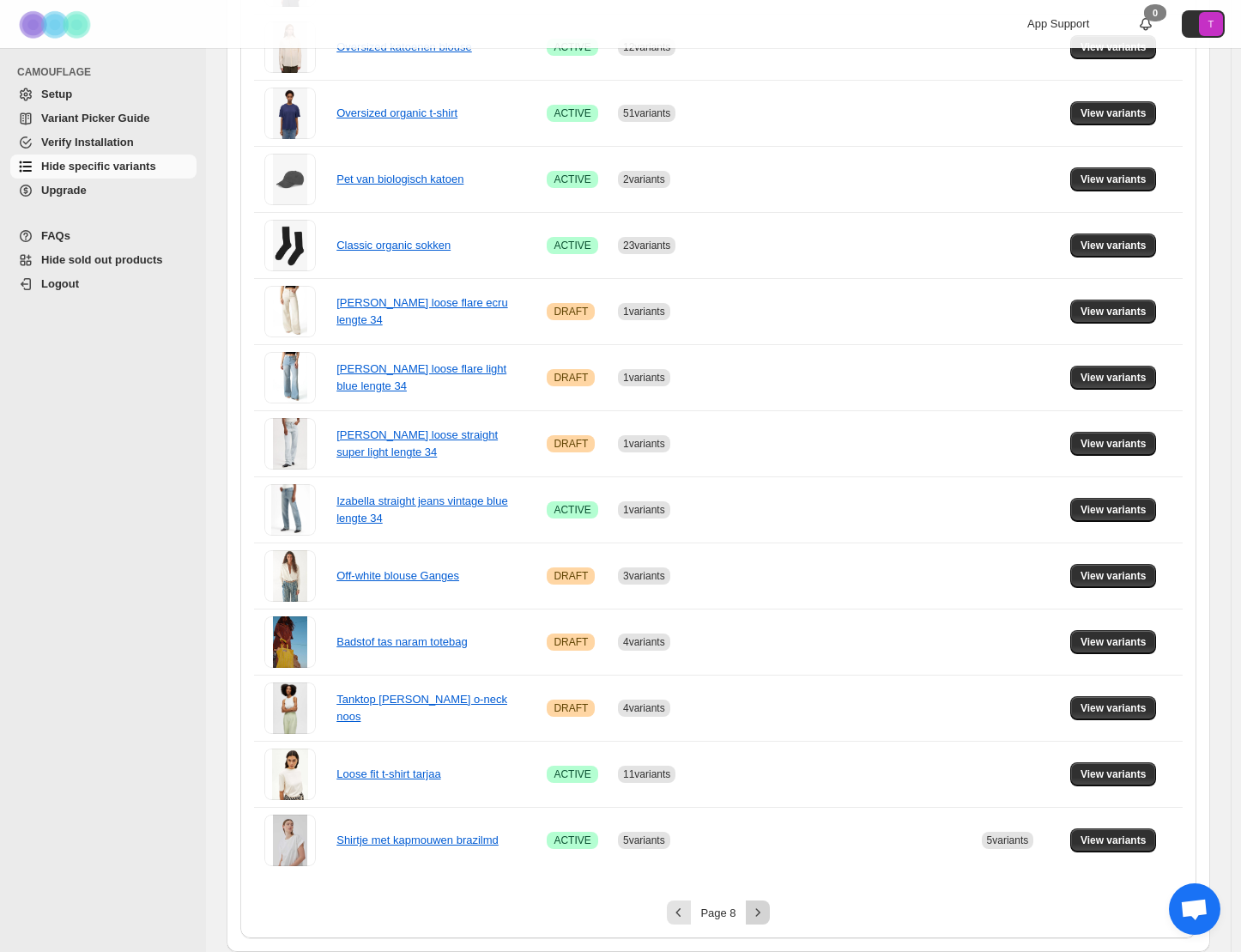
click at [766, 917] on icon "Next" at bounding box center [757, 912] width 17 height 17
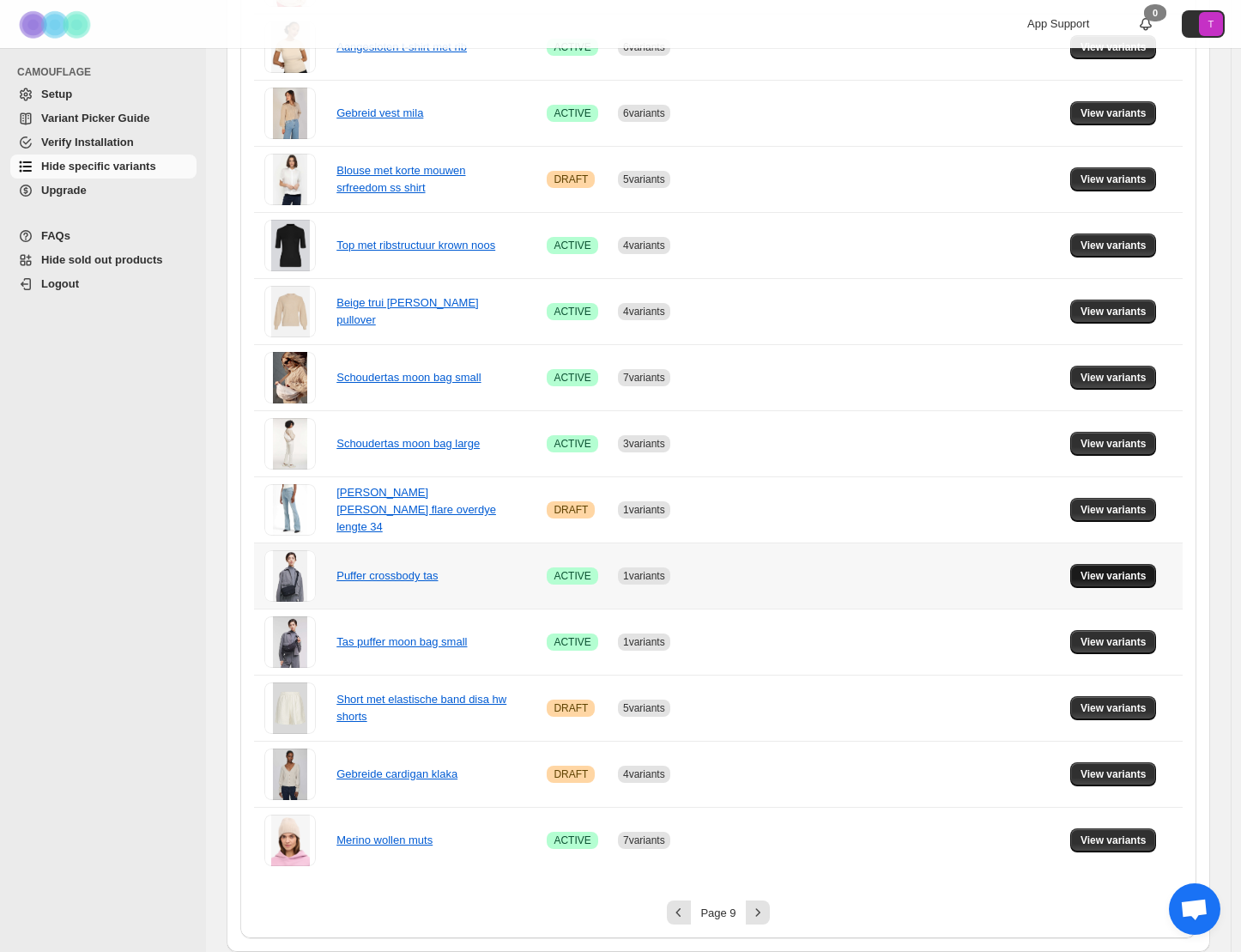
click at [1123, 581] on span "View variants" at bounding box center [1114, 575] width 66 height 14
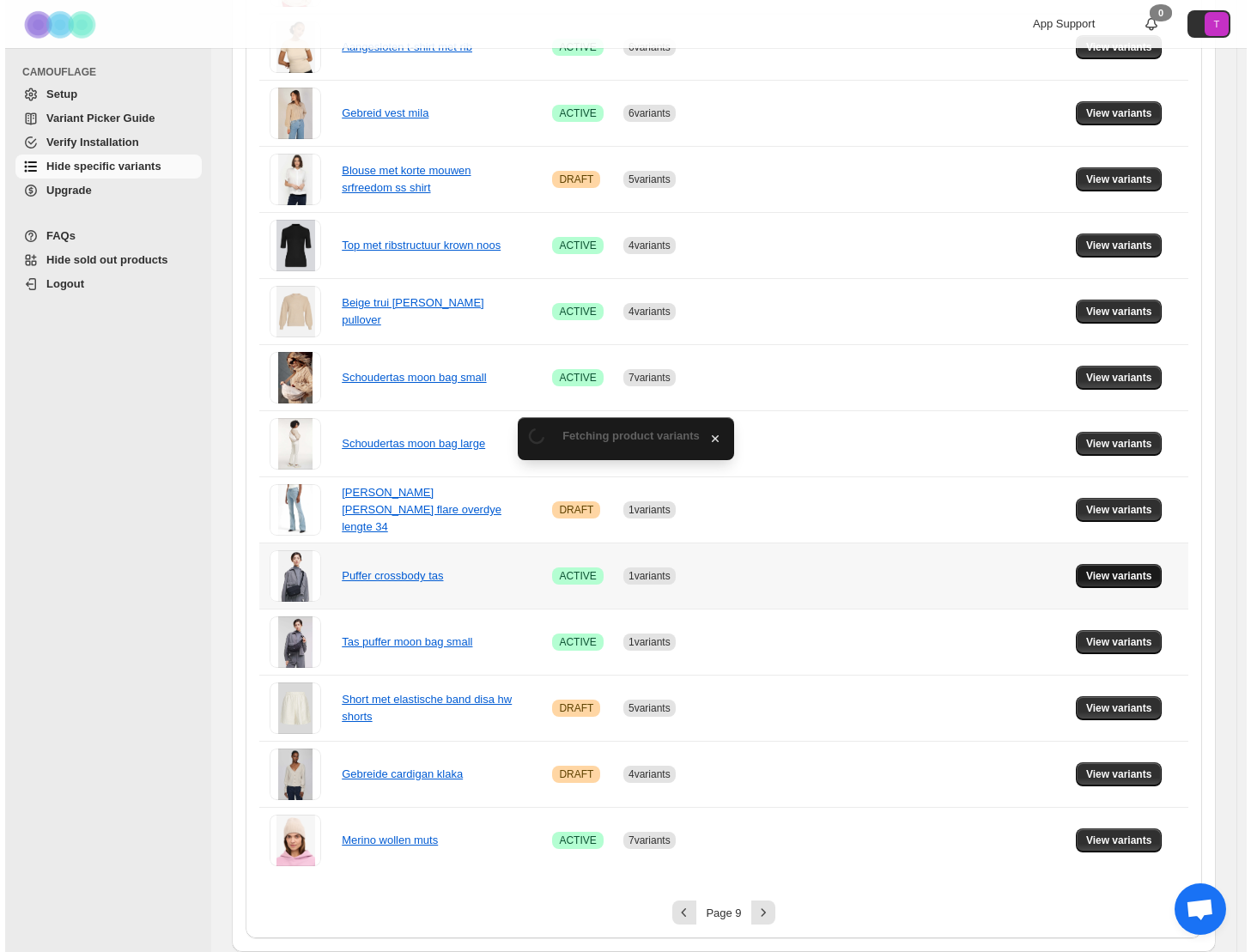
scroll to position [0, 0]
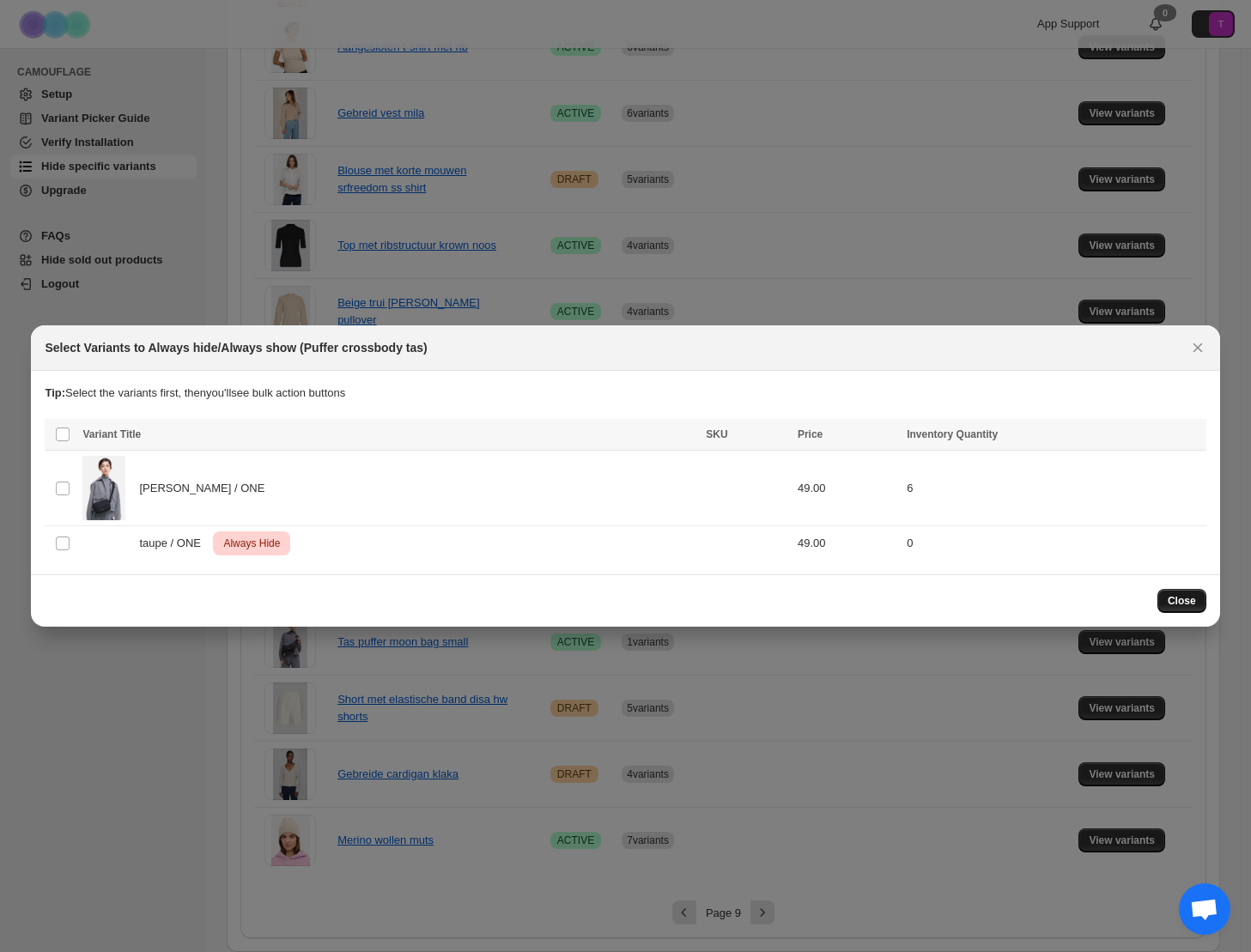
click at [1183, 602] on span "Close" at bounding box center [1182, 601] width 28 height 14
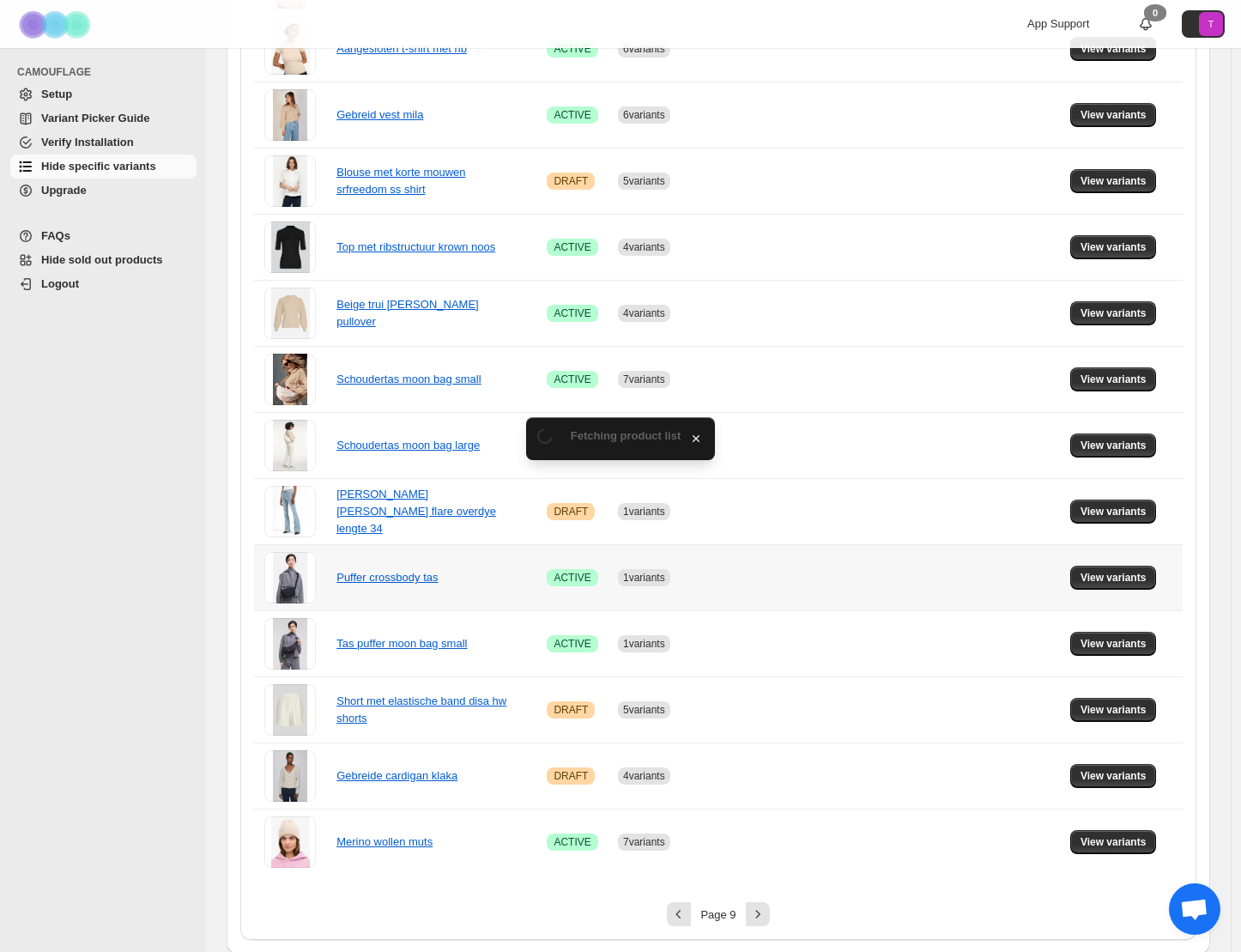
scroll to position [810, 0]
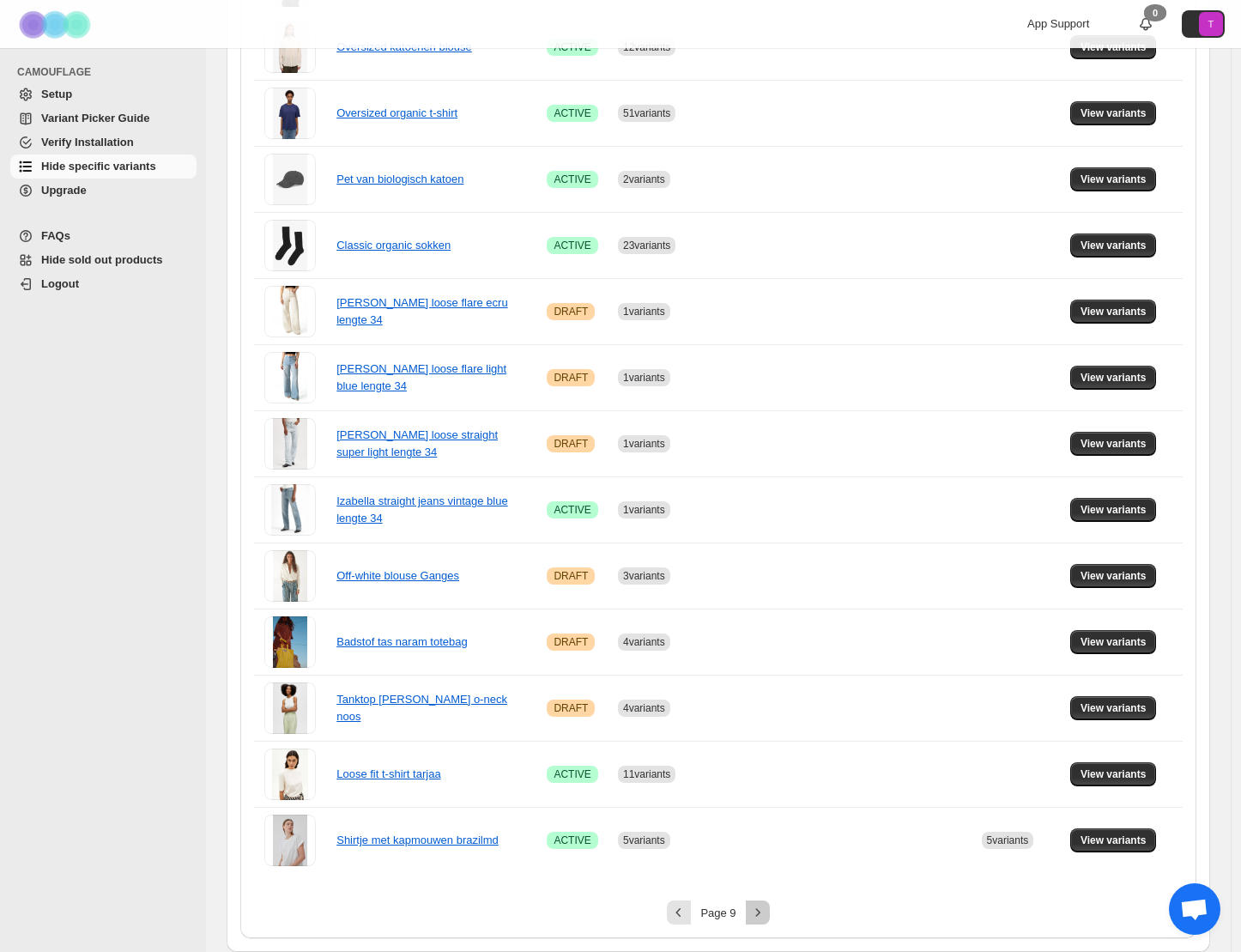
drag, startPoint x: 758, startPoint y: 915, endPoint x: 765, endPoint y: 888, distance: 27.9
click at [758, 915] on icon "Next" at bounding box center [757, 912] width 17 height 17
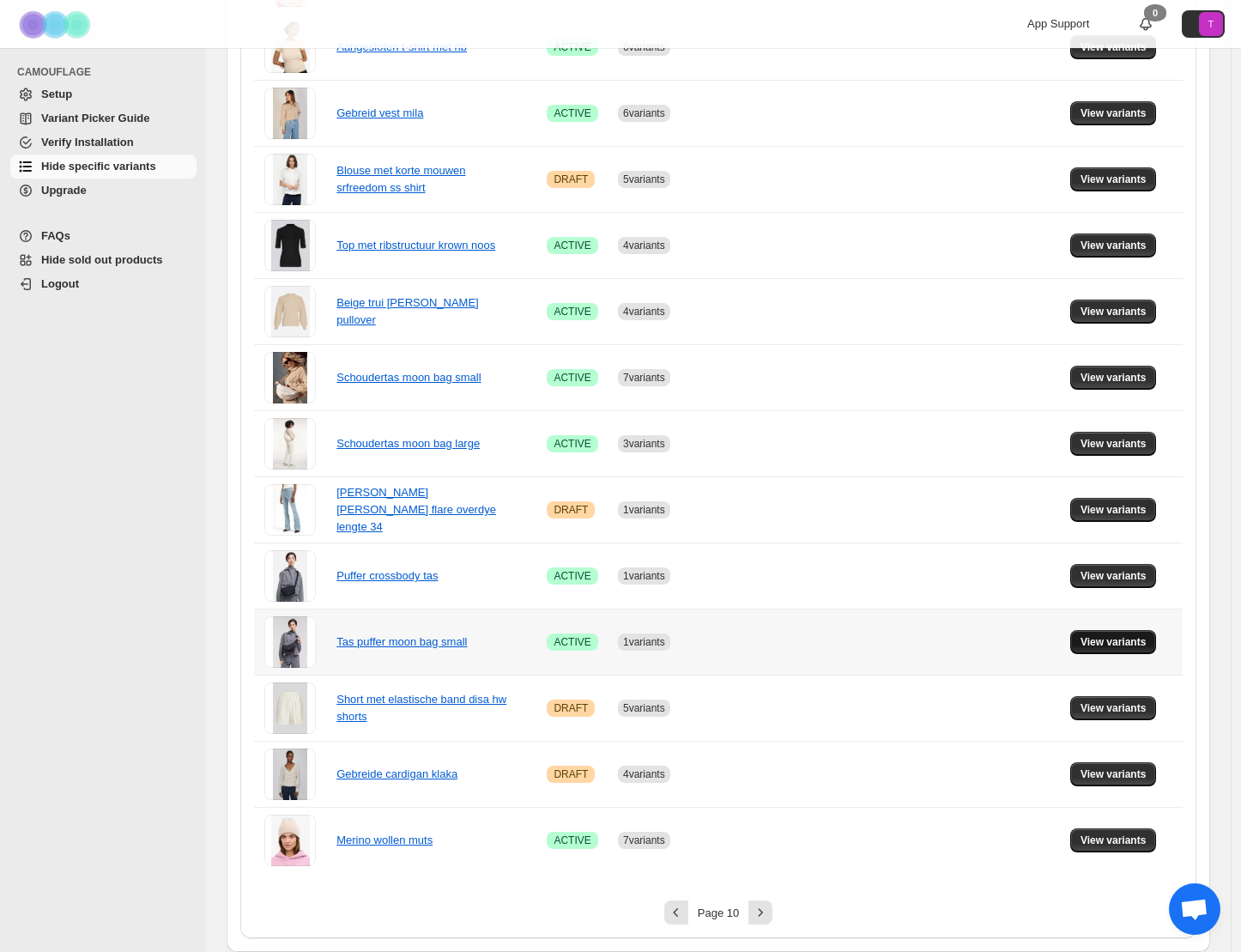
click at [1104, 644] on span "View variants" at bounding box center [1114, 642] width 66 height 14
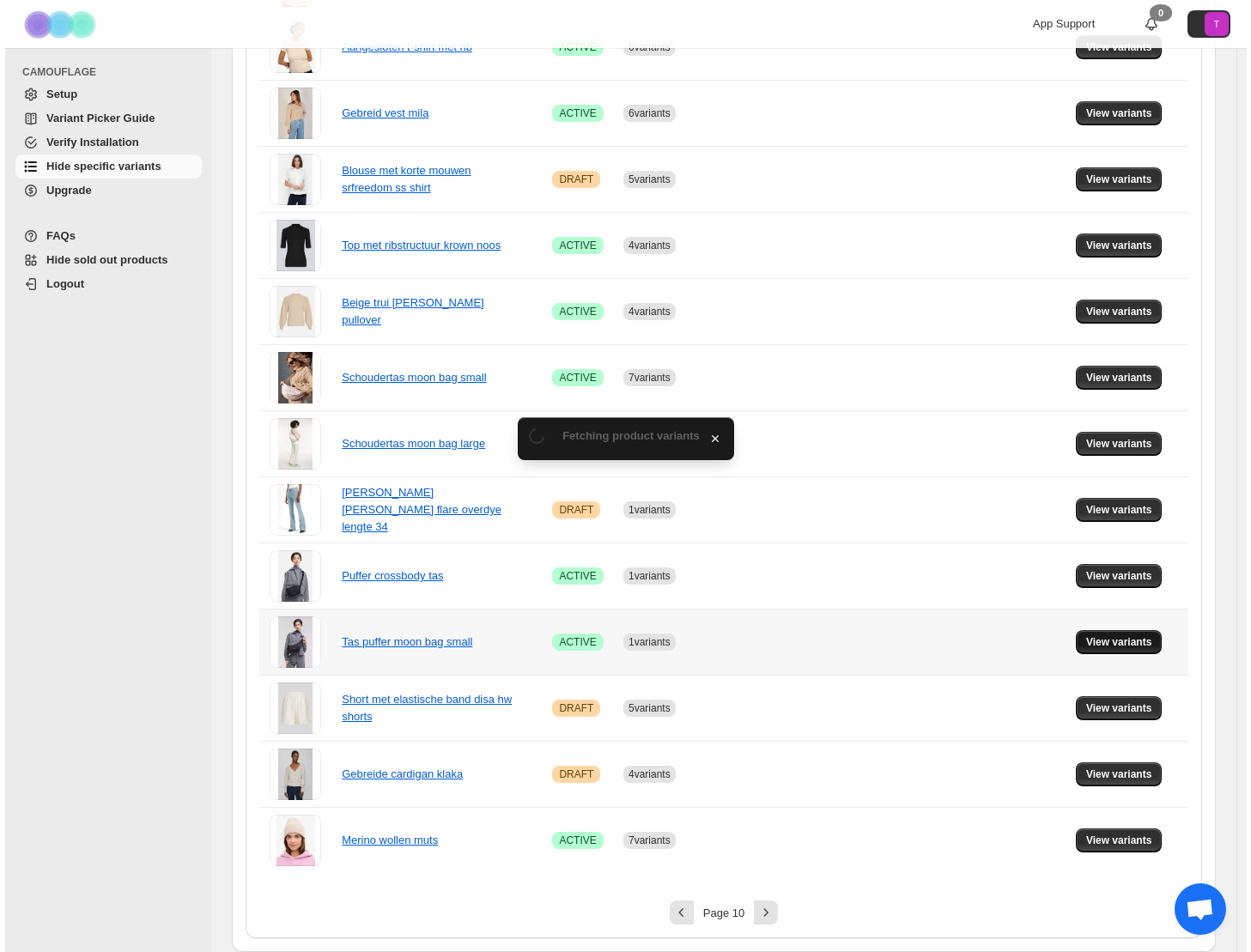
scroll to position [0, 0]
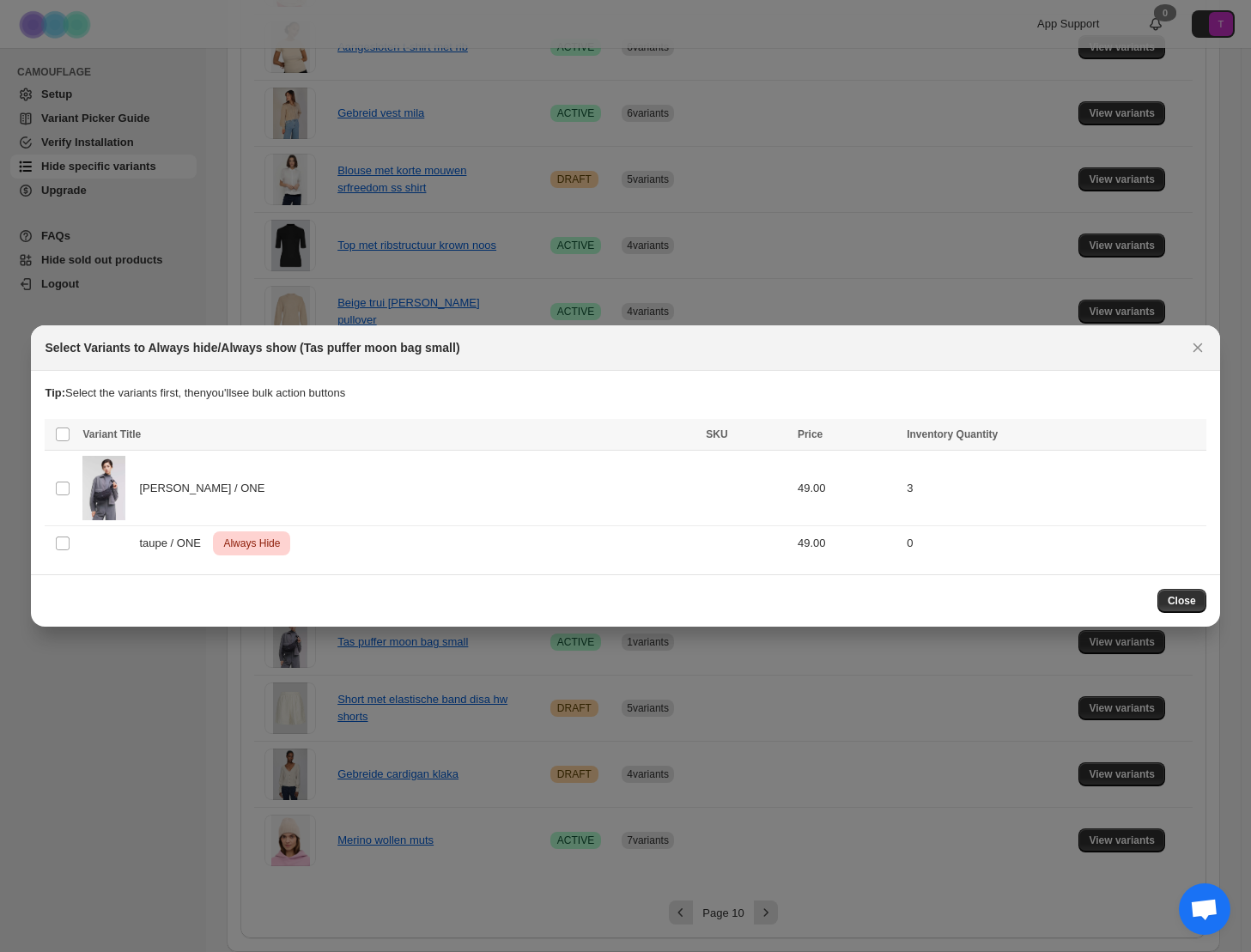
click at [1186, 601] on span "Close" at bounding box center [1182, 601] width 28 height 14
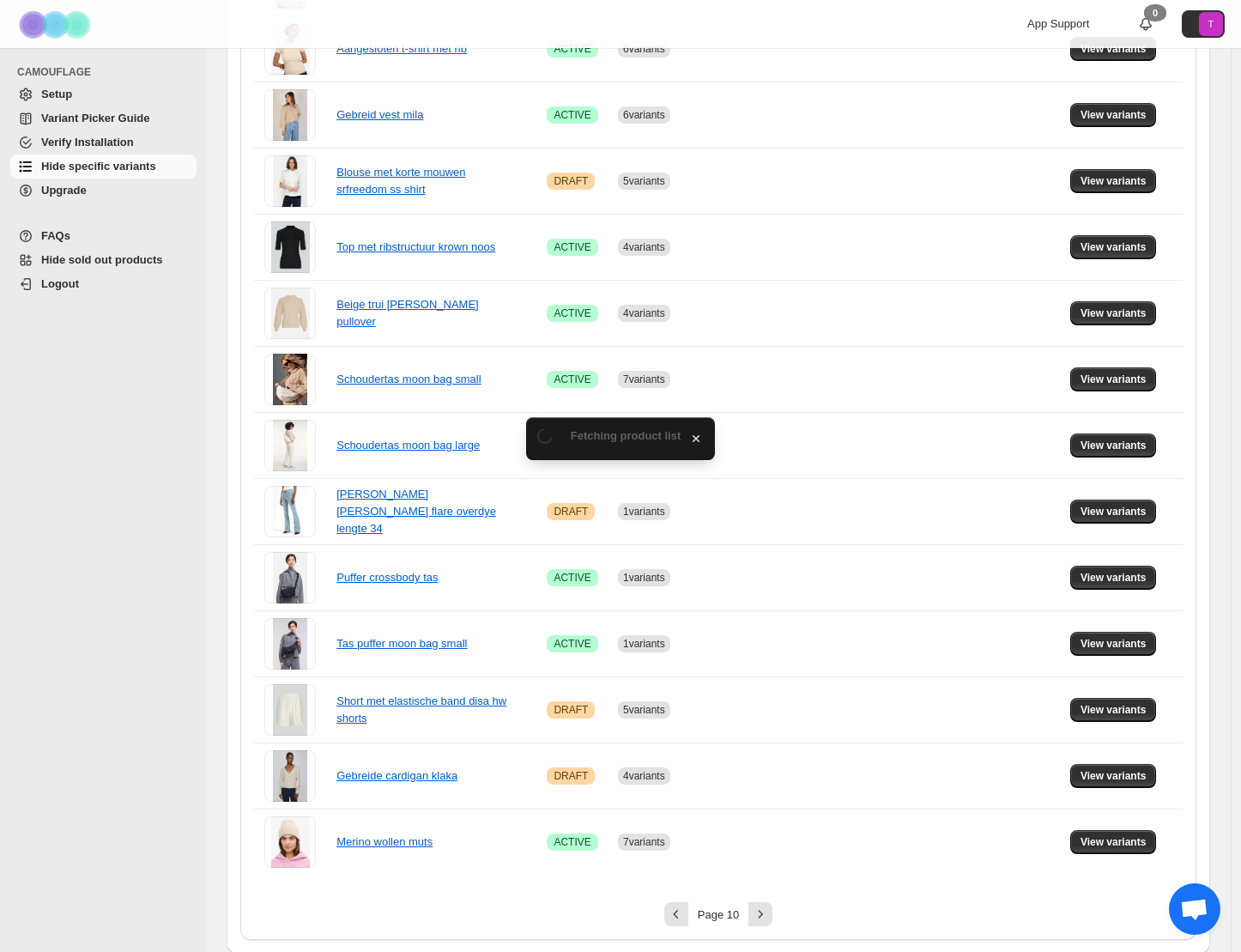
scroll to position [810, 0]
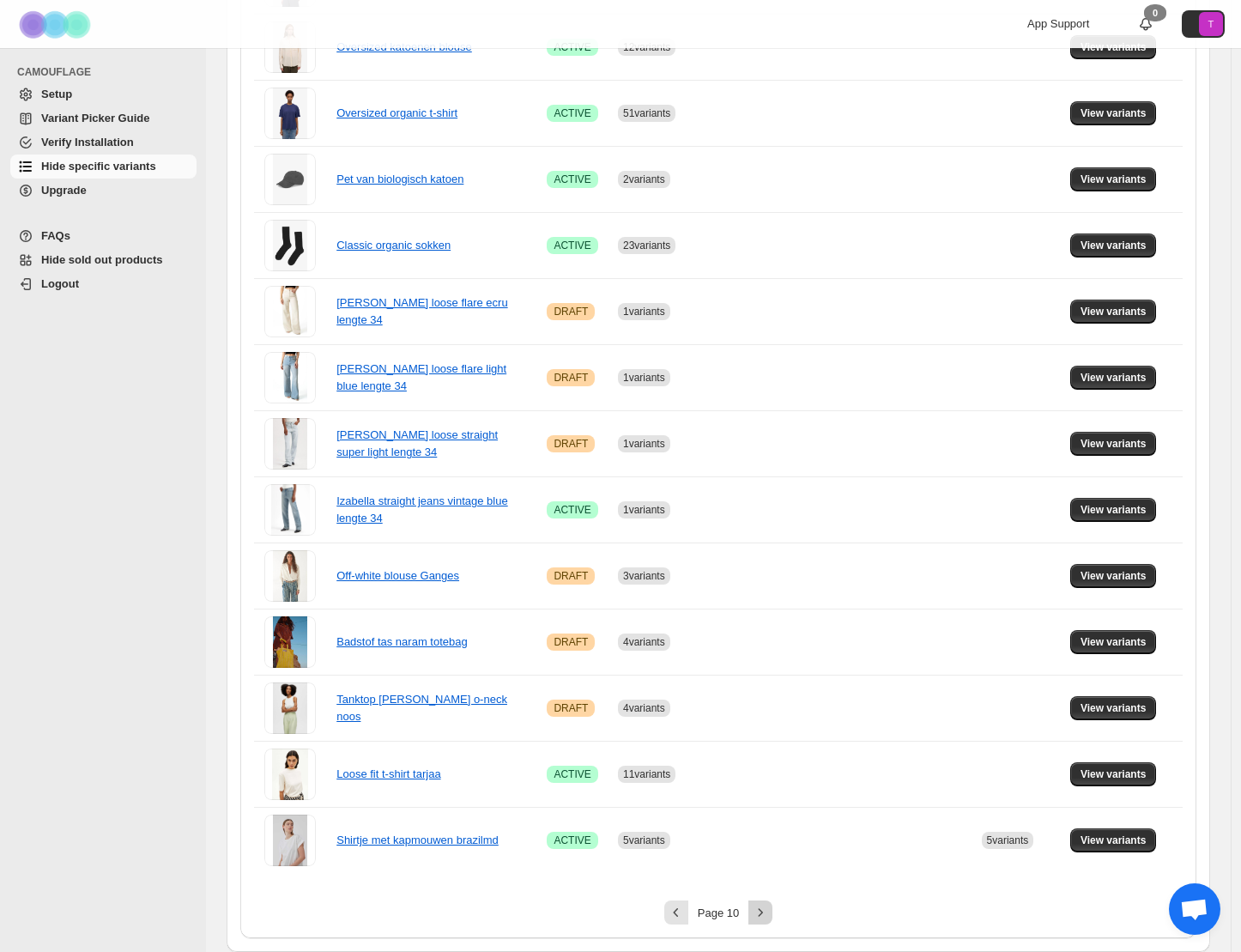
click at [766, 909] on icon "Next" at bounding box center [760, 912] width 17 height 17
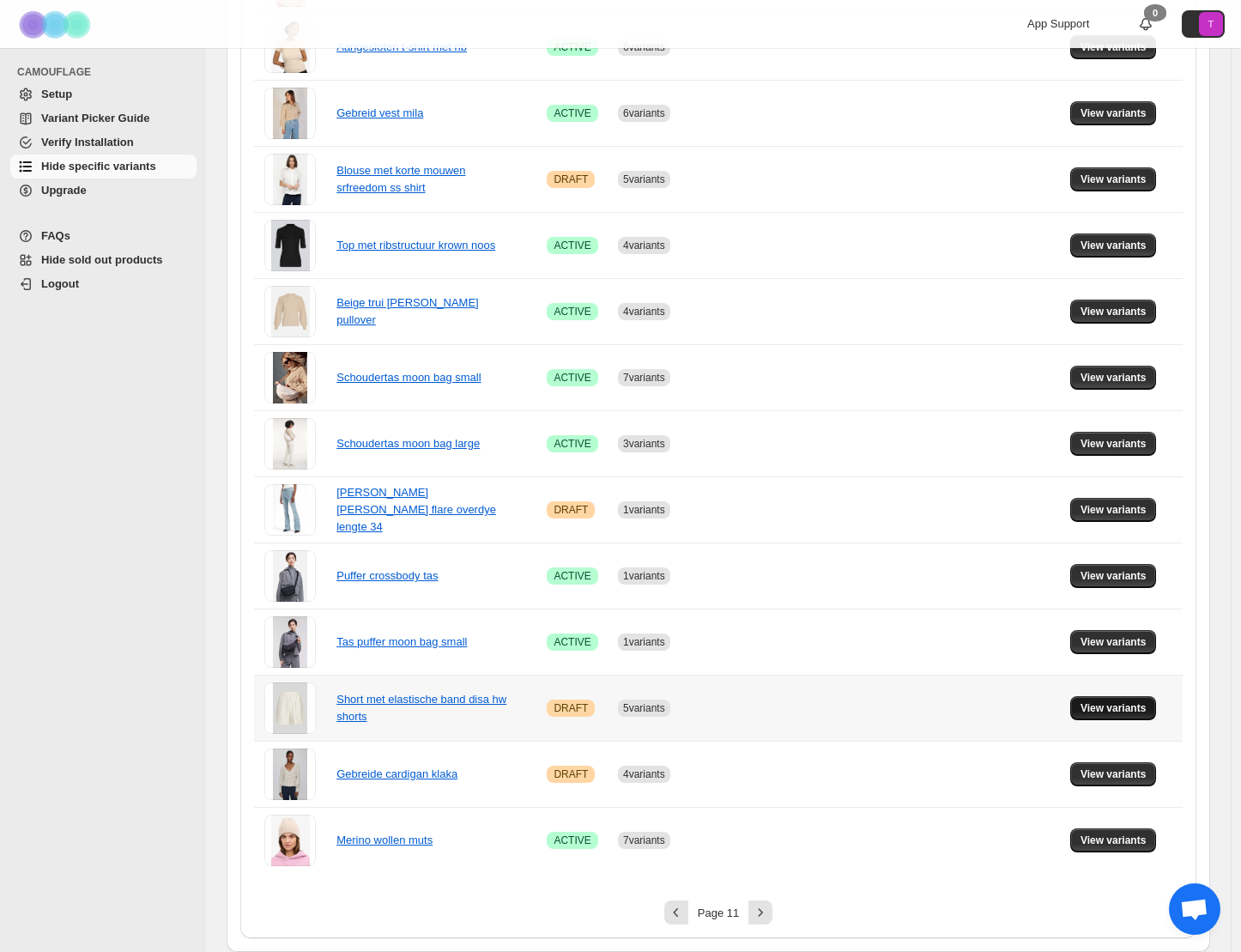
click at [1109, 706] on span "View variants" at bounding box center [1114, 708] width 66 height 14
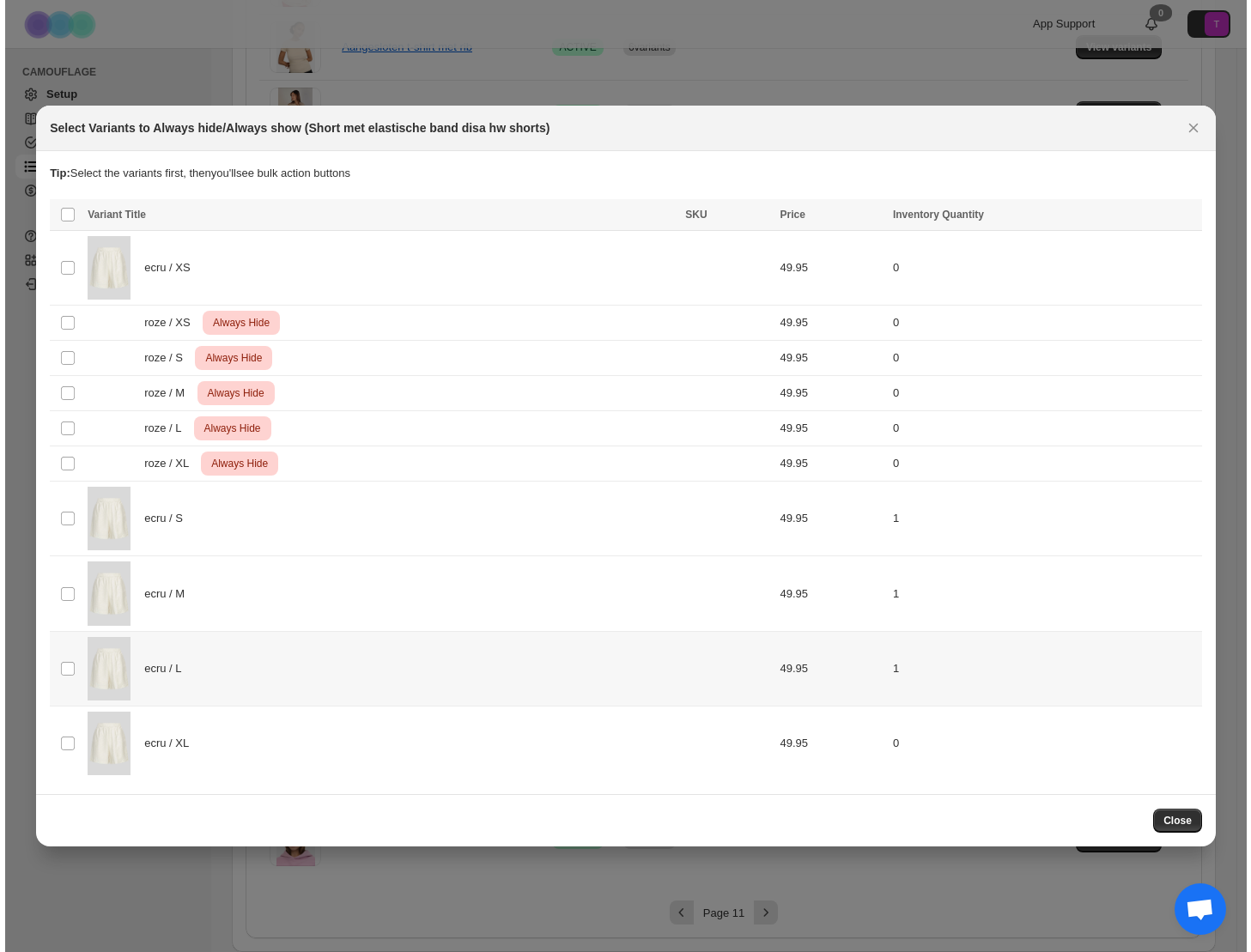
scroll to position [0, 0]
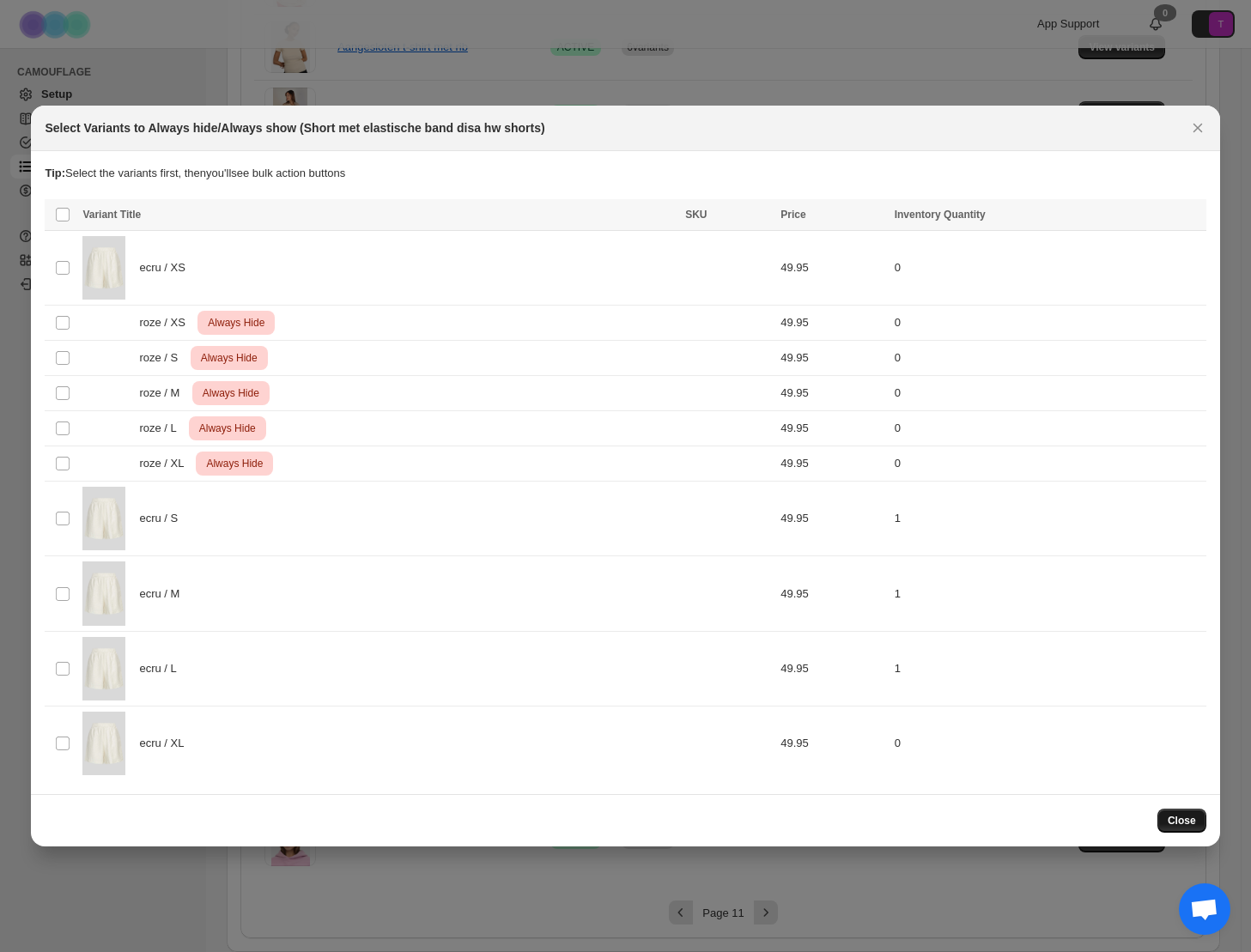
click at [1181, 818] on span "Close" at bounding box center [1182, 820] width 28 height 14
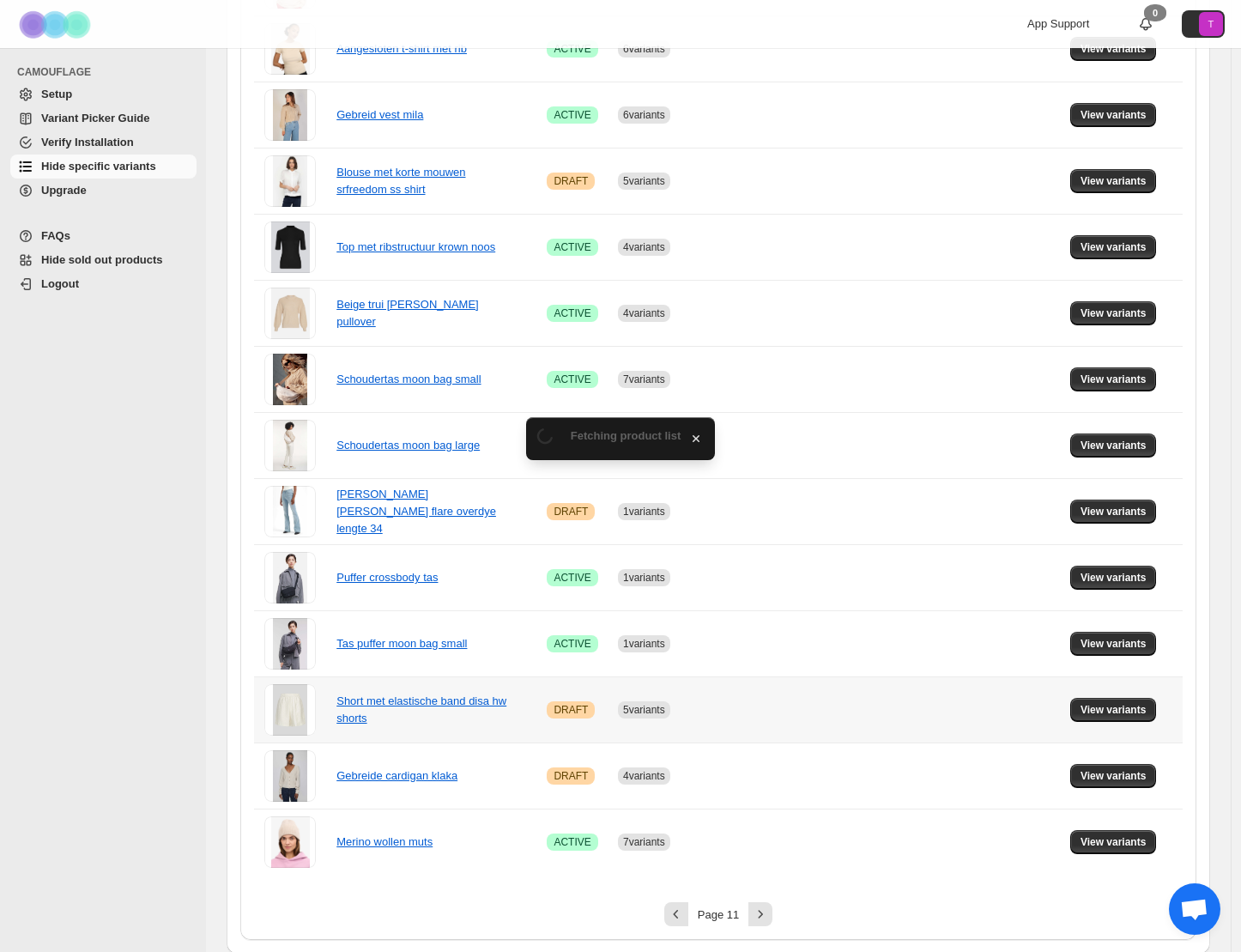
scroll to position [810, 0]
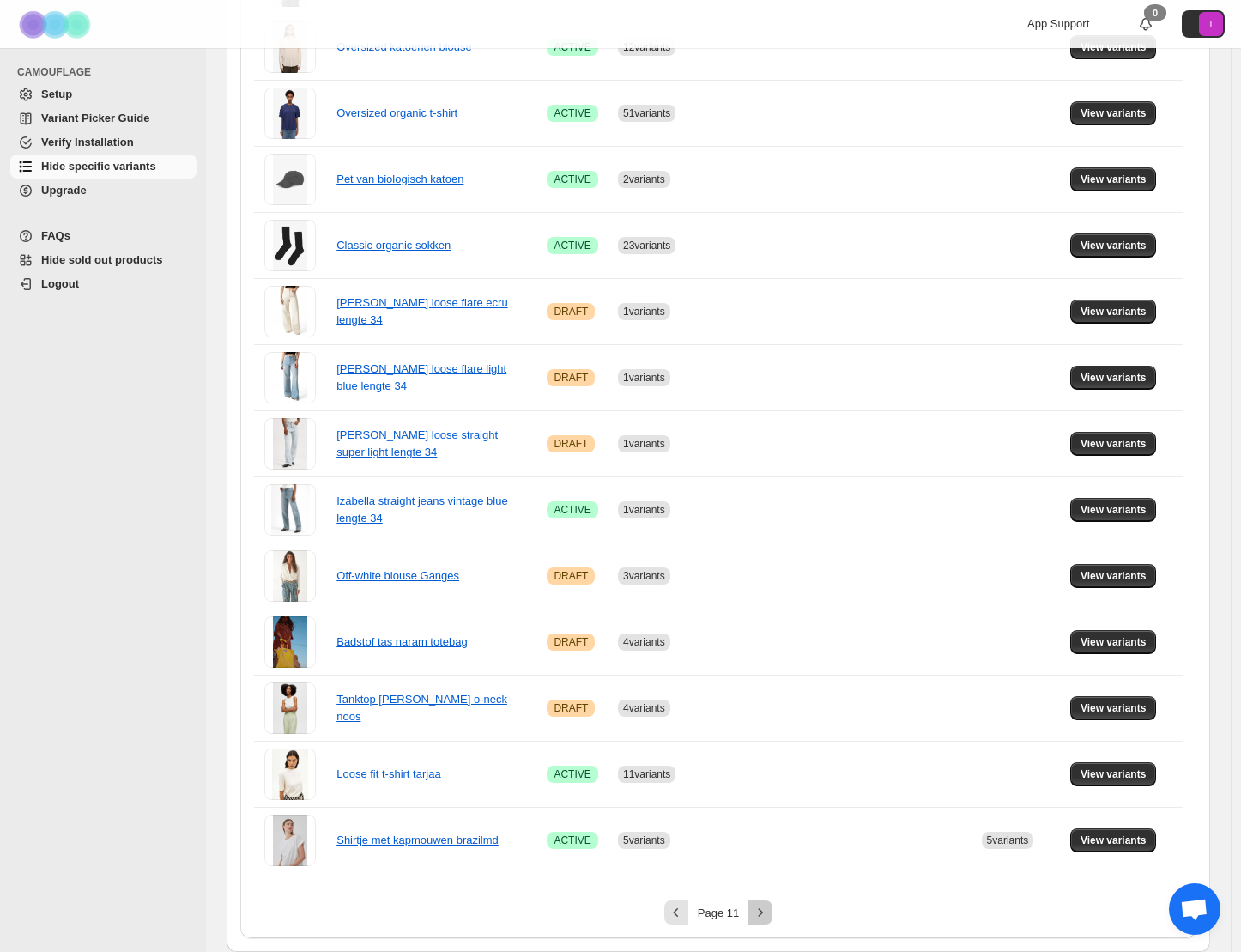
click at [764, 915] on icon "Next" at bounding box center [760, 912] width 17 height 17
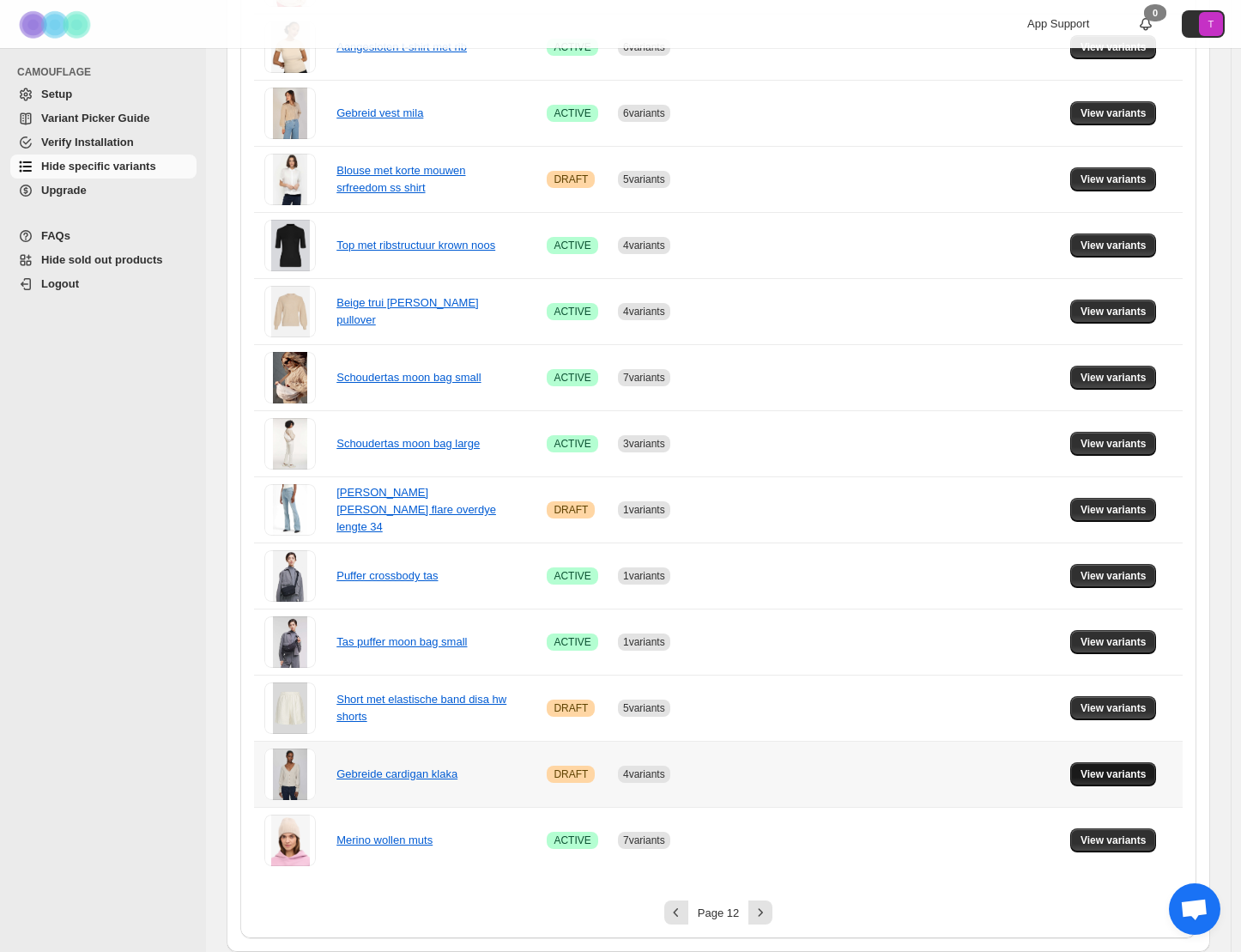
click at [1115, 775] on span "View variants" at bounding box center [1114, 774] width 66 height 14
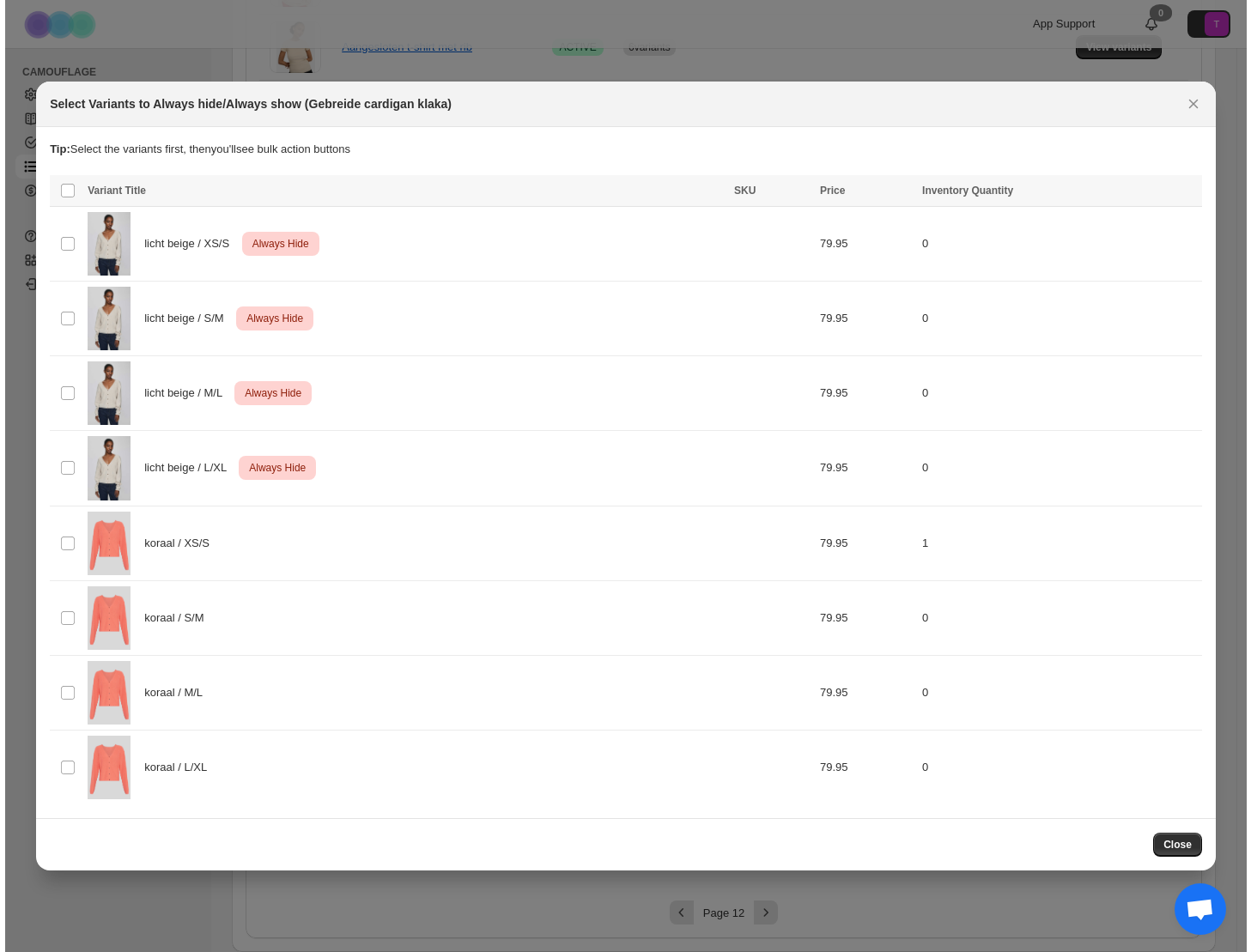
scroll to position [0, 0]
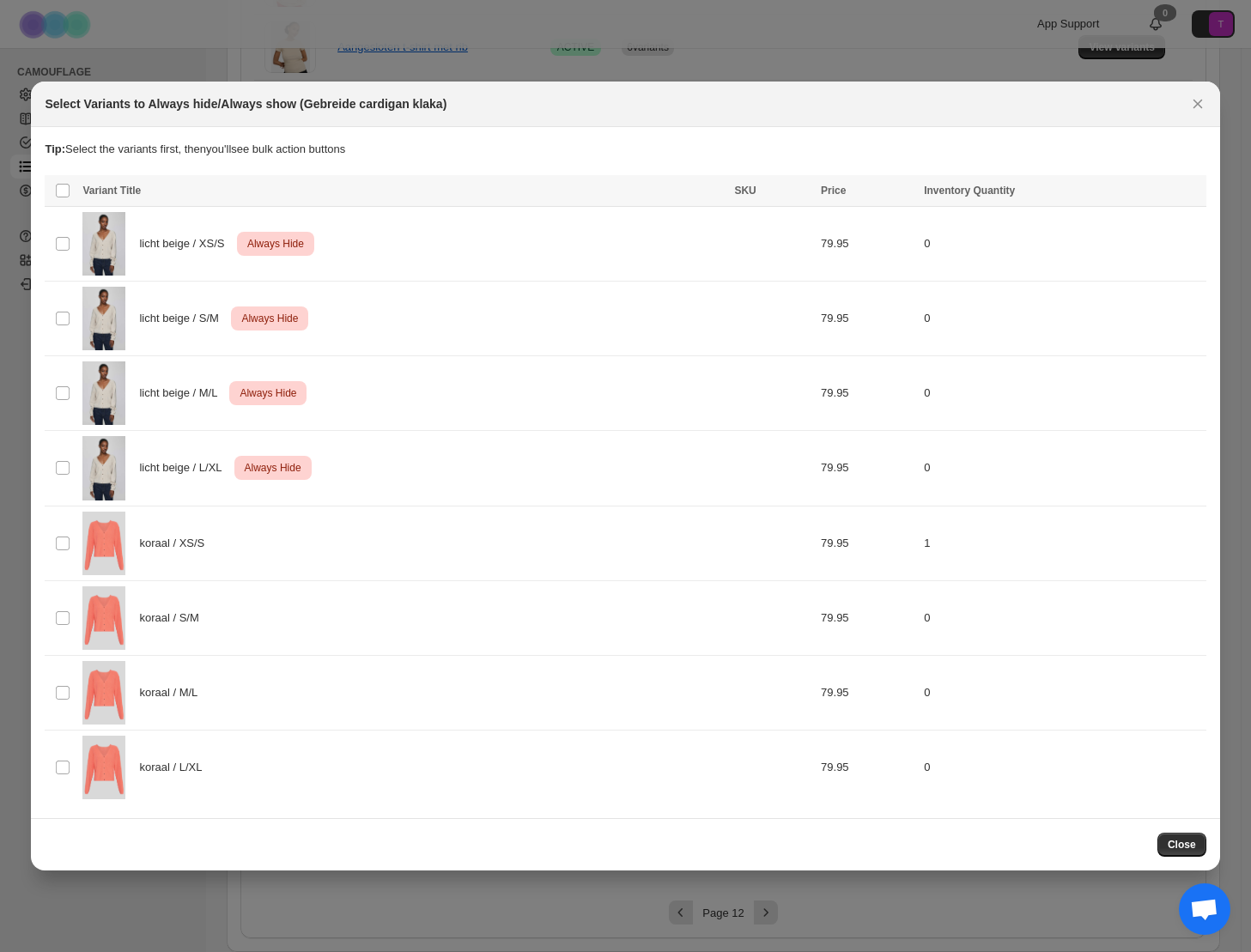
click at [1183, 845] on span "Close" at bounding box center [1182, 844] width 28 height 14
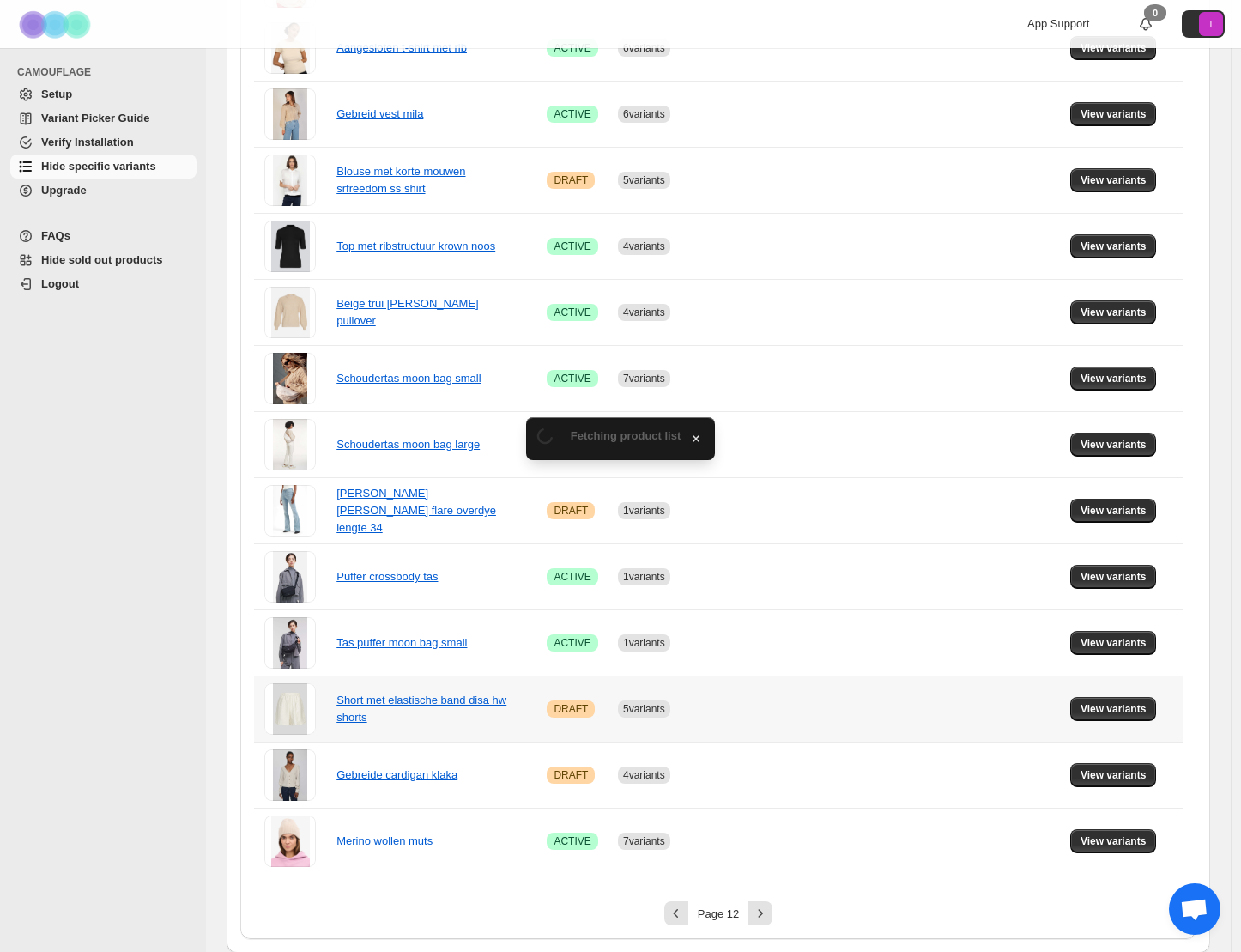
scroll to position [810, 0]
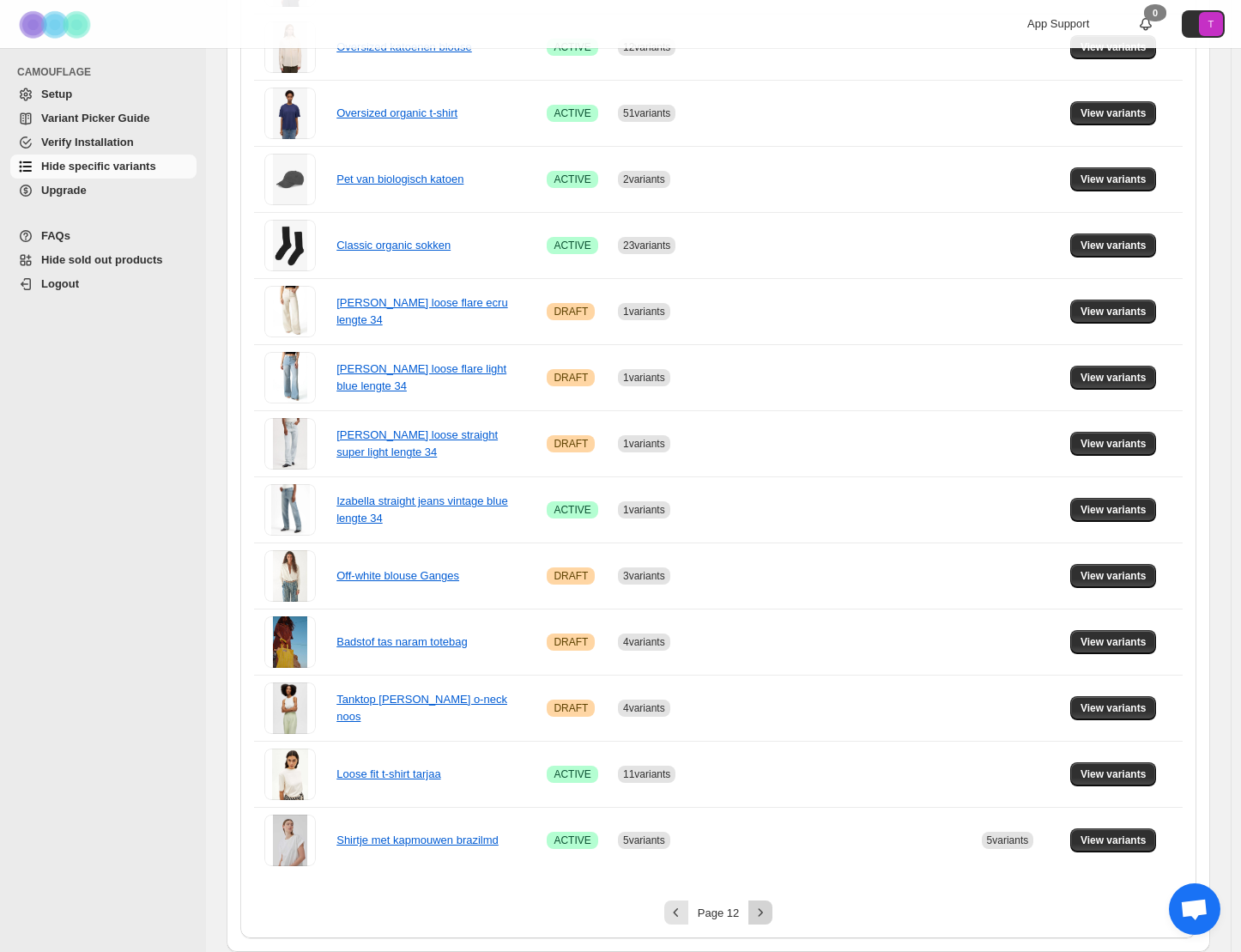
click at [754, 913] on button "Next" at bounding box center [761, 913] width 24 height 24
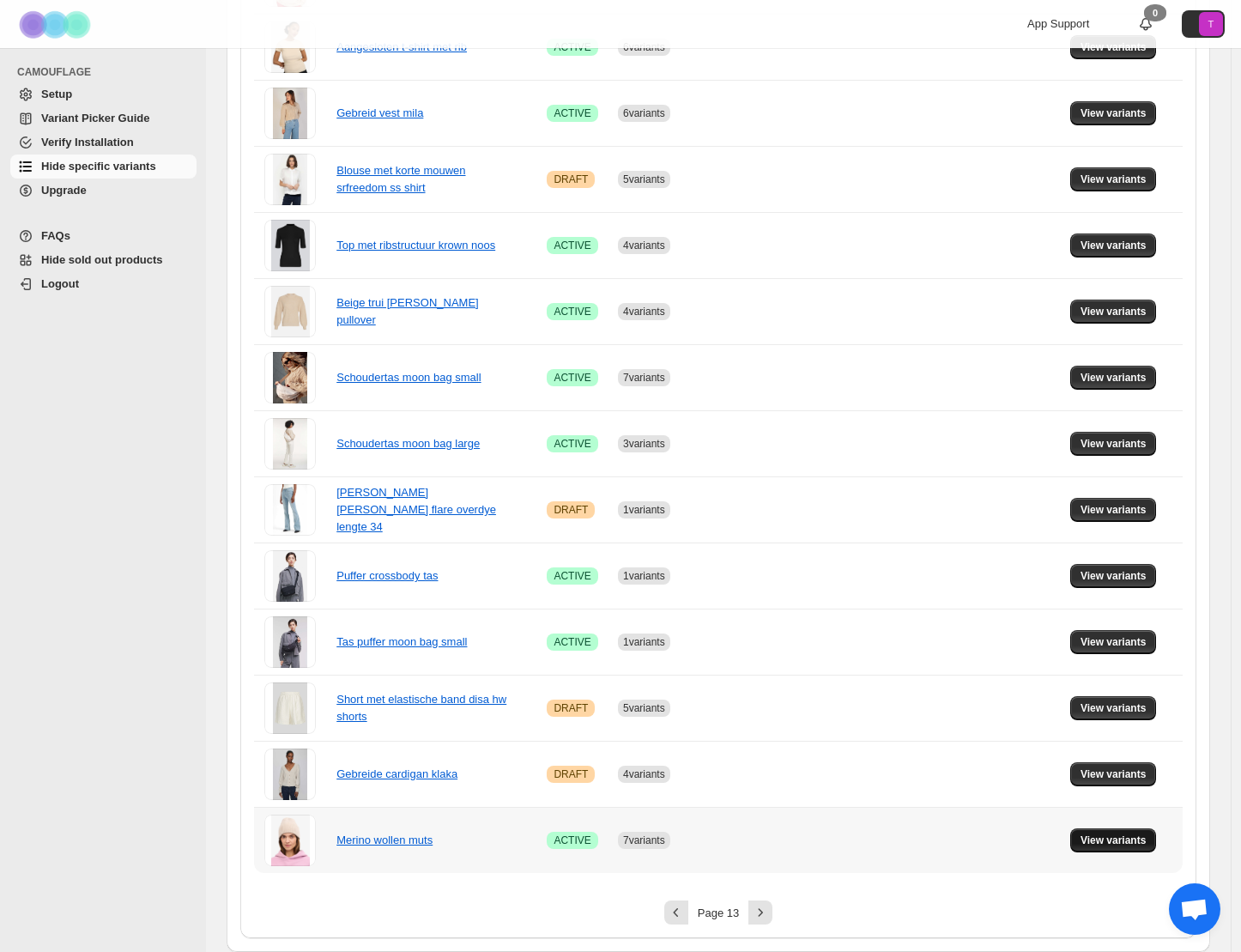
click at [1125, 844] on span "View variants" at bounding box center [1114, 840] width 66 height 14
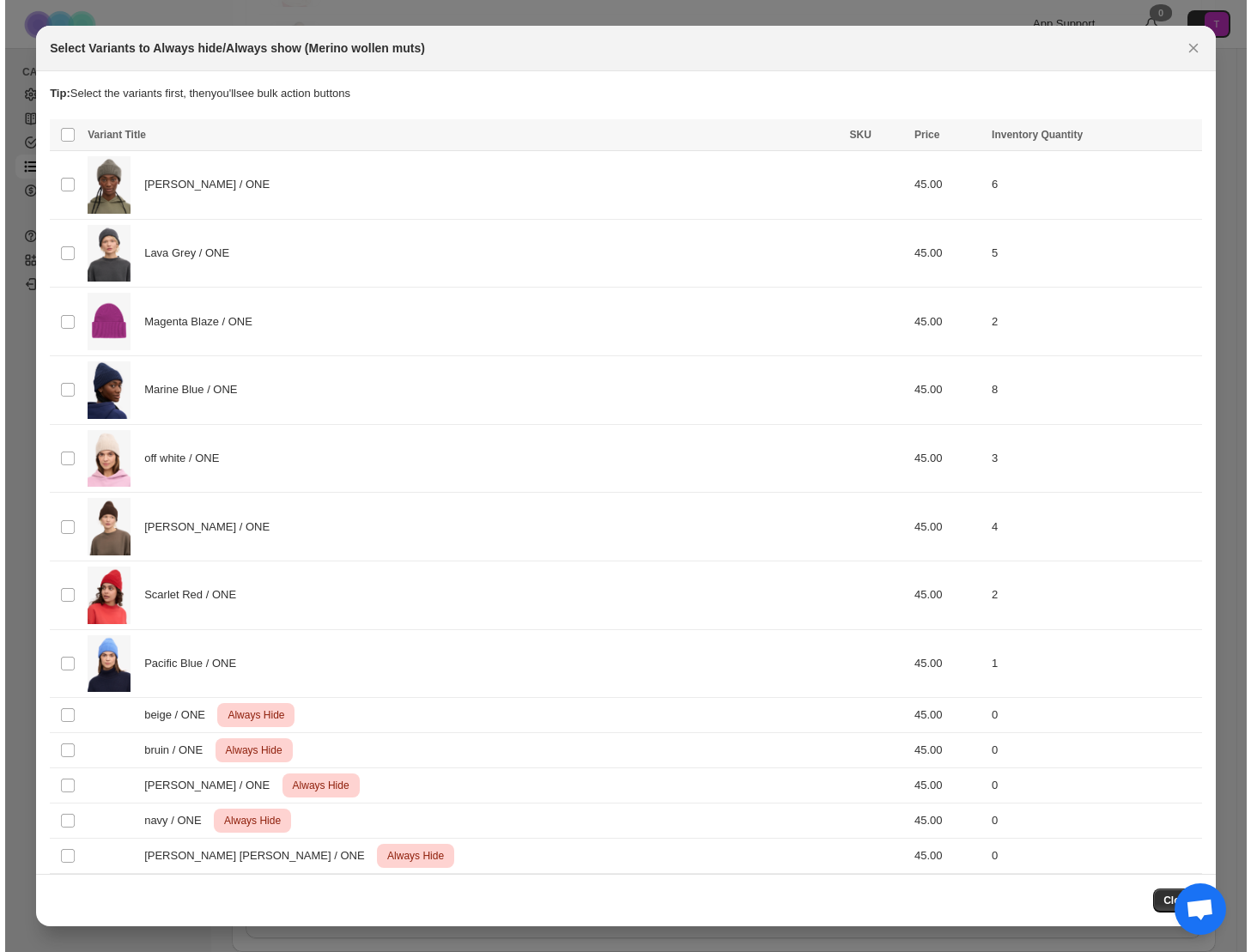
scroll to position [0, 0]
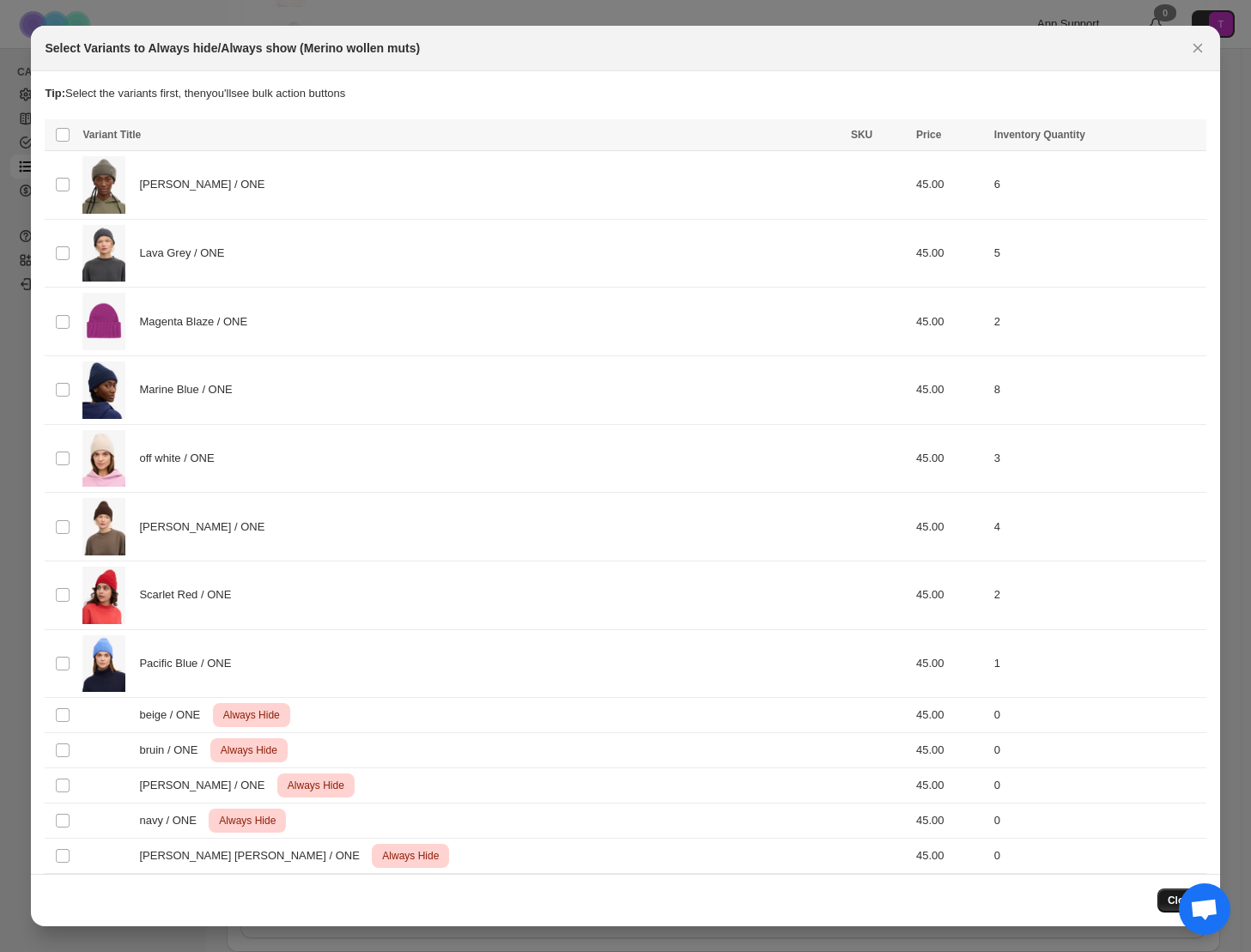
click at [1168, 904] on span "Close" at bounding box center [1182, 900] width 28 height 14
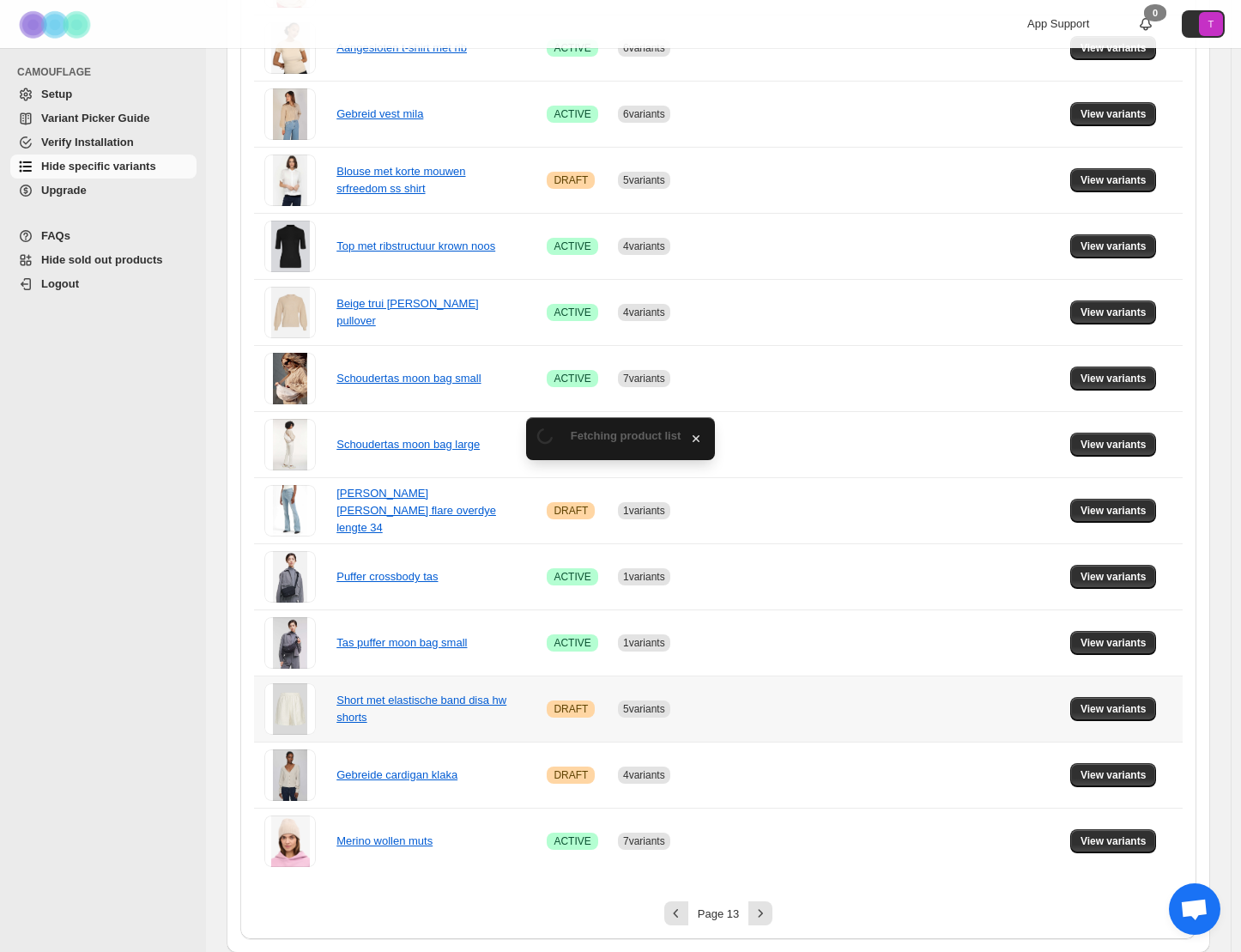
scroll to position [810, 0]
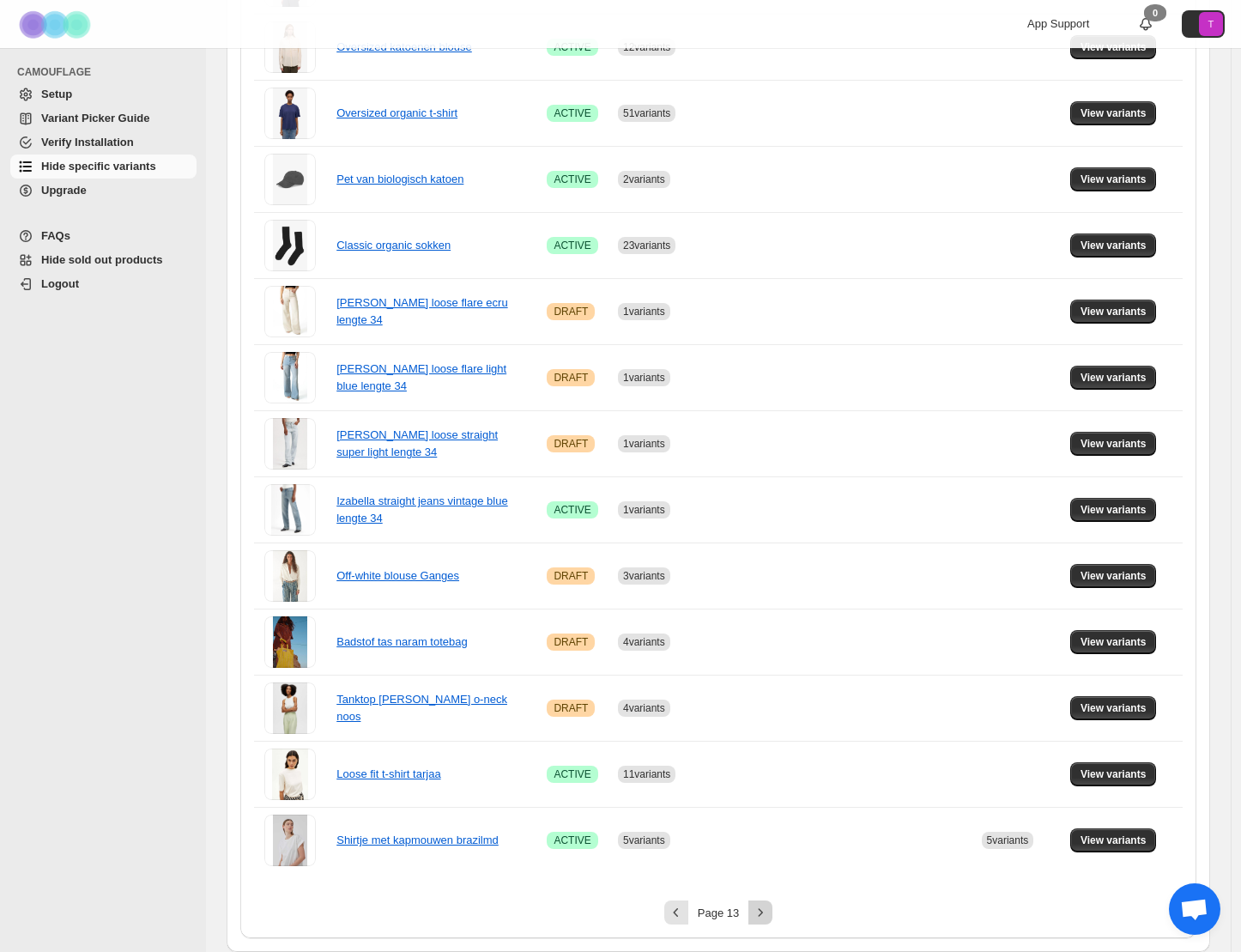
click at [762, 913] on icon "Next" at bounding box center [760, 912] width 17 height 17
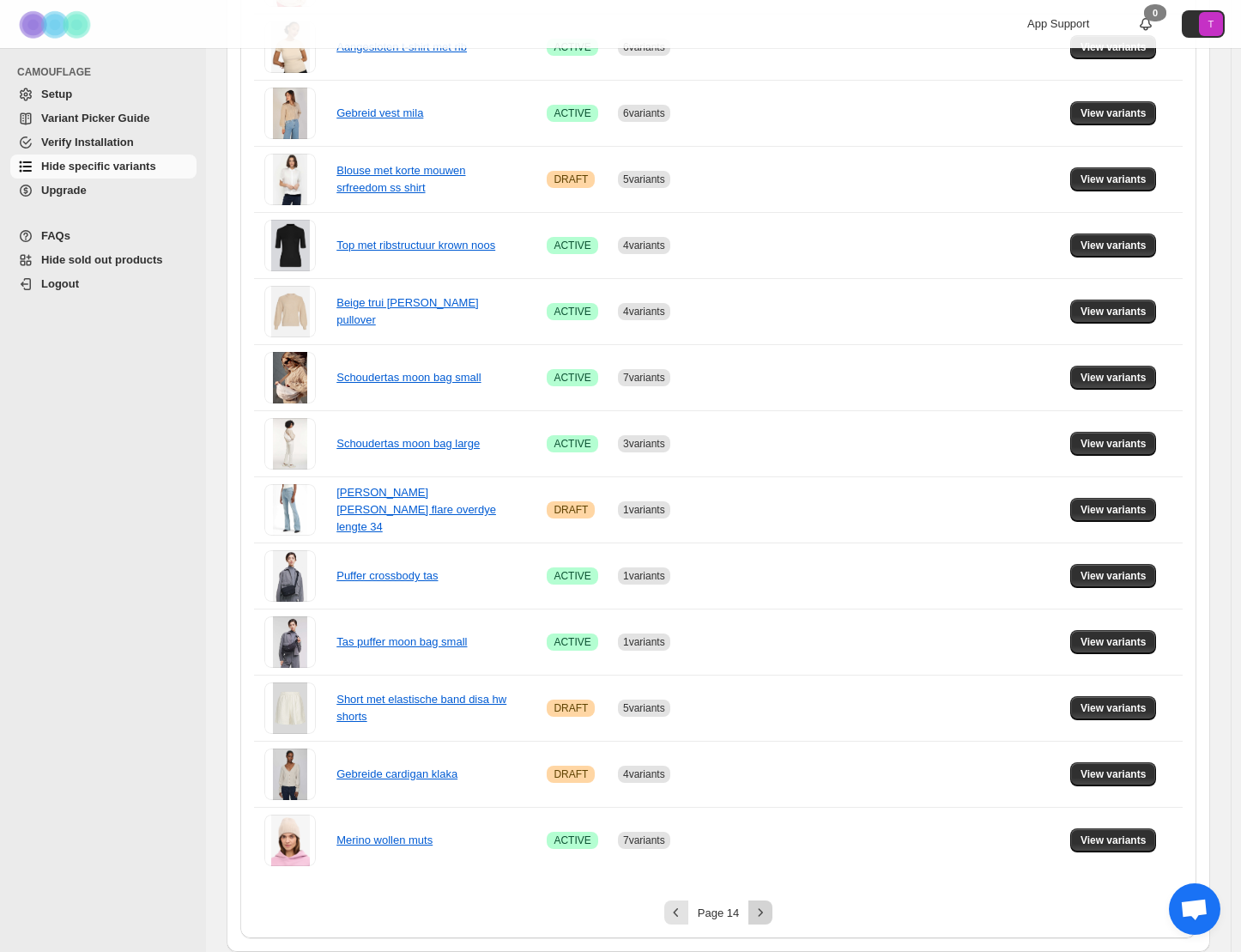
click at [764, 914] on icon "Next" at bounding box center [761, 912] width 5 height 7
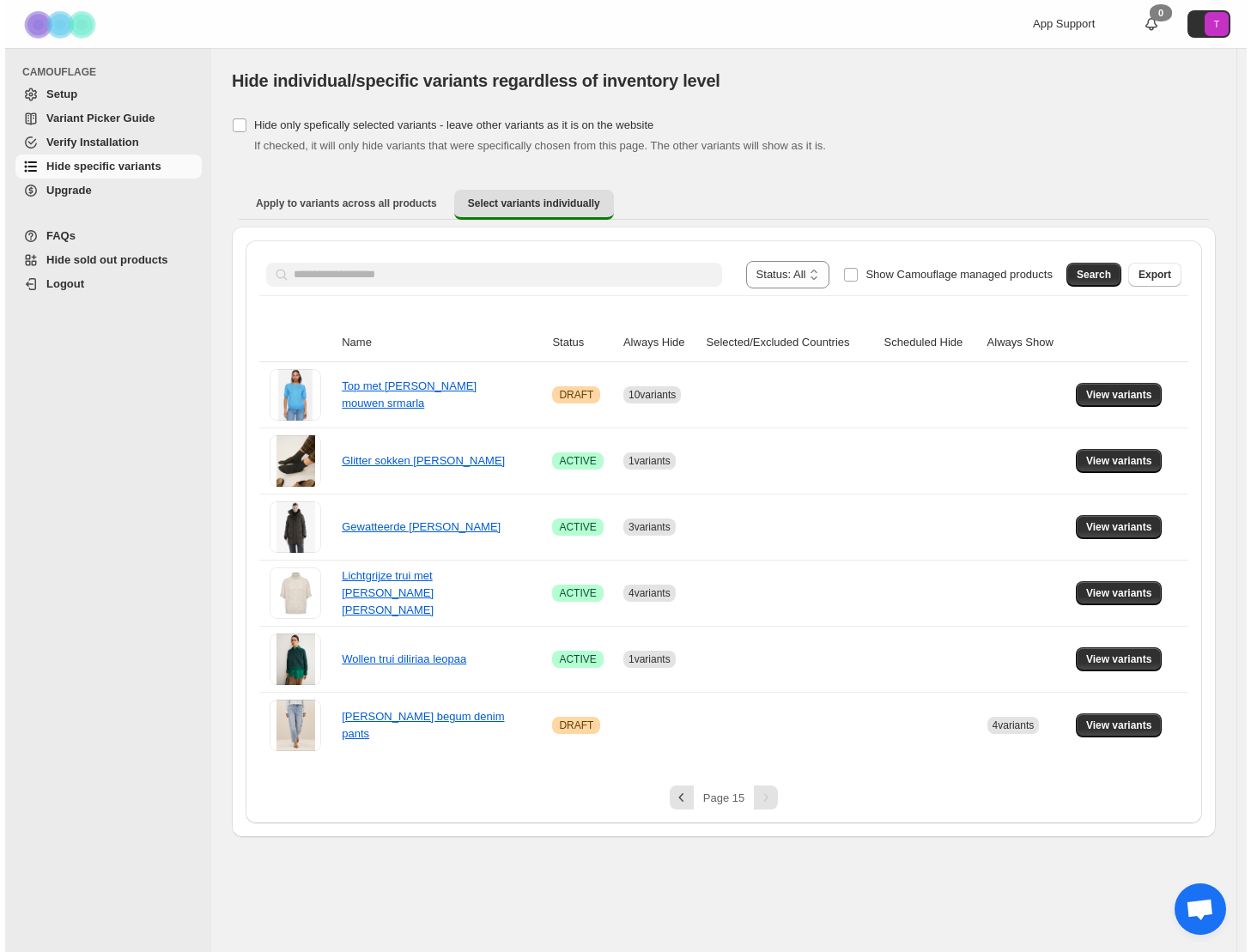
scroll to position [0, 0]
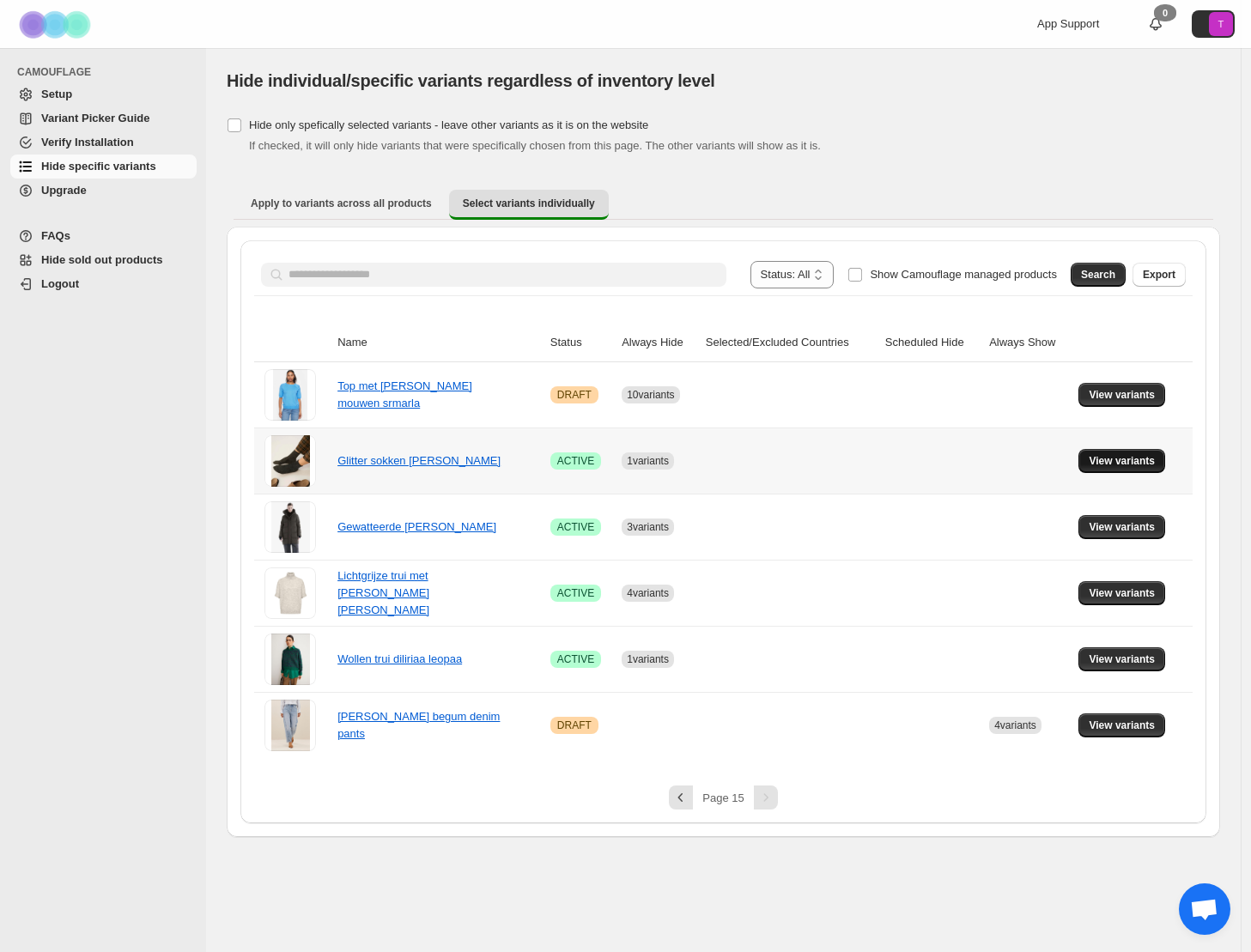
click at [1111, 457] on span "View variants" at bounding box center [1121, 461] width 66 height 14
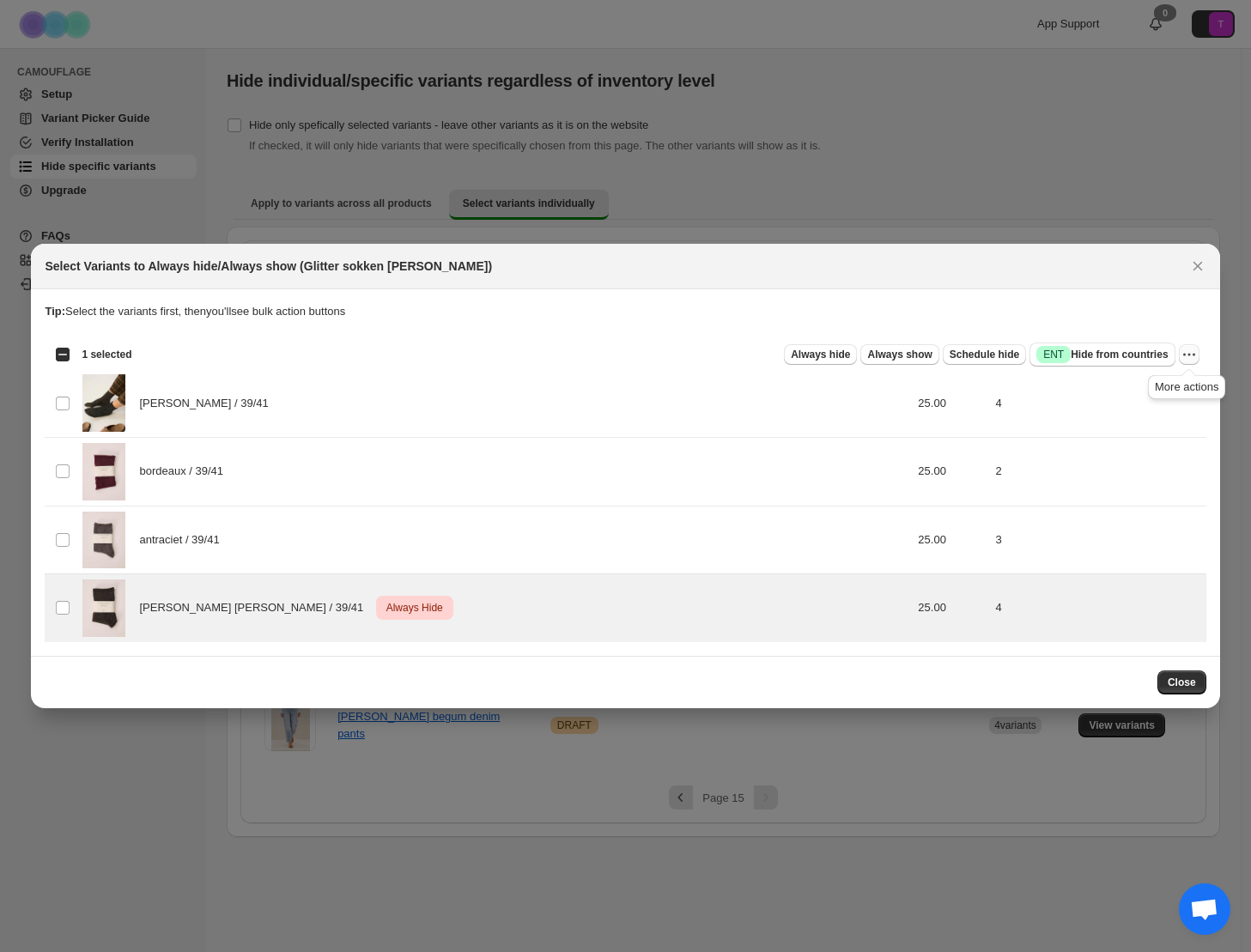
click at [1187, 356] on icon "More actions" at bounding box center [1189, 354] width 17 height 17
click at [1138, 385] on span "Undo always hide" at bounding box center [1107, 389] width 89 height 13
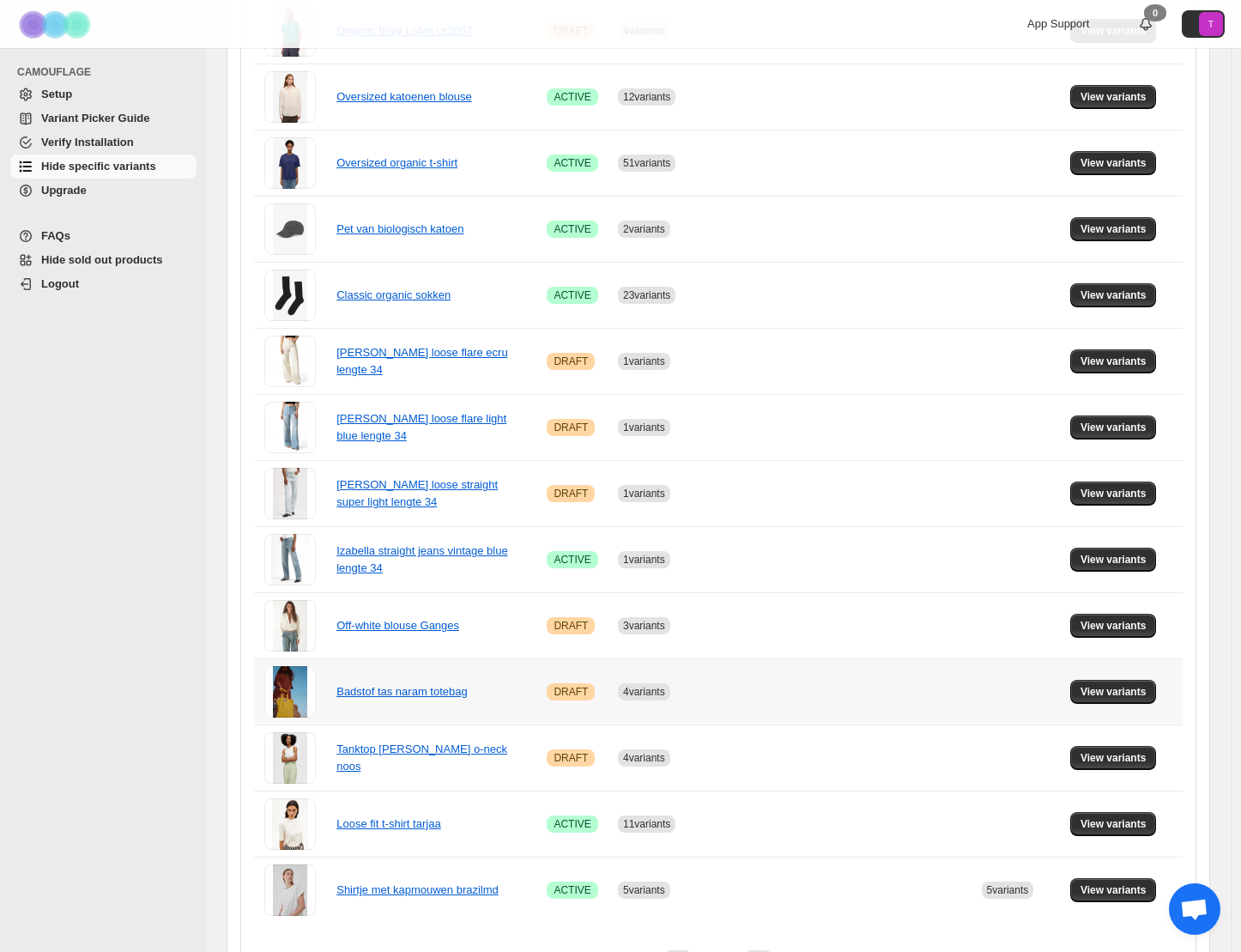
scroll to position [810, 0]
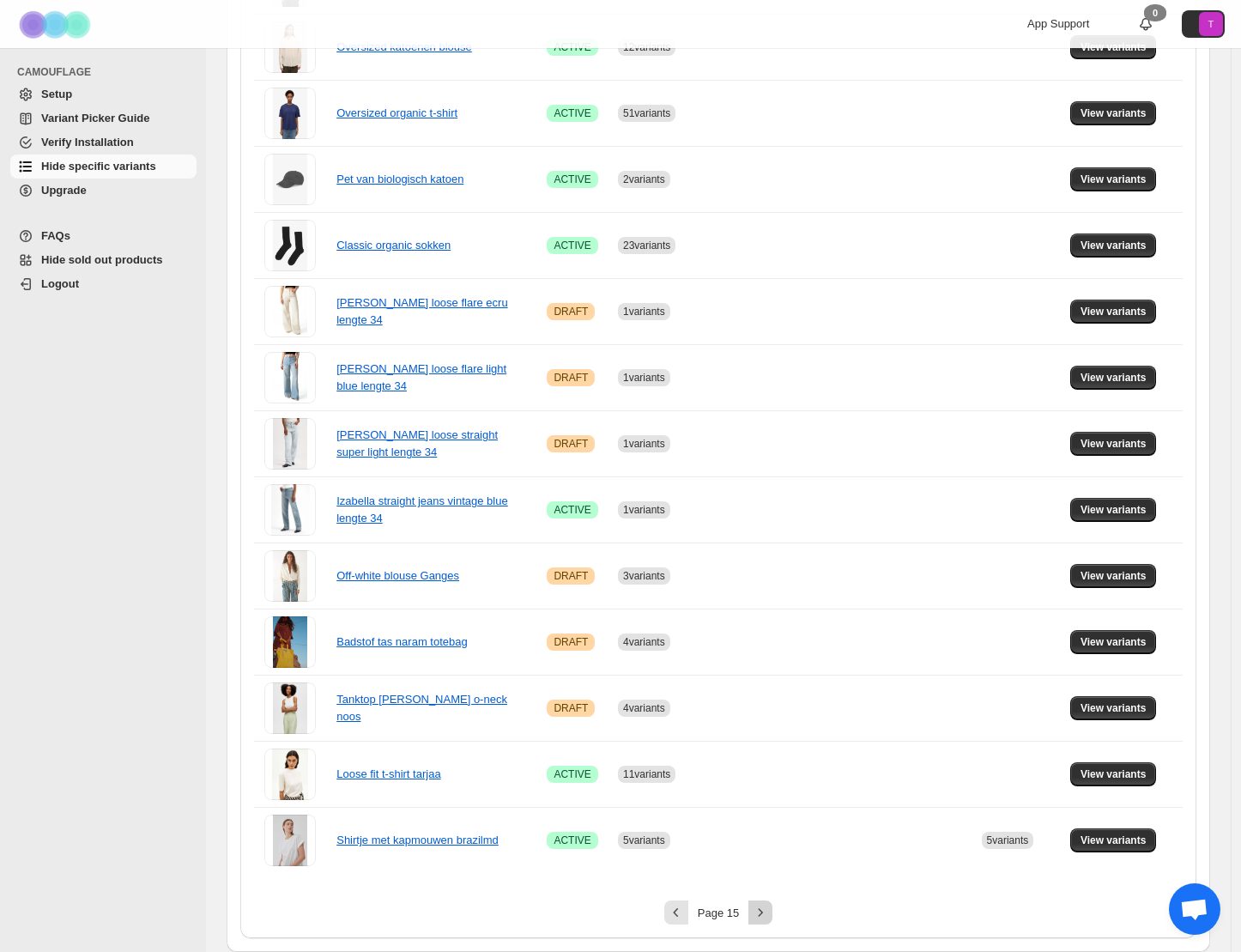
click at [762, 916] on icon "Next" at bounding box center [760, 912] width 17 height 17
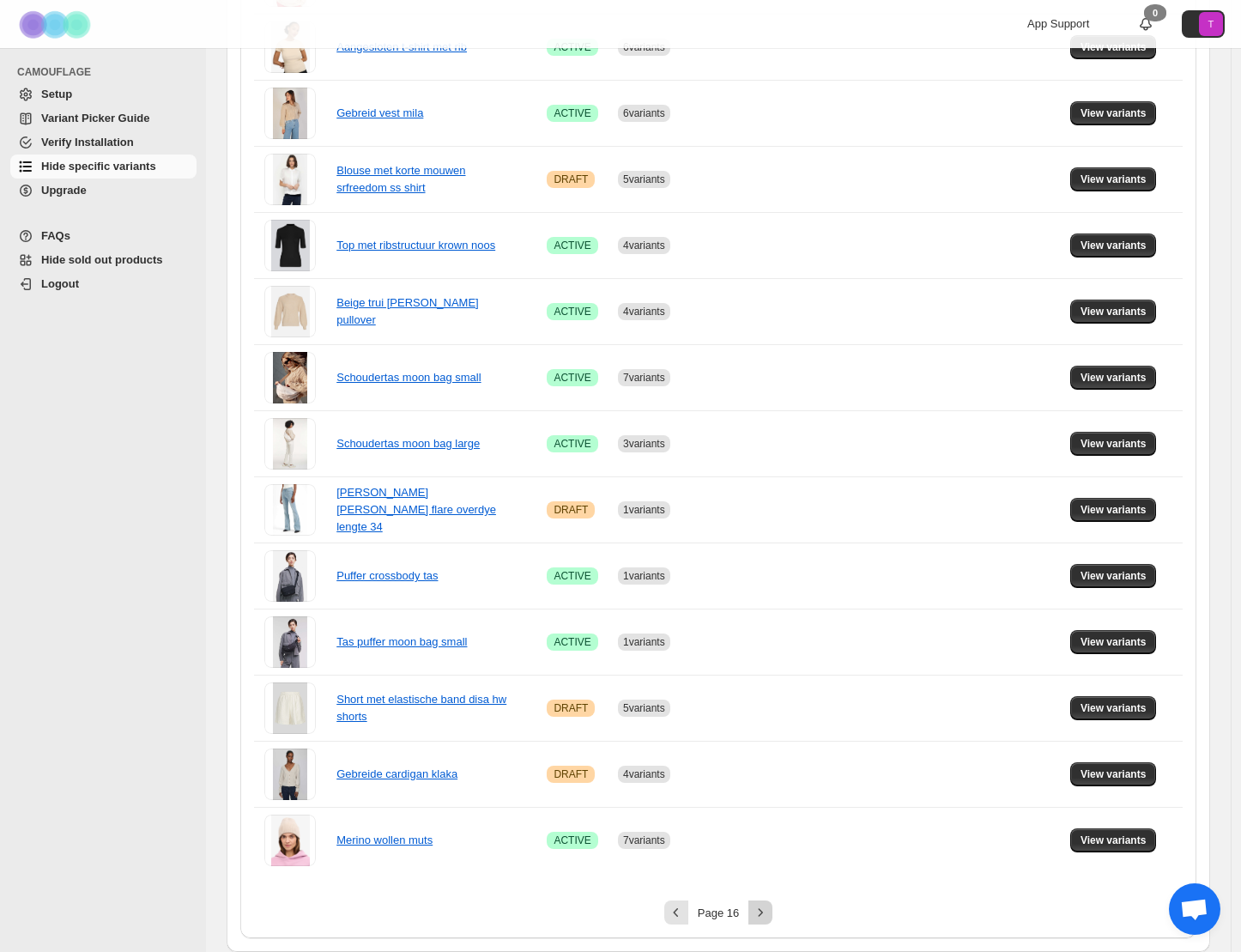
click at [767, 915] on icon "Next" at bounding box center [760, 912] width 17 height 17
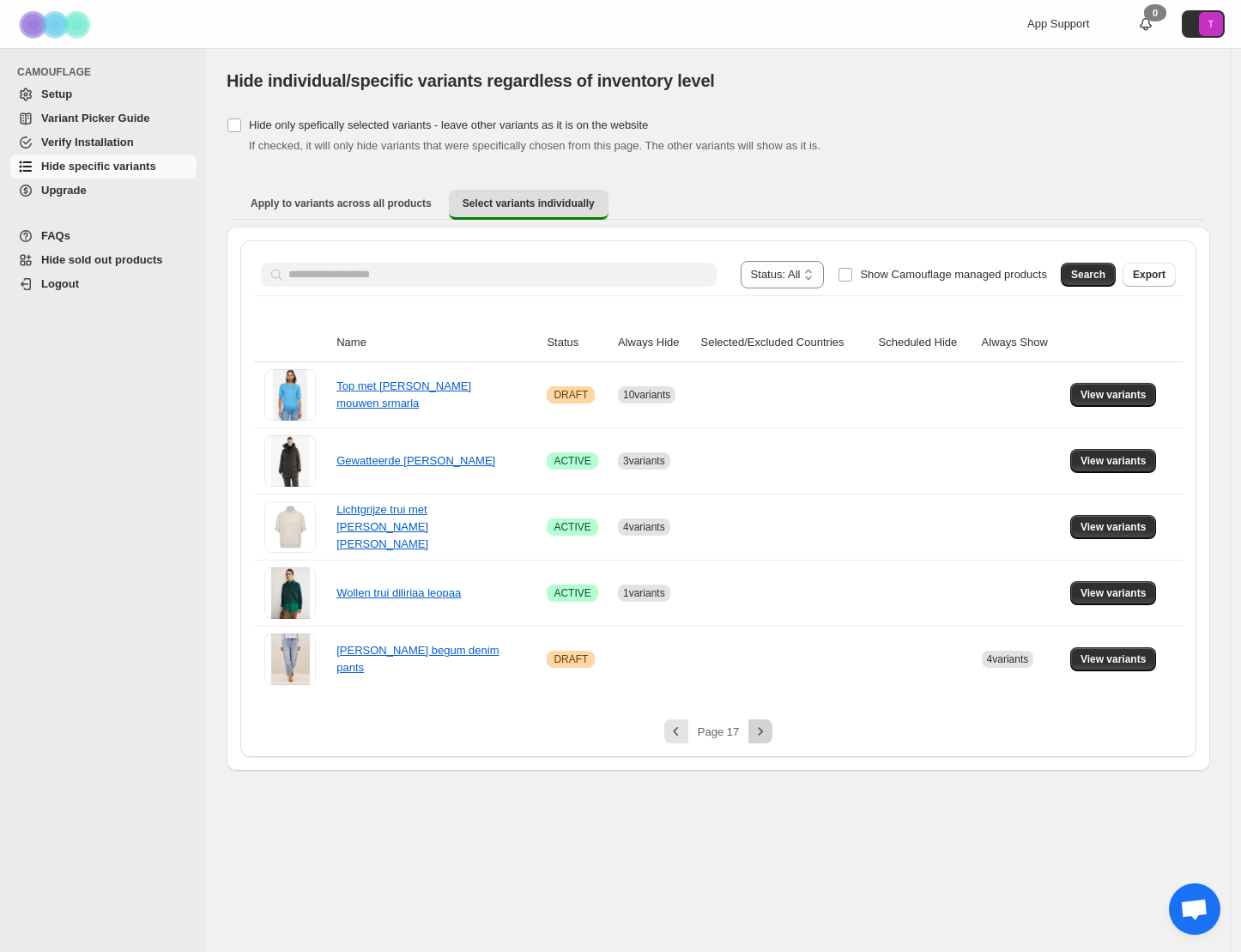
scroll to position [0, 0]
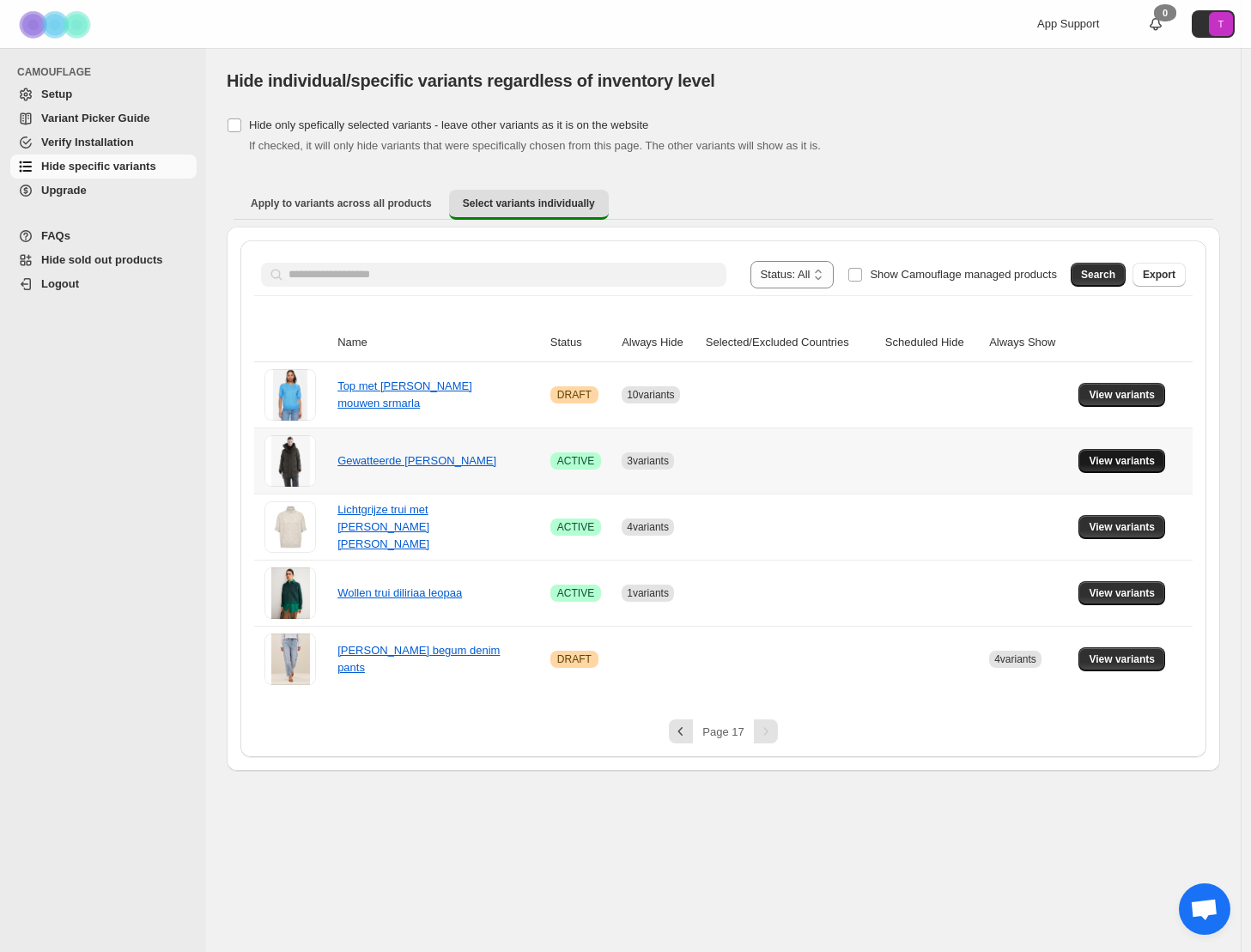
click at [1135, 461] on span "View variants" at bounding box center [1121, 461] width 66 height 14
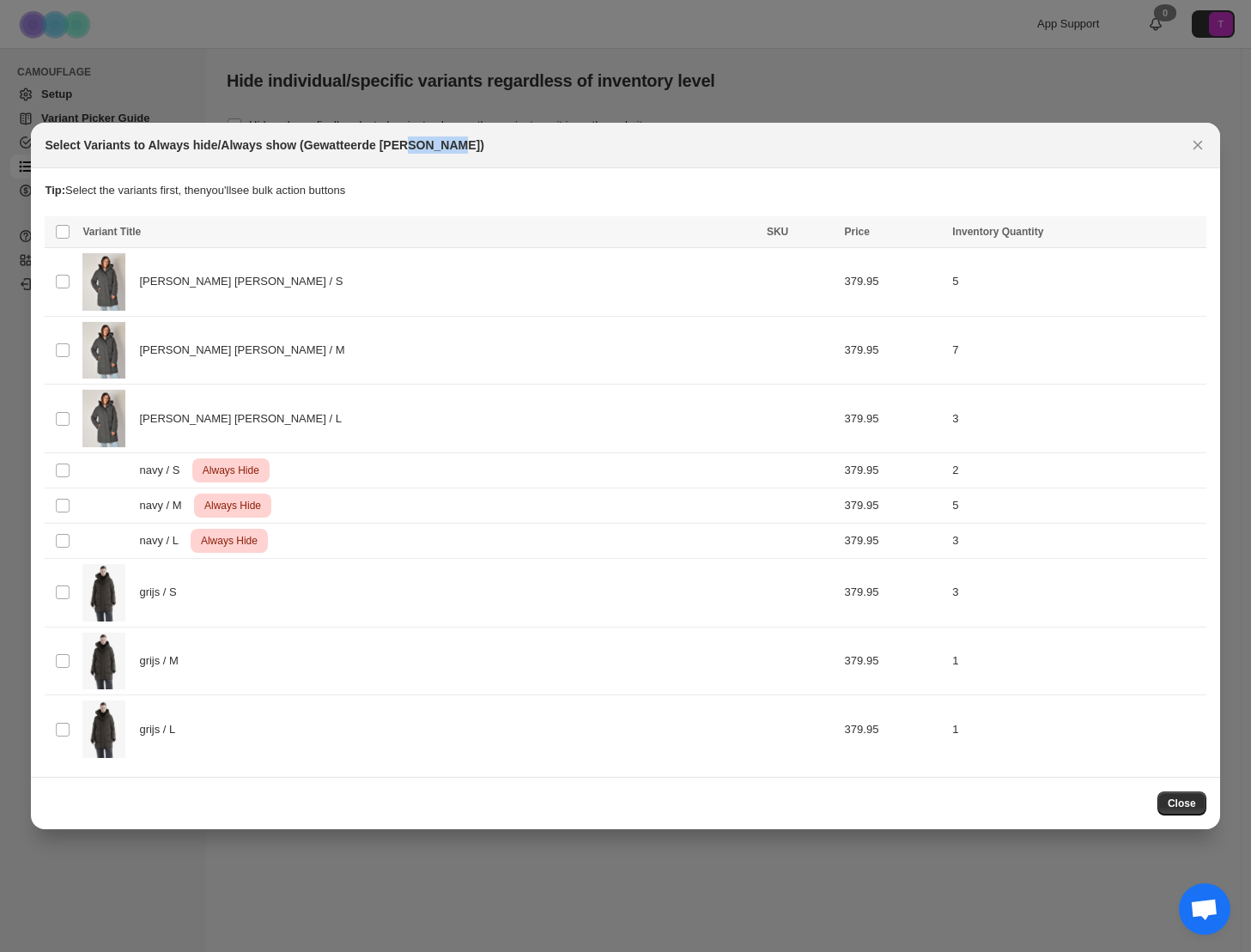
drag, startPoint x: 409, startPoint y: 147, endPoint x: 447, endPoint y: 146, distance: 38.0
click at [447, 146] on h2 "Select Variants to Always hide/Always show (Gewatteerde jas cassini)" at bounding box center [264, 144] width 439 height 17
copy h2 "cassini"
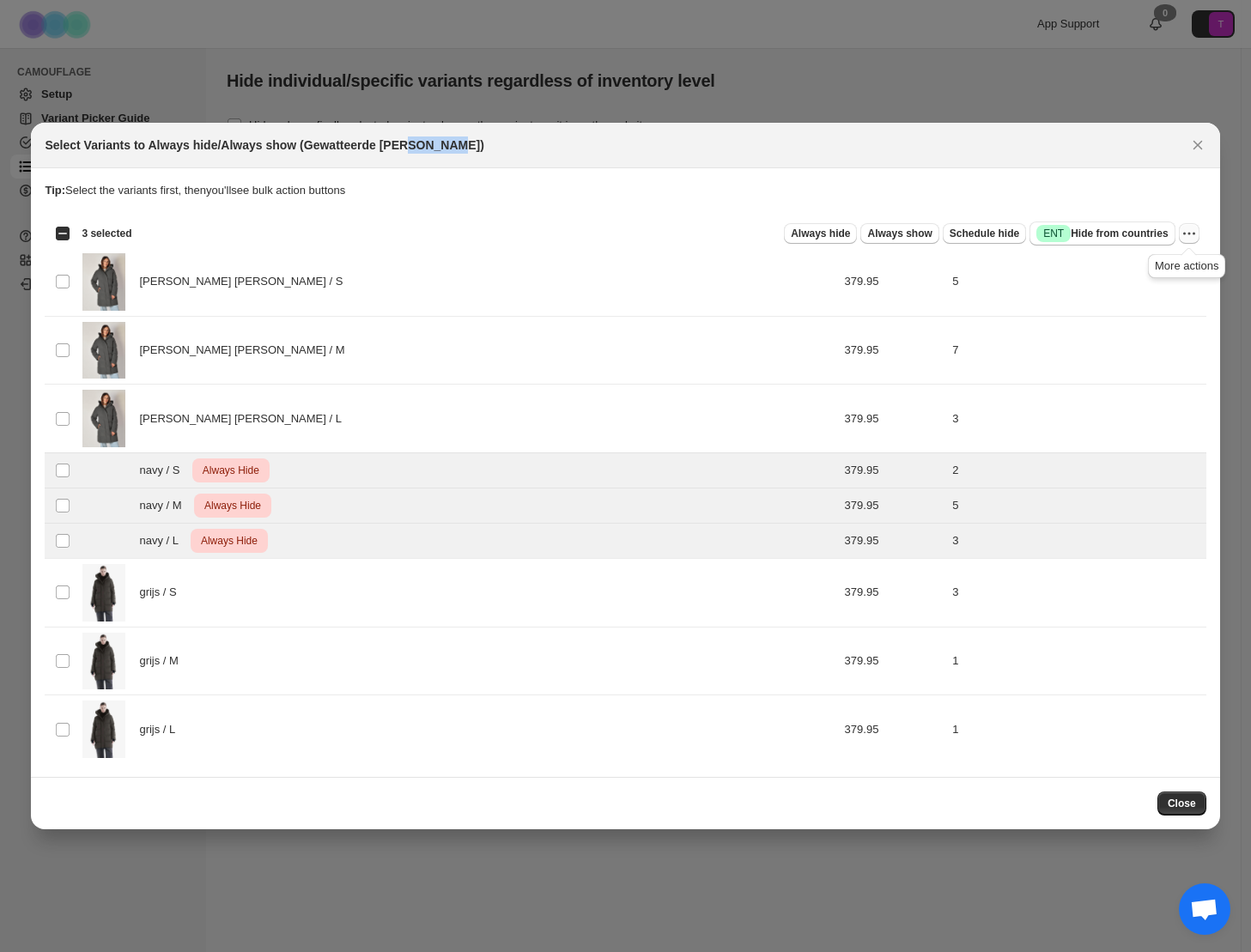
click at [1193, 232] on icon "More actions" at bounding box center [1189, 233] width 17 height 17
click at [1145, 266] on span "Undo always hide" at bounding box center [1107, 267] width 89 height 13
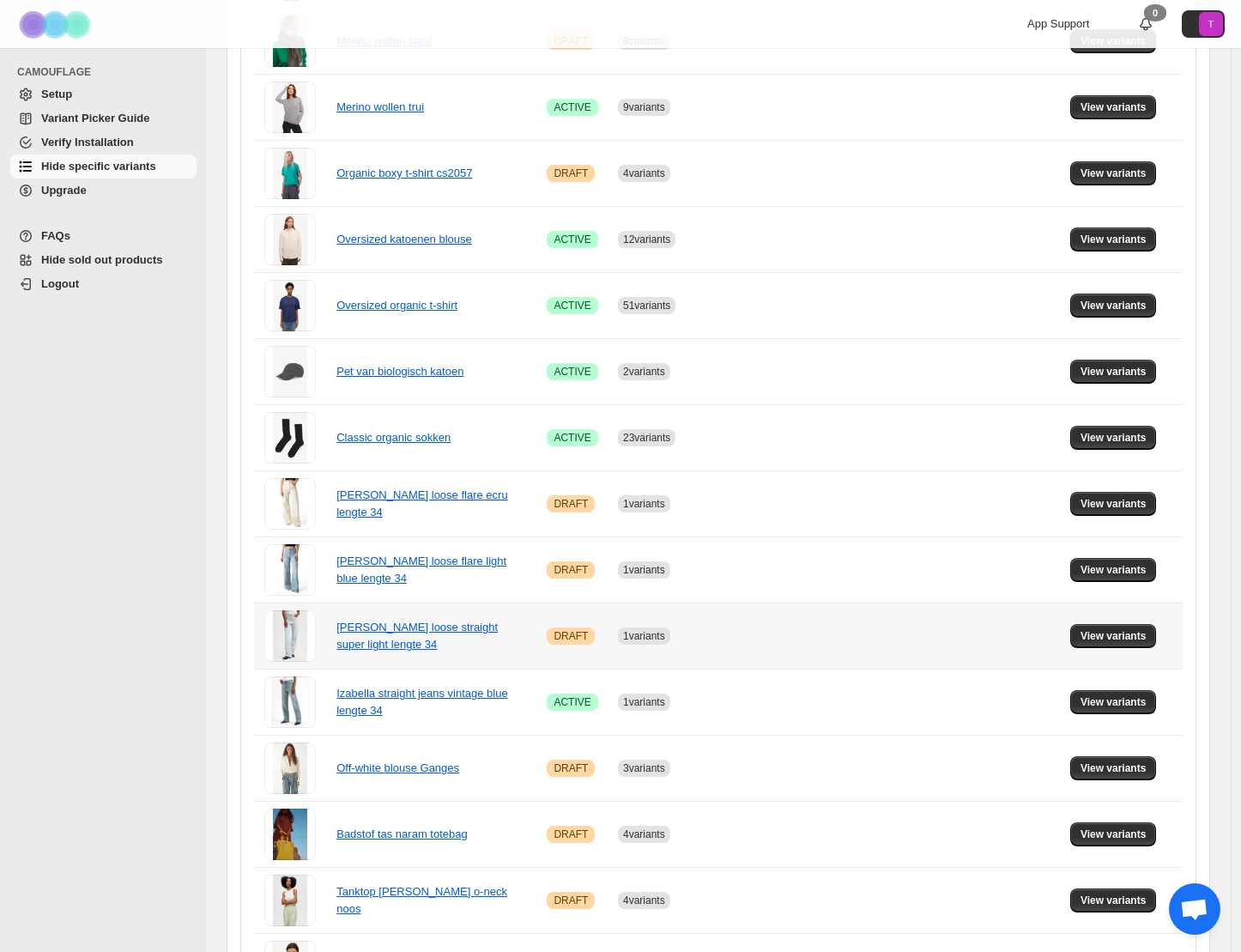
scroll to position [810, 0]
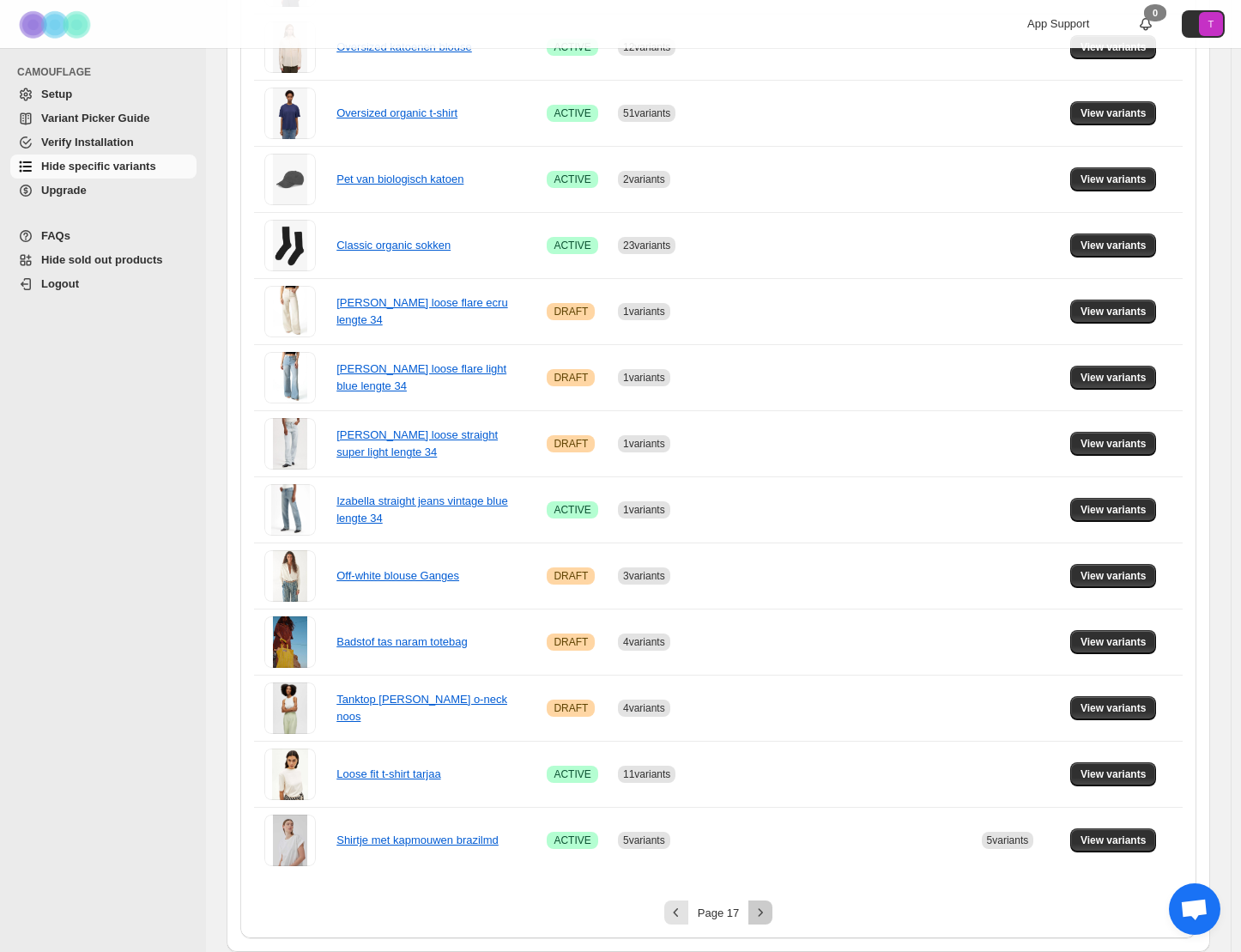
click at [764, 917] on icon "Next" at bounding box center [760, 912] width 17 height 17
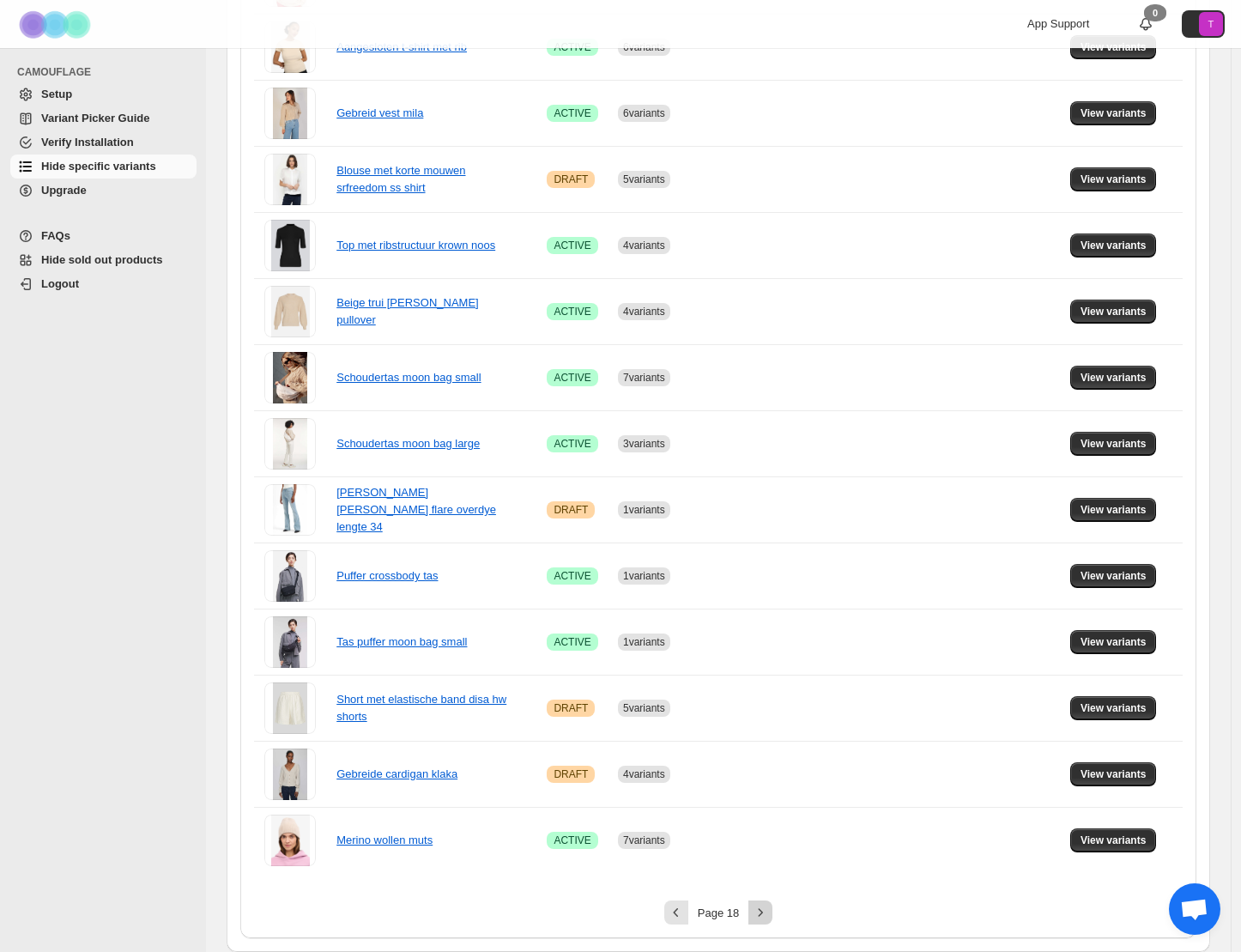
click at [764, 917] on icon "Next" at bounding box center [760, 912] width 17 height 17
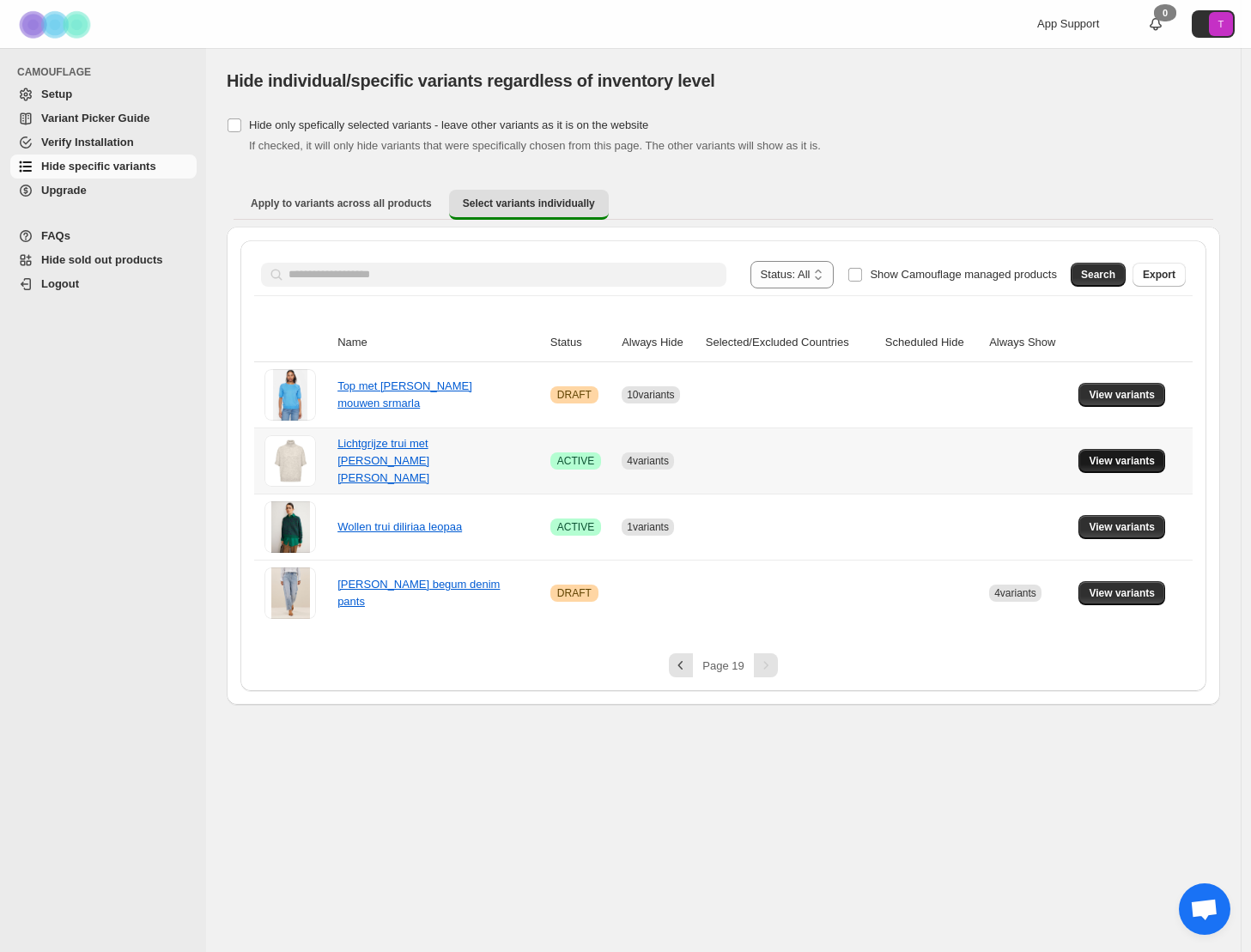
click at [1128, 472] on button "View variants" at bounding box center [1121, 461] width 87 height 24
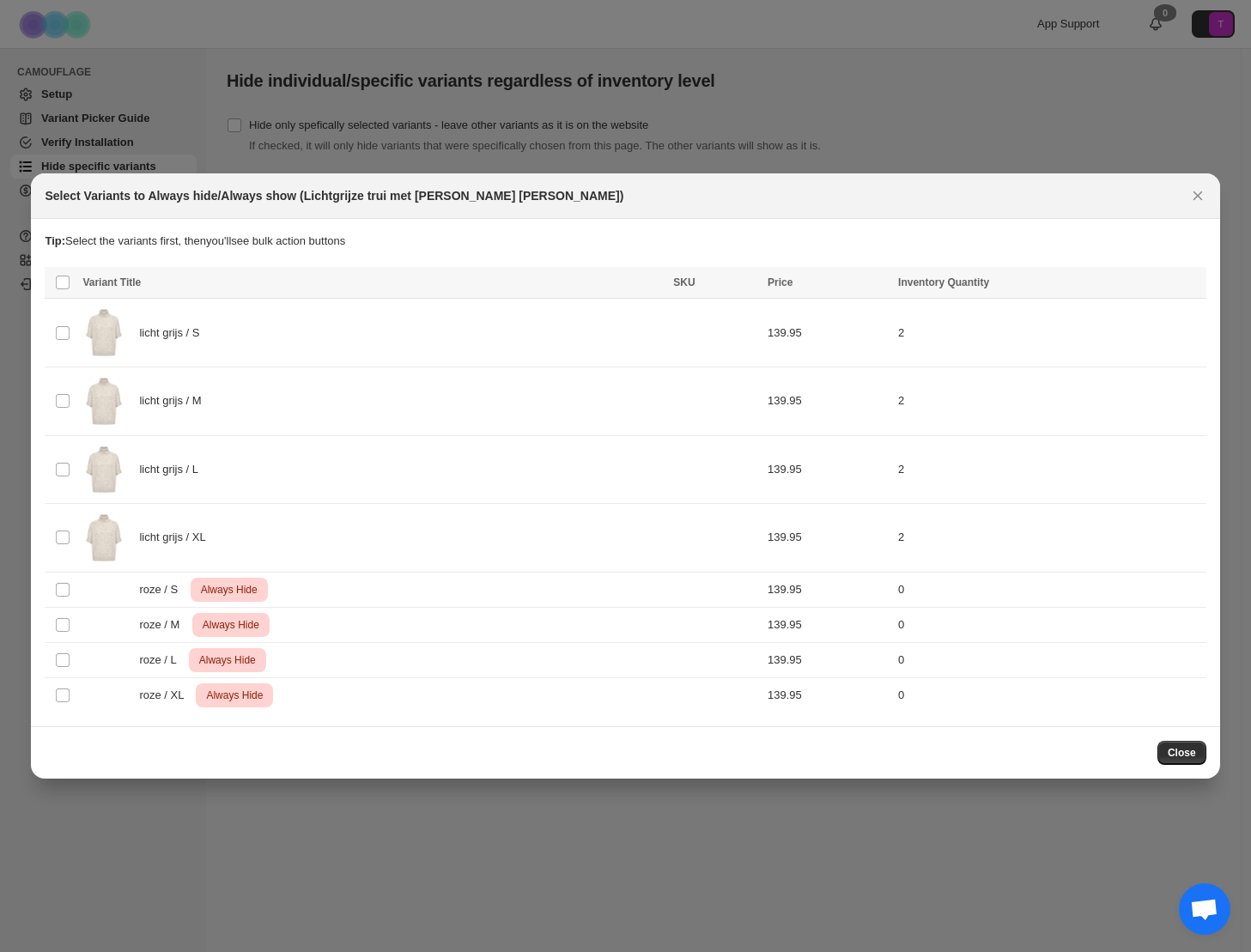
drag, startPoint x: 1179, startPoint y: 749, endPoint x: 1159, endPoint y: 735, distance: 24.4
click at [1179, 749] on span "Close" at bounding box center [1182, 753] width 28 height 14
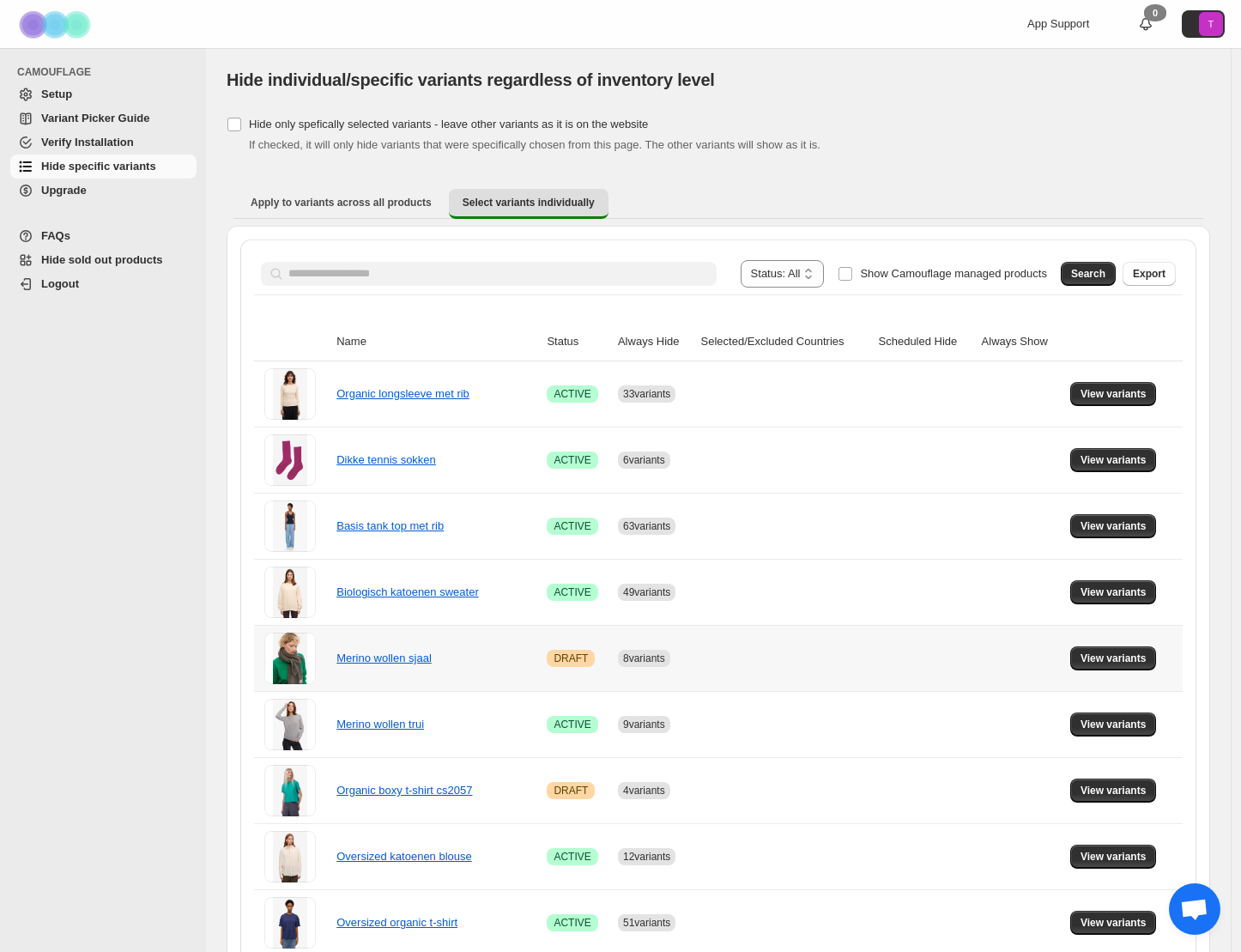
scroll to position [810, 0]
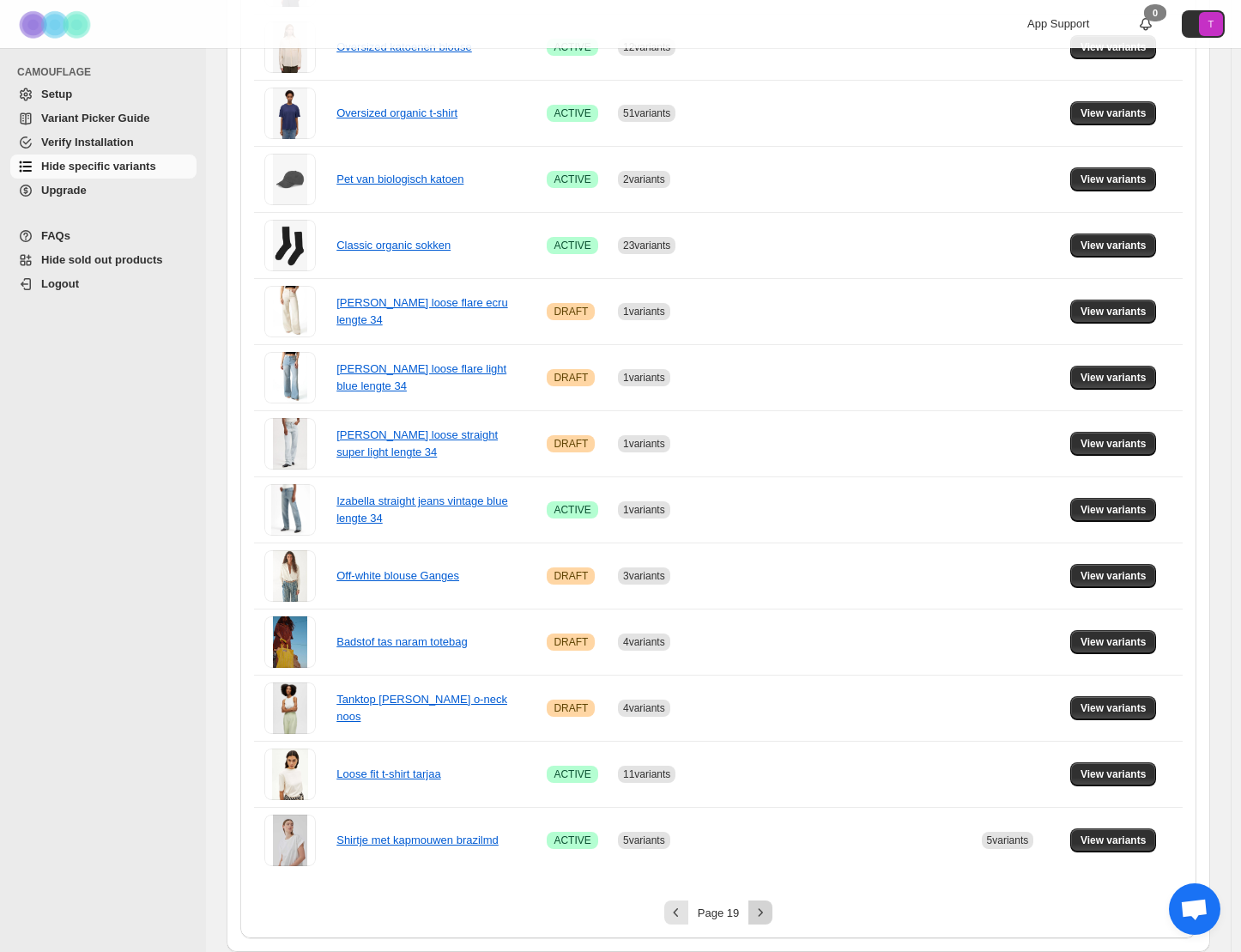
click at [764, 905] on icon "Next" at bounding box center [760, 912] width 17 height 17
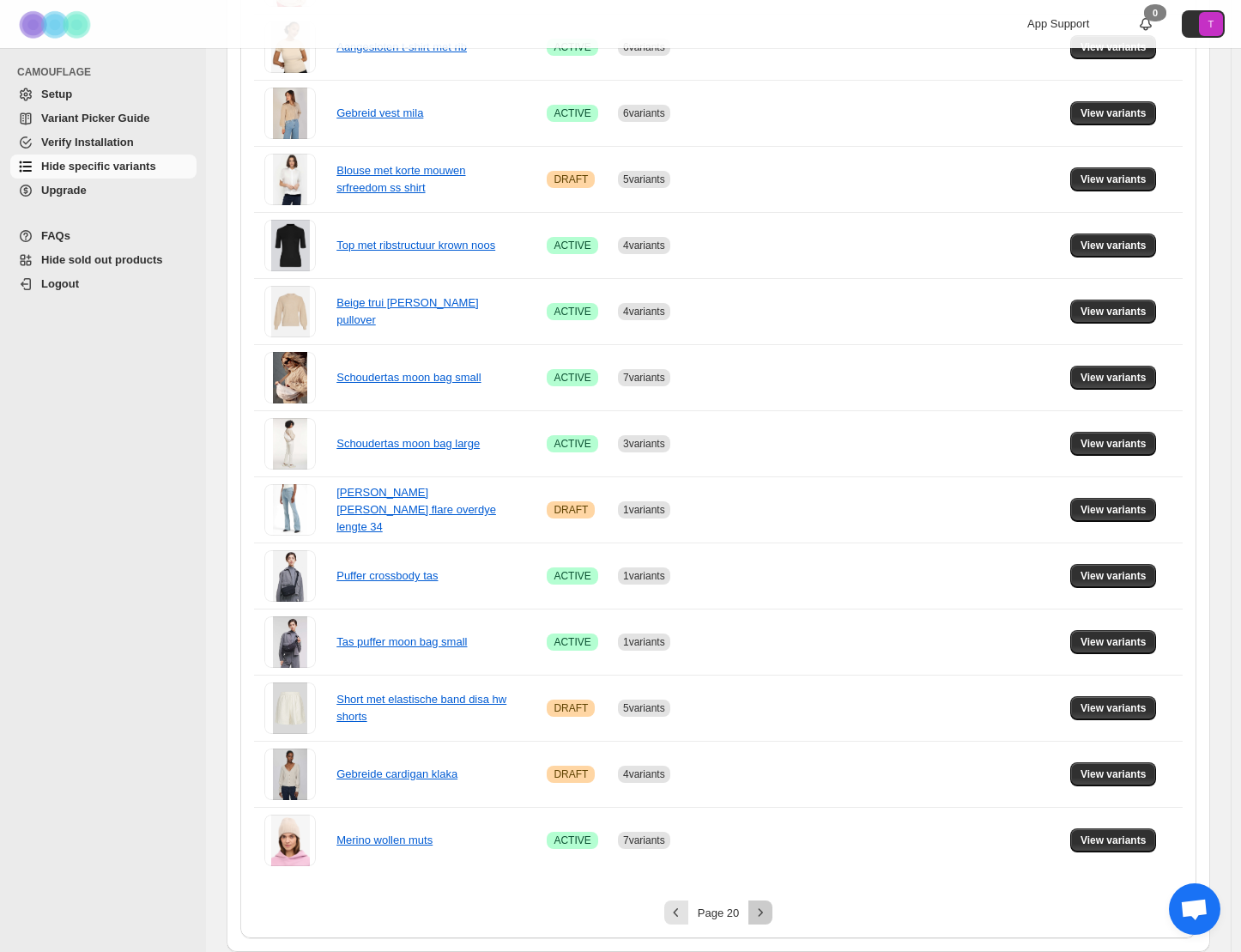
click at [765, 909] on icon "Next" at bounding box center [760, 912] width 17 height 17
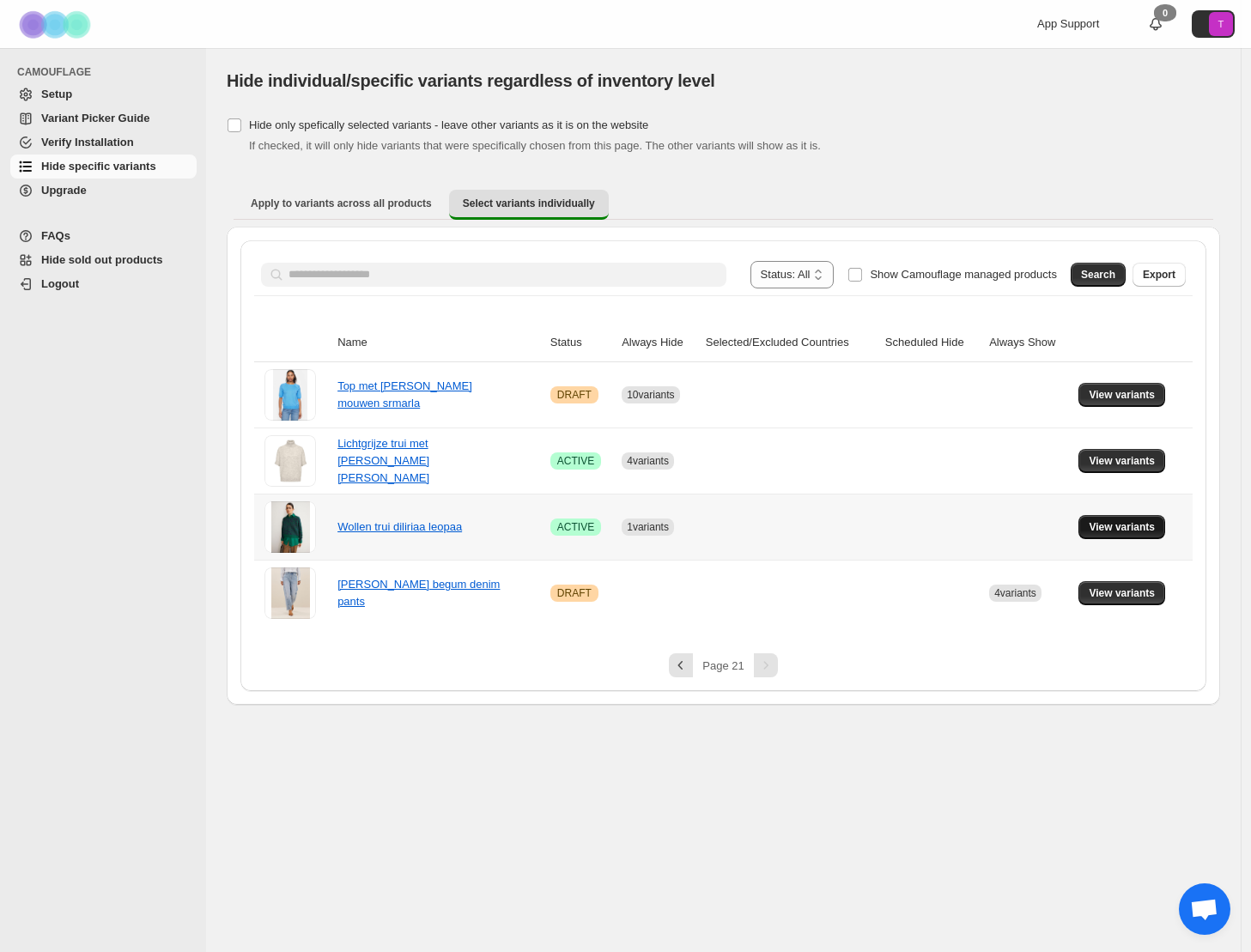
click at [1130, 529] on span "View variants" at bounding box center [1121, 527] width 66 height 14
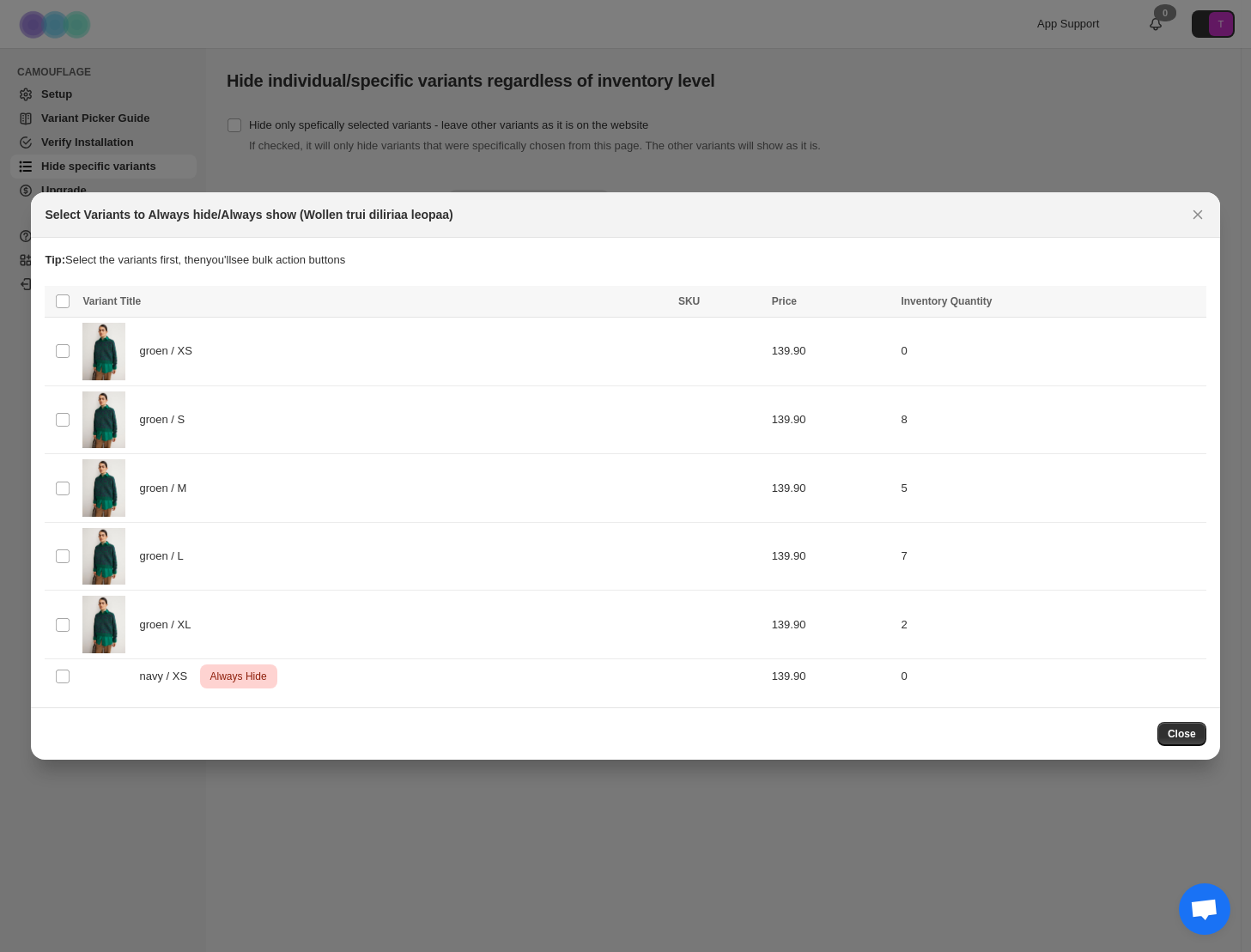
click at [1178, 733] on span "Close" at bounding box center [1182, 733] width 28 height 14
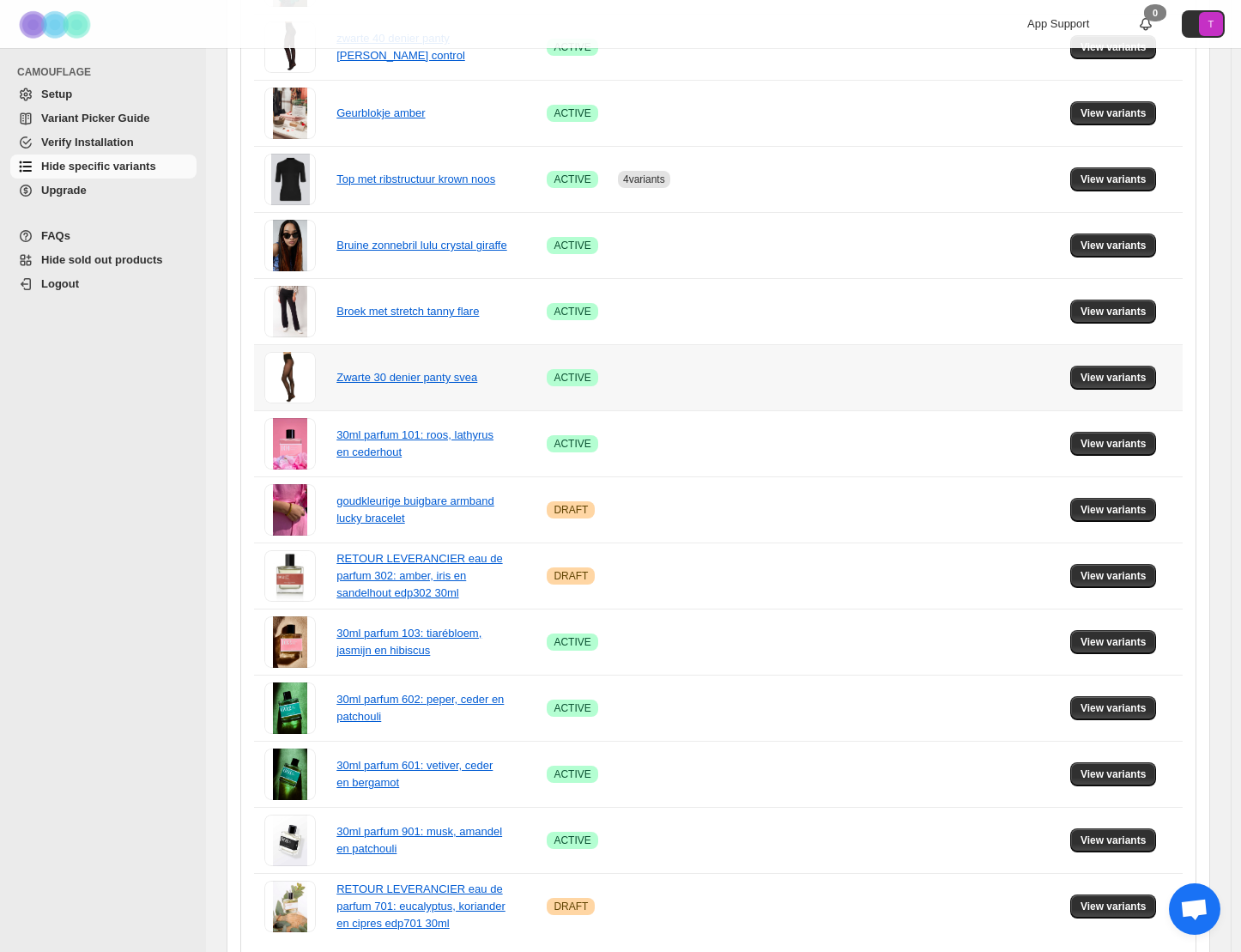
scroll to position [810, 0]
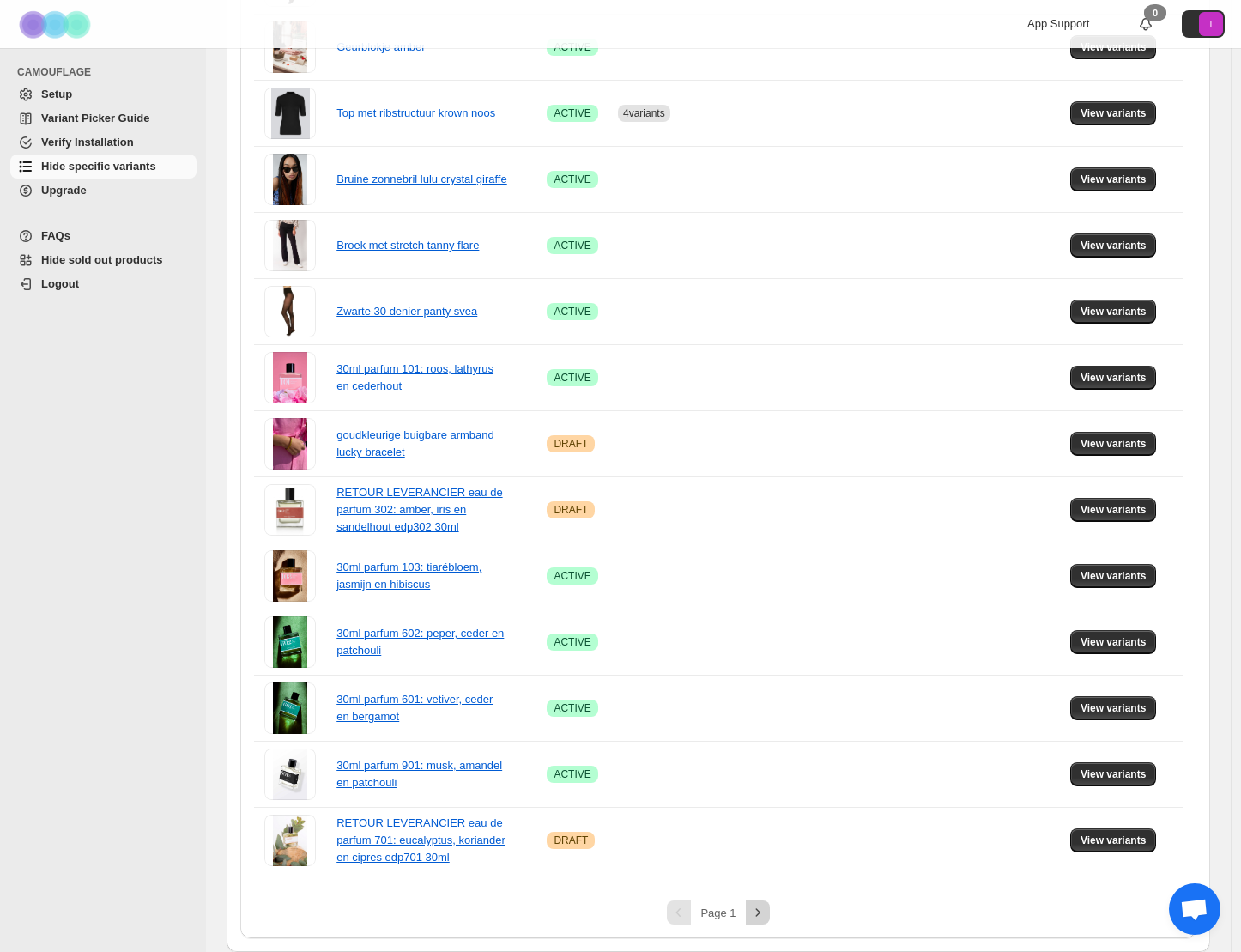
click at [764, 917] on icon "Next" at bounding box center [757, 912] width 17 height 17
